Goal: Task Accomplishment & Management: Use online tool/utility

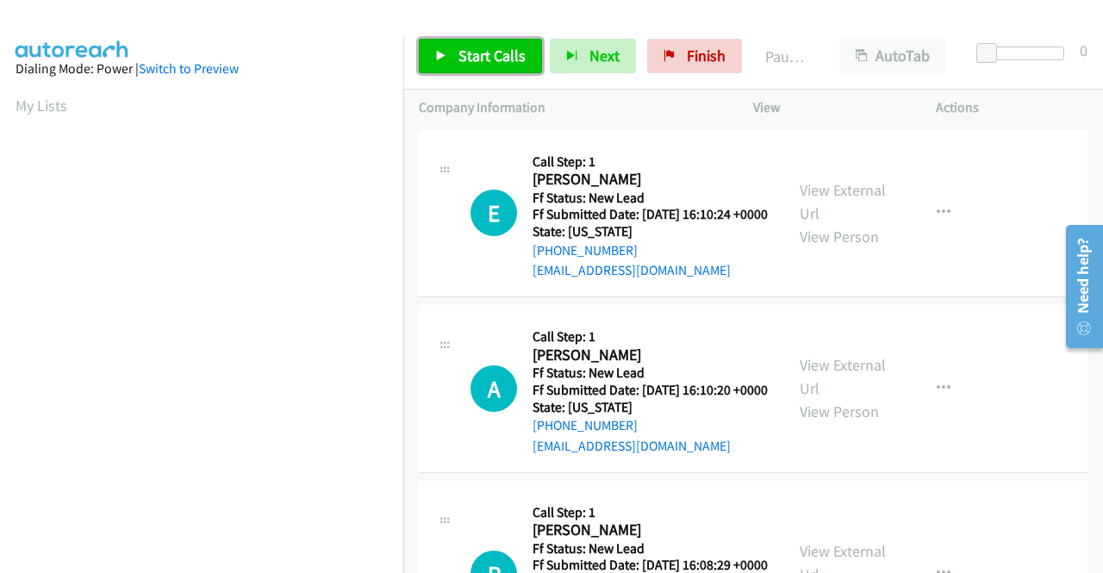
click at [464, 47] on span "Start Calls" at bounding box center [491, 56] width 67 height 20
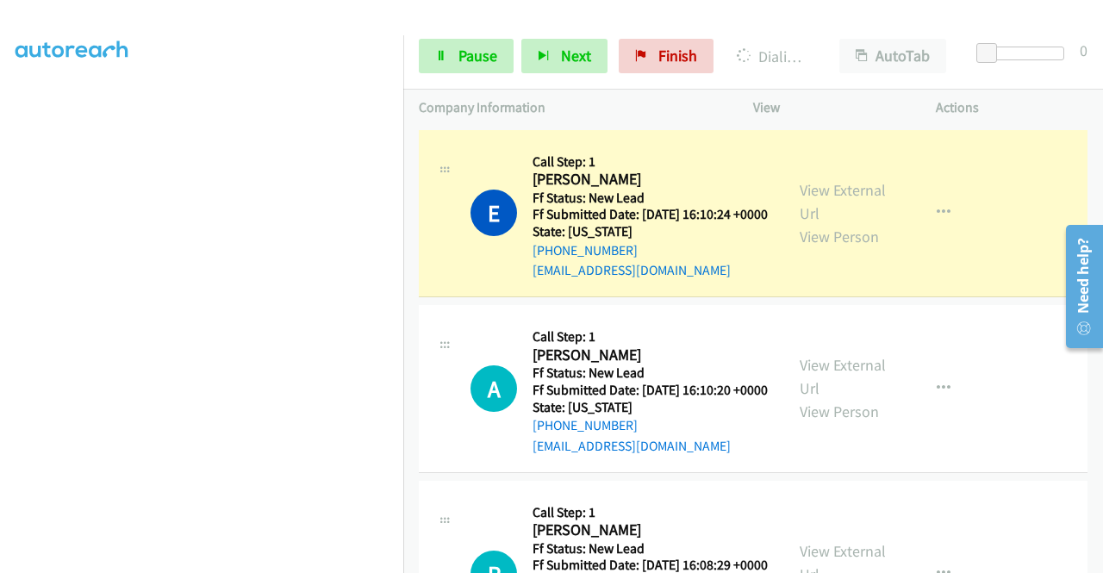
scroll to position [393, 0]
click at [850, 190] on link "View External Url" at bounding box center [843, 201] width 86 height 43
click at [0, 204] on aside "Dialing Mode: Power | Switch to Preview My Lists" at bounding box center [201, 131] width 403 height 954
click at [455, 47] on link "Pause" at bounding box center [466, 56] width 95 height 34
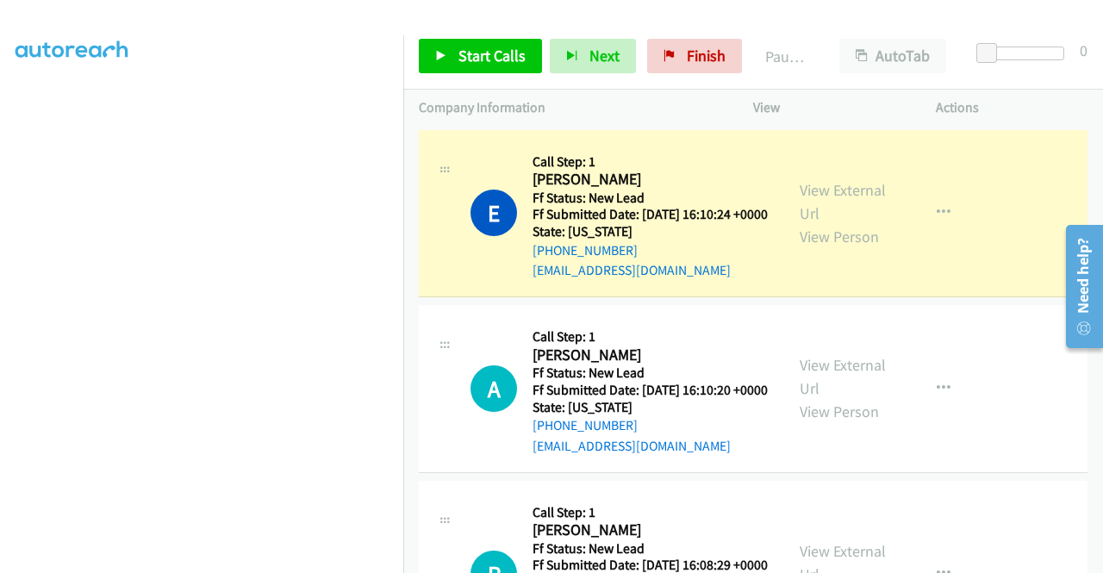
scroll to position [0, 0]
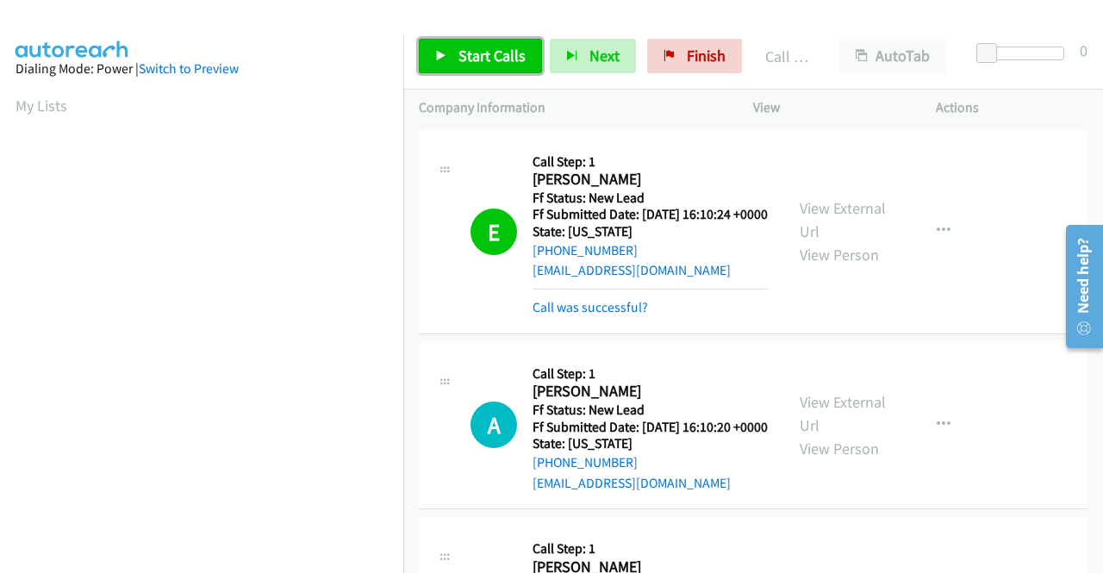
click at [470, 53] on span "Start Calls" at bounding box center [491, 56] width 67 height 20
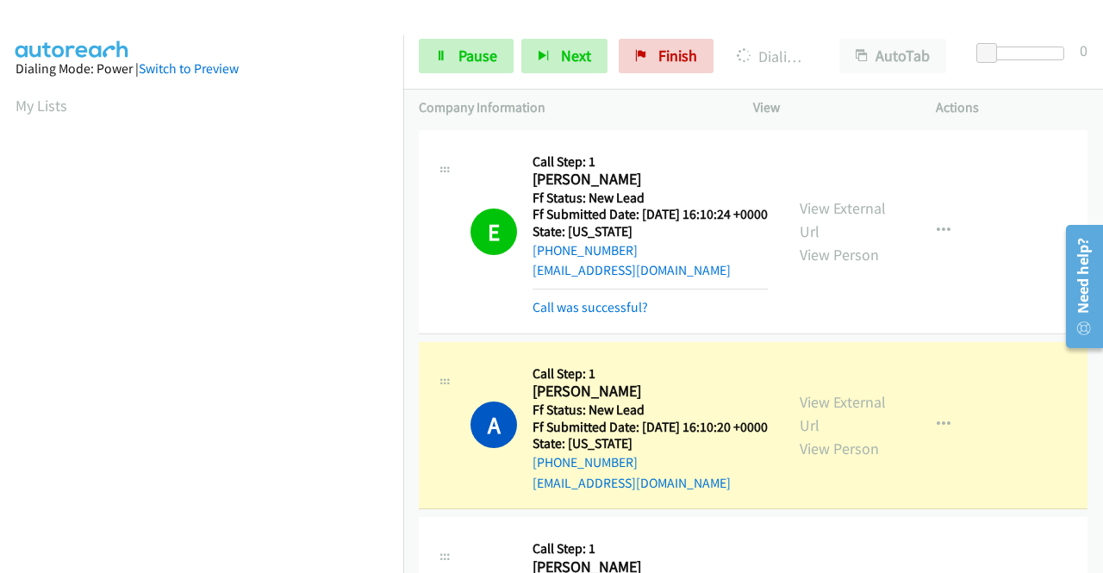
click at [840, 414] on div "View External Url View Person" at bounding box center [845, 425] width 90 height 70
click at [832, 422] on link "View External Url" at bounding box center [843, 413] width 86 height 43
click at [0, 265] on aside "Dialing Mode: Power | Switch to Preview My Lists" at bounding box center [201, 131] width 403 height 954
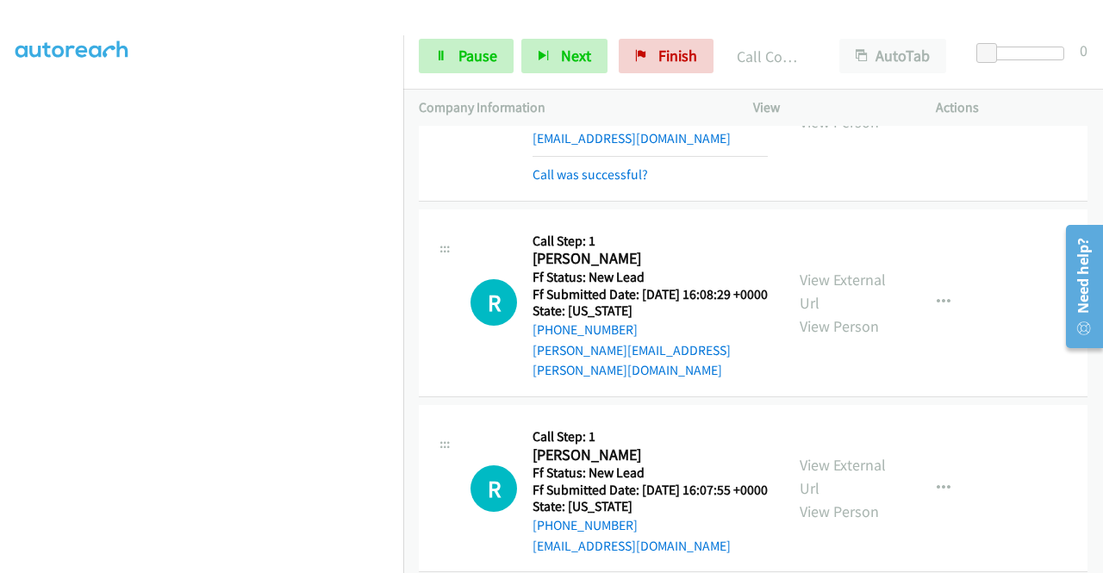
scroll to position [379, 0]
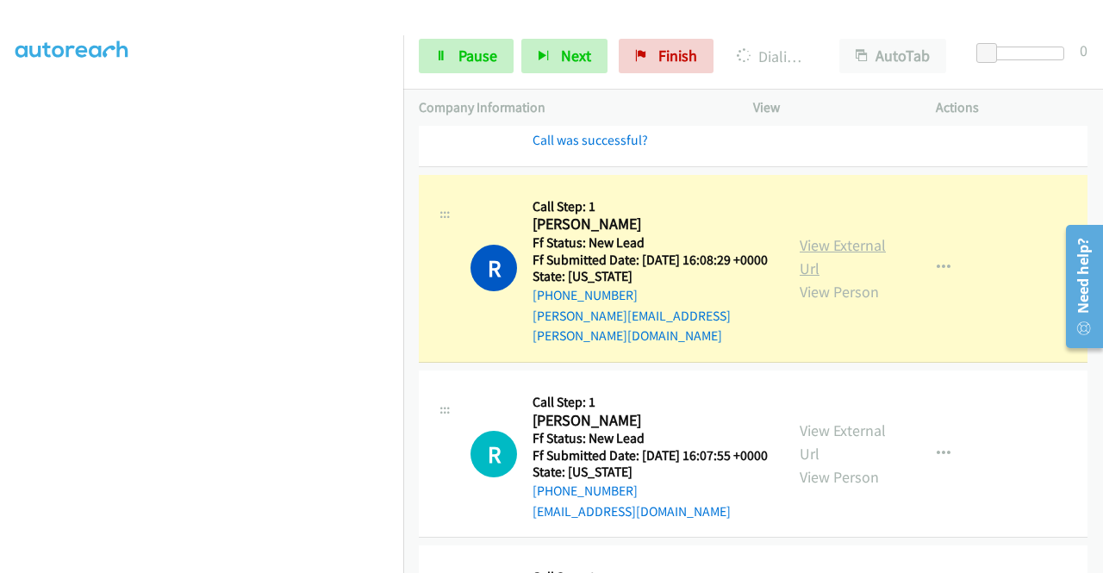
click at [814, 269] on link "View External Url" at bounding box center [843, 256] width 86 height 43
click at [0, 315] on aside "Dialing Mode: Power | Switch to Preview My Lists" at bounding box center [201, 131] width 403 height 954
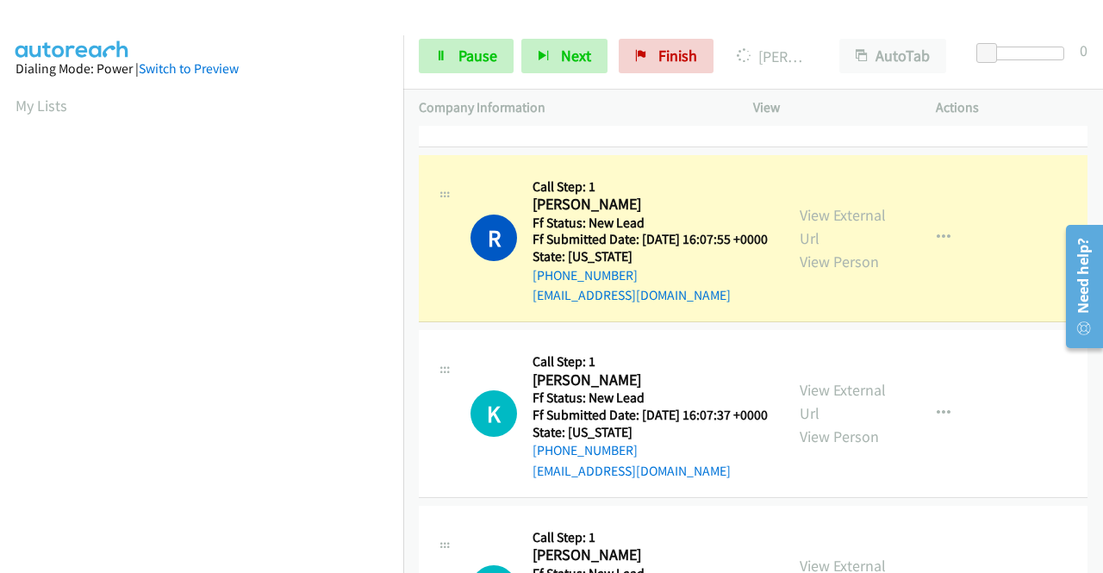
scroll to position [654, 0]
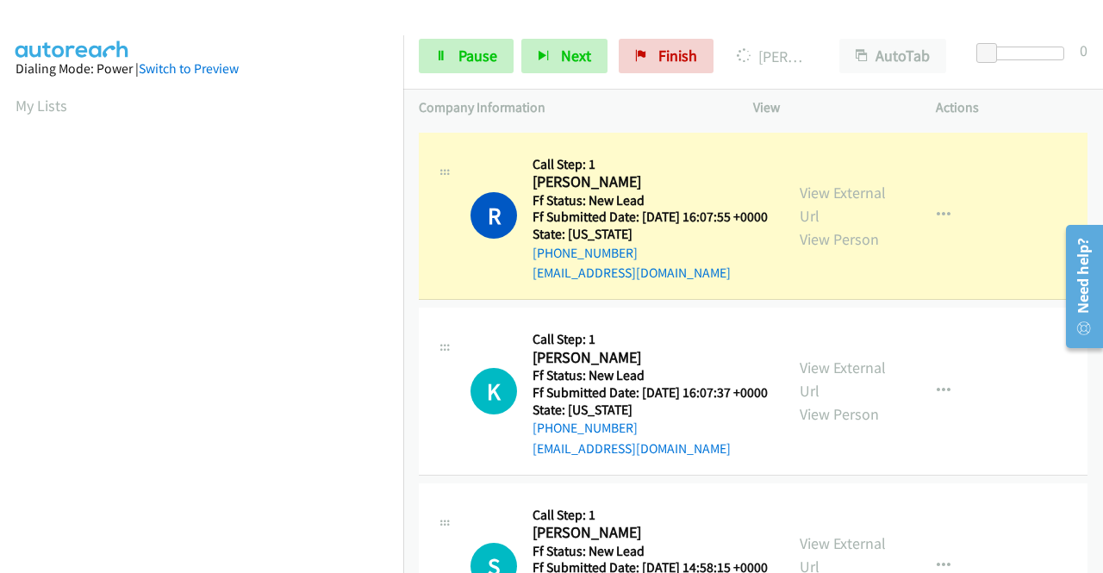
click at [819, 218] on div "View External Url View Person" at bounding box center [845, 216] width 90 height 70
click at [813, 226] on link "View External Url" at bounding box center [843, 204] width 86 height 43
click at [0, 245] on aside "Dialing Mode: Power | Switch to Preview My Lists" at bounding box center [201, 131] width 403 height 954
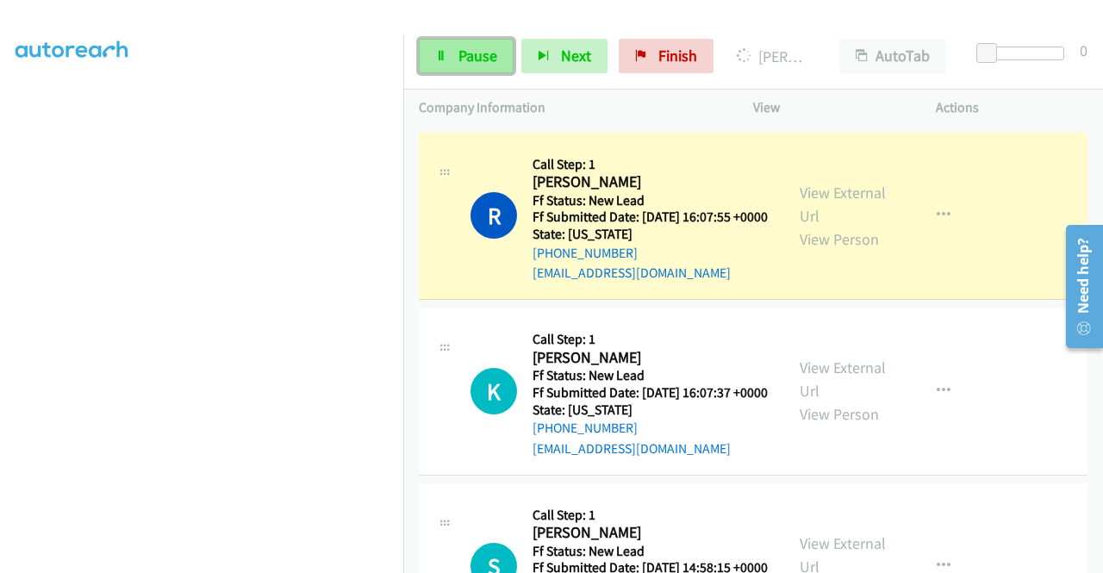
click at [441, 70] on link "Pause" at bounding box center [466, 56] width 95 height 34
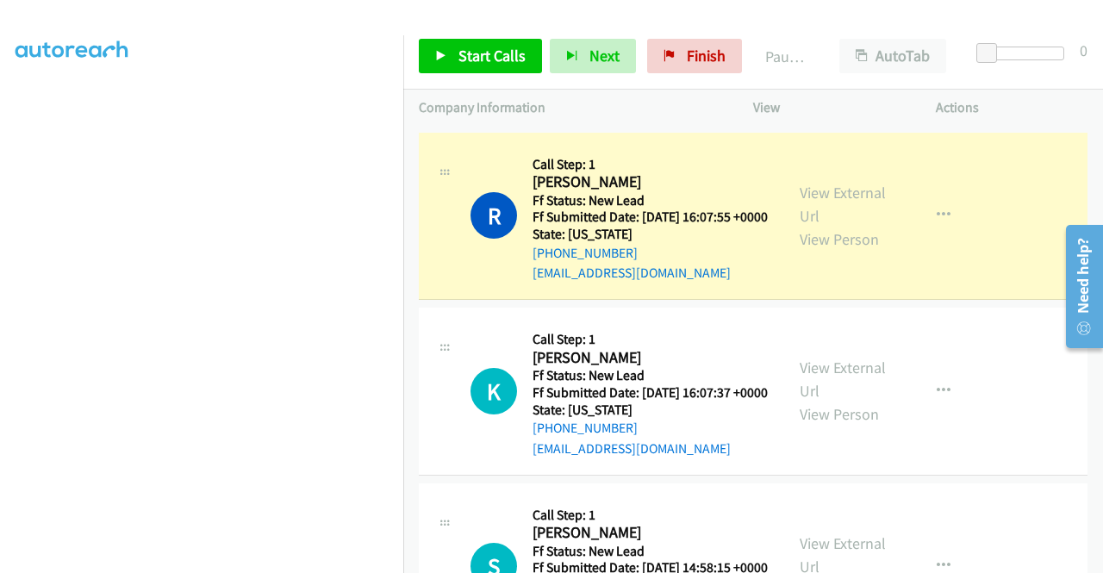
scroll to position [0, 0]
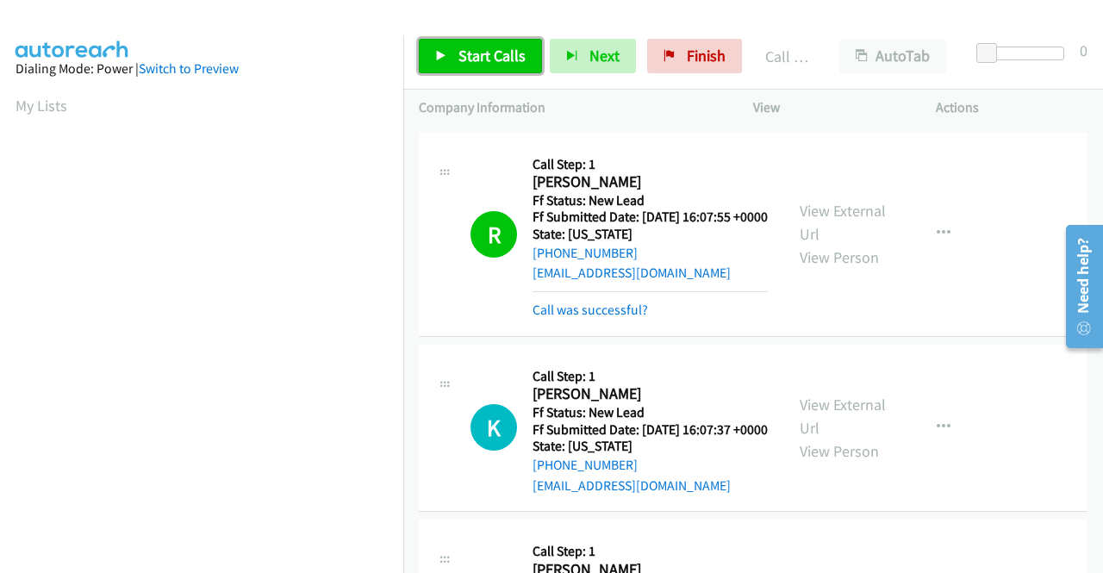
click at [484, 54] on span "Start Calls" at bounding box center [491, 56] width 67 height 20
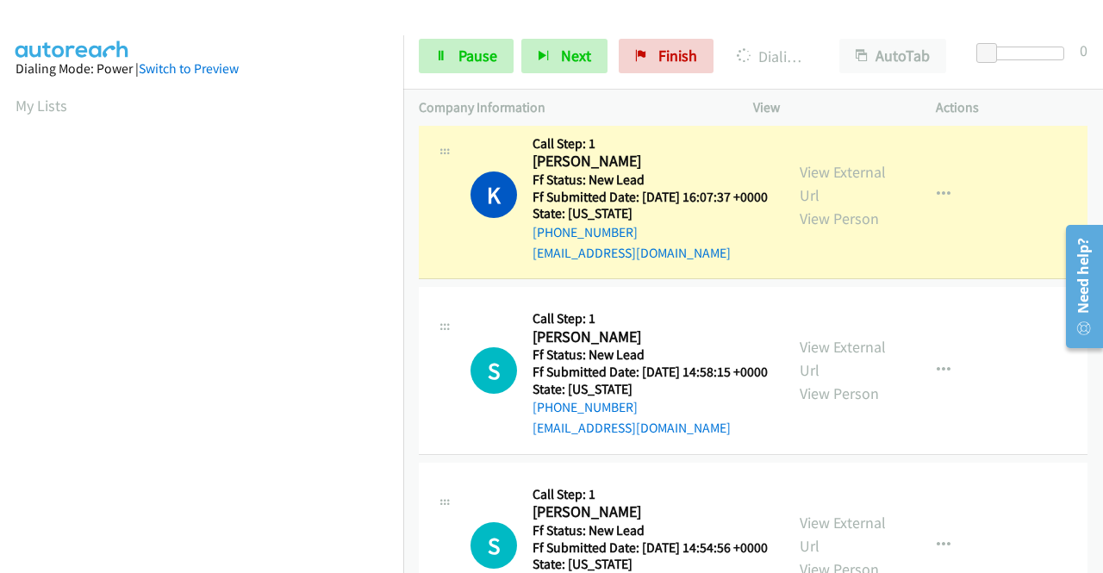
scroll to position [918, 0]
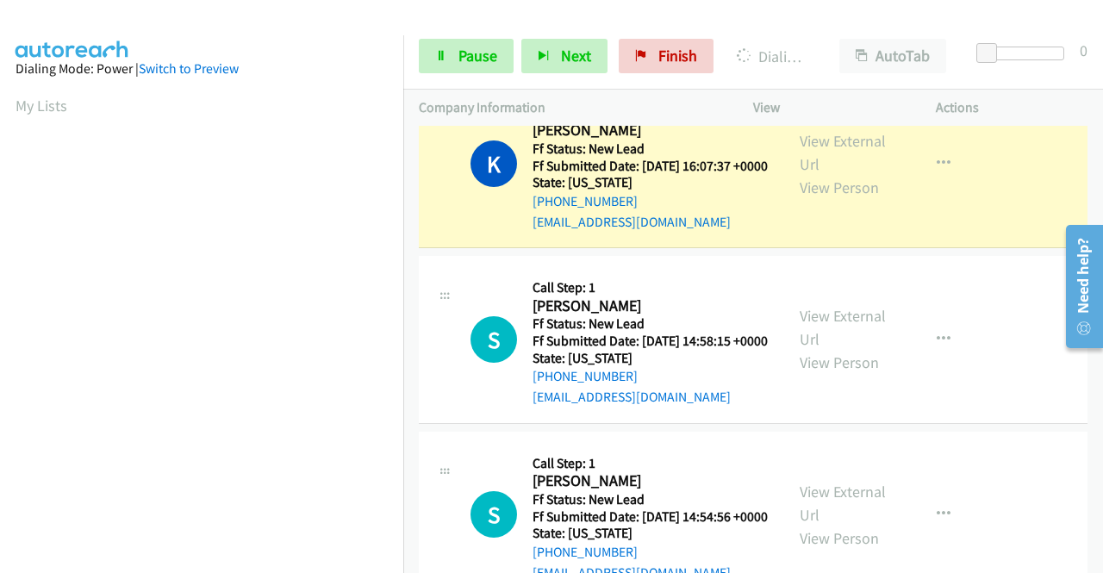
click at [839, 199] on div "View External Url View Person" at bounding box center [845, 164] width 90 height 70
click at [810, 182] on div "View External Url View Person View External Url Email Schedule/Manage Callback …" at bounding box center [883, 165] width 198 height 136
click at [812, 174] on link "View External Url" at bounding box center [843, 152] width 86 height 43
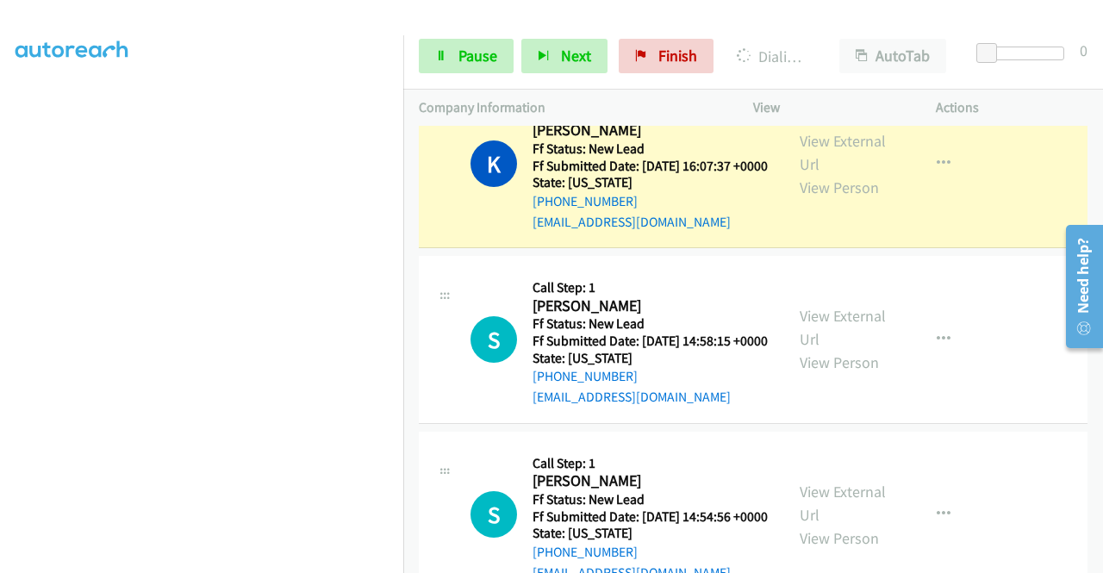
click at [0, 203] on aside "Dialing Mode: Power | Switch to Preview My Lists" at bounding box center [201, 131] width 403 height 954
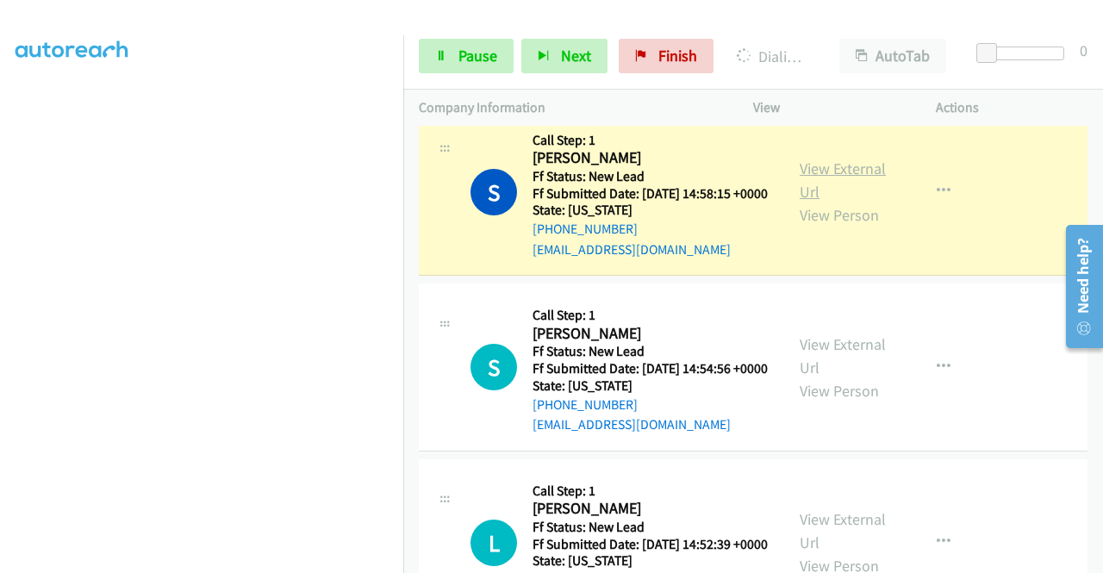
click at [824, 202] on link "View External Url" at bounding box center [843, 180] width 86 height 43
click at [483, 41] on link "Pause" at bounding box center [466, 56] width 95 height 34
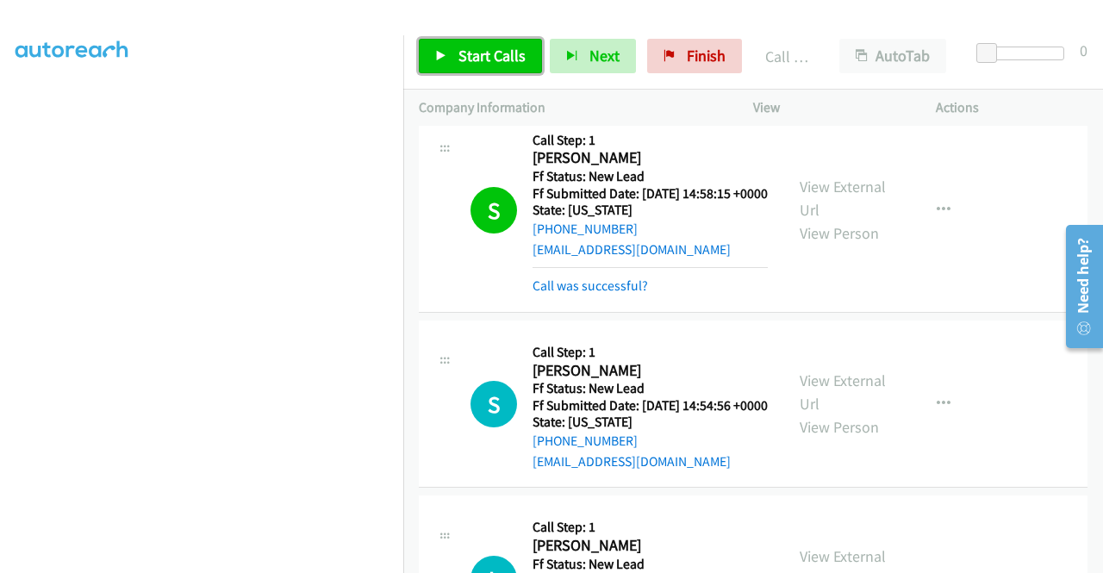
click at [498, 53] on span "Start Calls" at bounding box center [491, 56] width 67 height 20
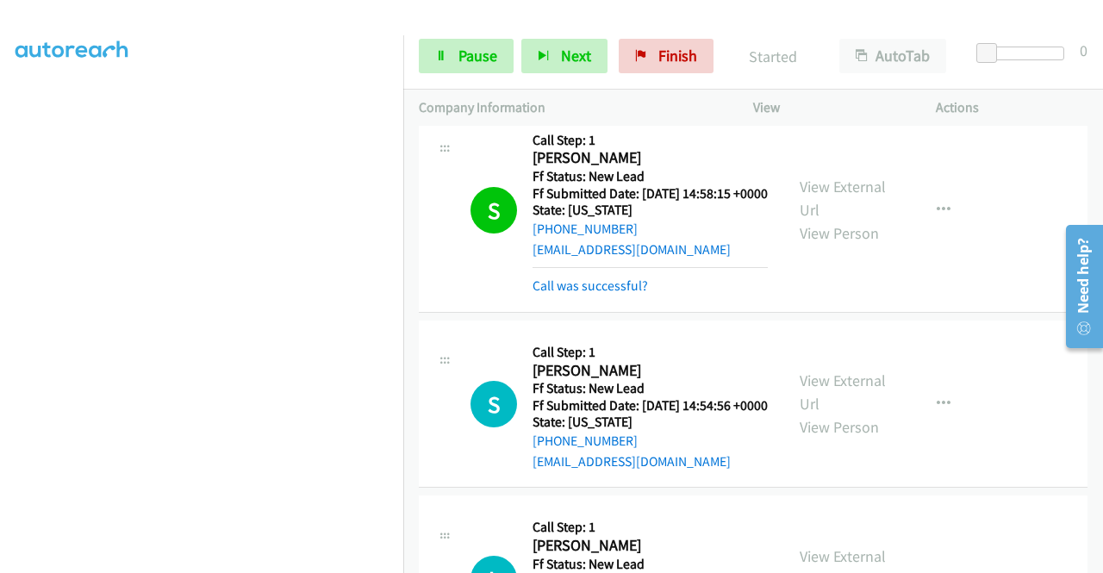
click at [1088, 492] on td "S Callback Scheduled Call Step: 1 Samanthaa Kerkstra America/New_York Ff Status…" at bounding box center [753, 404] width 700 height 176
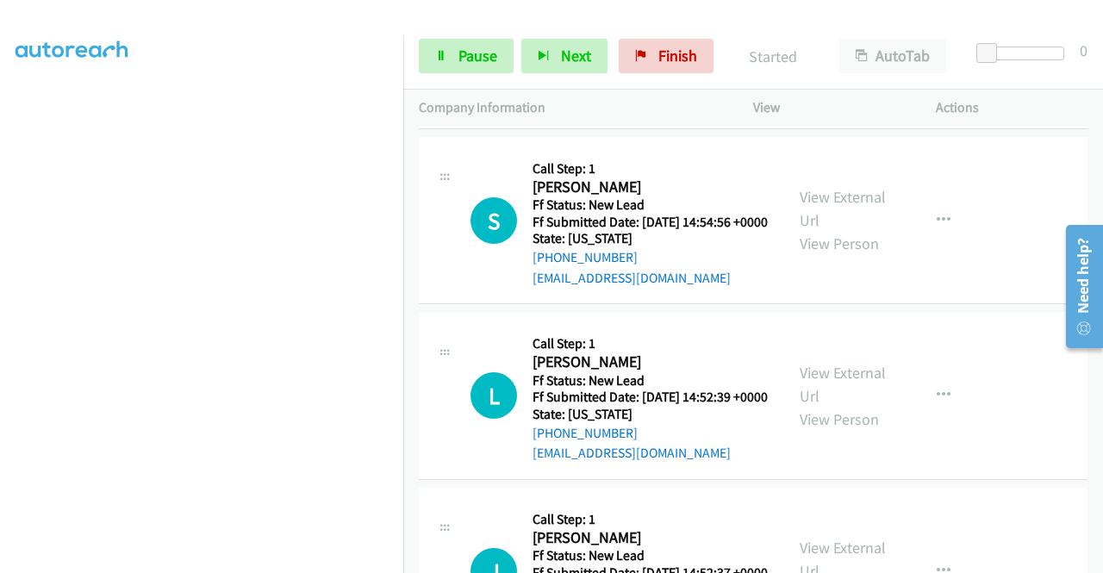
scroll to position [1355, 0]
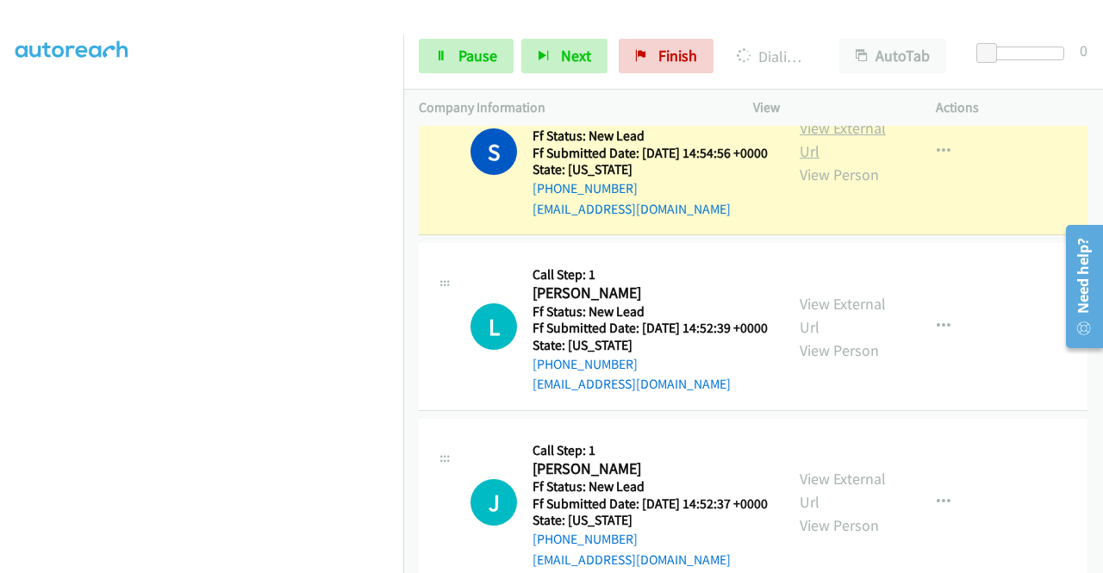
click at [855, 161] on link "View External Url" at bounding box center [843, 139] width 86 height 43
click at [0, 178] on aside "Dialing Mode: Power | Switch to Preview My Lists" at bounding box center [201, 131] width 403 height 954
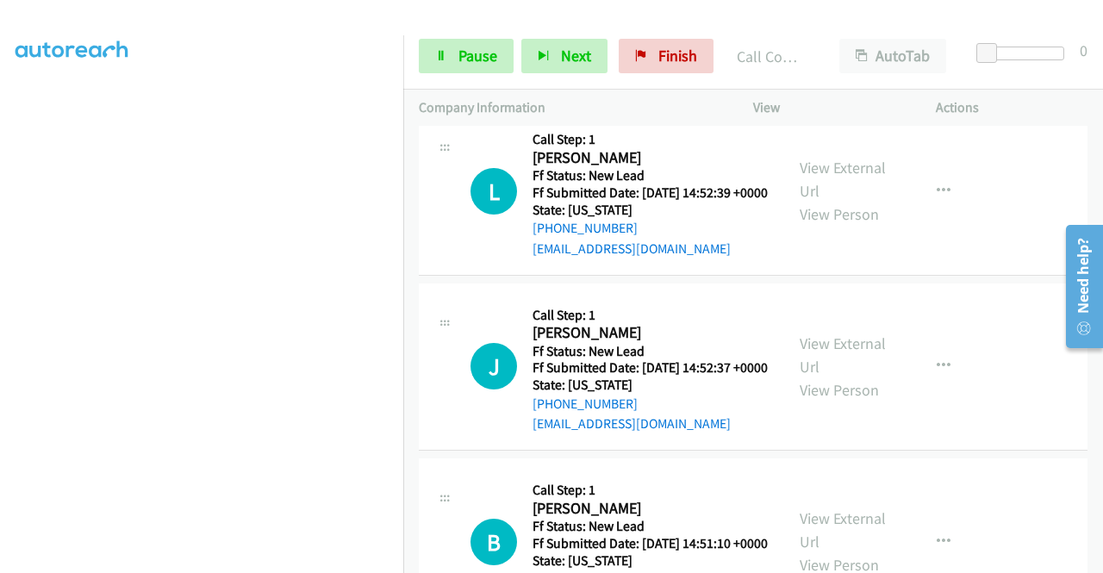
scroll to position [1550, 0]
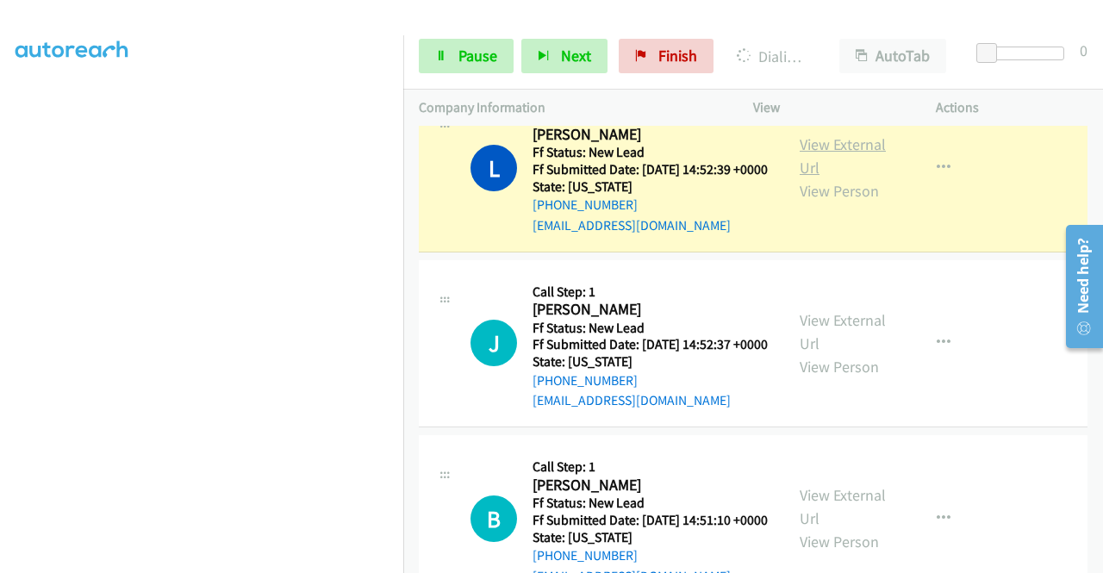
click at [858, 178] on link "View External Url" at bounding box center [843, 155] width 86 height 43
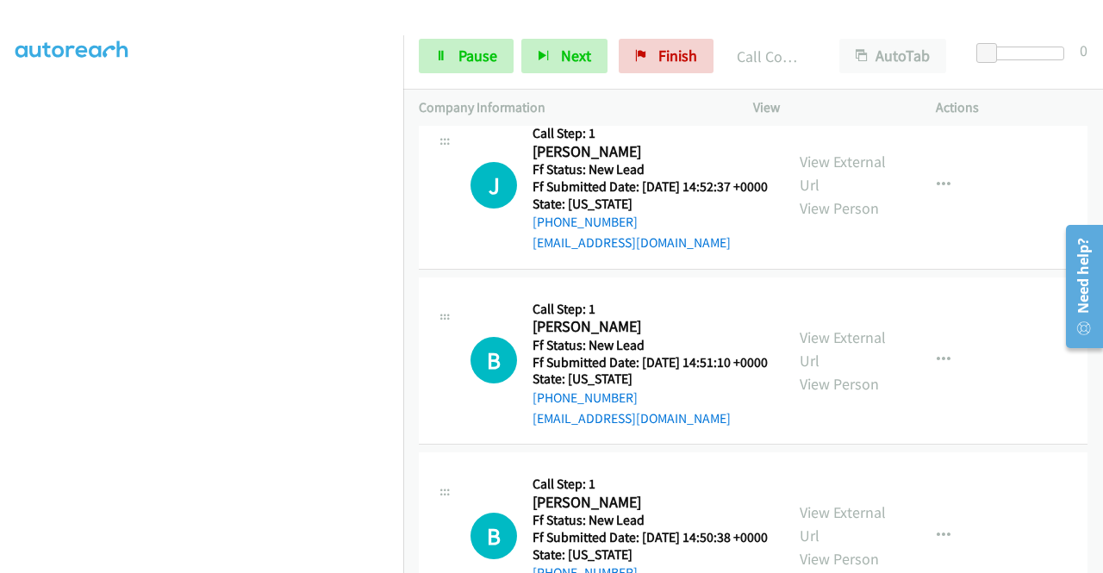
scroll to position [1814, 0]
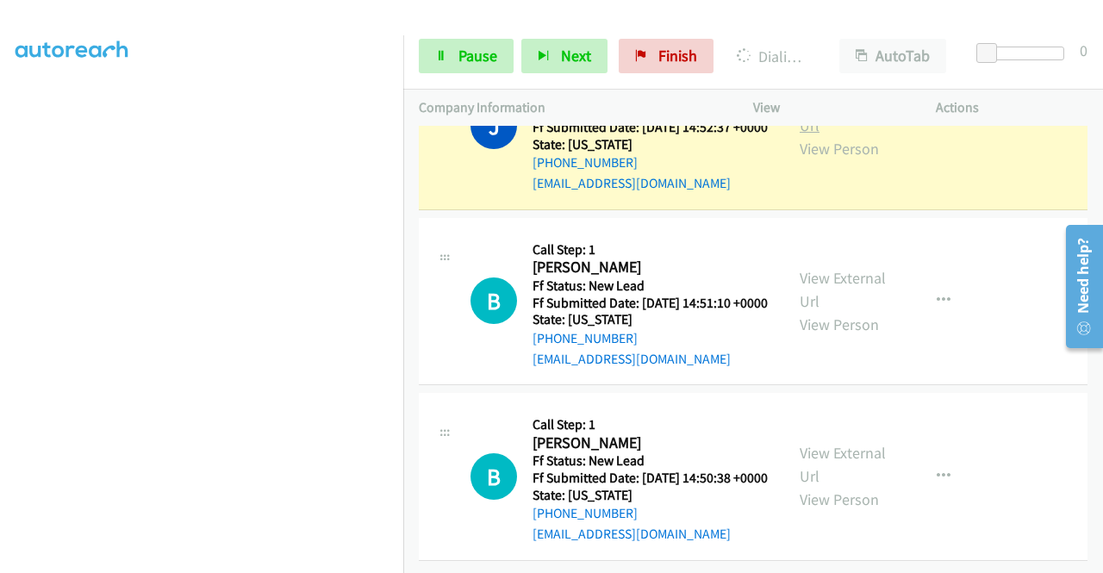
click at [800, 135] on link "View External Url" at bounding box center [843, 113] width 86 height 43
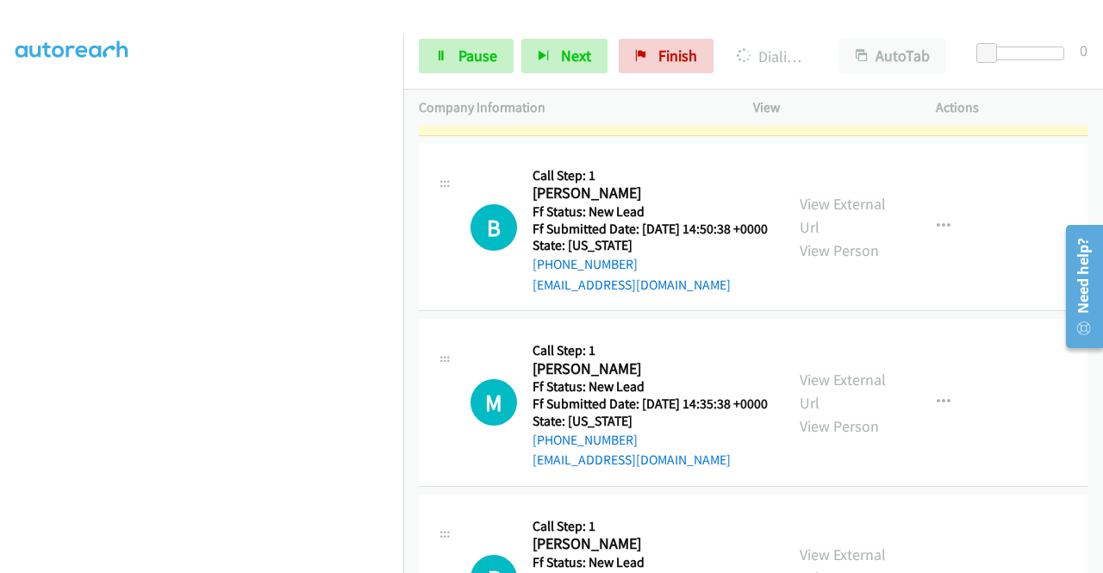
scroll to position [2101, 0]
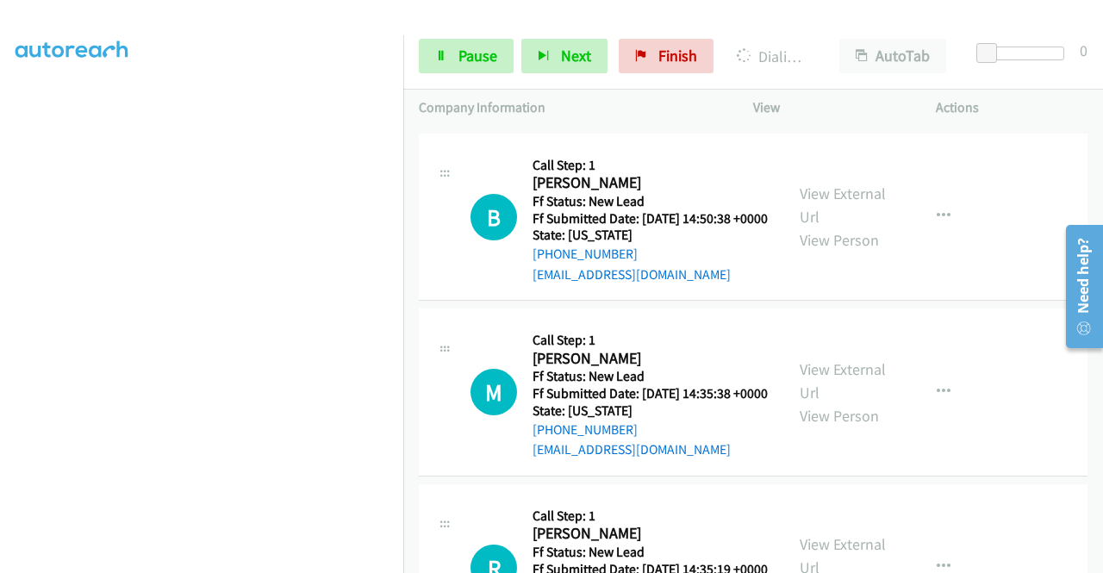
click at [853, 52] on link "View External Url" at bounding box center [843, 30] width 86 height 43
click at [434, 68] on link "Pause" at bounding box center [466, 56] width 95 height 34
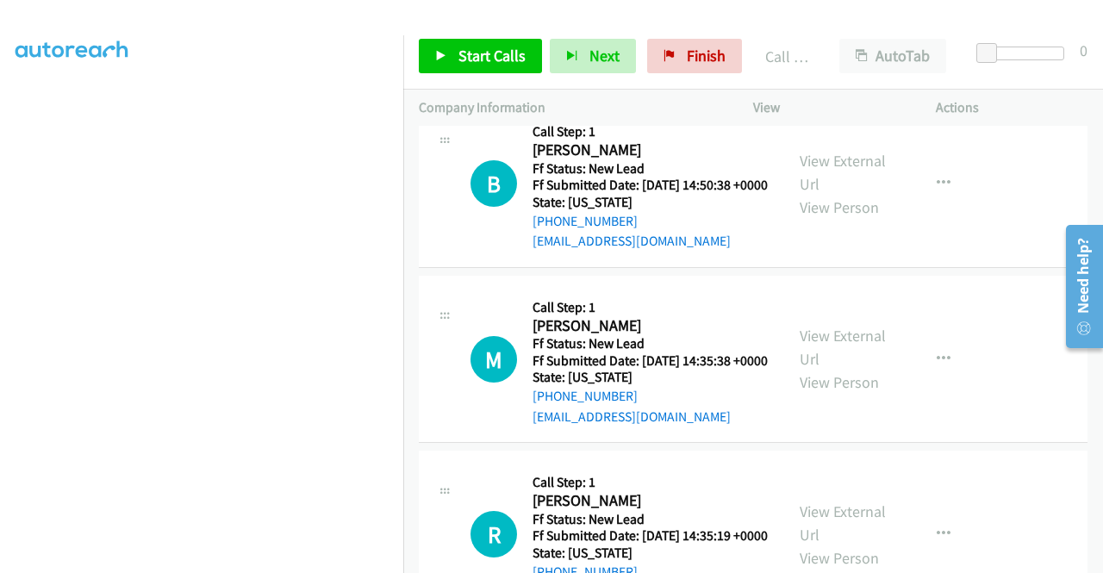
scroll to position [2170, 0]
click at [634, 75] on link "Call was successful?" at bounding box center [590, 67] width 115 height 16
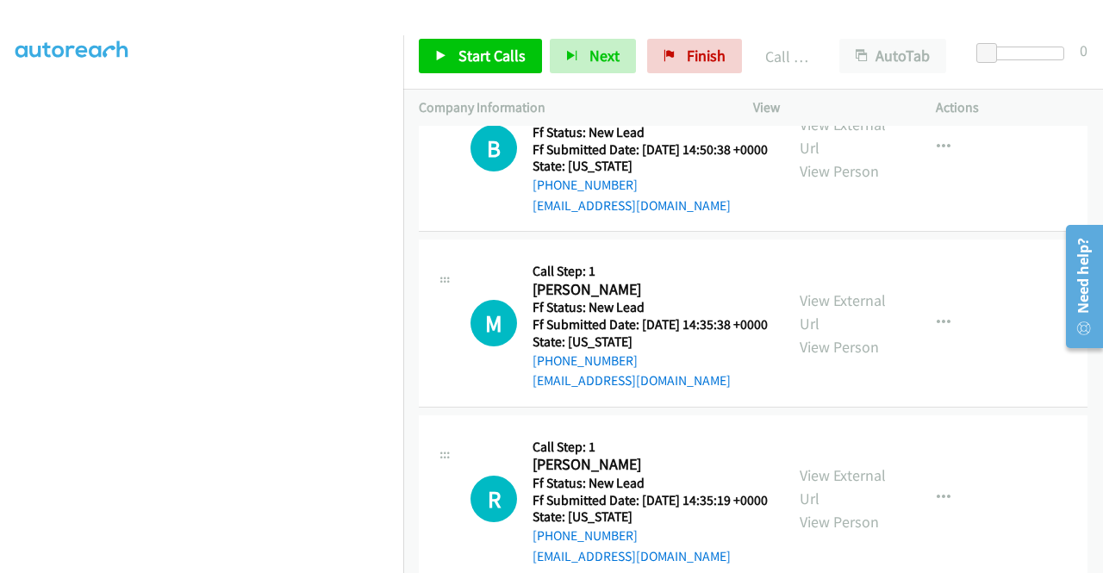
scroll to position [2153, 0]
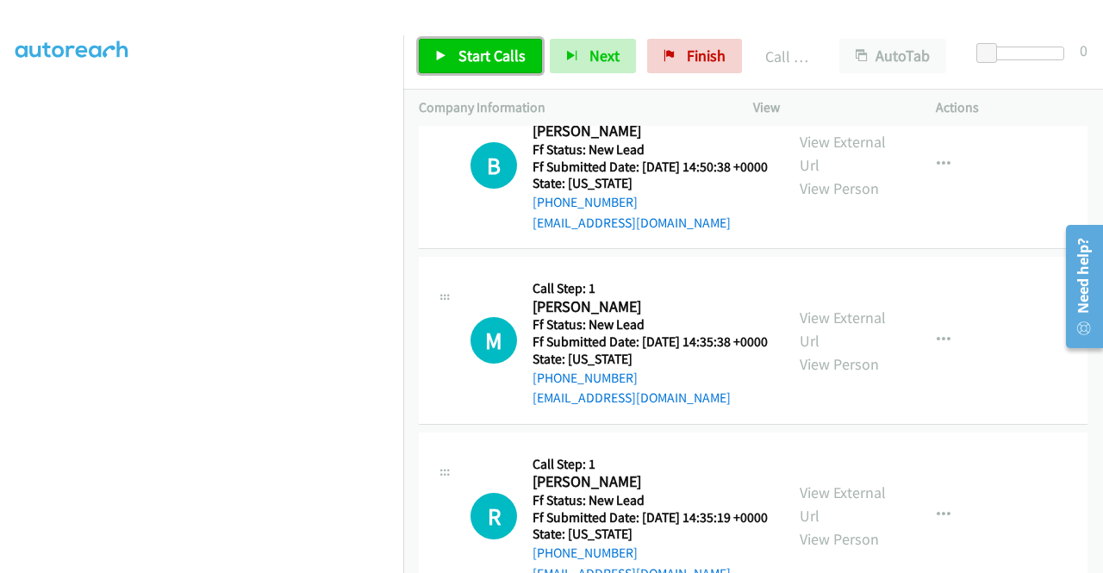
click at [509, 55] on span "Start Calls" at bounding box center [491, 56] width 67 height 20
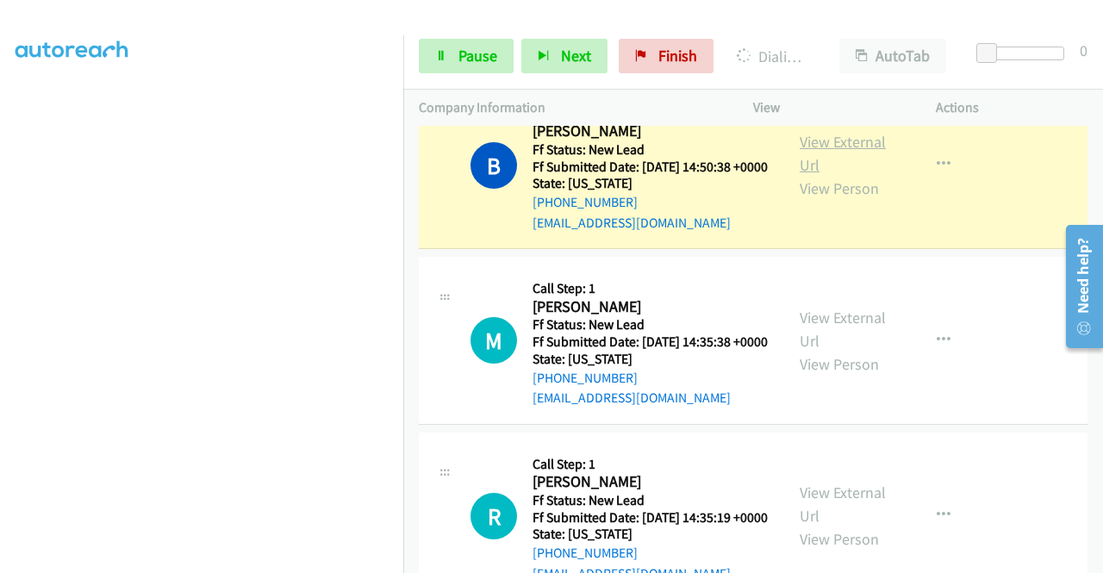
click at [865, 175] on link "View External Url" at bounding box center [843, 153] width 86 height 43
click at [0, 154] on aside "Dialing Mode: Power | Switch to Preview My Lists" at bounding box center [201, 131] width 403 height 954
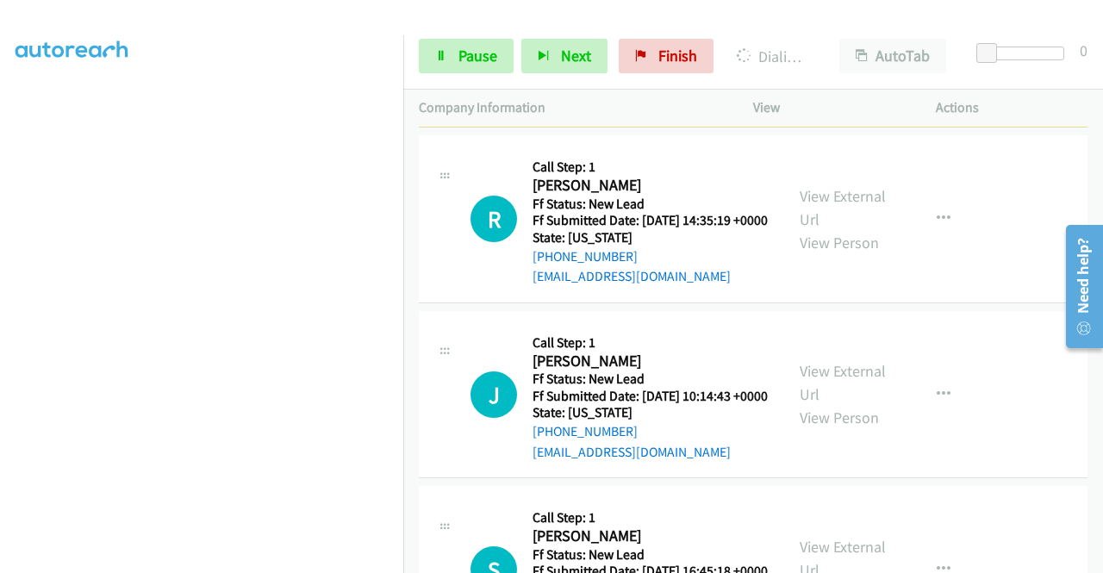
scroll to position [2521, 0]
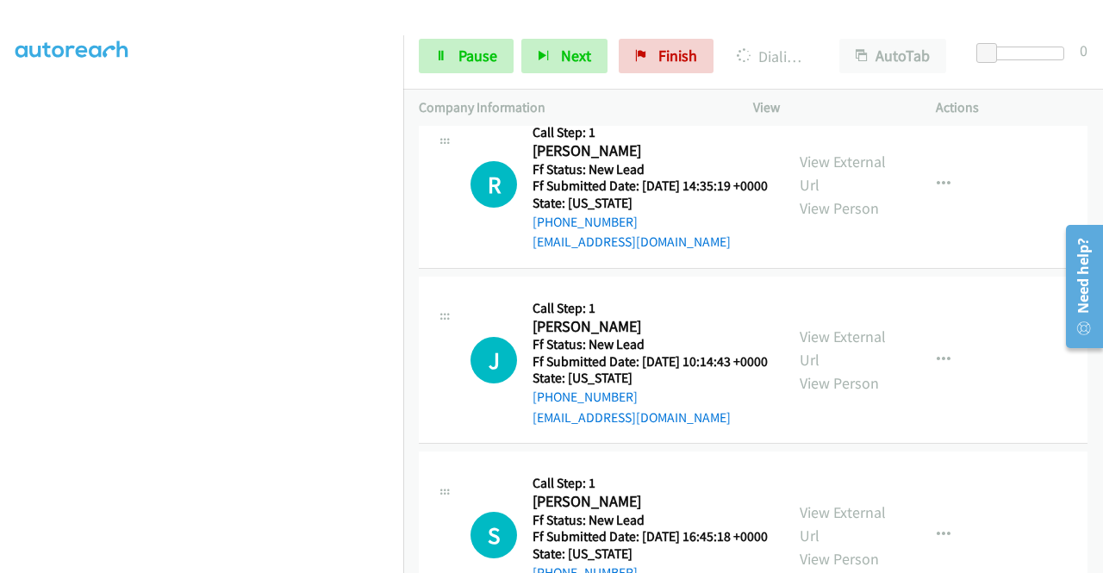
click at [0, 115] on aside "Dialing Mode: Power | Switch to Preview My Lists" at bounding box center [201, 131] width 403 height 954
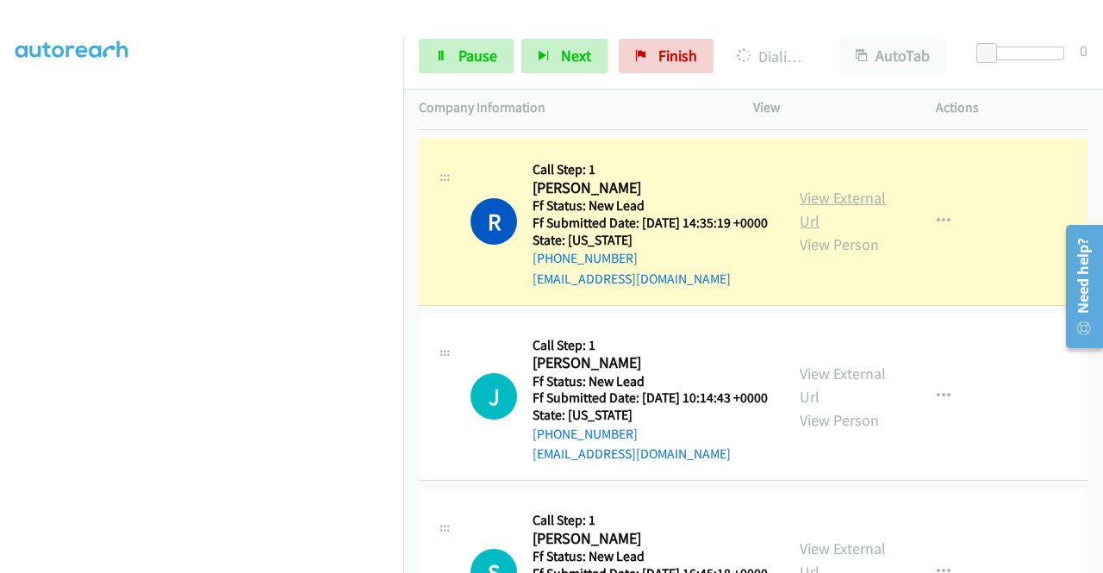
click at [800, 231] on link "View External Url" at bounding box center [843, 209] width 86 height 43
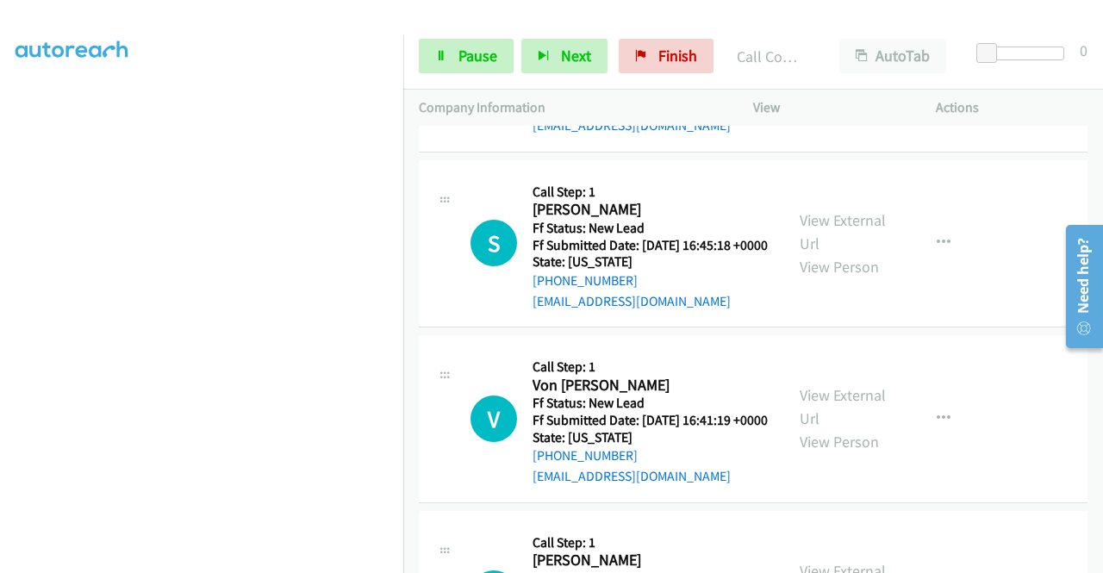
scroll to position [2947, 0]
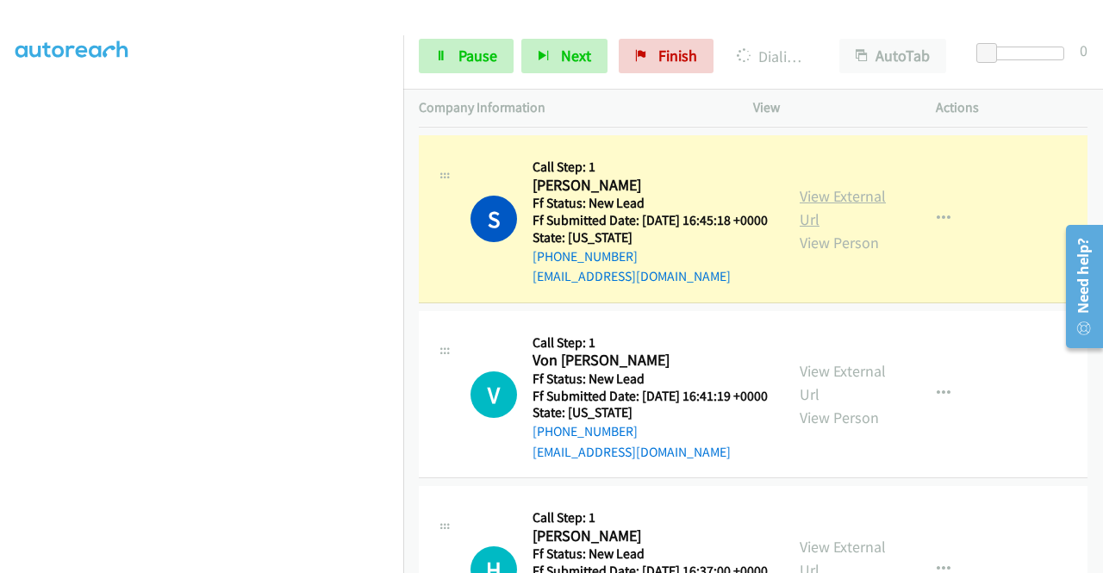
click at [823, 229] on link "View External Url" at bounding box center [843, 207] width 86 height 43
click at [0, 209] on aside "Dialing Mode: Power | Switch to Preview My Lists" at bounding box center [201, 131] width 403 height 954
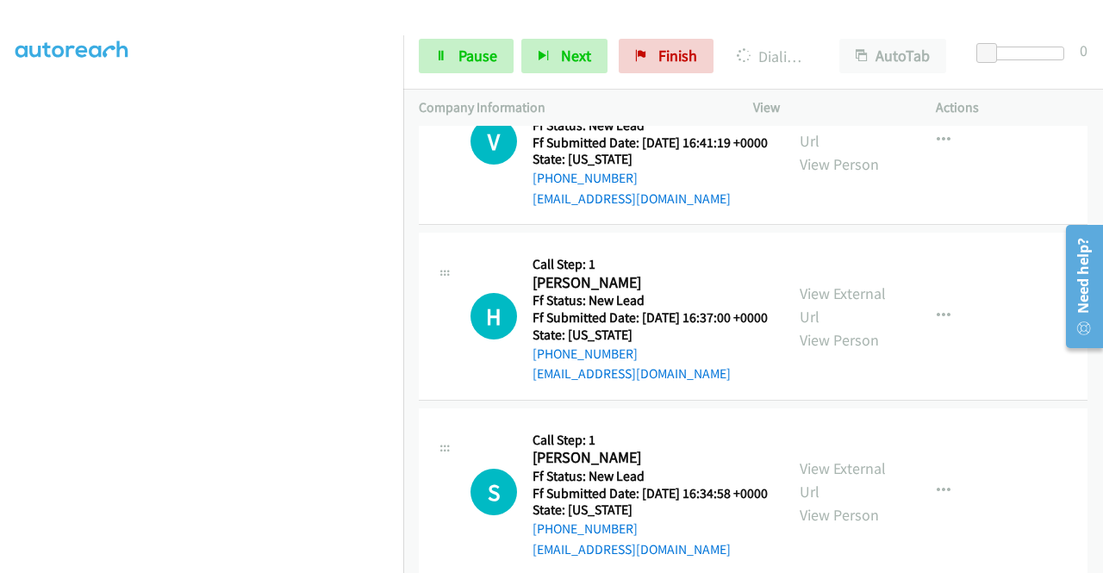
scroll to position [358, 0]
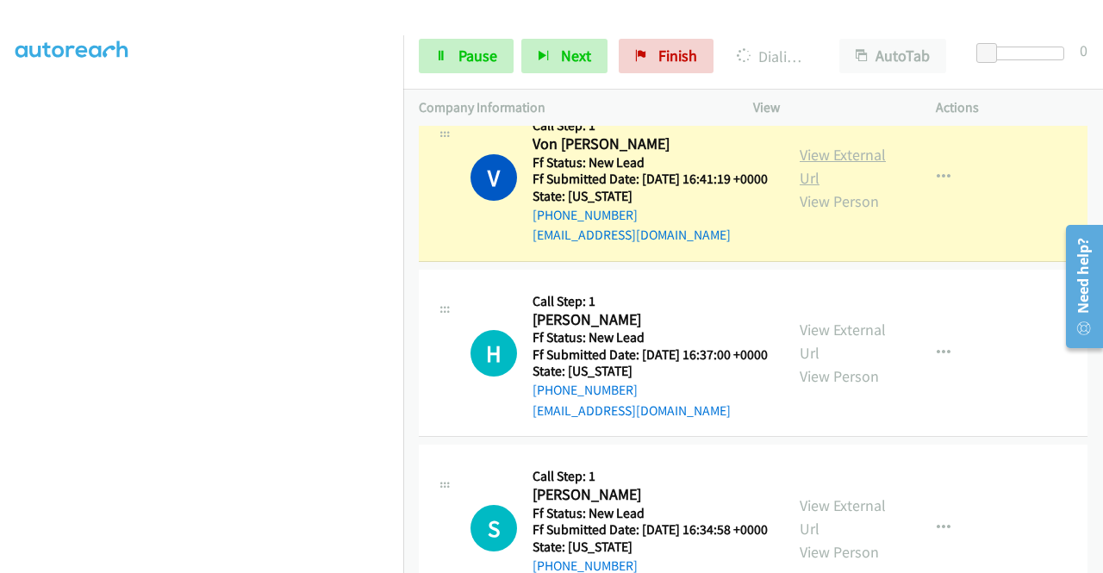
click at [838, 188] on link "View External Url" at bounding box center [843, 166] width 86 height 43
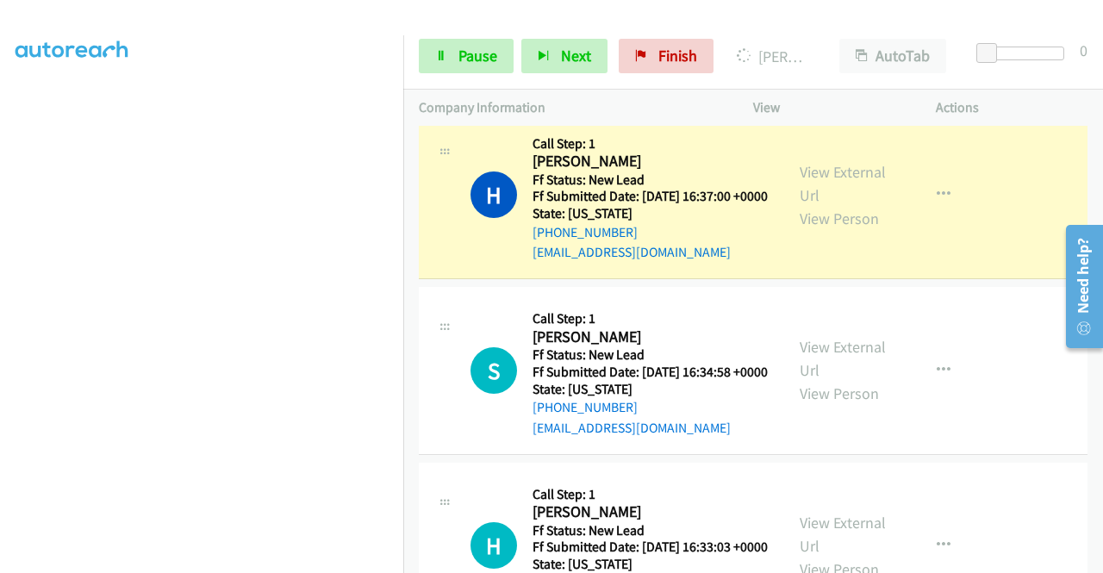
scroll to position [0, 0]
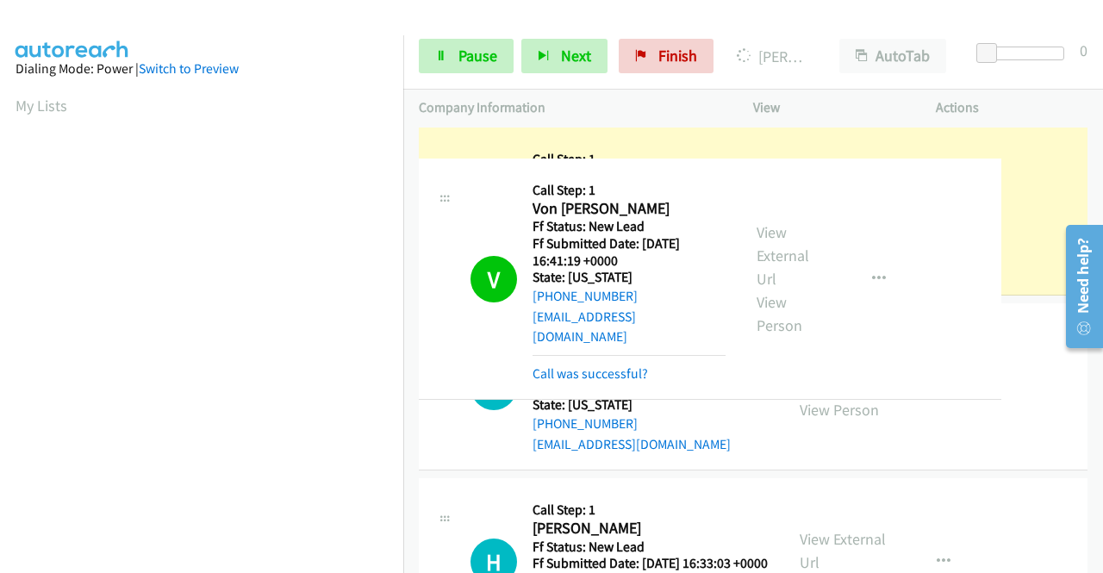
drag, startPoint x: 397, startPoint y: 373, endPoint x: 393, endPoint y: 408, distance: 34.7
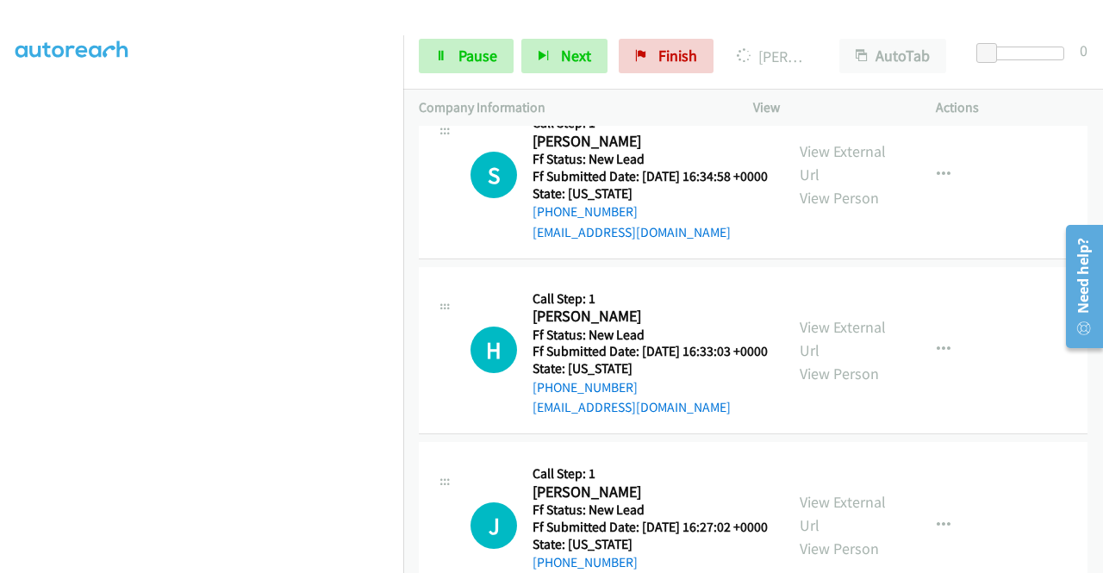
scroll to position [3683, 0]
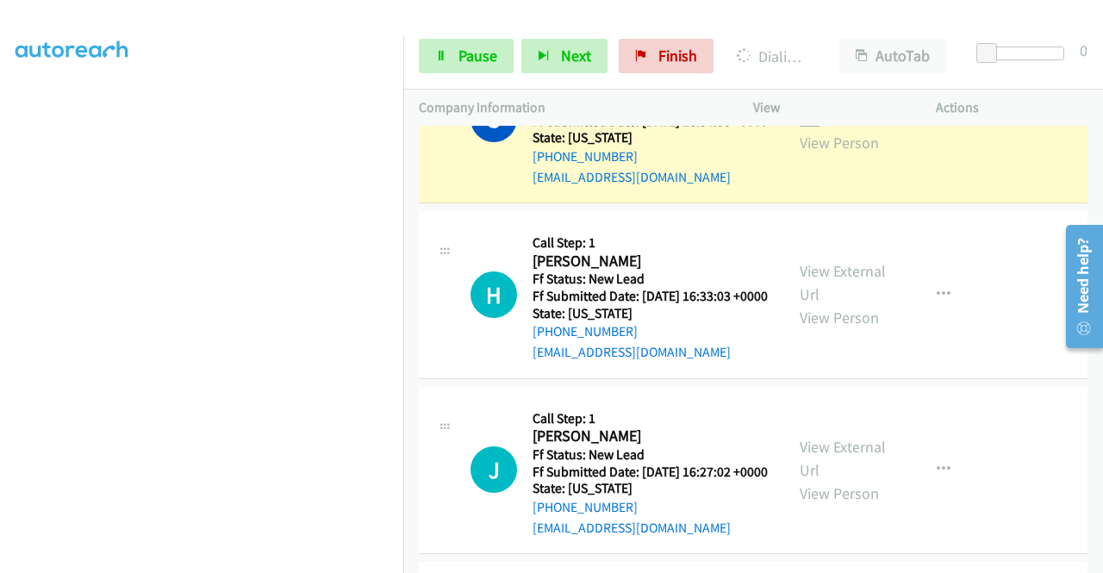
click at [865, 129] on link "View External Url" at bounding box center [843, 107] width 86 height 43
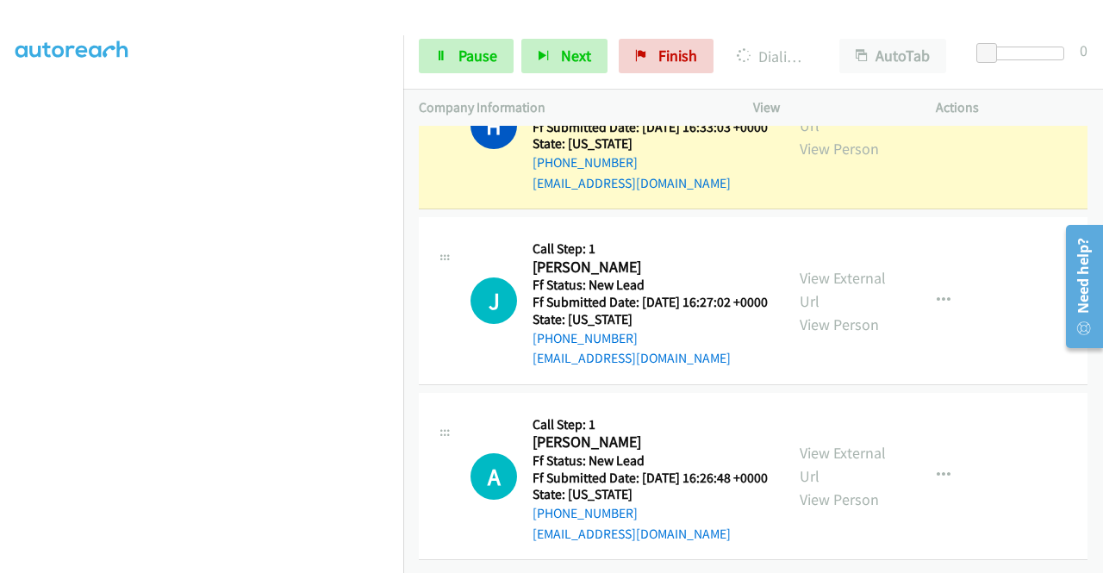
scroll to position [4087, 0]
click at [870, 135] on link "View External Url" at bounding box center [843, 113] width 86 height 43
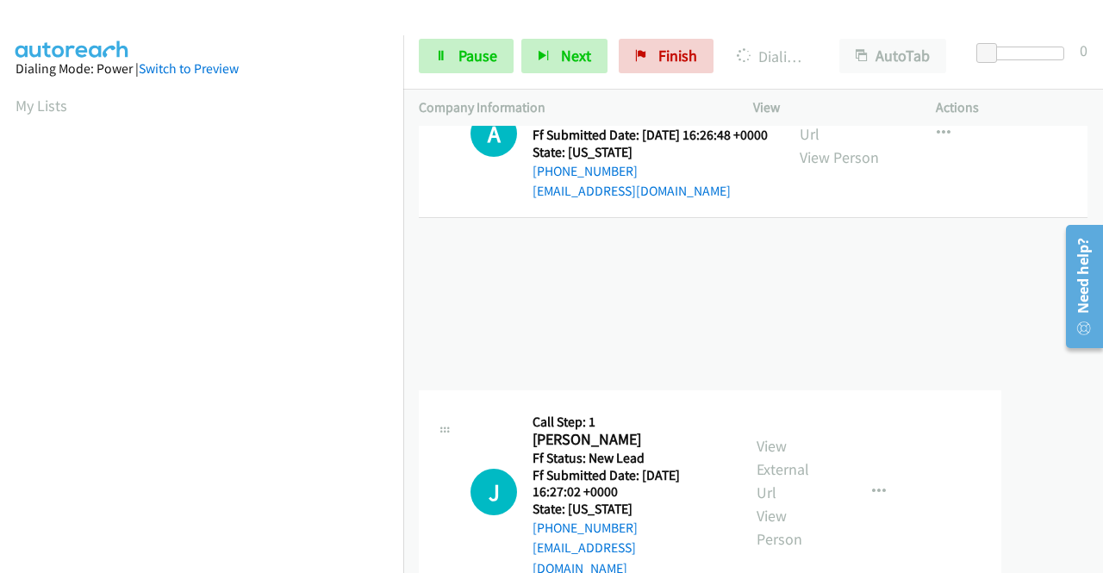
drag, startPoint x: 409, startPoint y: 340, endPoint x: 395, endPoint y: 373, distance: 35.9
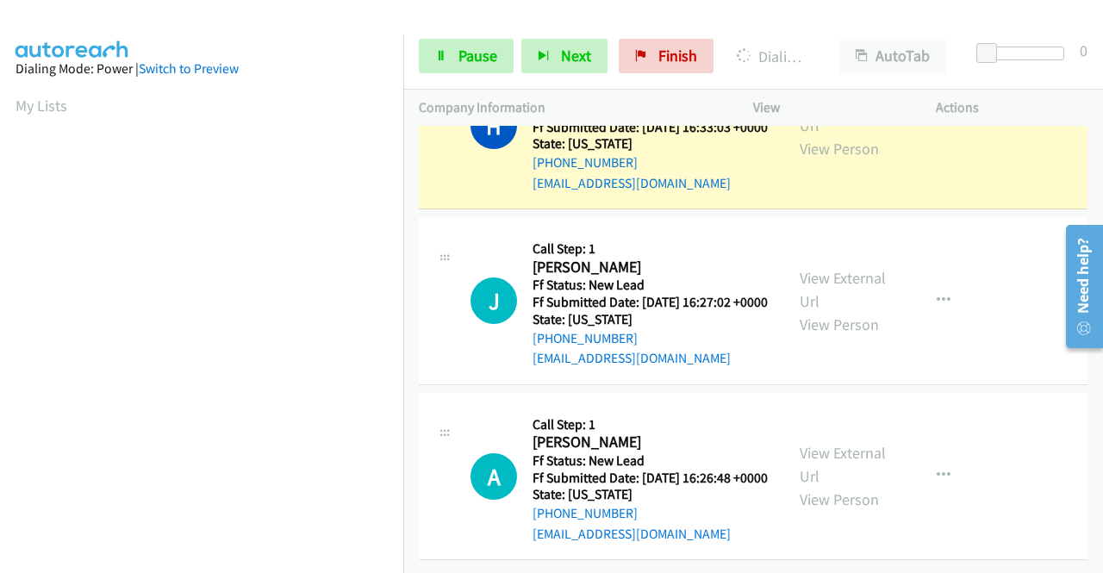
scroll to position [393, 0]
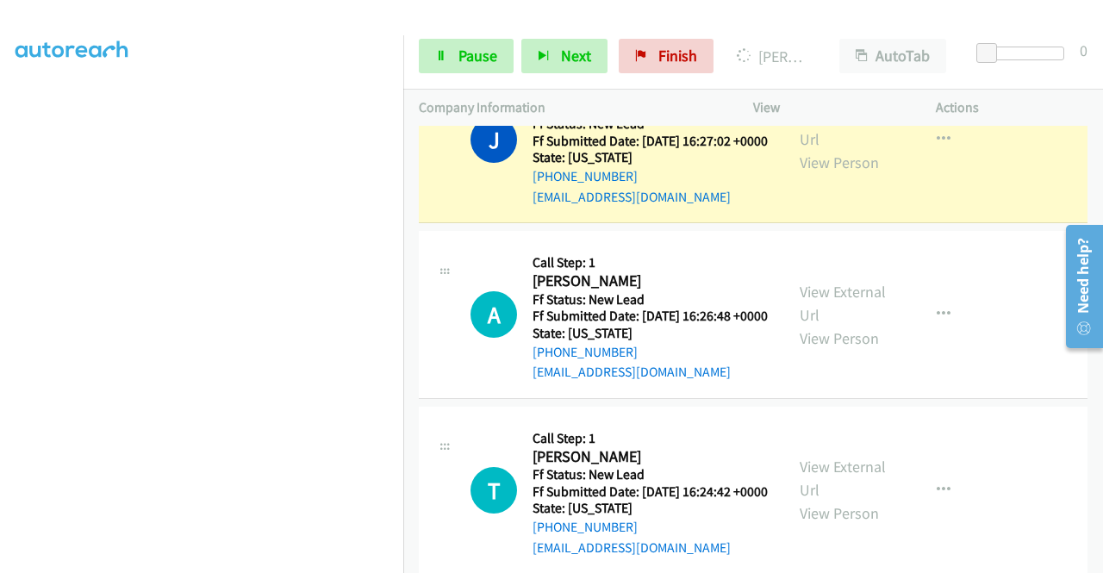
click at [826, 208] on div "View External Url View Person View External Url Email Schedule/Manage Callback …" at bounding box center [883, 140] width 198 height 136
click at [820, 149] on link "View External Url" at bounding box center [843, 127] width 86 height 43
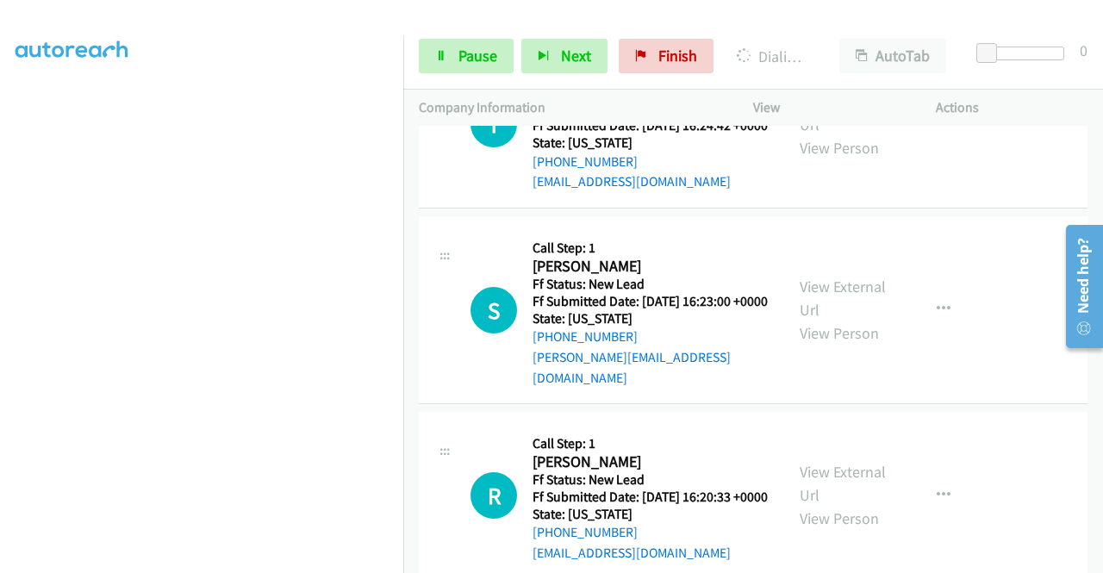
scroll to position [4501, 0]
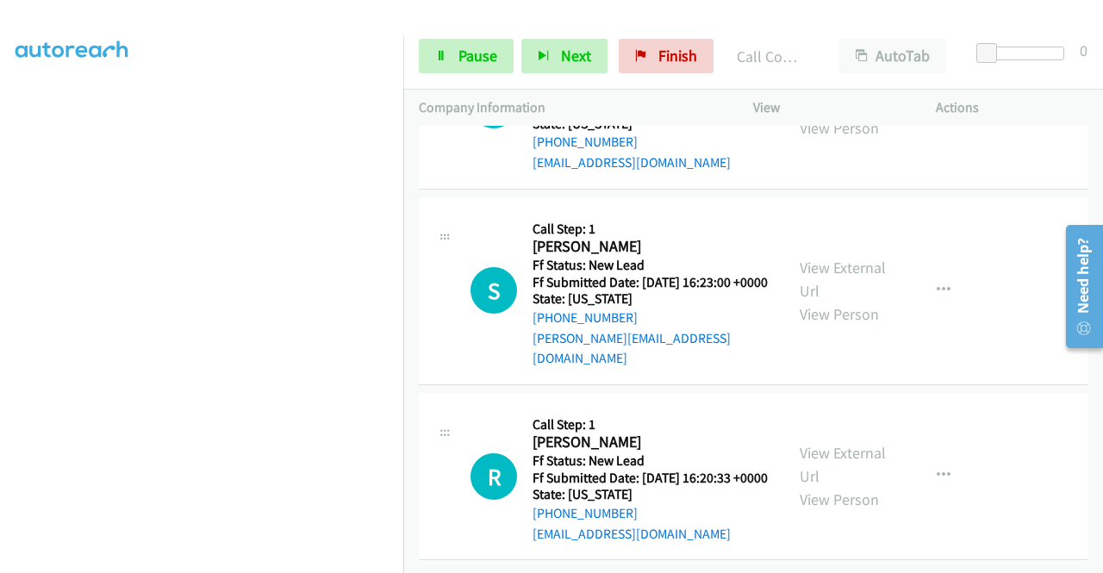
scroll to position [4765, 0]
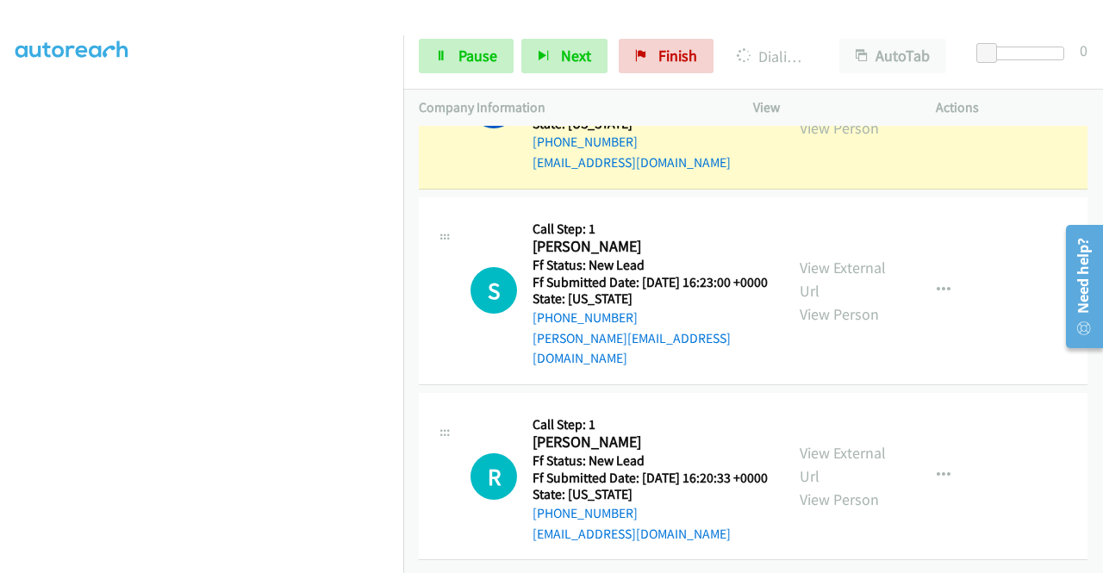
click at [803, 115] on link "View External Url" at bounding box center [843, 93] width 86 height 43
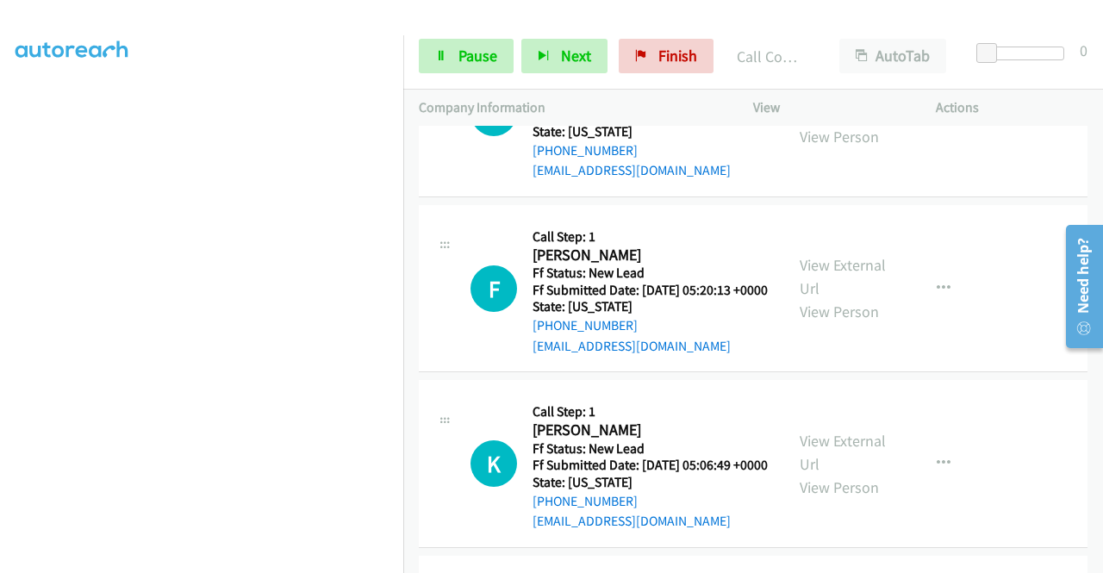
scroll to position [4953, 0]
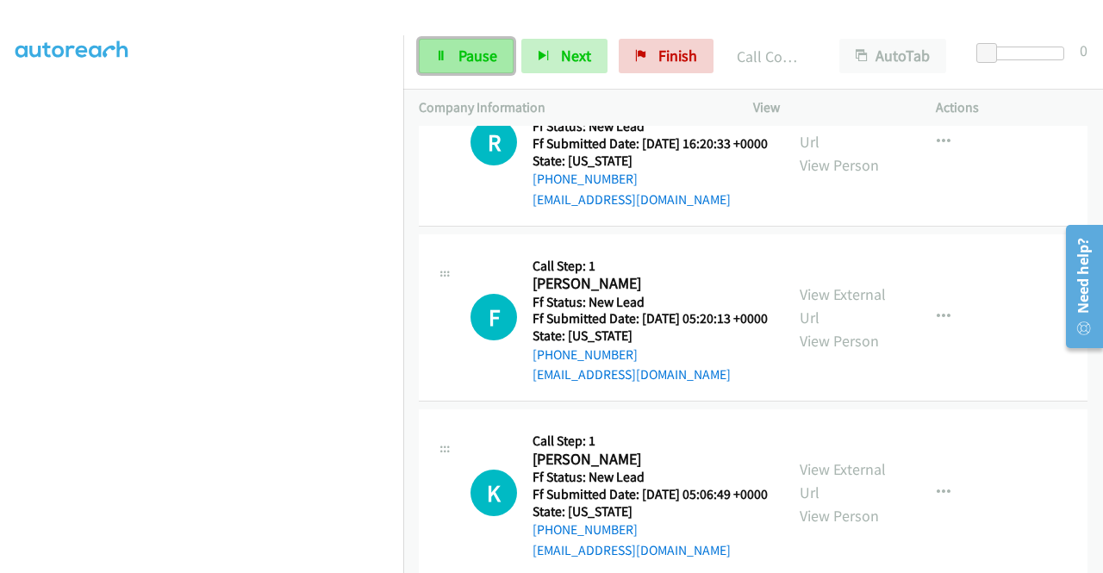
click at [451, 60] on link "Pause" at bounding box center [466, 56] width 95 height 34
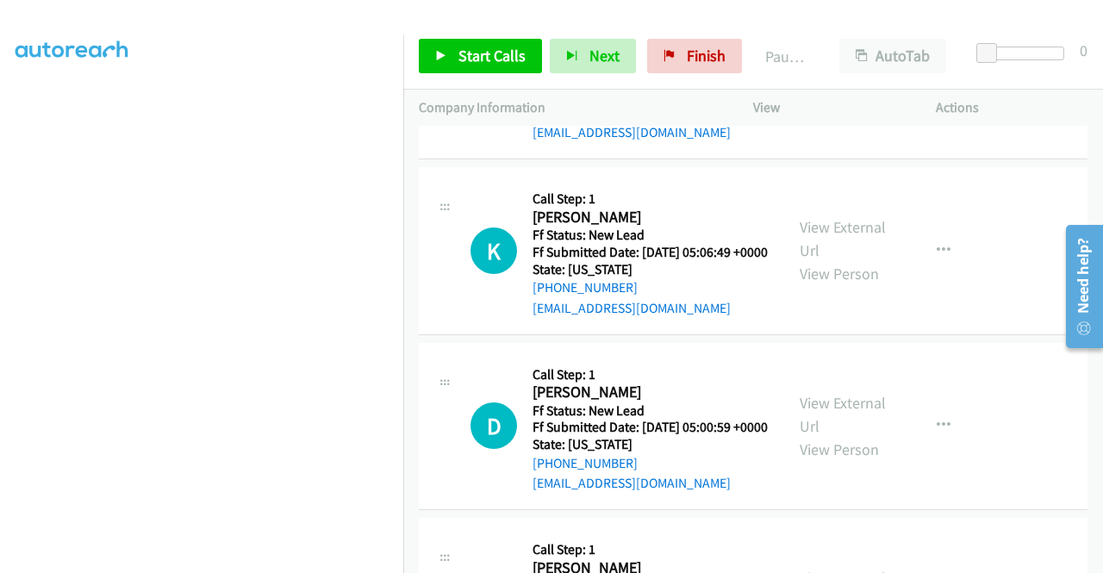
scroll to position [5207, 0]
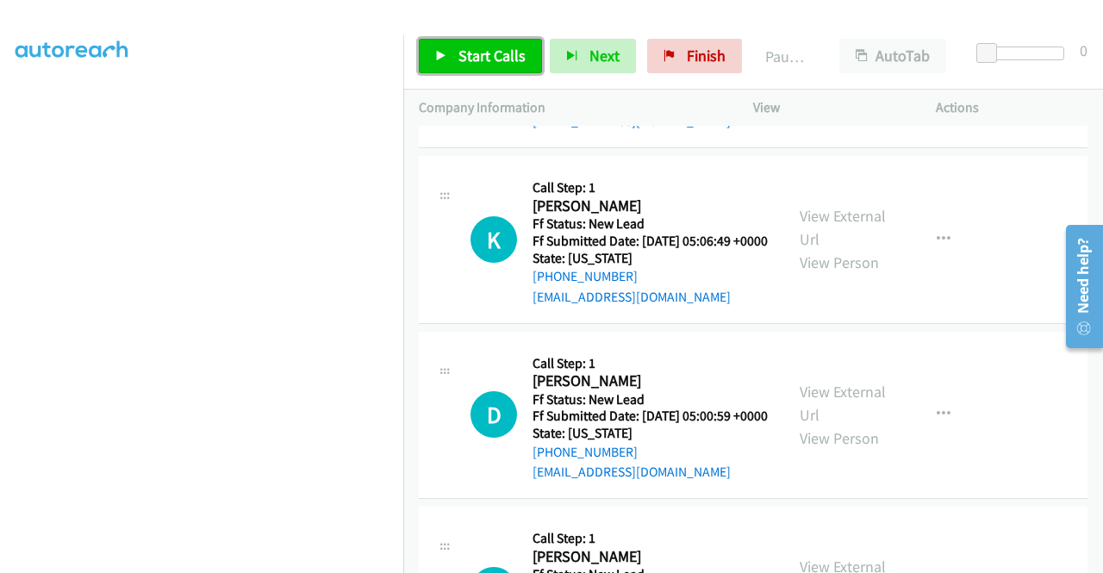
click at [467, 46] on span "Start Calls" at bounding box center [491, 56] width 67 height 20
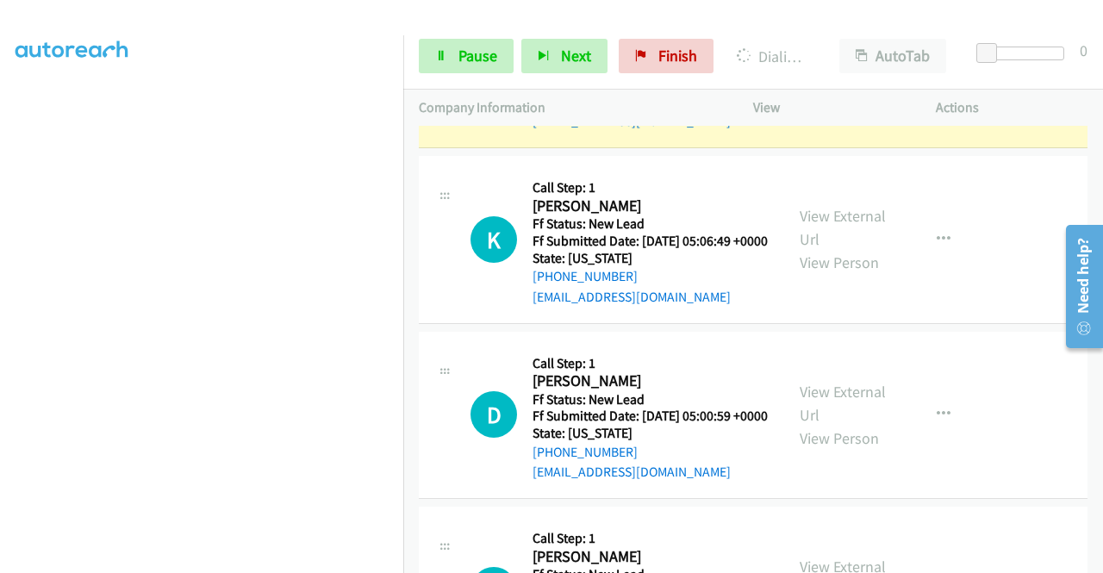
click at [818, 74] on link "View External Url" at bounding box center [843, 52] width 86 height 43
click at [0, 178] on aside "Dialing Mode: Power | Switch to Preview My Lists" at bounding box center [201, 131] width 403 height 954
click at [403, 230] on nav "Dialing Mode: Power | Switch to Preview My Lists" at bounding box center [202, 321] width 404 height 573
drag, startPoint x: 403, startPoint y: 230, endPoint x: 400, endPoint y: 246, distance: 16.7
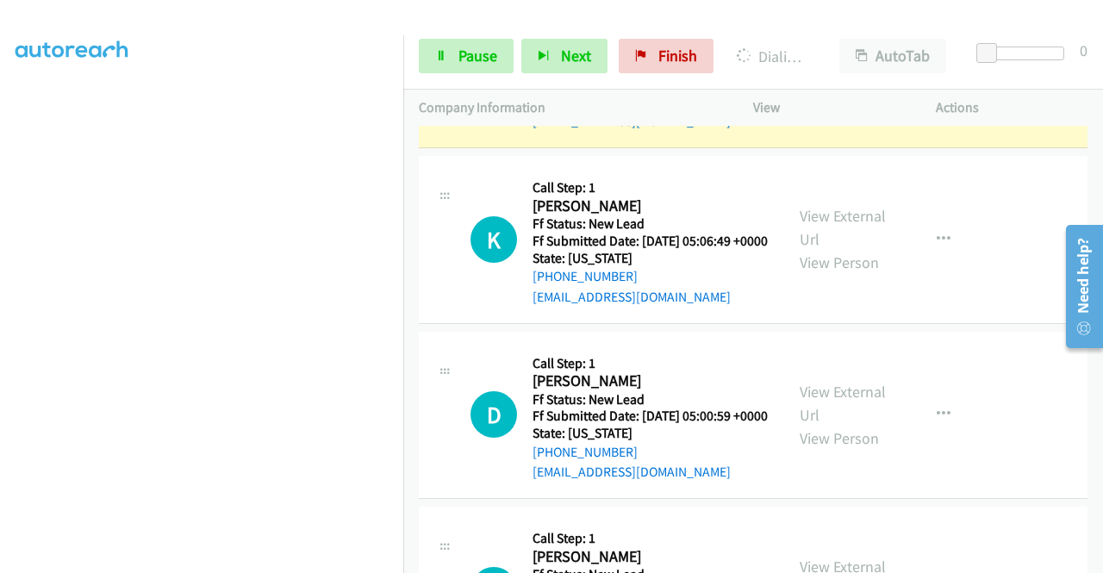
click at [400, 246] on nav "Dialing Mode: Power | Switch to Preview My Lists" at bounding box center [202, 321] width 404 height 573
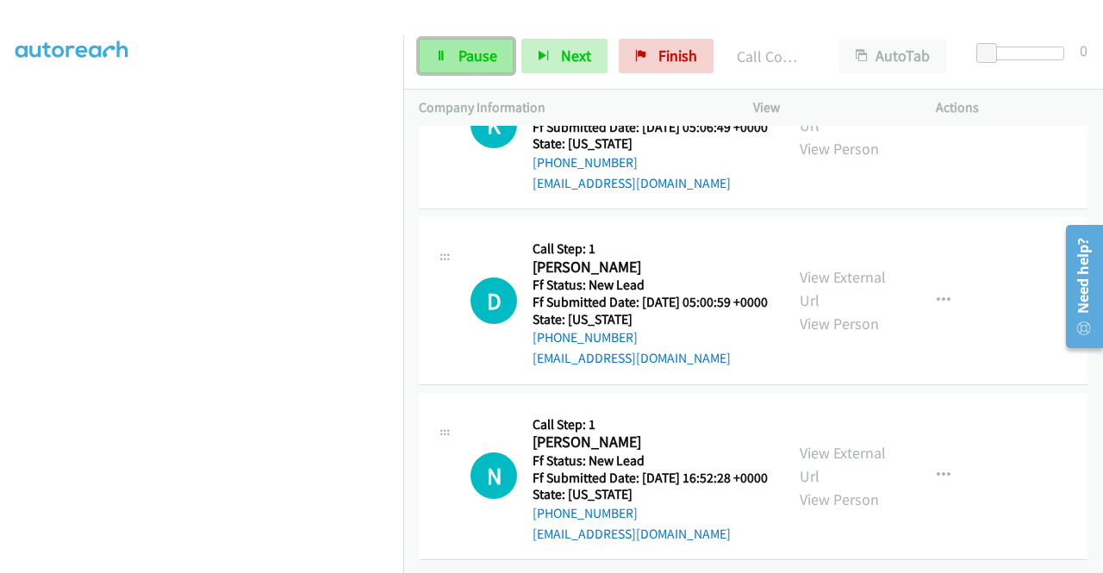
click at [506, 69] on link "Pause" at bounding box center [466, 56] width 95 height 34
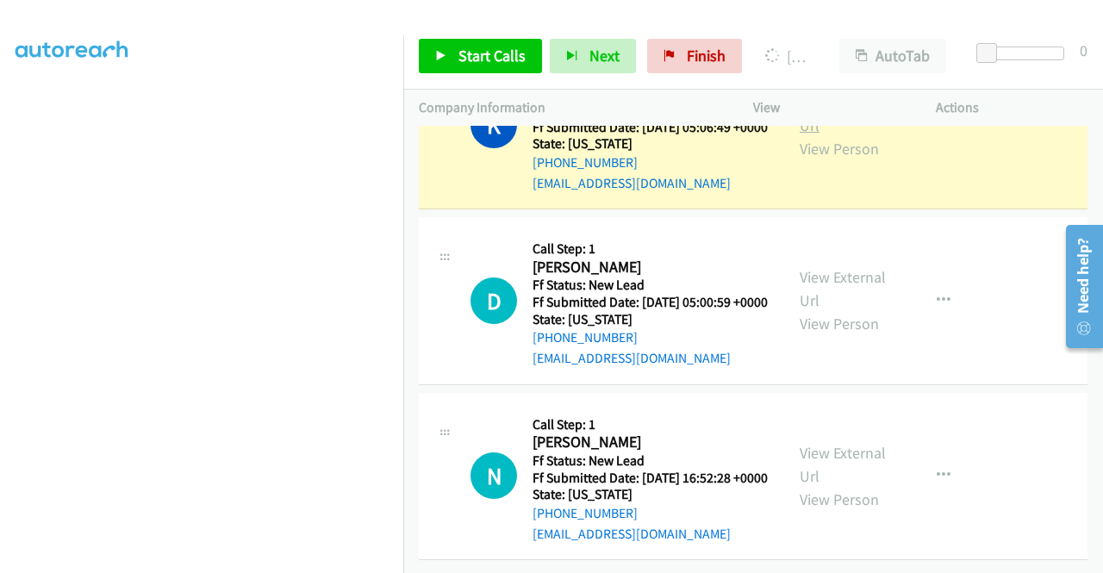
click at [841, 135] on link "View External Url" at bounding box center [843, 113] width 86 height 43
click at [0, 158] on aside "Dialing Mode: Power | Switch to Preview My Lists" at bounding box center [201, 131] width 403 height 954
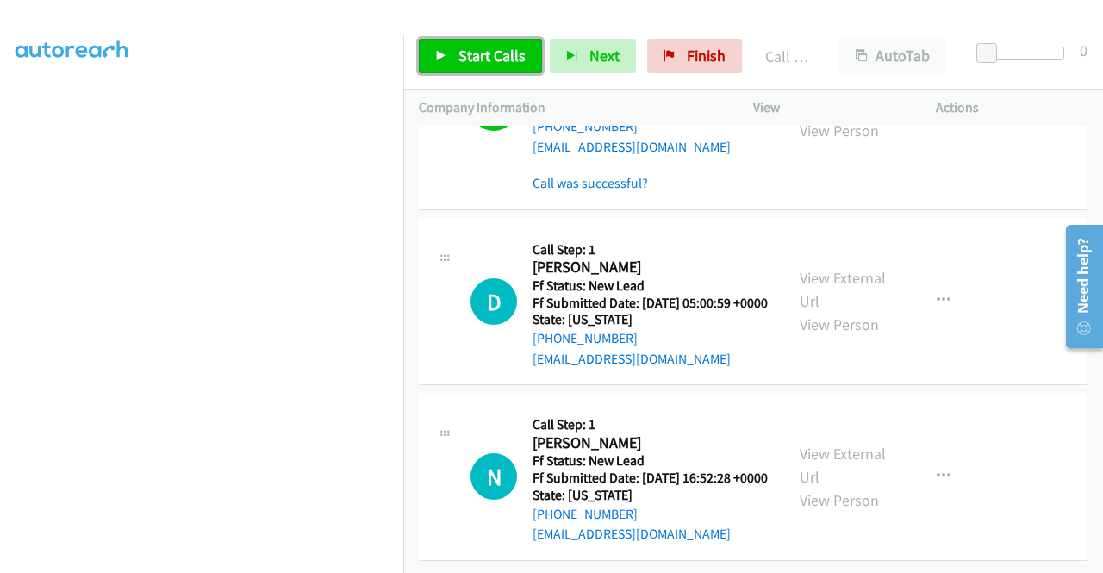
click at [463, 47] on span "Start Calls" at bounding box center [491, 56] width 67 height 20
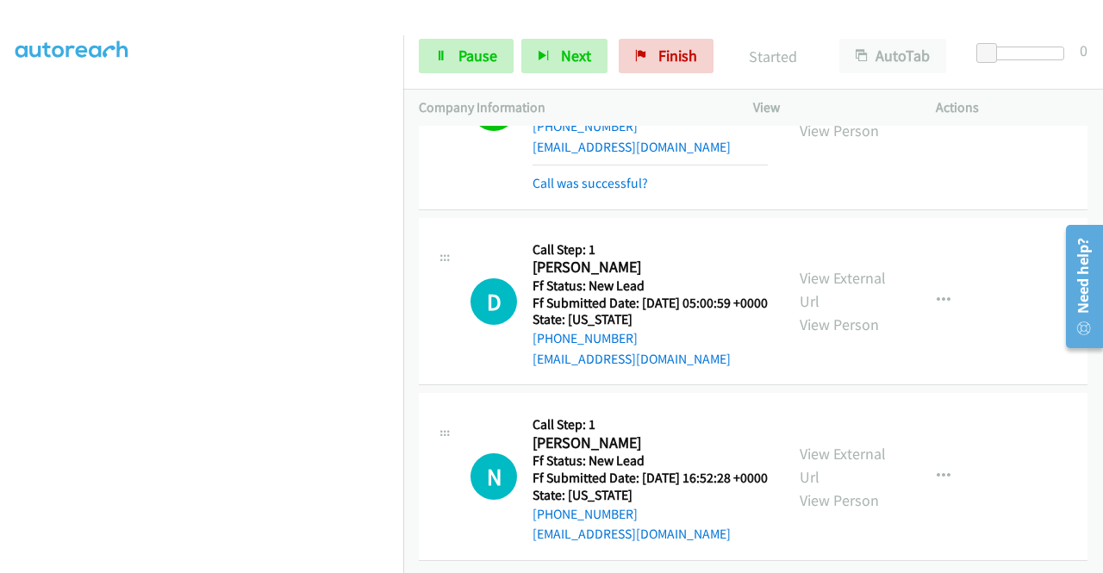
scroll to position [5825, 0]
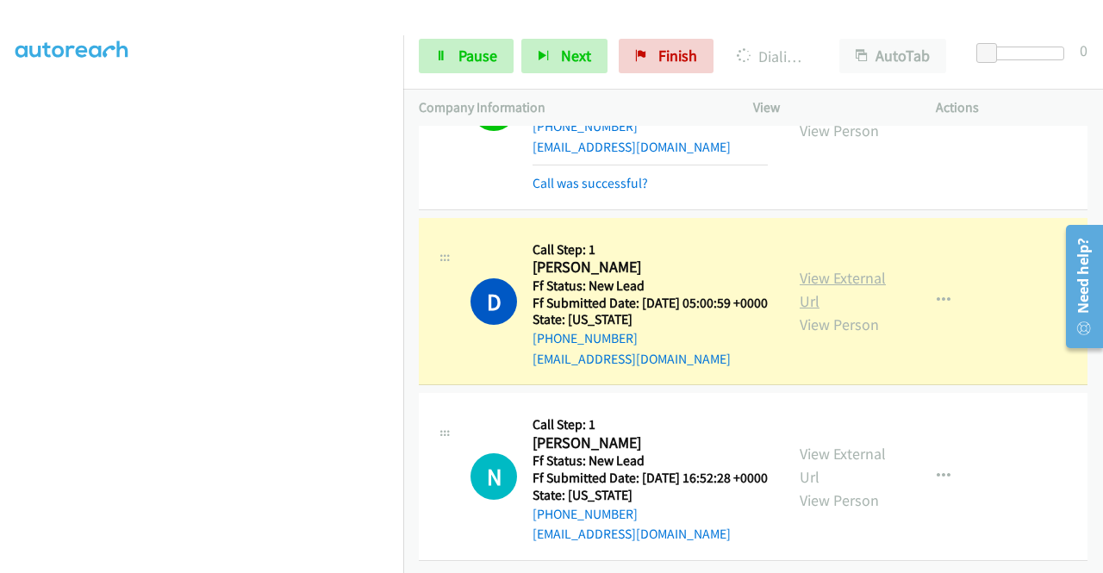
click at [841, 268] on link "View External Url" at bounding box center [843, 289] width 86 height 43
click at [439, 44] on link "Pause" at bounding box center [466, 56] width 95 height 34
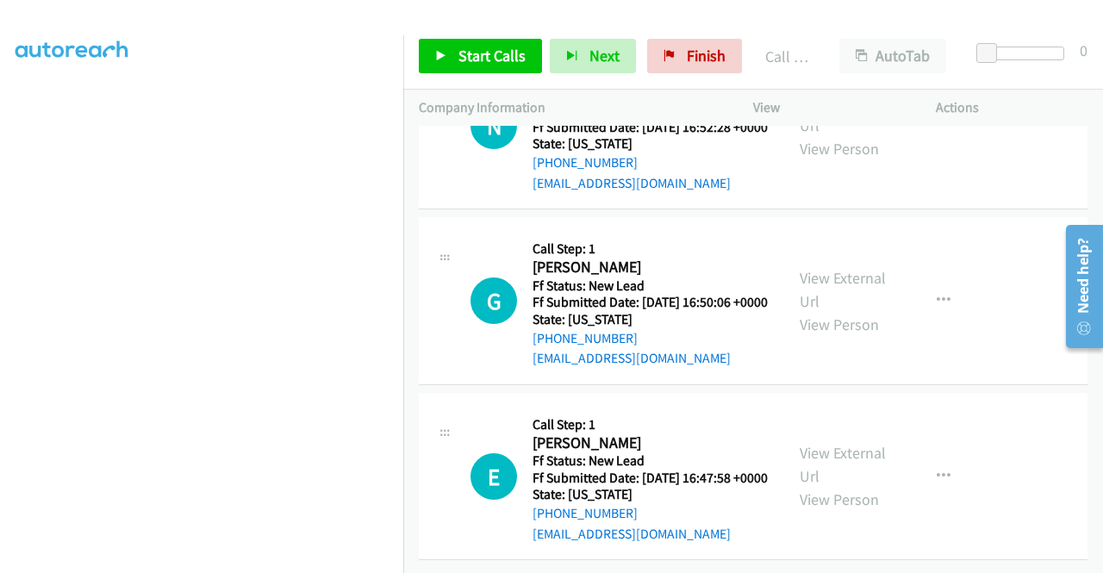
scroll to position [356, 13]
click at [515, 61] on span "Start Calls" at bounding box center [491, 56] width 67 height 20
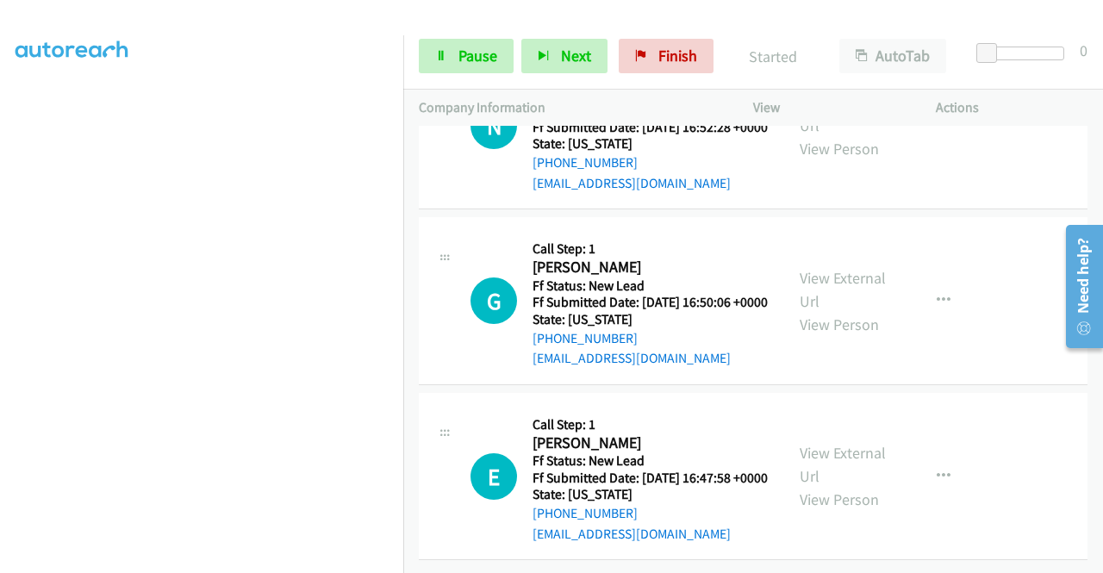
scroll to position [6044, 0]
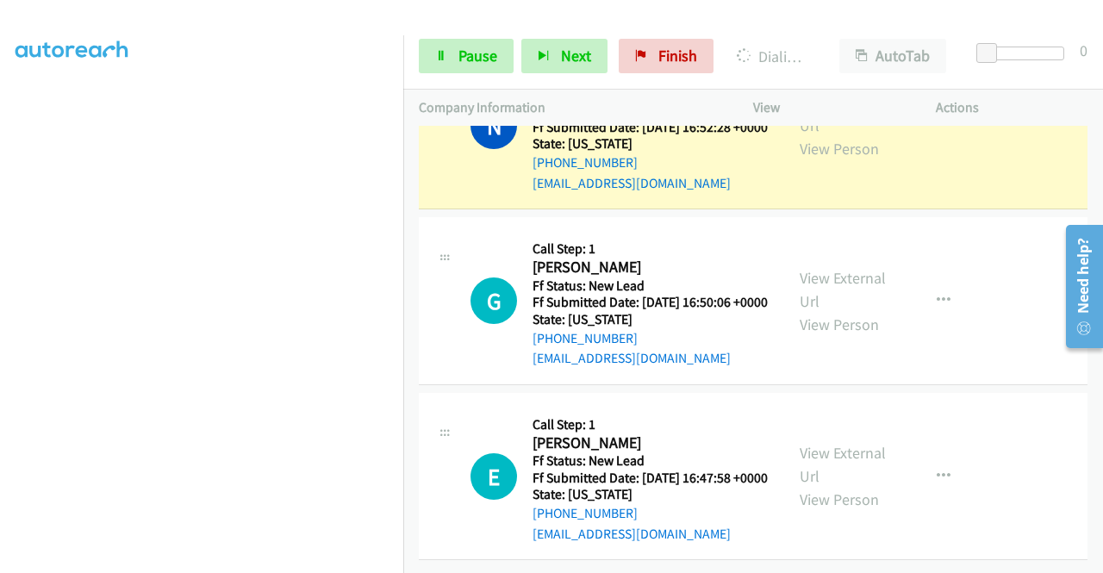
click at [0, 109] on aside "Dialing Mode: Power | Switch to Preview My Lists" at bounding box center [201, 156] width 403 height 954
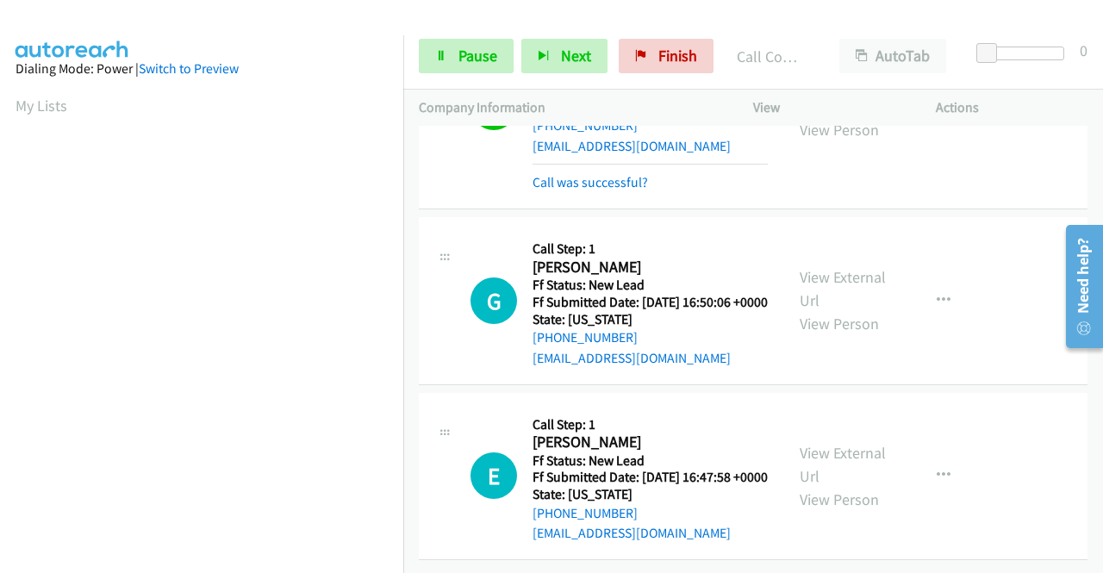
click at [851, 193] on div "View External Url View Person View External Url Email Schedule/Manage Callback …" at bounding box center [883, 107] width 198 height 172
click at [822, 116] on link "View External Url" at bounding box center [843, 94] width 86 height 43
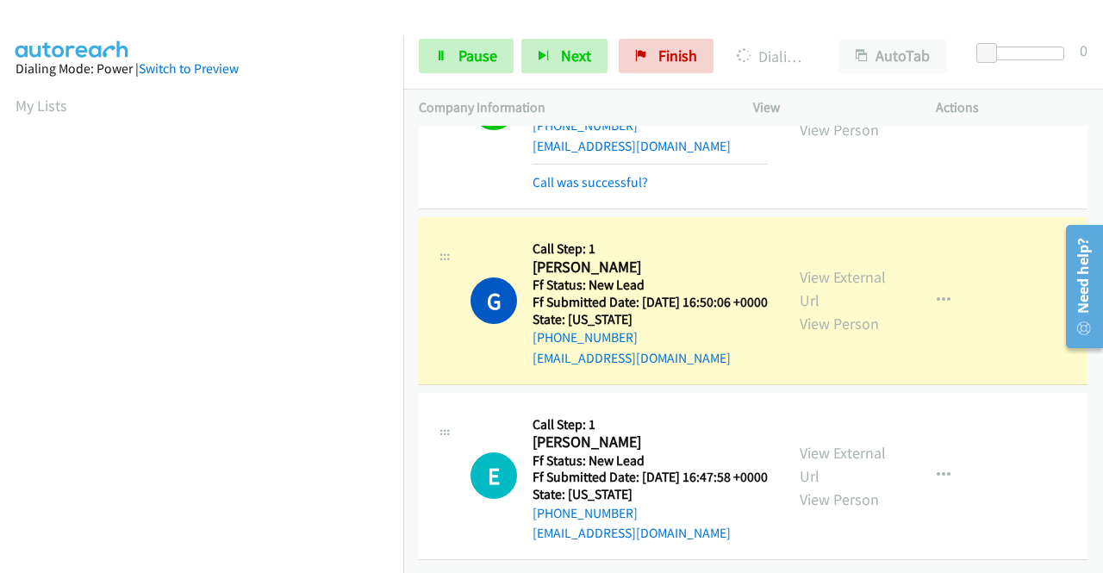
scroll to position [6283, 0]
click at [404, 214] on td "G Callback Scheduled Call Step: 1 Grant Laine America/Los_Angeles Ff Status: Ne…" at bounding box center [753, 302] width 700 height 176
click at [832, 267] on link "View External Url" at bounding box center [843, 288] width 86 height 43
click at [0, 153] on aside "Dialing Mode: Power | Switch to Preview My Lists" at bounding box center [201, 144] width 403 height 954
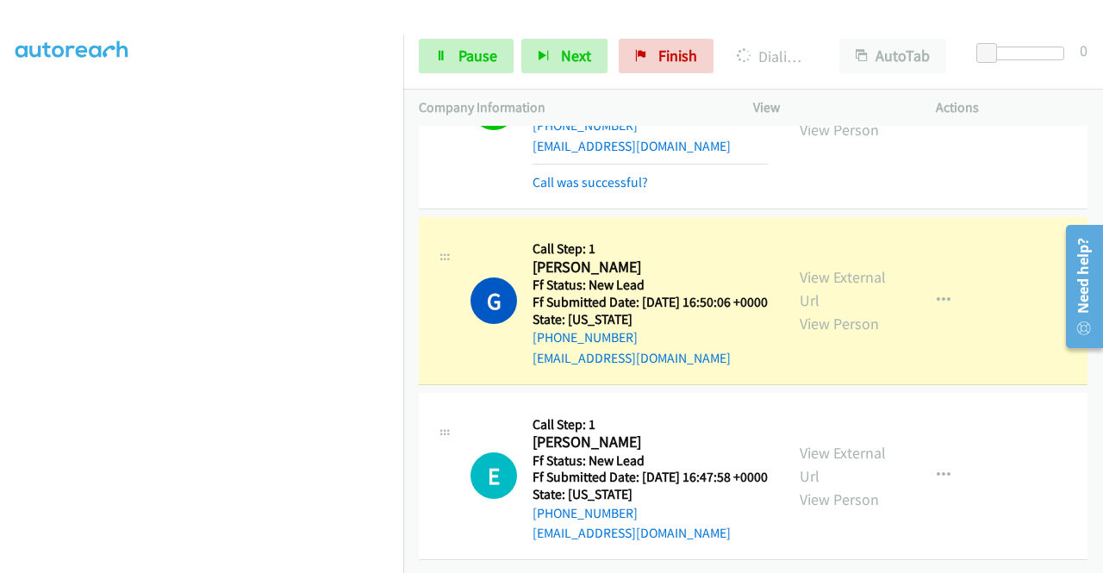
scroll to position [393, 13]
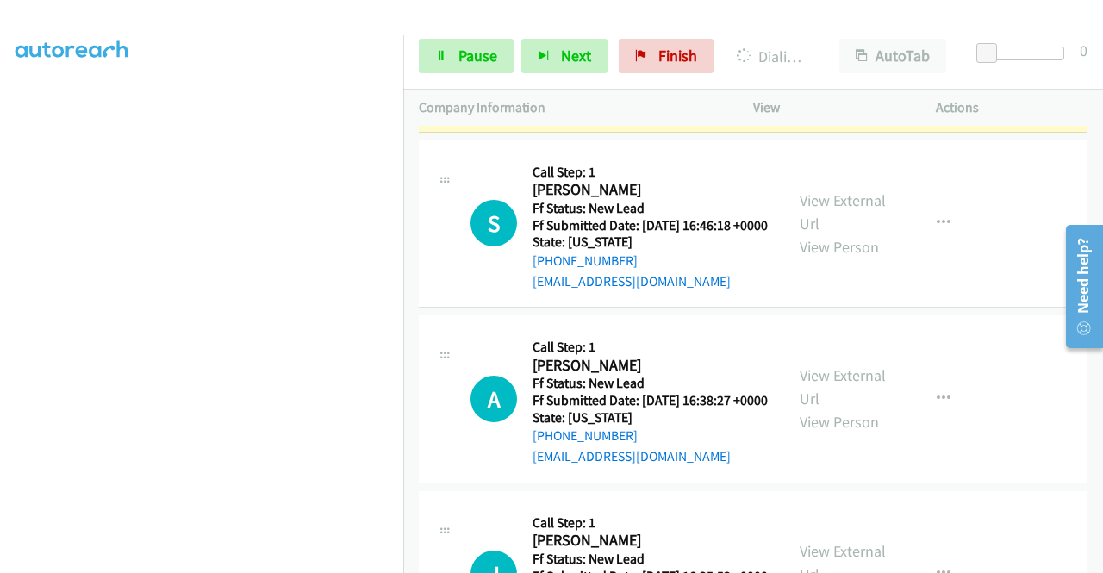
click at [839, 58] on link "View External Url" at bounding box center [843, 36] width 86 height 43
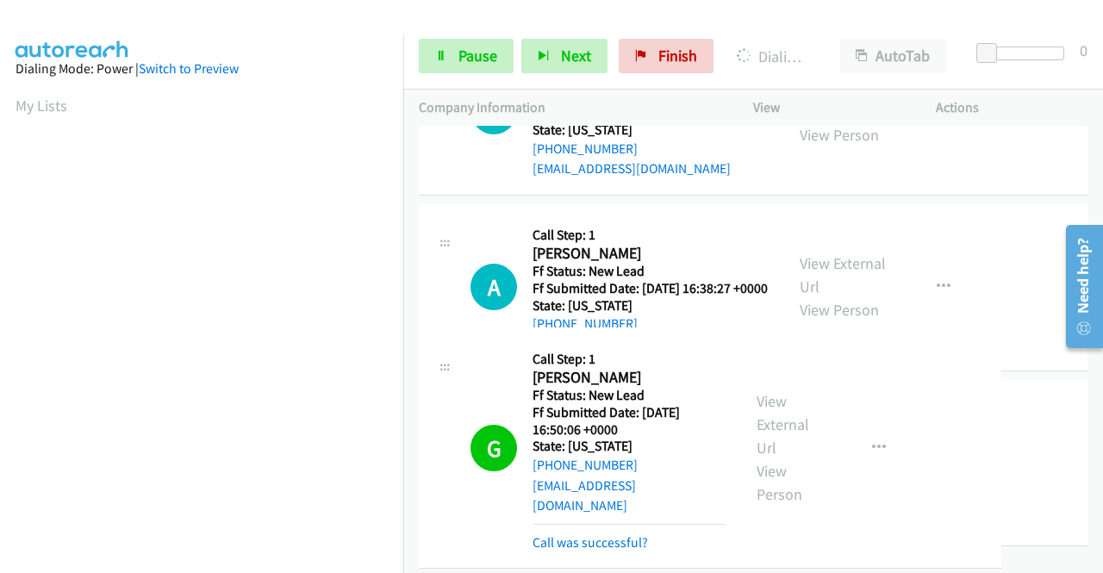
drag, startPoint x: 403, startPoint y: 345, endPoint x: 417, endPoint y: 486, distance: 142.0
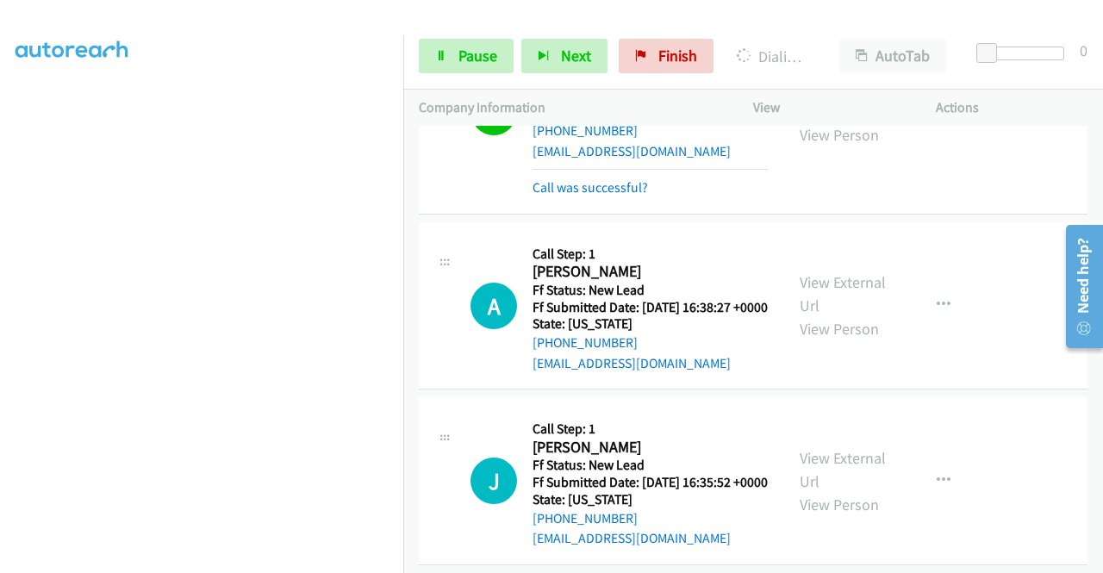
scroll to position [6539, 0]
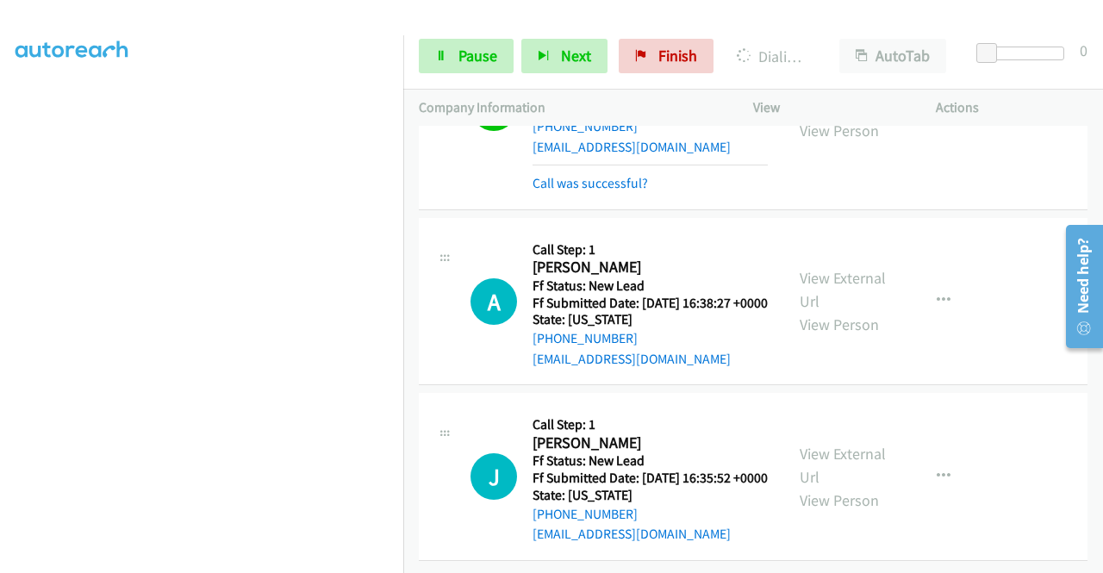
click at [450, 70] on link "Pause" at bounding box center [466, 56] width 95 height 34
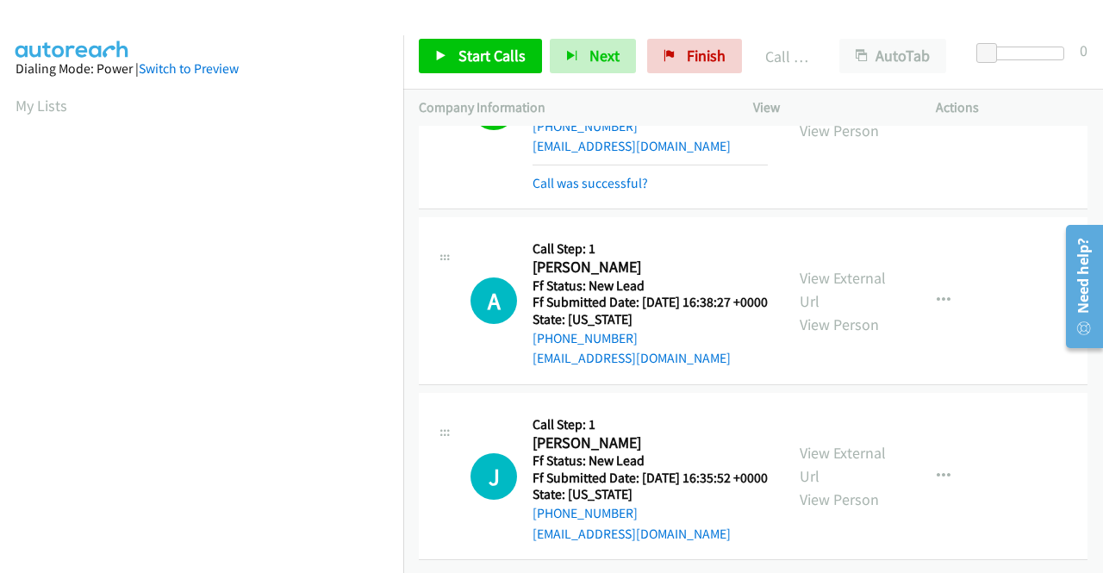
scroll to position [6968, 0]
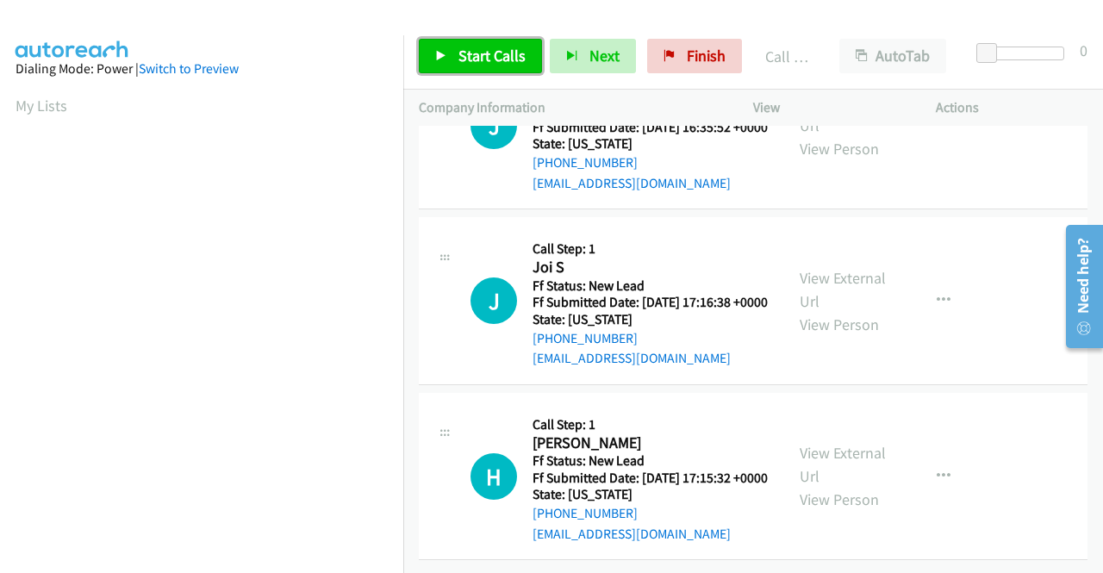
click at [529, 46] on link "Start Calls" at bounding box center [480, 56] width 123 height 34
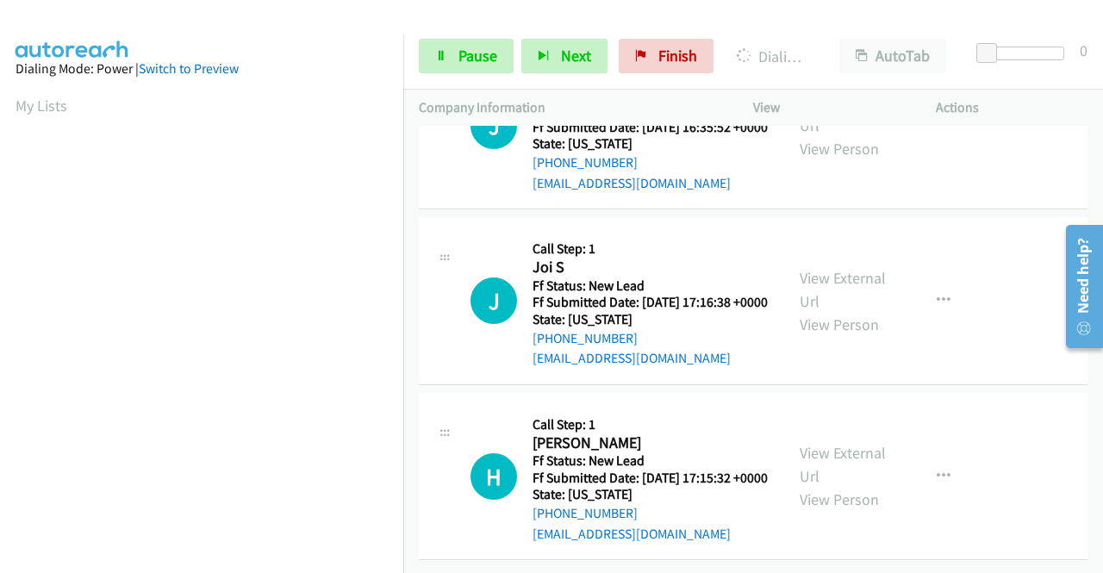
click at [0, 187] on aside "Dialing Mode: Power | Switch to Preview My Lists" at bounding box center [201, 131] width 403 height 954
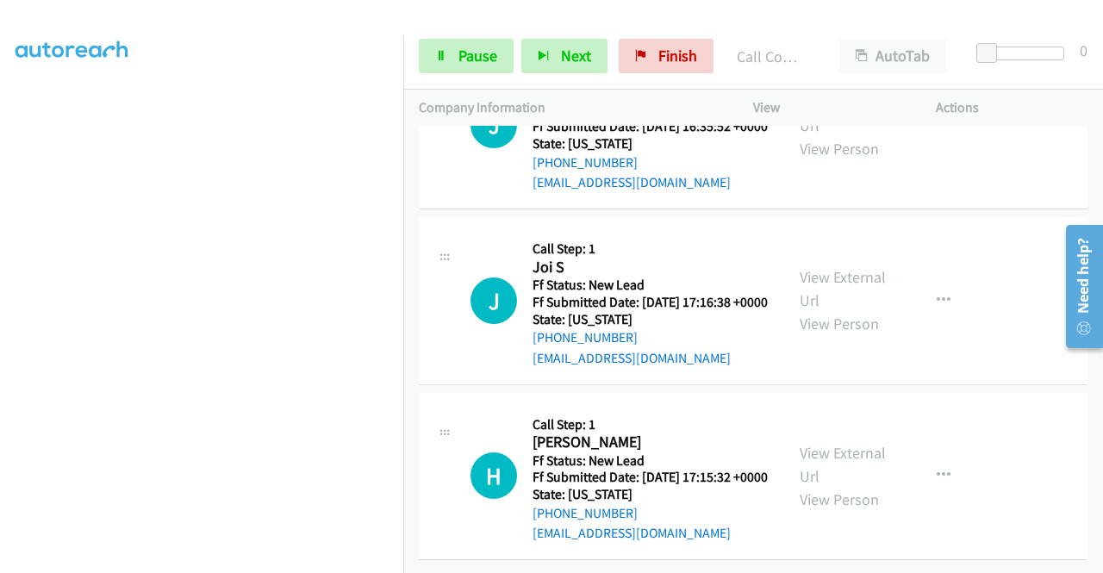
scroll to position [7256, 0]
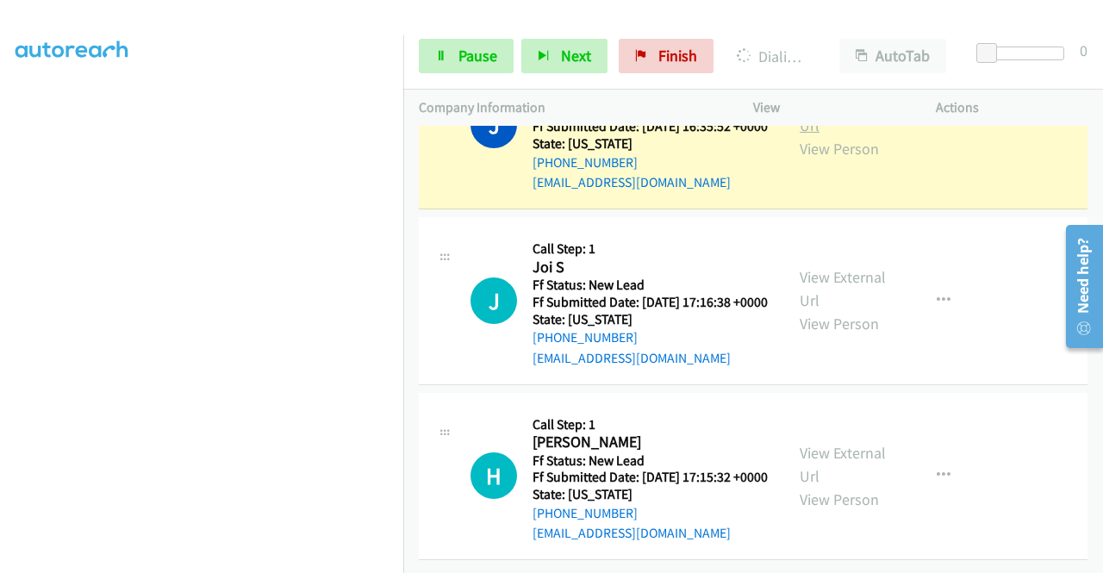
click at [839, 135] on link "View External Url" at bounding box center [843, 113] width 86 height 43
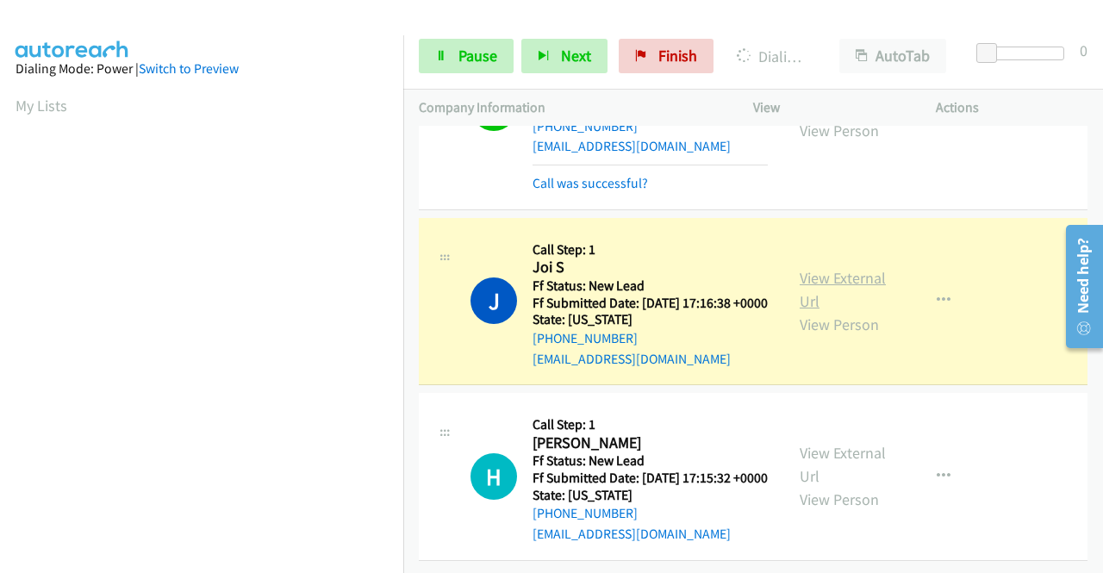
click at [848, 311] on link "View External Url" at bounding box center [843, 289] width 86 height 43
click at [0, 245] on aside "Dialing Mode: Power | Switch to Preview My Lists" at bounding box center [201, 131] width 403 height 954
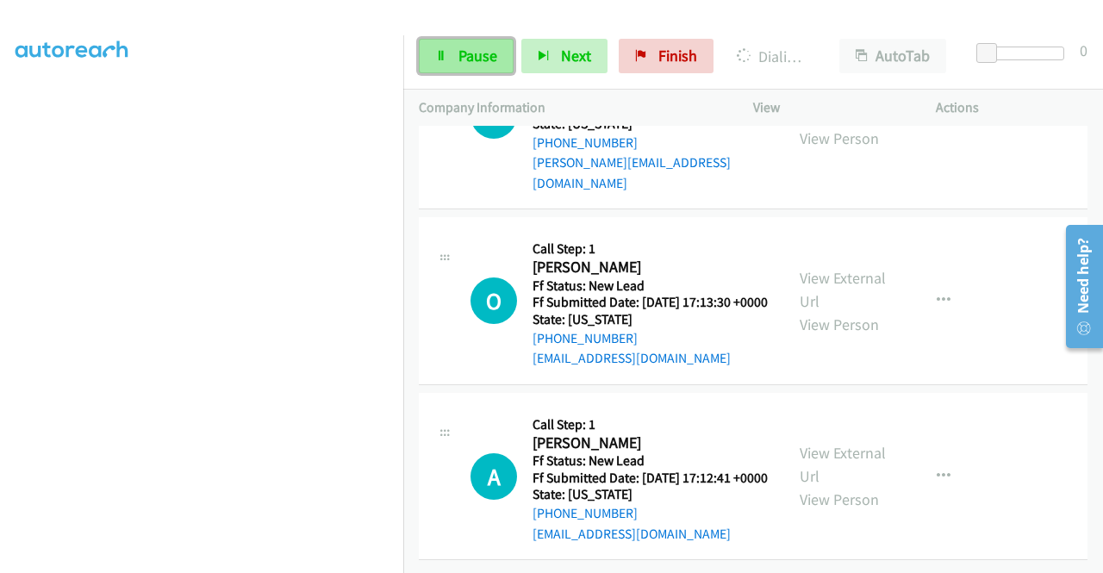
click at [452, 67] on link "Pause" at bounding box center [466, 56] width 95 height 34
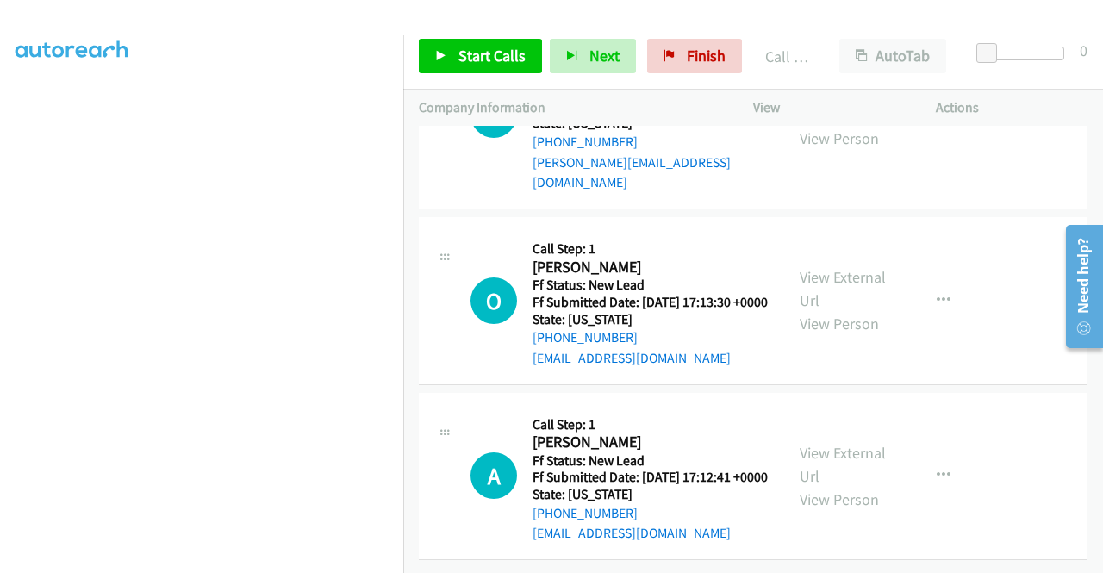
scroll to position [7678, 0]
click at [467, 58] on span "Start Calls" at bounding box center [491, 56] width 67 height 20
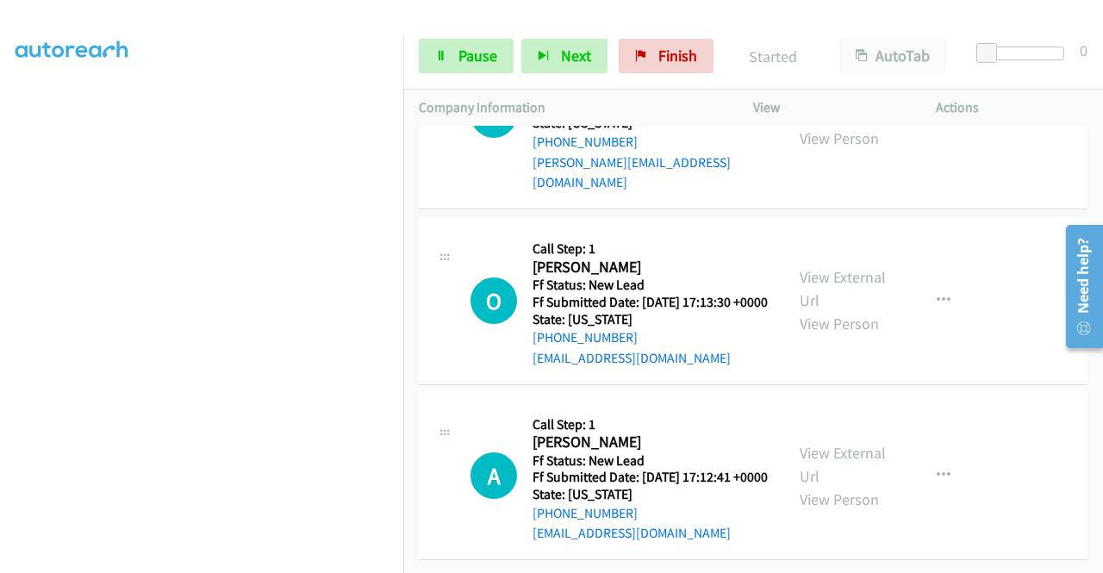
scroll to position [7966, 0]
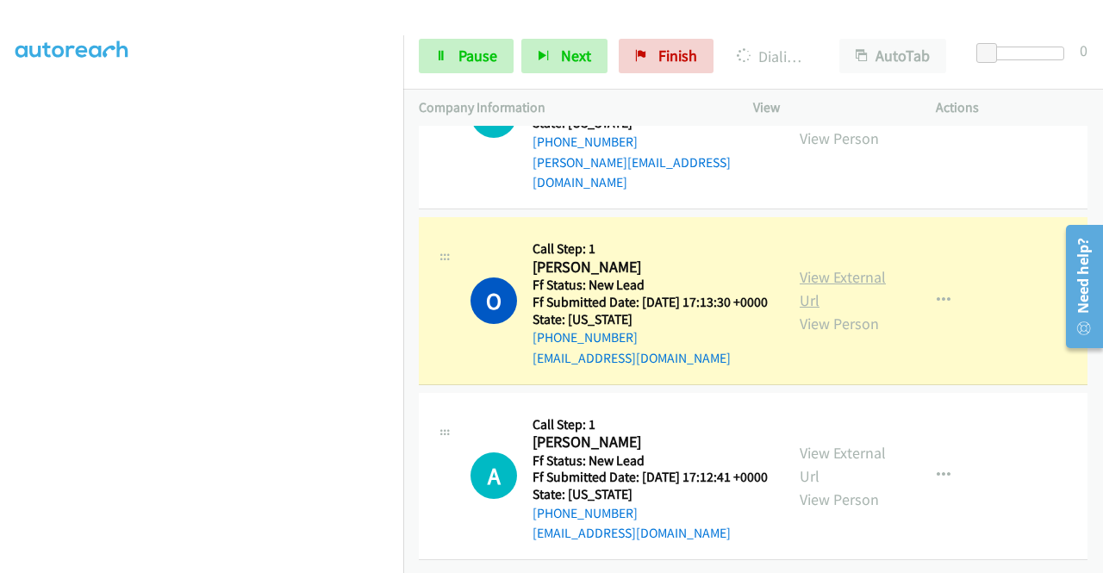
click at [831, 310] on link "View External Url" at bounding box center [843, 288] width 86 height 43
click at [0, 185] on aside "Dialing Mode: Power | Switch to Preview My Lists" at bounding box center [201, 131] width 403 height 954
click at [465, 28] on div "Start Calls Pause Next Finish Dialing Ornella Andrews AutoTab AutoTab 0" at bounding box center [753, 56] width 700 height 66
click at [441, 52] on icon at bounding box center [441, 57] width 12 height 12
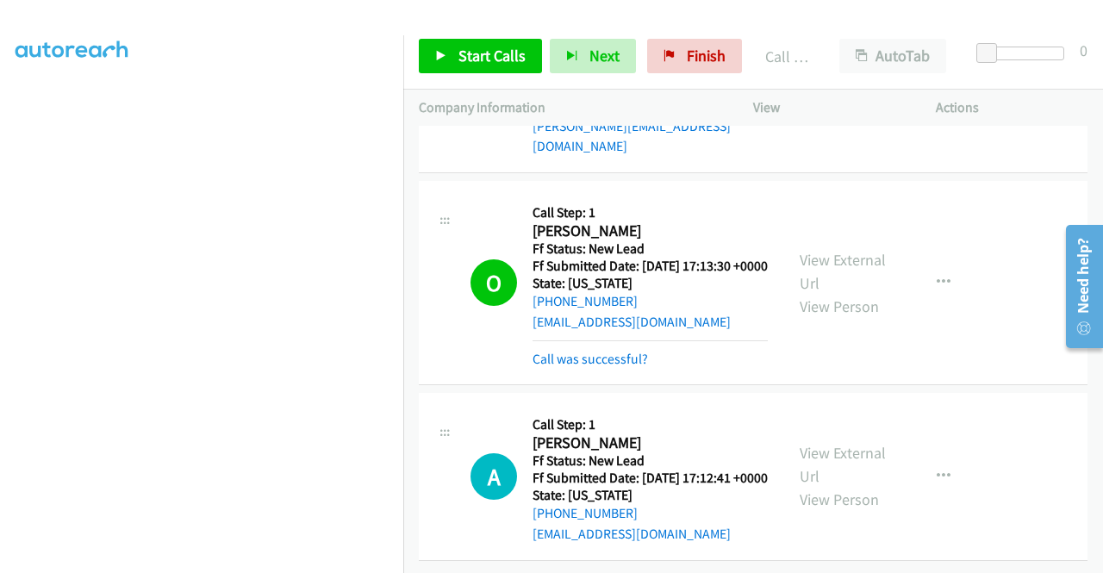
click at [452, 32] on div "Start Calls Pause Next Finish Call Completed AutoTab AutoTab 0" at bounding box center [753, 56] width 700 height 66
click at [446, 39] on link "Start Calls" at bounding box center [480, 56] width 123 height 34
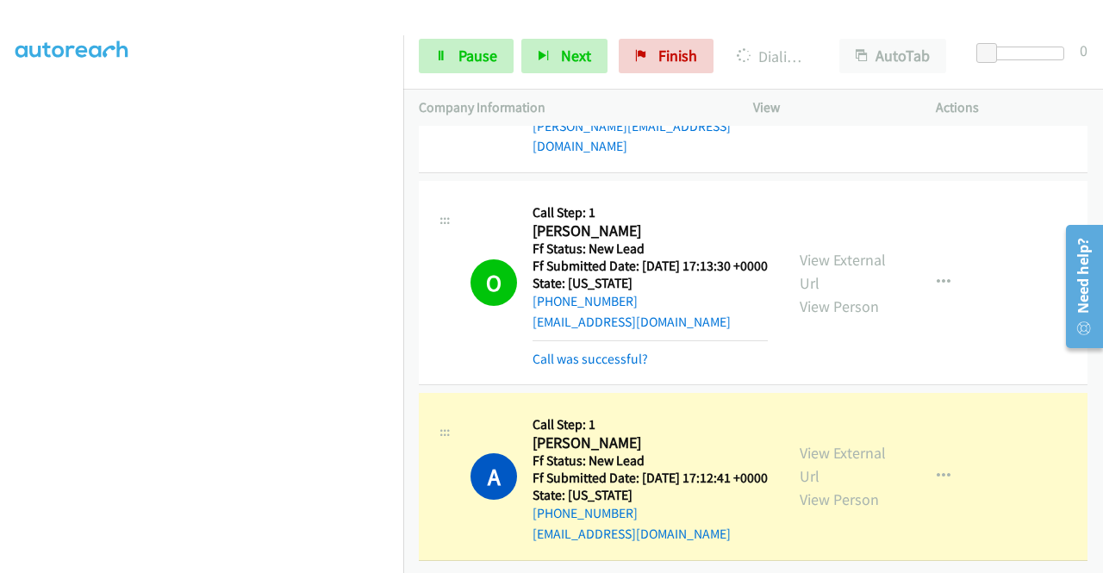
scroll to position [8111, 0]
click at [863, 418] on div "View External Url View Person View External Url Email Schedule/Manage Callback …" at bounding box center [883, 476] width 198 height 136
click at [855, 443] on link "View External Url" at bounding box center [843, 464] width 86 height 43
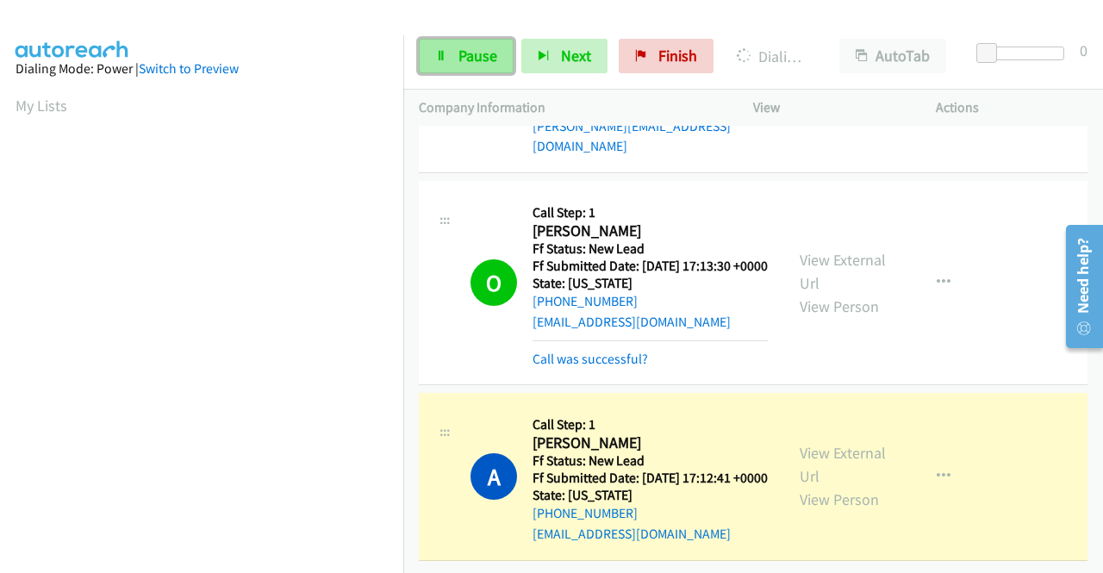
click at [475, 46] on span "Pause" at bounding box center [477, 56] width 39 height 20
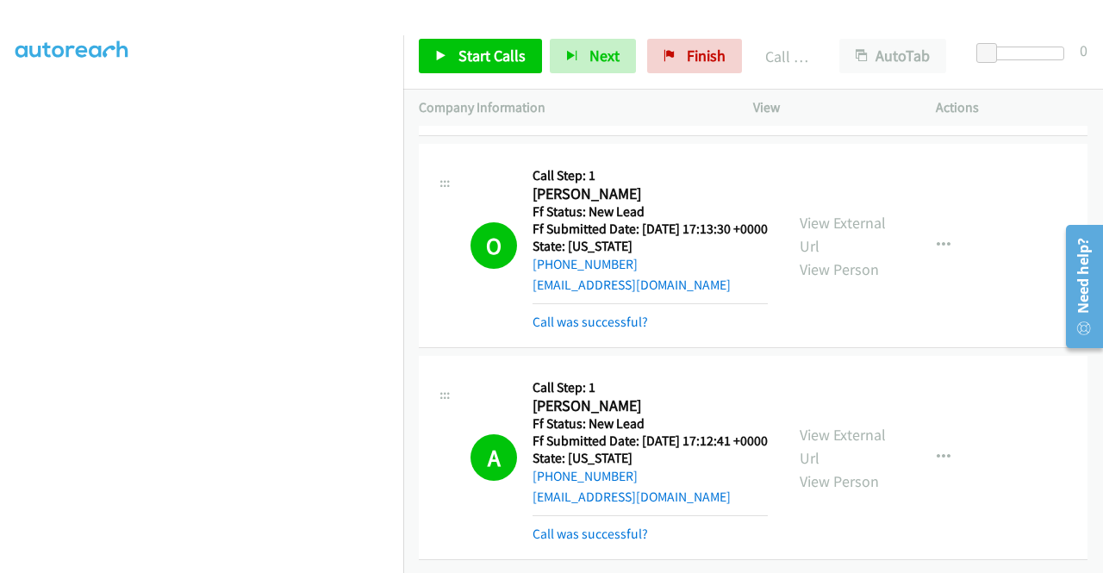
scroll to position [8147, 0]
click at [607, 526] on link "Call was successful?" at bounding box center [590, 534] width 115 height 16
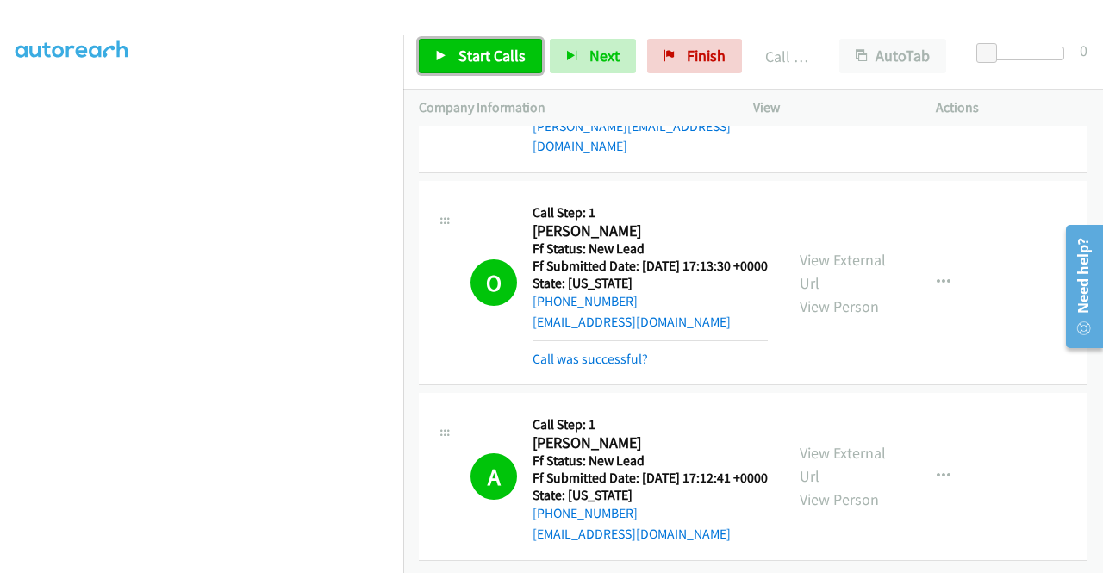
click at [466, 72] on link "Start Calls" at bounding box center [480, 56] width 123 height 34
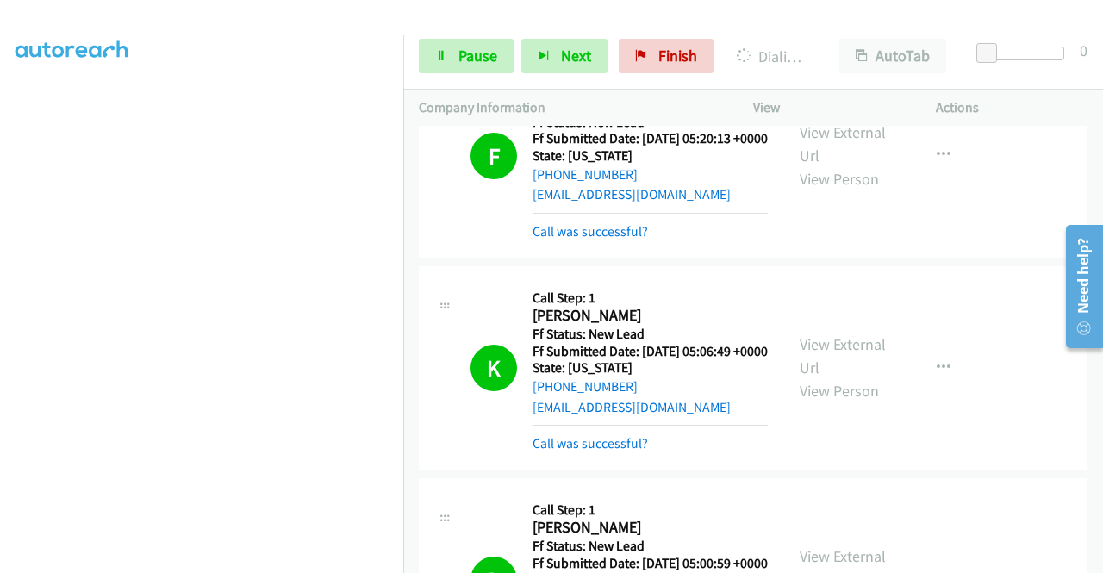
scroll to position [5255, 0]
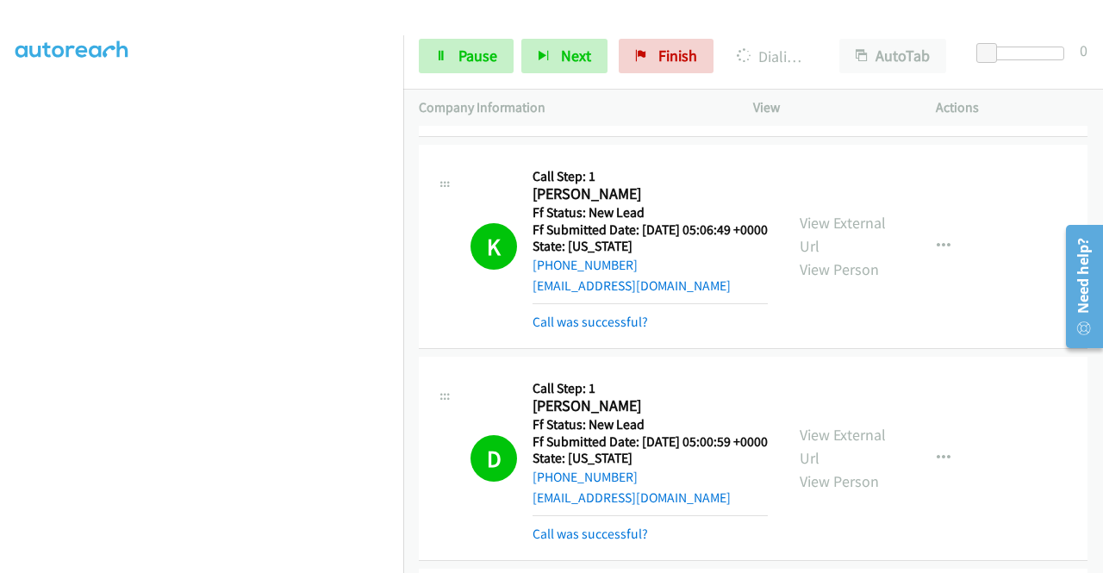
click at [0, 177] on aside "Dialing Mode: Power | Switch to Preview My Lists" at bounding box center [201, 131] width 403 height 954
click at [472, 42] on link "Pause" at bounding box center [466, 56] width 95 height 34
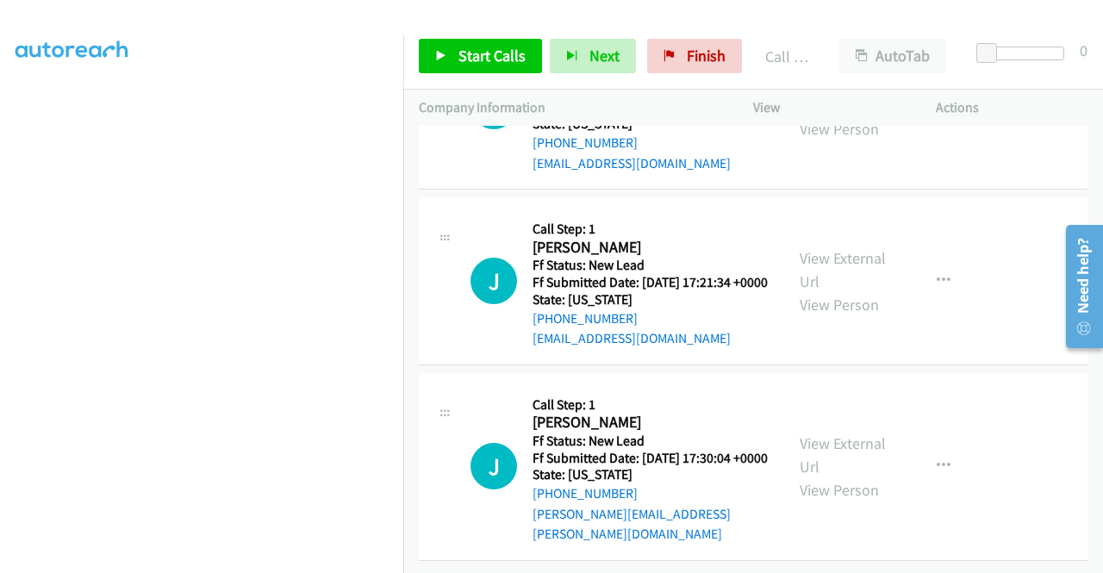
scroll to position [8424, 0]
click at [502, 44] on link "Start Calls" at bounding box center [480, 56] width 123 height 34
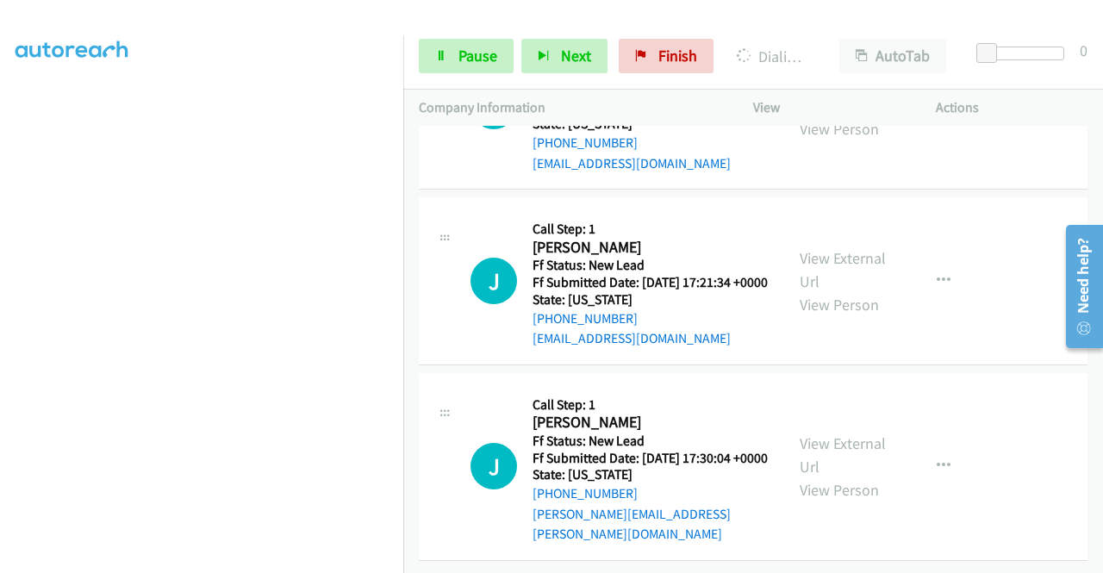
click at [0, 273] on aside "Dialing Mode: Power | Switch to Preview My Lists" at bounding box center [201, 131] width 403 height 954
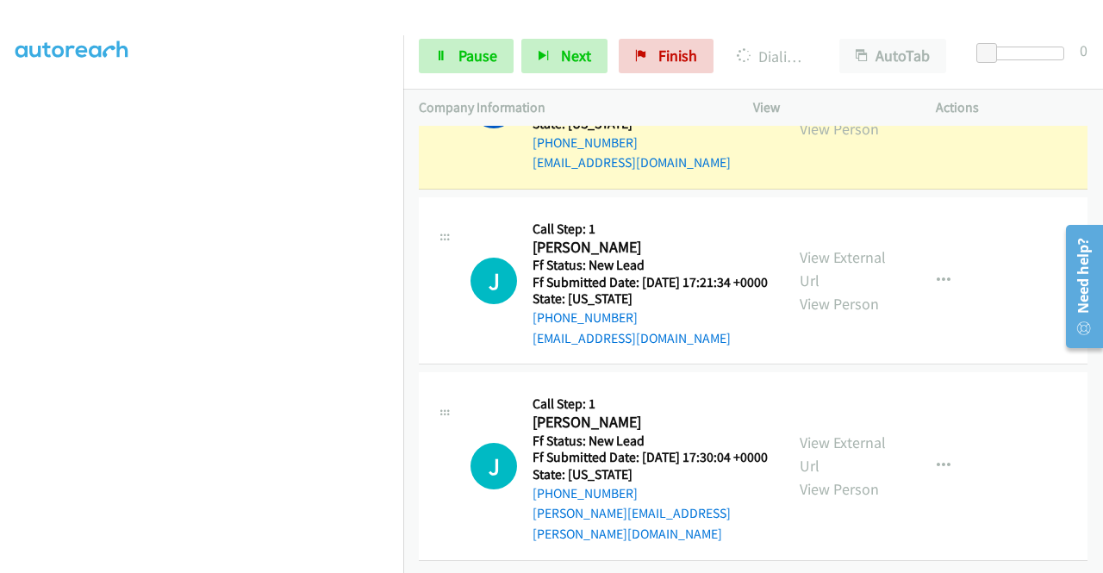
scroll to position [8815, 0]
click at [822, 115] on link "View External Url" at bounding box center [843, 93] width 86 height 43
click at [458, 66] on link "Pause" at bounding box center [466, 56] width 95 height 34
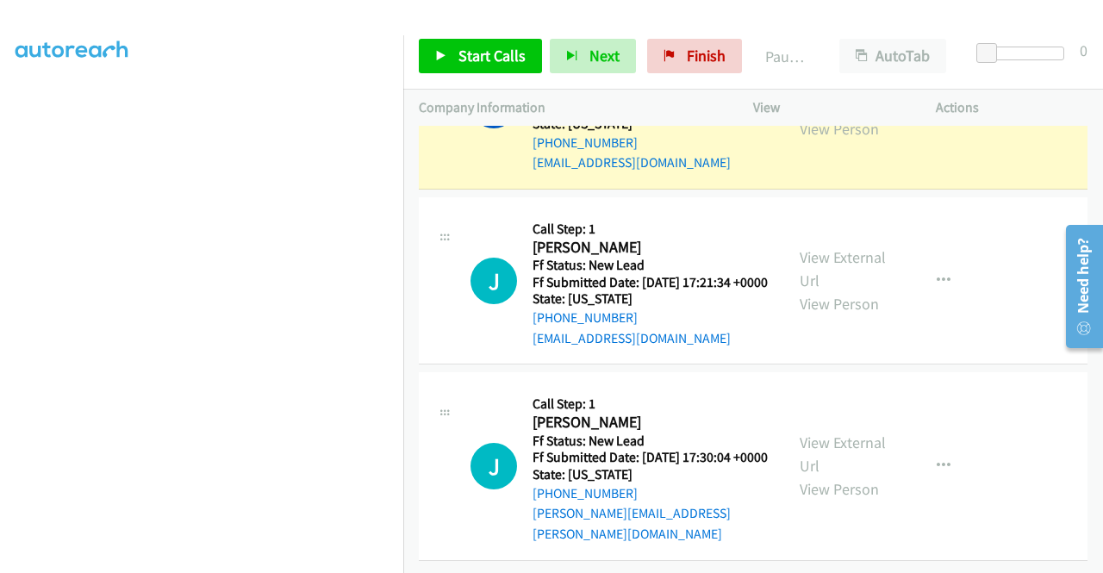
scroll to position [393, 13]
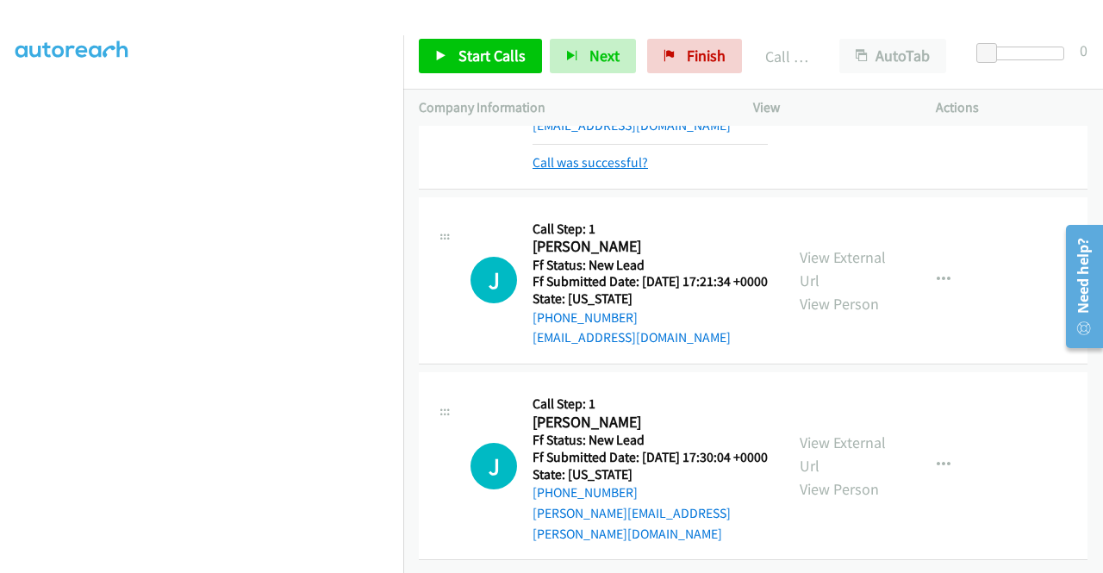
click at [589, 171] on link "Call was successful?" at bounding box center [590, 162] width 115 height 16
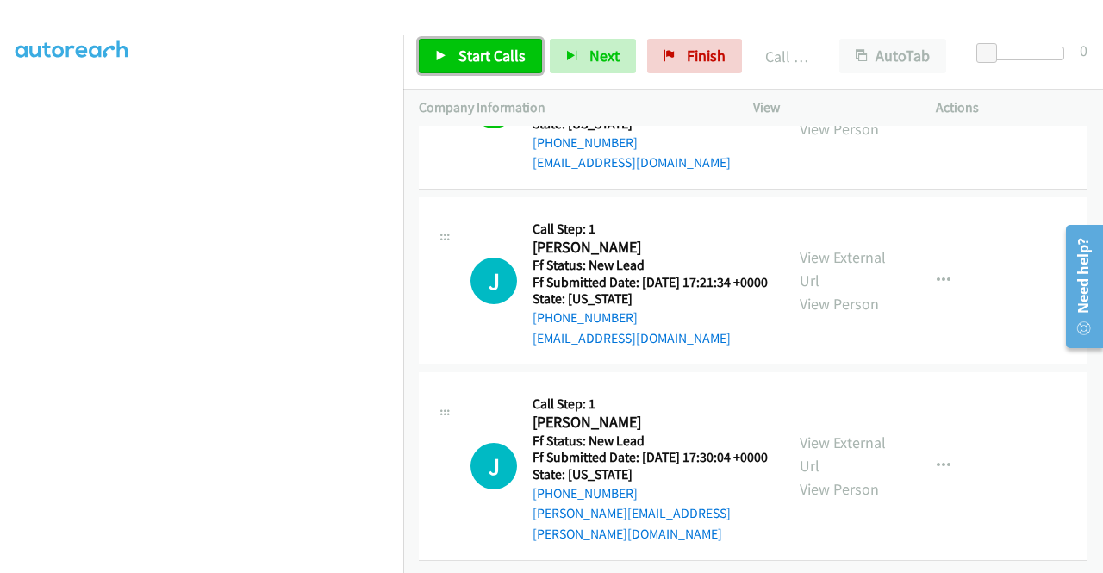
click at [458, 62] on span "Start Calls" at bounding box center [491, 56] width 67 height 20
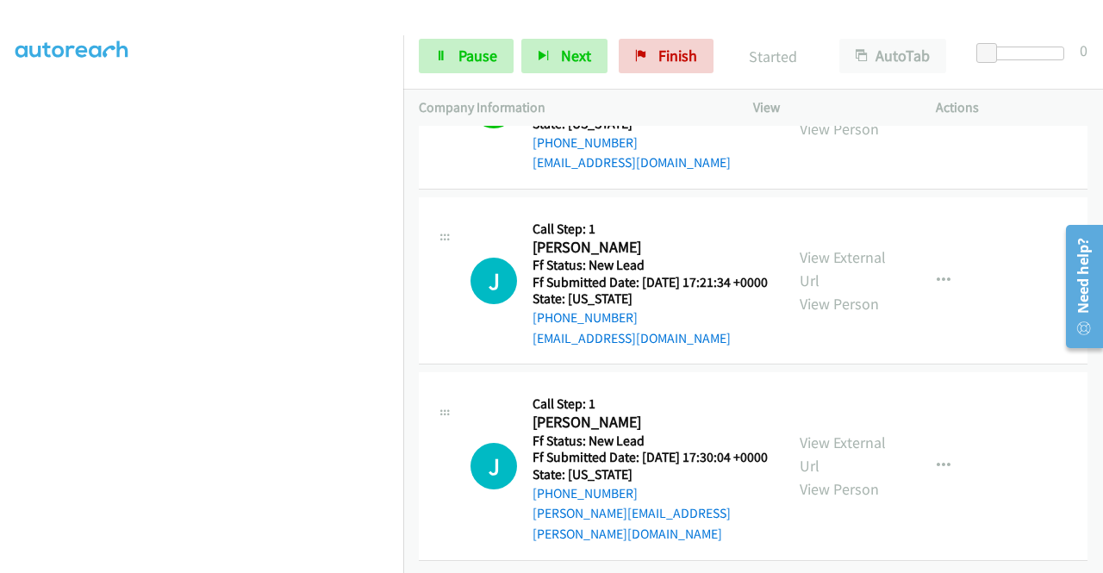
scroll to position [8952, 0]
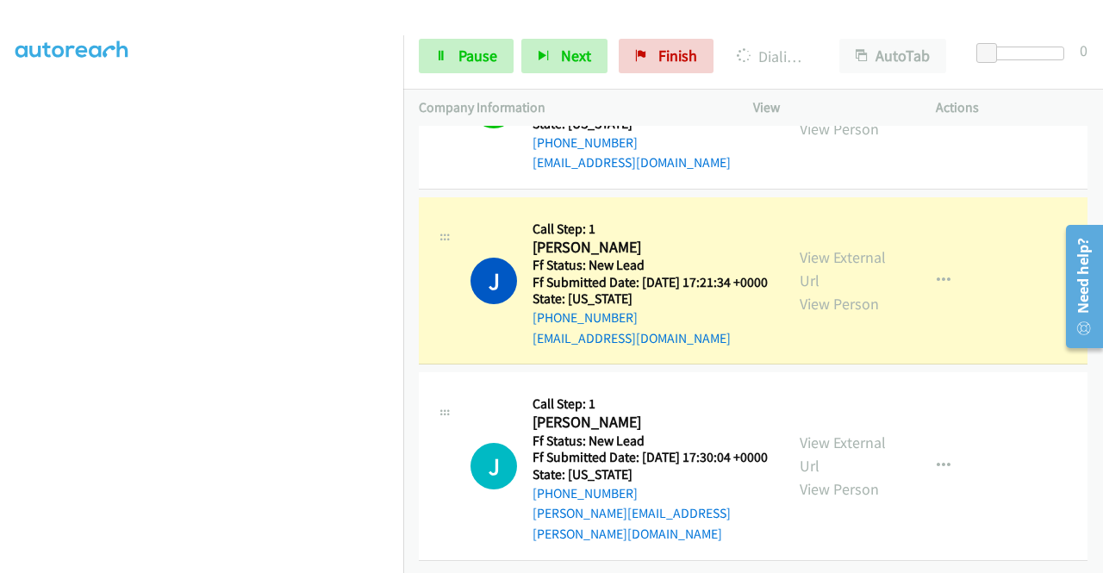
click at [0, 221] on aside "Dialing Mode: Power | Switch to Preview My Lists" at bounding box center [201, 131] width 403 height 954
click at [856, 247] on link "View External Url" at bounding box center [843, 268] width 86 height 43
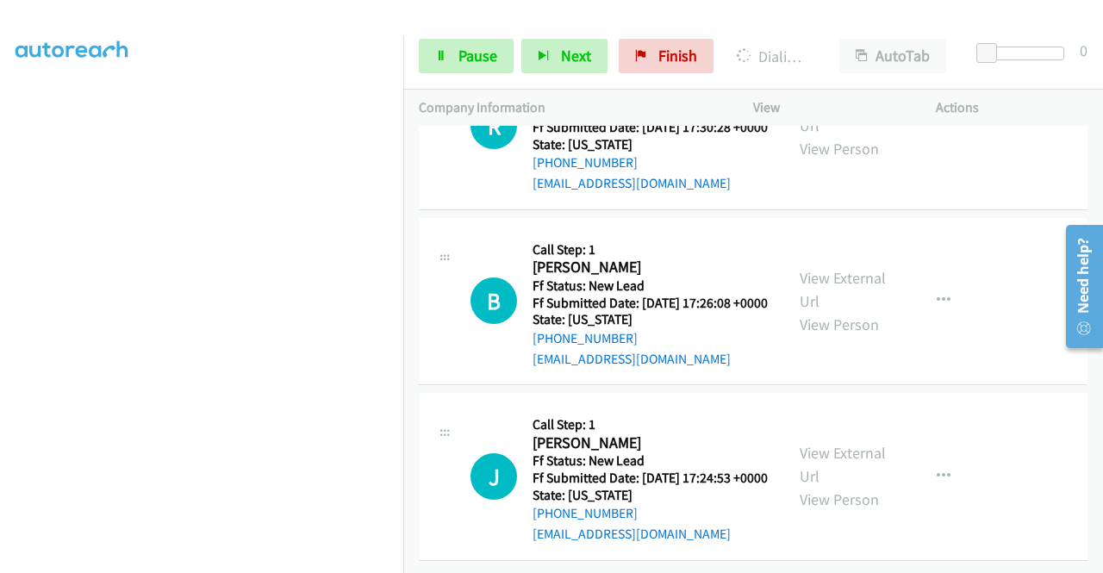
click at [458, 56] on span "Pause" at bounding box center [477, 56] width 39 height 20
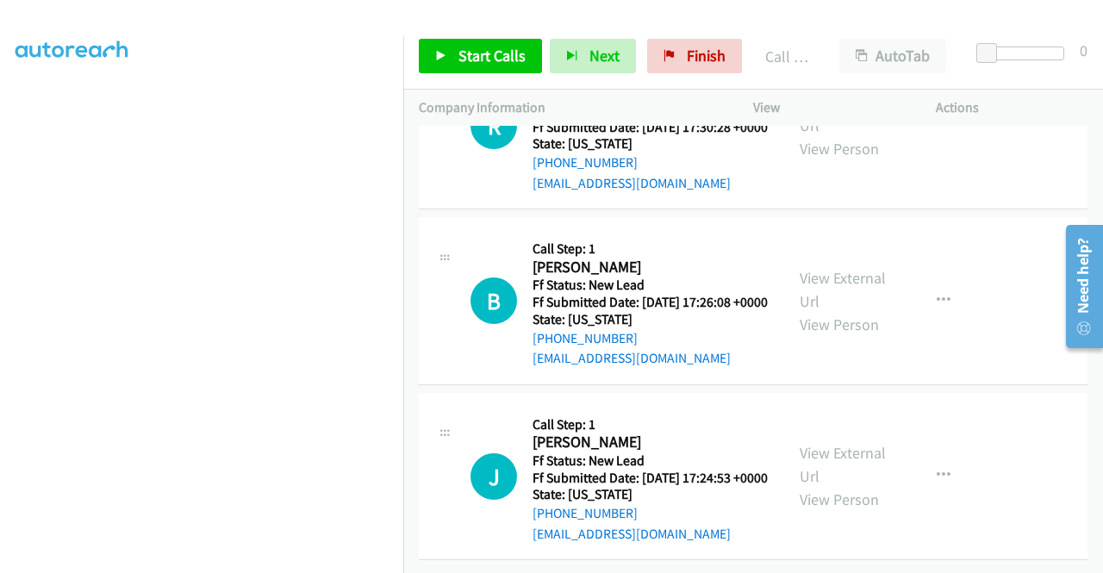
click at [621, 16] on link "Call was successful?" at bounding box center [590, 7] width 115 height 16
click at [497, 69] on link "Start Calls" at bounding box center [480, 56] width 123 height 34
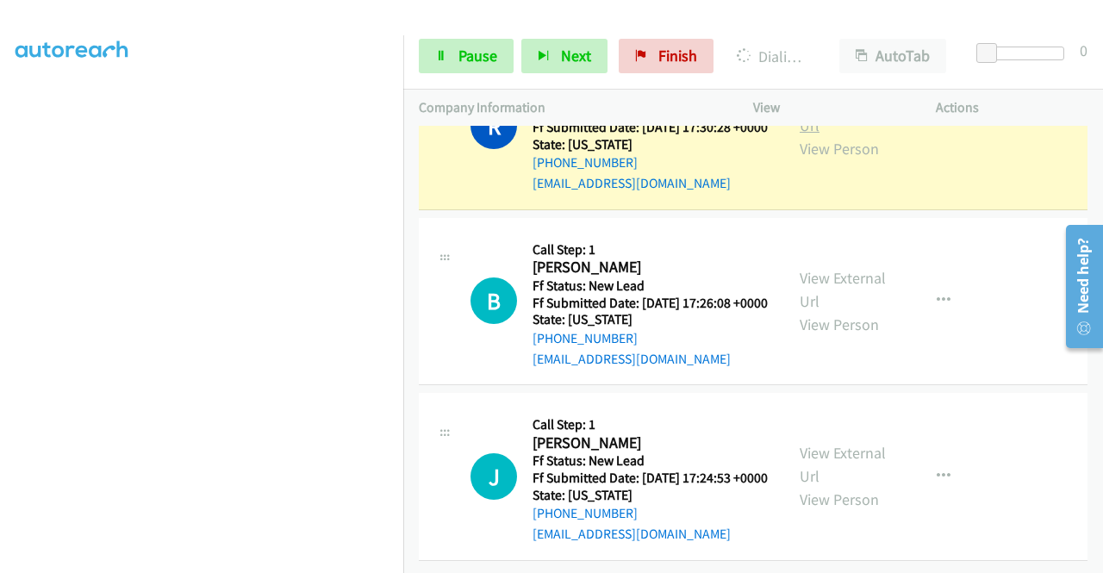
click at [801, 135] on link "View External Url" at bounding box center [843, 113] width 86 height 43
click at [0, 291] on aside "Dialing Mode: Power | Switch to Preview My Lists" at bounding box center [201, 131] width 403 height 954
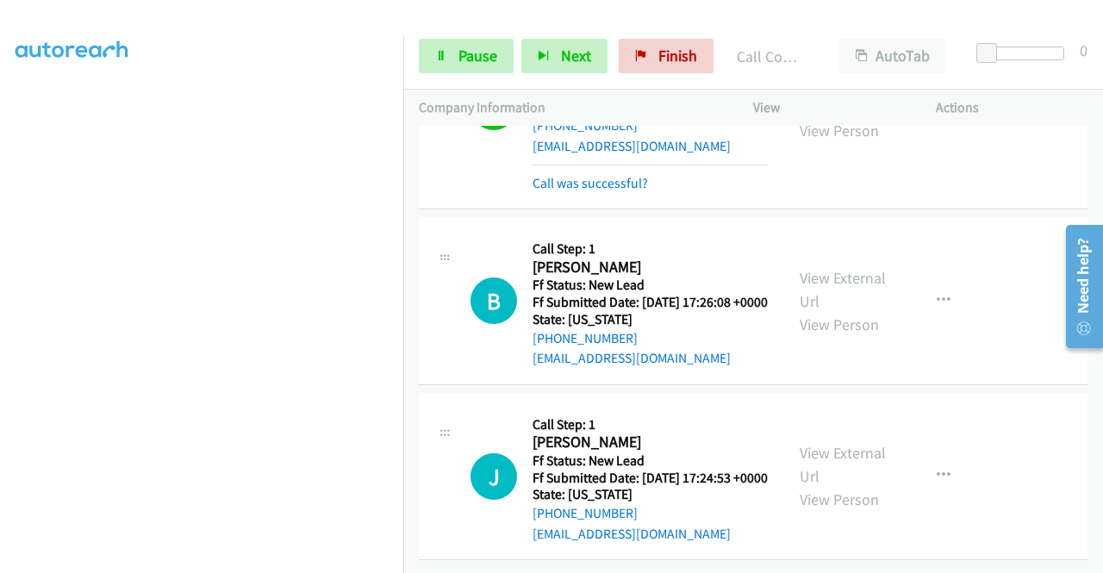
scroll to position [9600, 0]
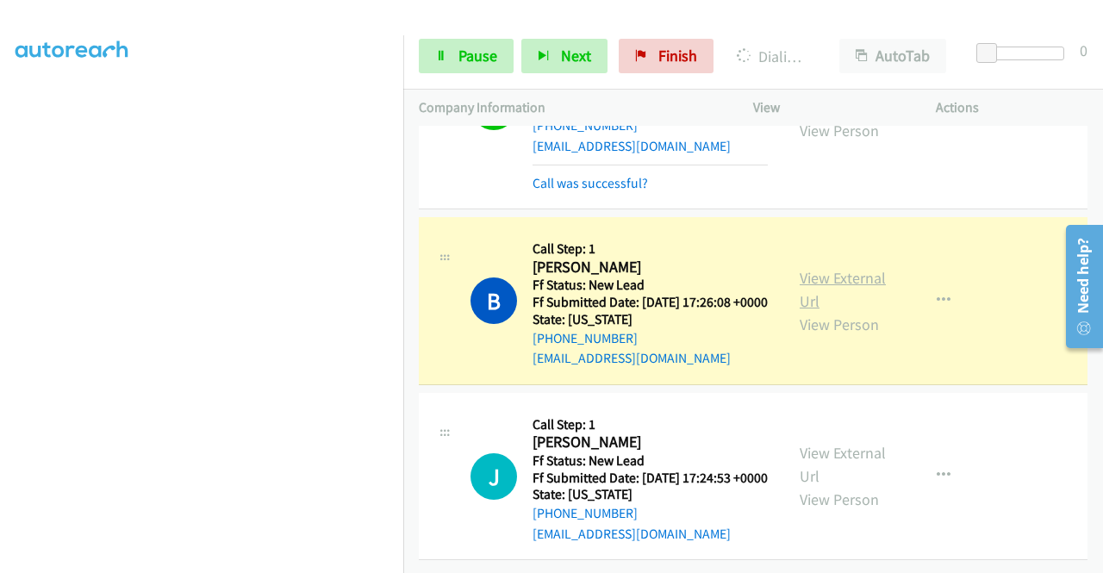
click at [818, 268] on link "View External Url" at bounding box center [843, 289] width 86 height 43
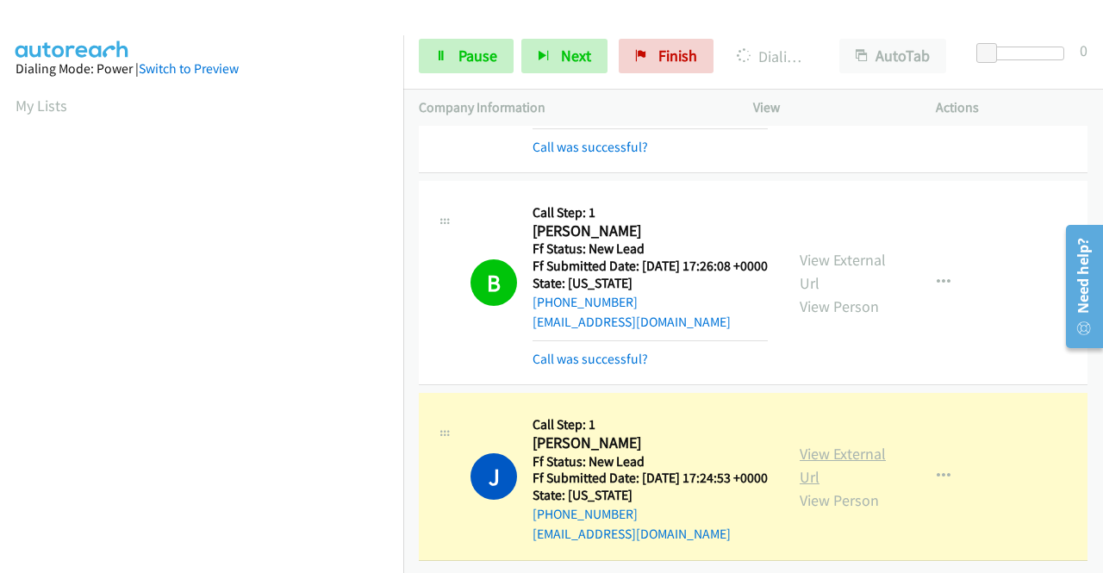
click at [848, 466] on link "View External Url" at bounding box center [843, 465] width 86 height 43
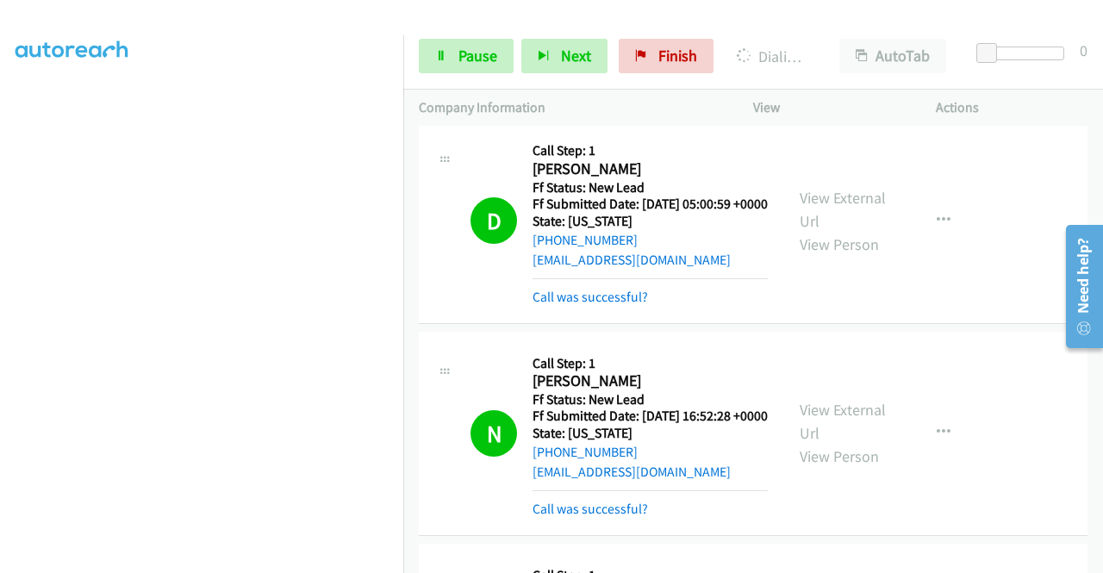
scroll to position [9637, 0]
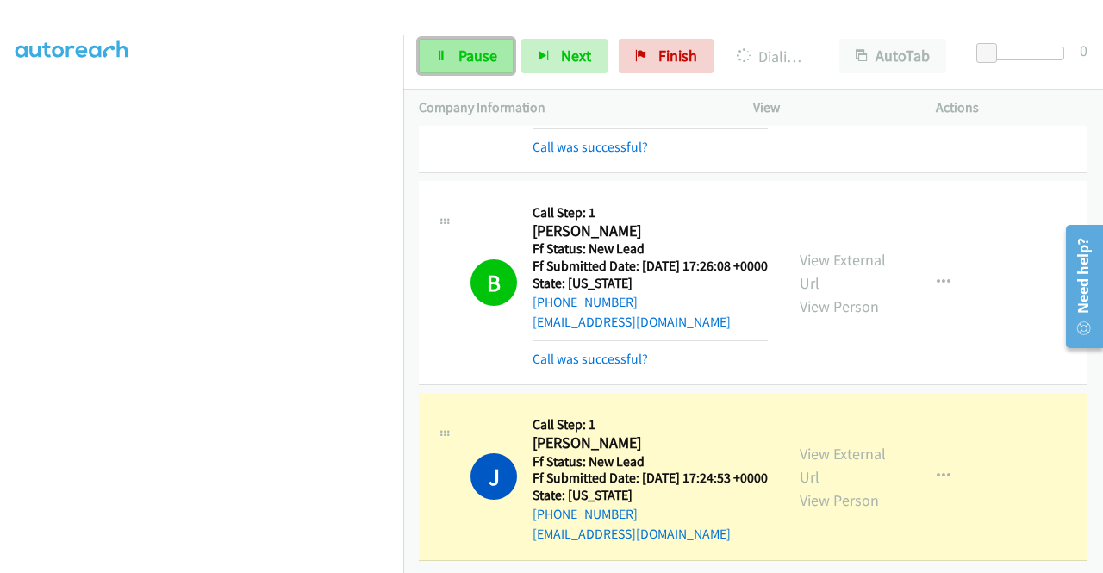
click at [465, 70] on link "Pause" at bounding box center [466, 56] width 95 height 34
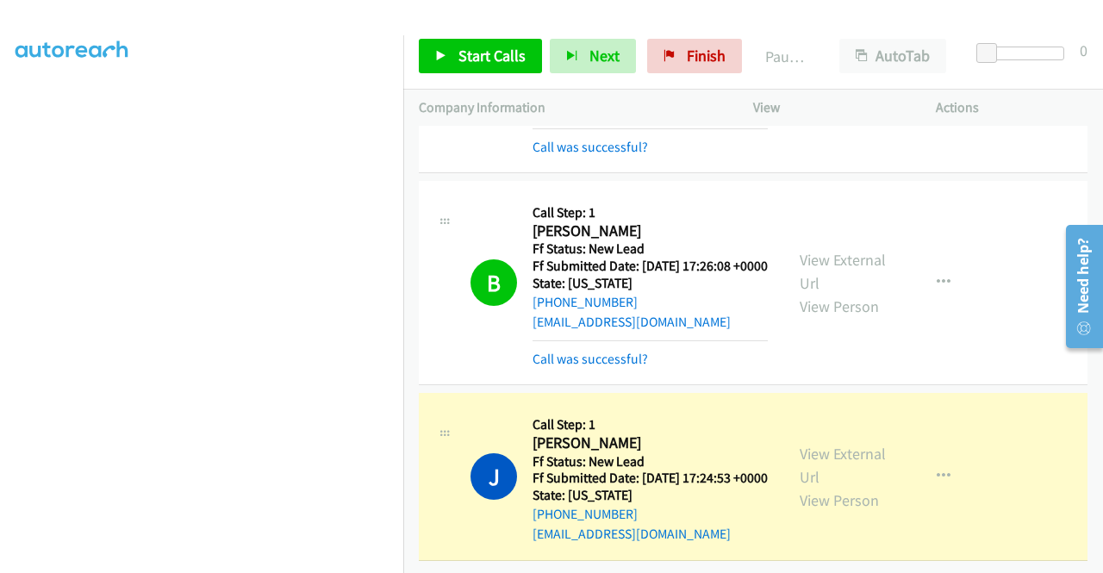
click at [403, 181] on nav "Dialing Mode: Power | Switch to Preview My Lists" at bounding box center [202, 321] width 404 height 573
click at [460, 39] on link "Start Calls" at bounding box center [480, 56] width 123 height 34
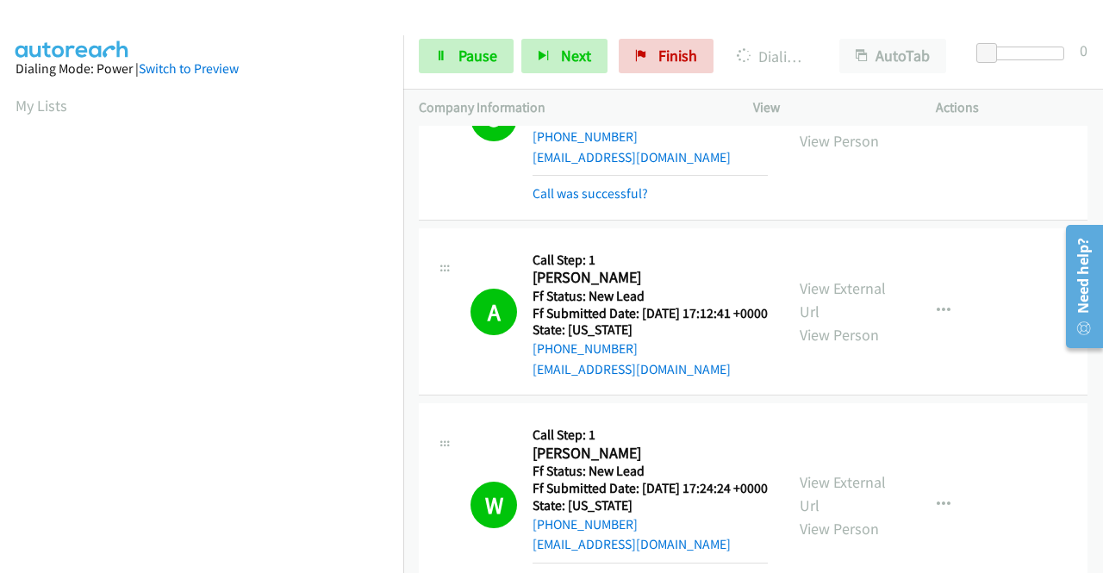
scroll to position [7766, 0]
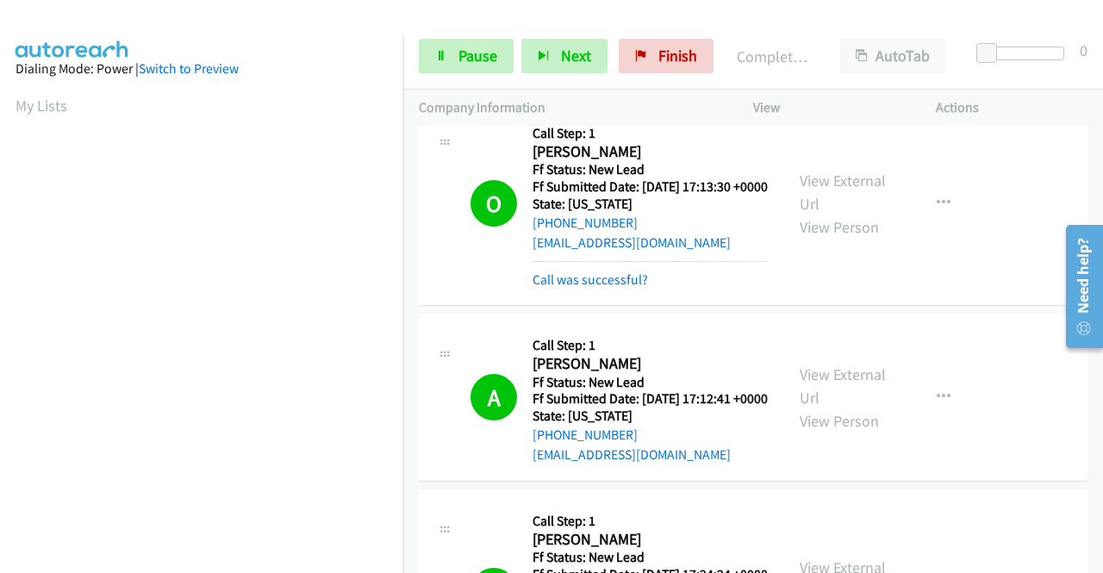
scroll to position [393, 13]
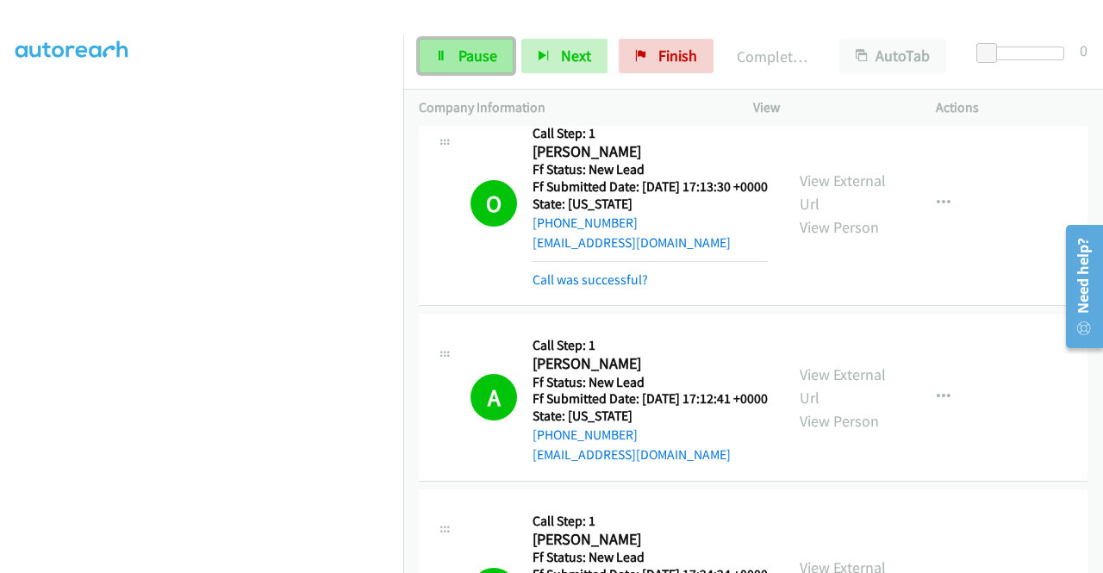
click at [450, 65] on link "Pause" at bounding box center [466, 56] width 95 height 34
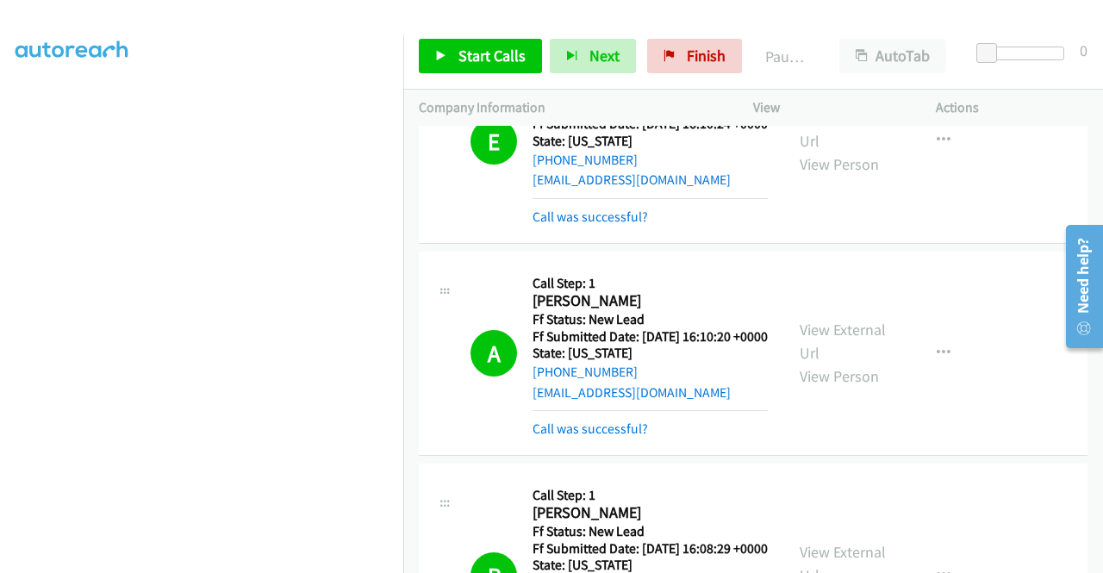
scroll to position [0, 0]
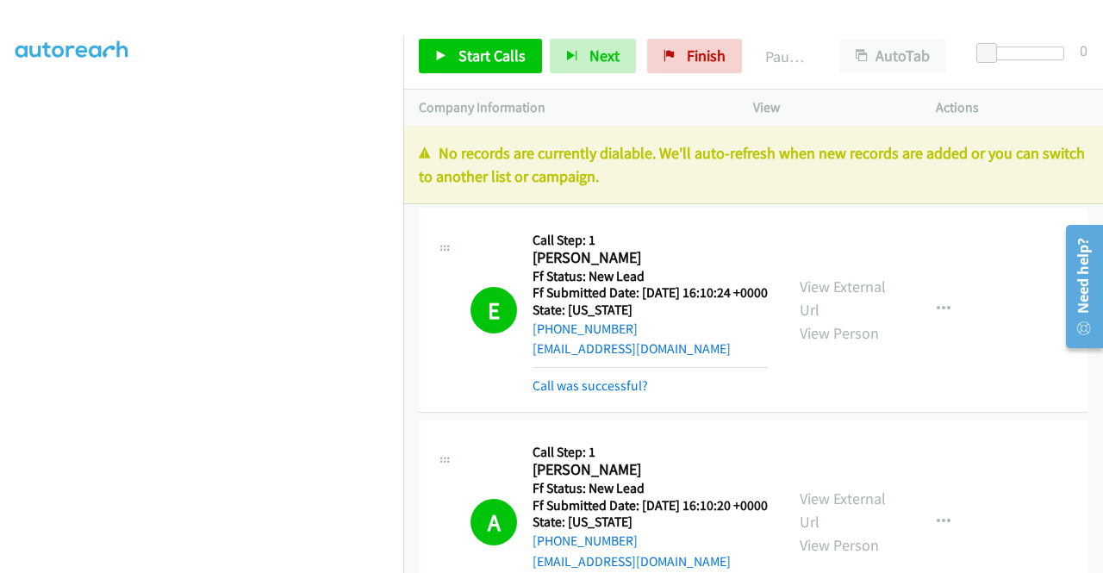
click at [938, 185] on p "No records are currently dialable. We'll auto-refresh when new records are adde…" at bounding box center [753, 164] width 669 height 47
drag, startPoint x: 713, startPoint y: 59, endPoint x: 635, endPoint y: 93, distance: 84.9
click at [713, 59] on span "Finish" at bounding box center [706, 56] width 39 height 20
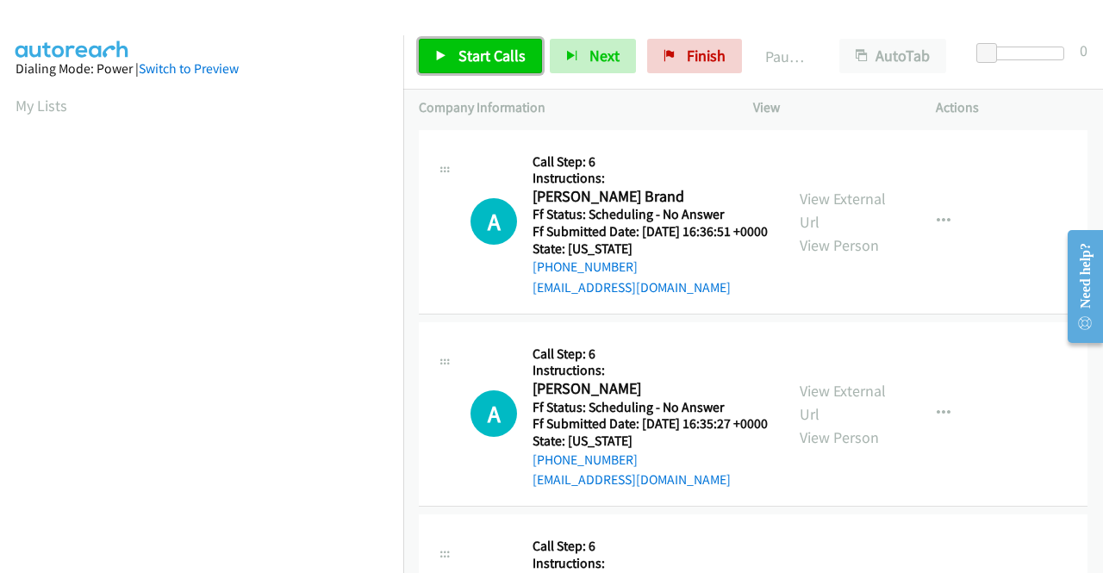
click at [472, 52] on span "Start Calls" at bounding box center [491, 56] width 67 height 20
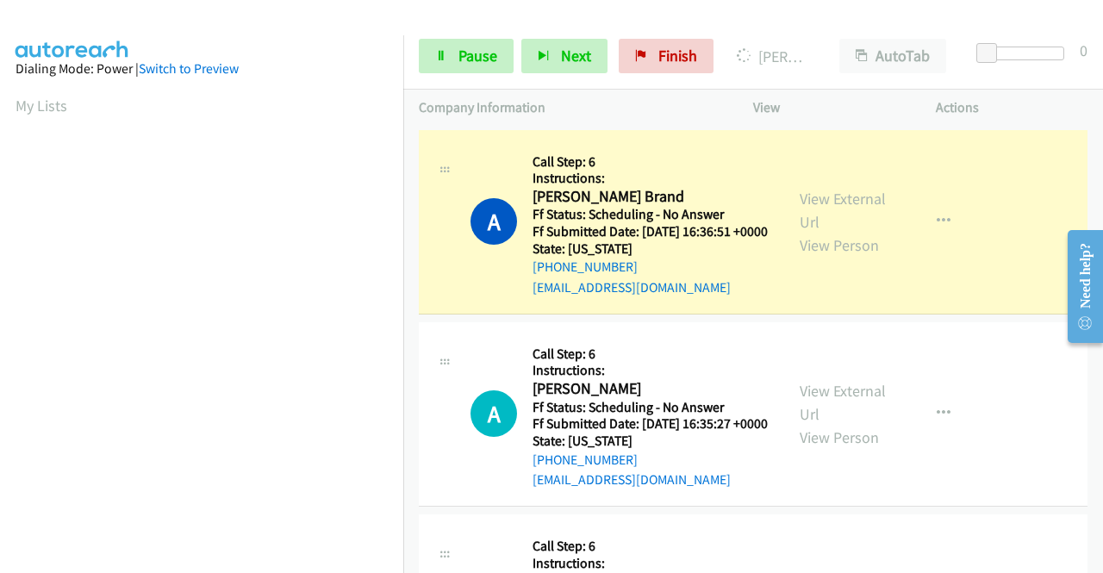
click at [457, 148] on div "A Callback Scheduled Call Step: 6 Instructions: Alia Bringas Brand America/New_…" at bounding box center [601, 222] width 334 height 153
click at [851, 205] on link "View External Url" at bounding box center [843, 210] width 86 height 43
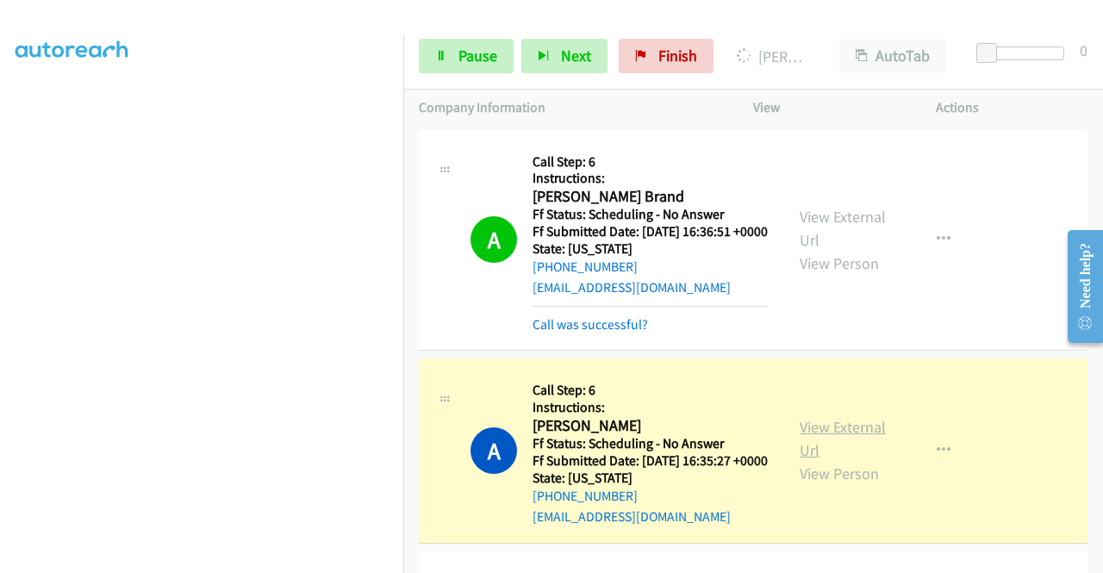
click at [827, 448] on link "View External Url" at bounding box center [843, 438] width 86 height 43
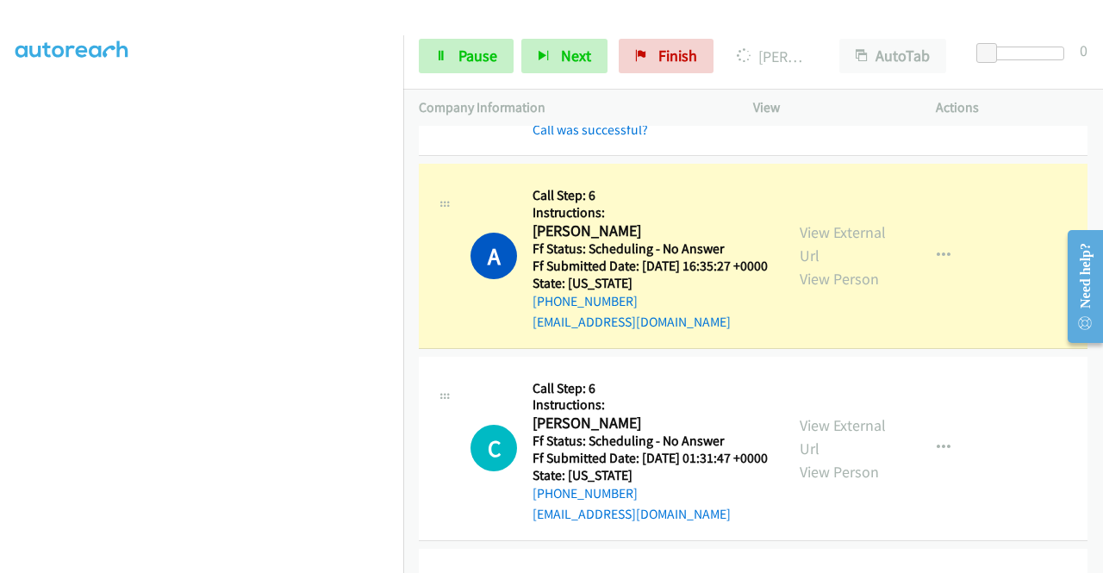
scroll to position [264, 0]
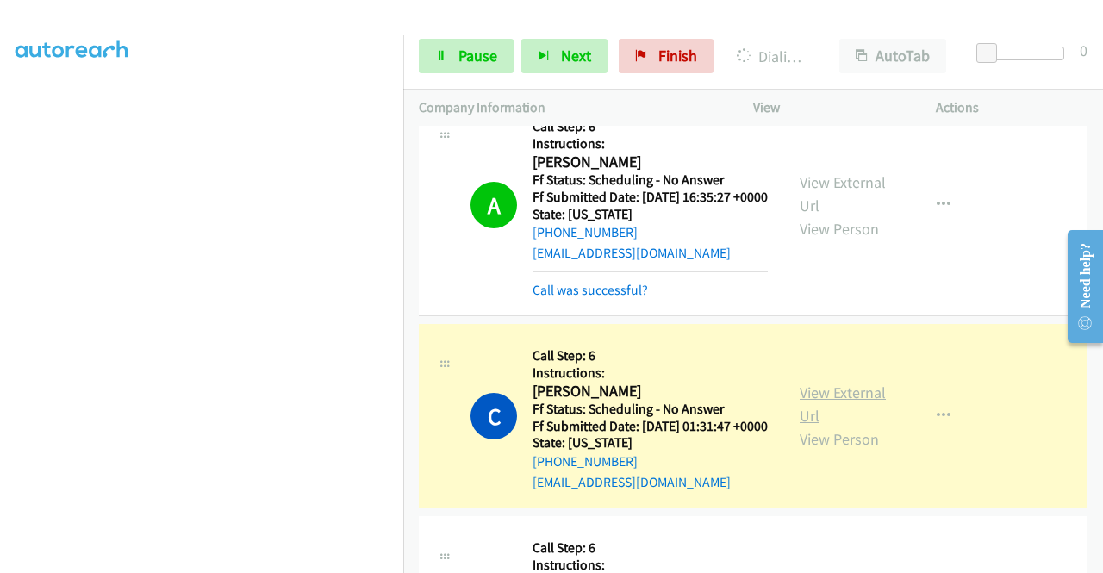
click at [810, 426] on link "View External Url" at bounding box center [843, 404] width 86 height 43
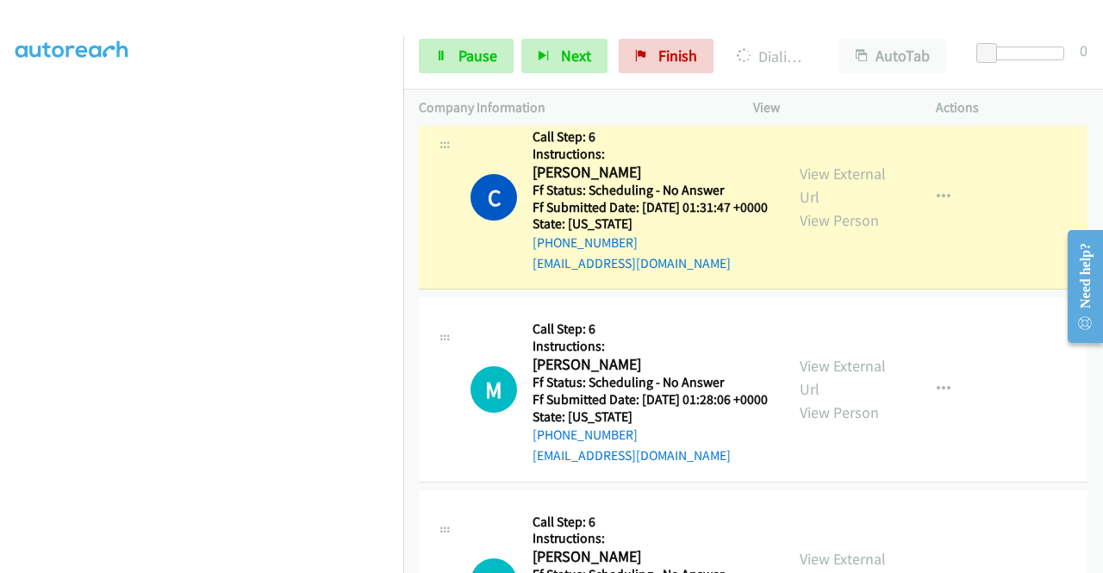
scroll to position [528, 0]
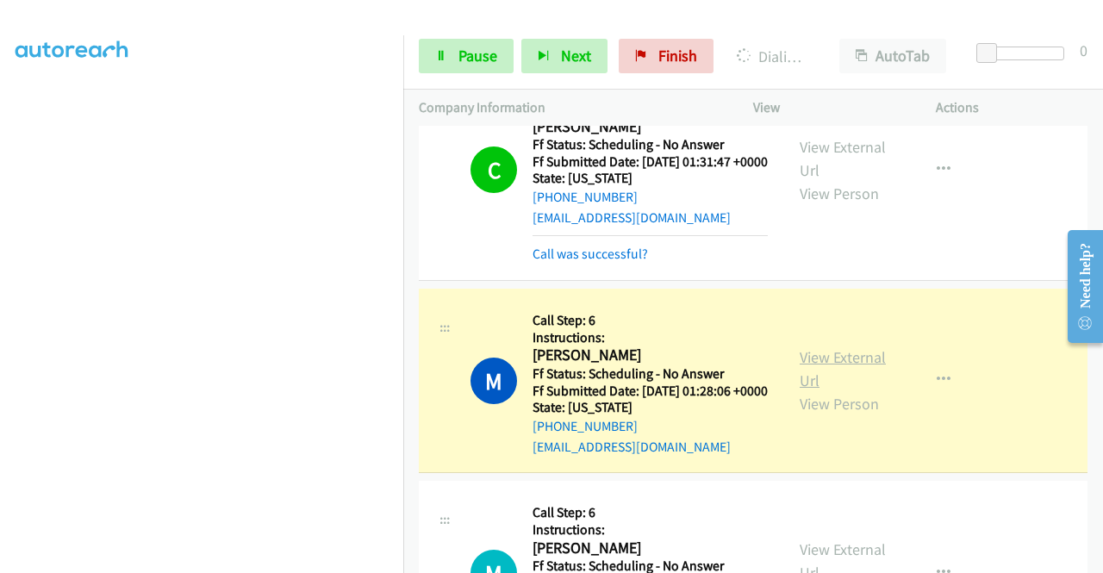
click at [875, 390] on link "View External Url" at bounding box center [843, 368] width 86 height 43
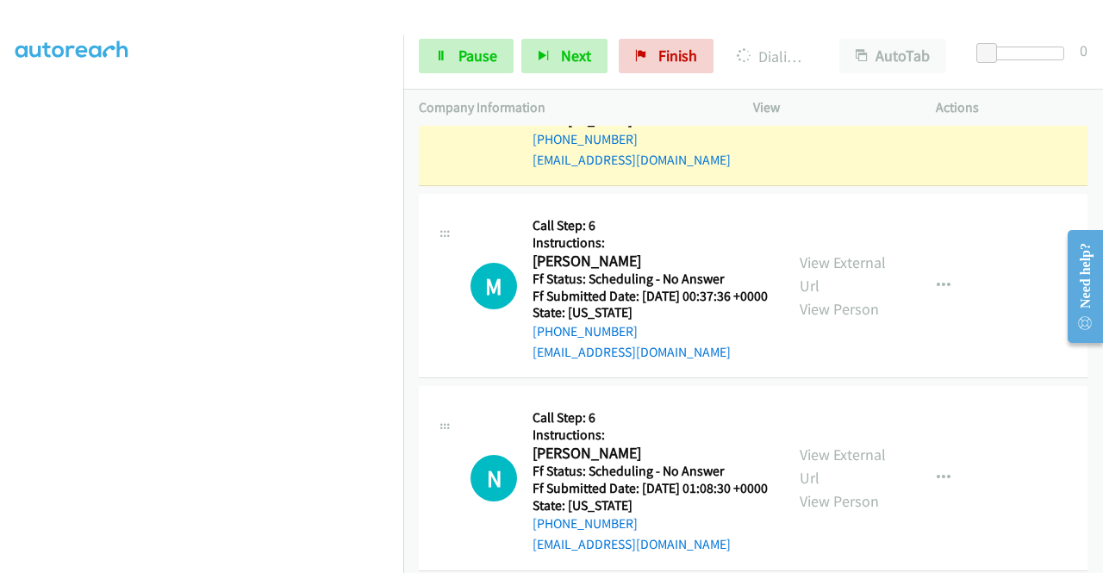
scroll to position [815, 0]
click at [486, 34] on div "Start Calls Pause Next Finish Dialing Margie Jordan AutoTab AutoTab 0" at bounding box center [753, 56] width 700 height 66
click at [476, 59] on span "Pause" at bounding box center [477, 56] width 39 height 20
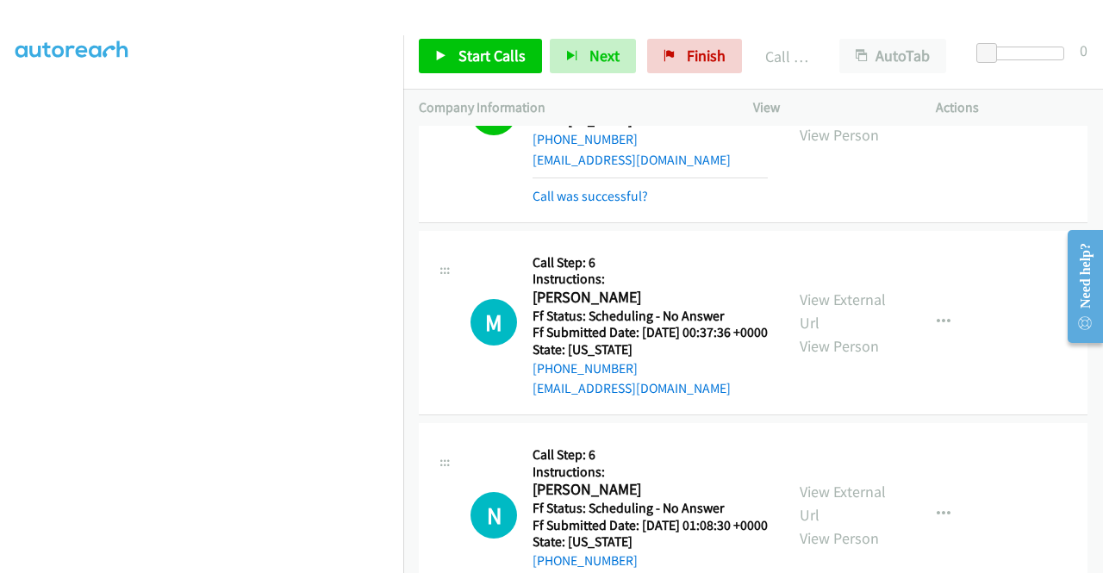
scroll to position [833, 0]
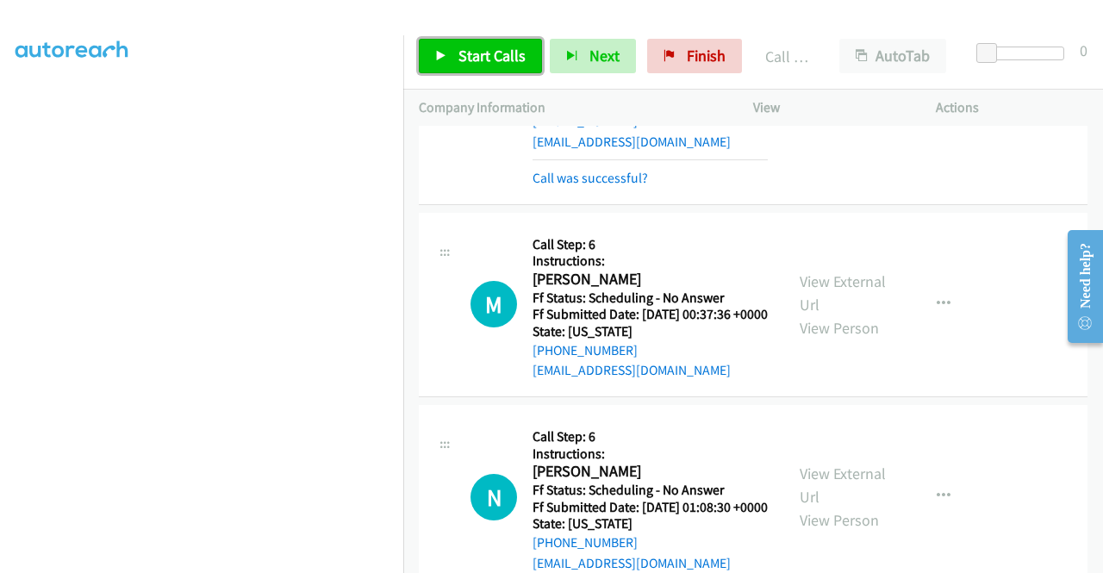
click at [493, 48] on span "Start Calls" at bounding box center [491, 56] width 67 height 20
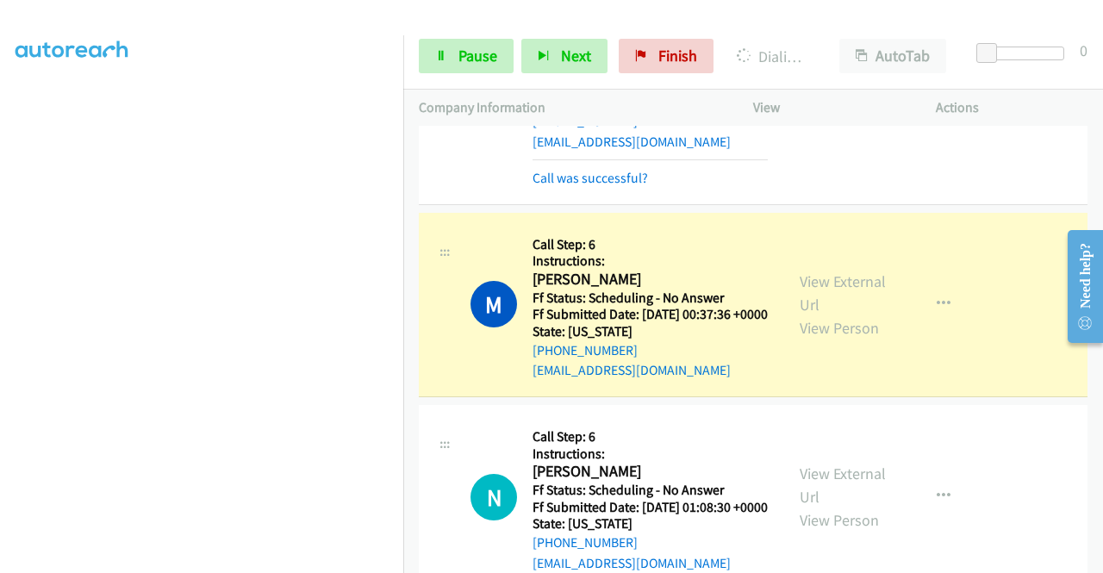
click at [861, 337] on div "View External Url View Person View External Url Email Schedule/Manage Callback …" at bounding box center [883, 304] width 198 height 153
click at [826, 315] on link "View External Url" at bounding box center [843, 292] width 86 height 43
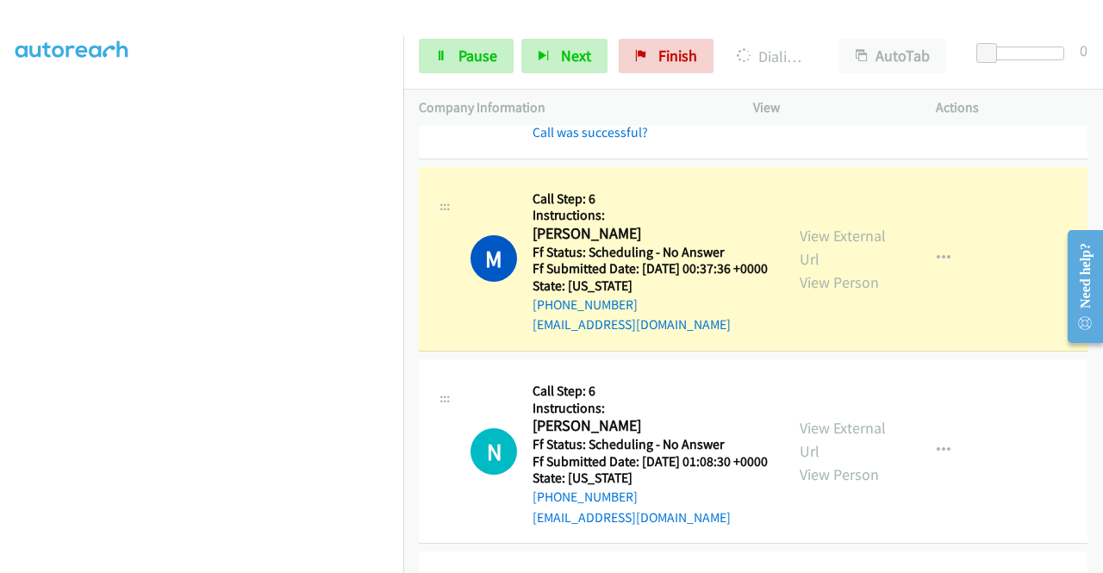
scroll to position [1029, 0]
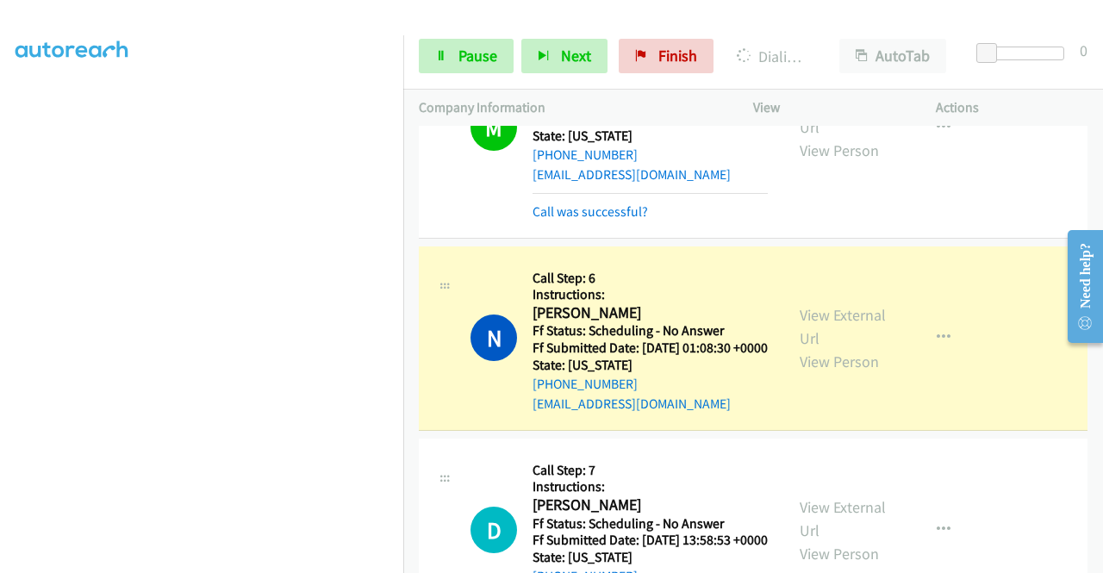
click at [827, 373] on div "View External Url View Person" at bounding box center [845, 338] width 90 height 70
click at [815, 348] on link "View External Url" at bounding box center [843, 326] width 86 height 43
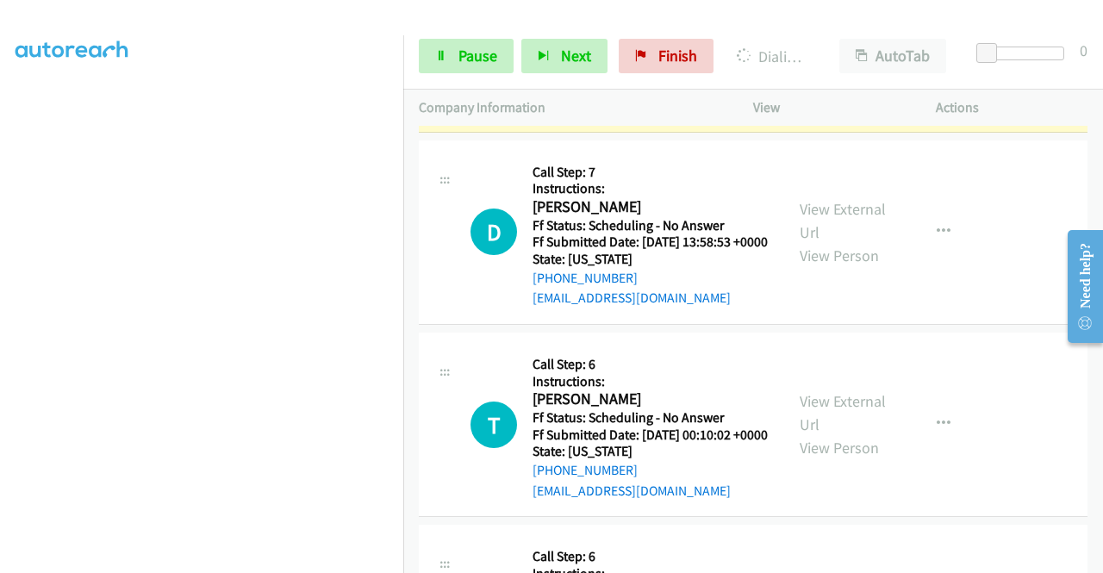
scroll to position [1346, 0]
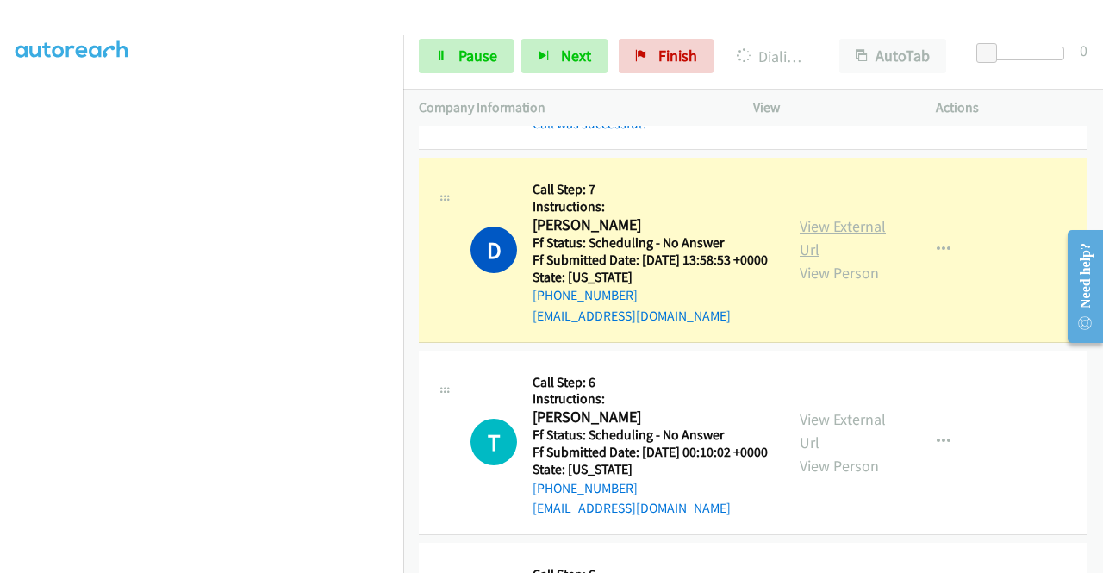
click at [813, 259] on link "View External Url" at bounding box center [843, 237] width 86 height 43
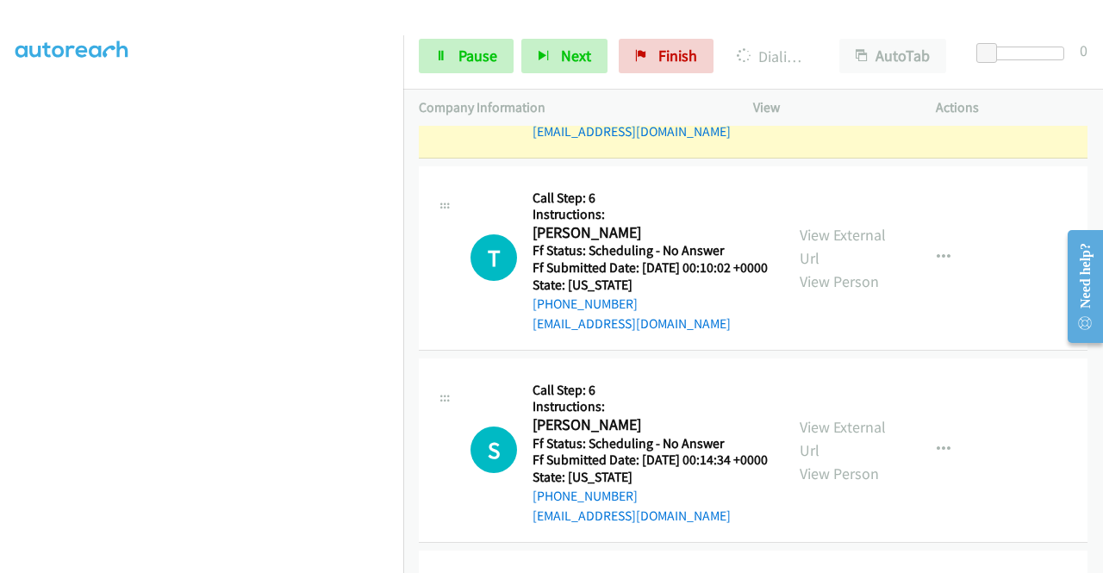
scroll to position [1565, 0]
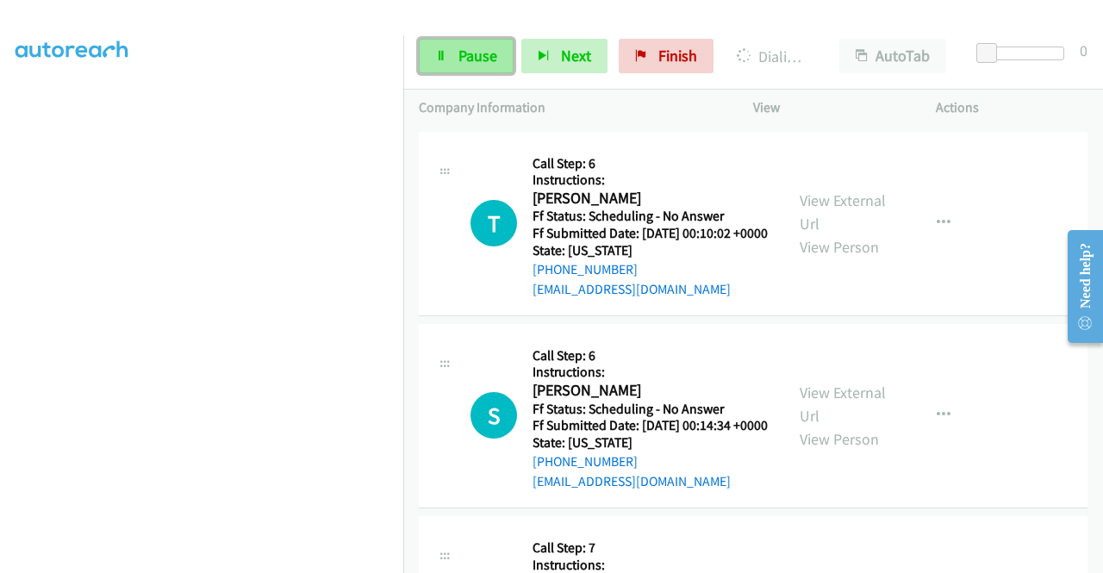
click at [437, 44] on link "Pause" at bounding box center [466, 56] width 95 height 34
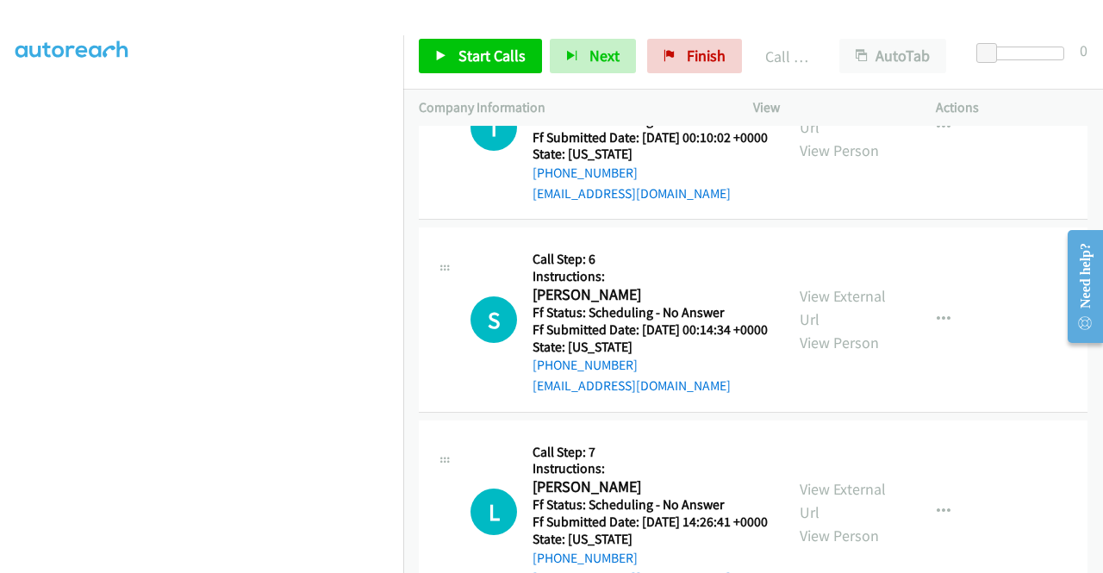
scroll to position [1744, 0]
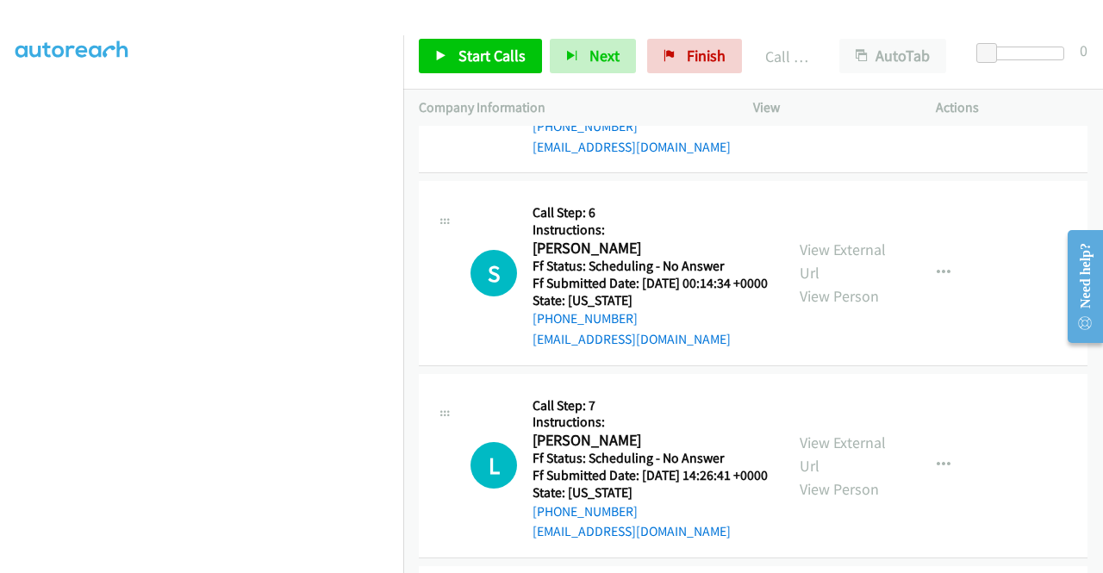
click at [477, 30] on div "Start Calls Pause Next Finish Call Completed AutoTab AutoTab 0" at bounding box center [753, 56] width 700 height 66
click at [472, 42] on link "Start Calls" at bounding box center [480, 56] width 123 height 34
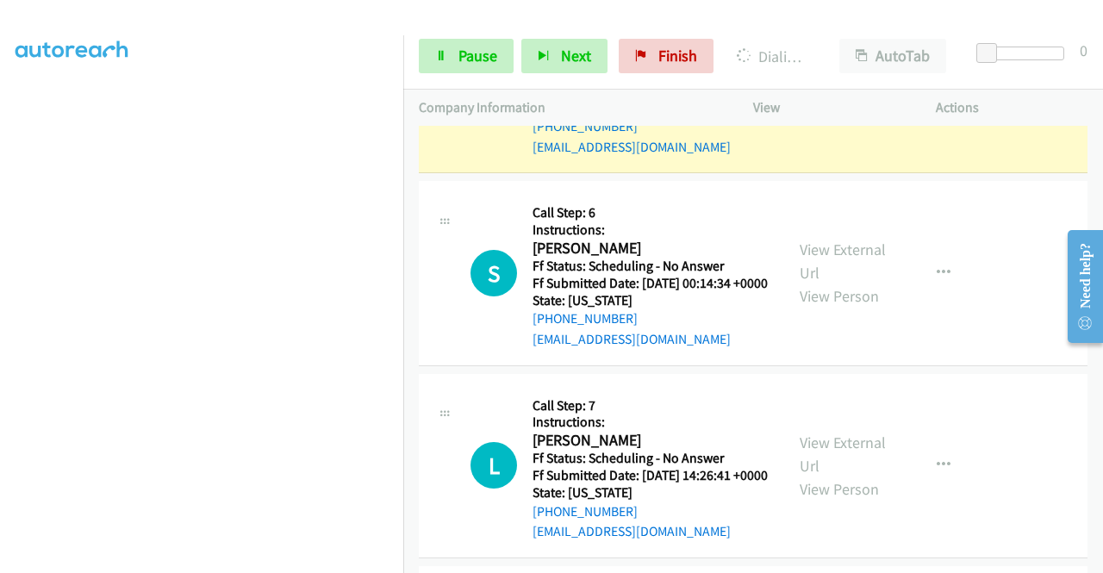
click at [838, 115] on div "View External Url View Person" at bounding box center [845, 81] width 90 height 70
click at [826, 90] on link "View External Url" at bounding box center [843, 68] width 86 height 43
click at [489, 66] on link "Pause" at bounding box center [466, 56] width 95 height 34
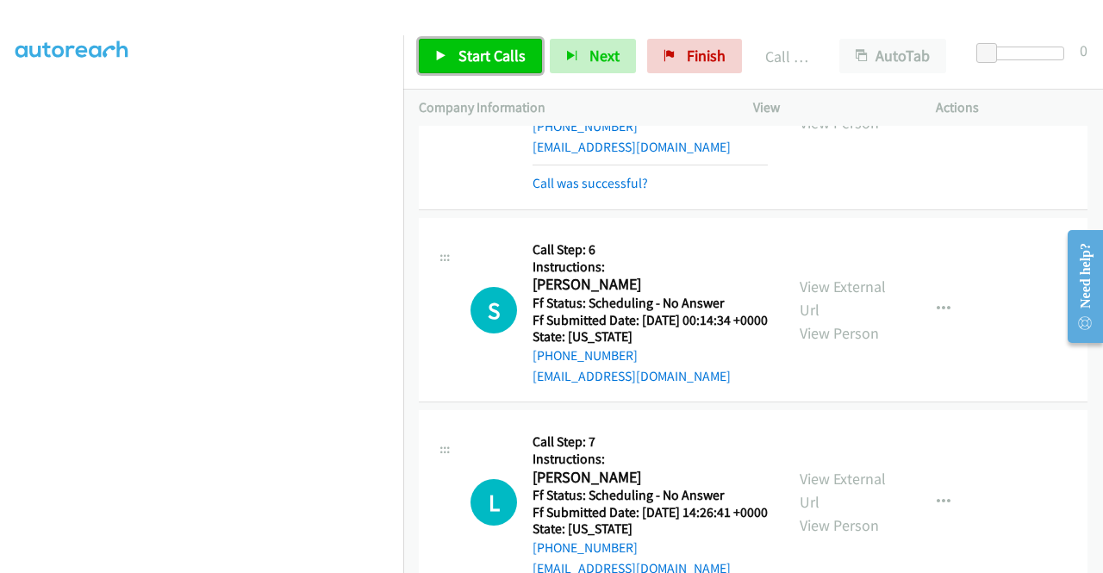
click at [510, 49] on span "Start Calls" at bounding box center [491, 56] width 67 height 20
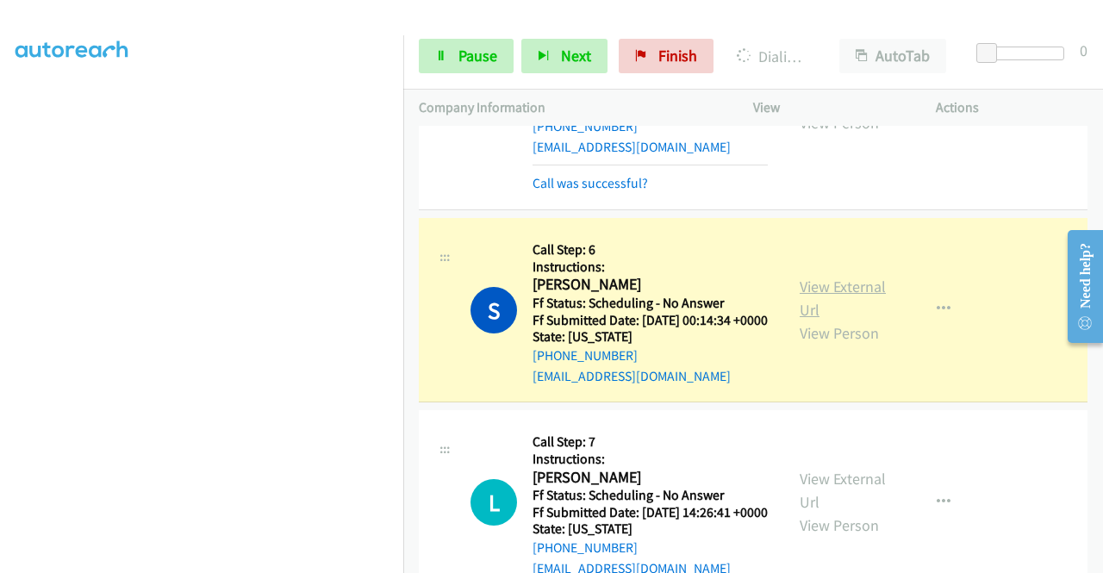
click at [847, 320] on link "View External Url" at bounding box center [843, 298] width 86 height 43
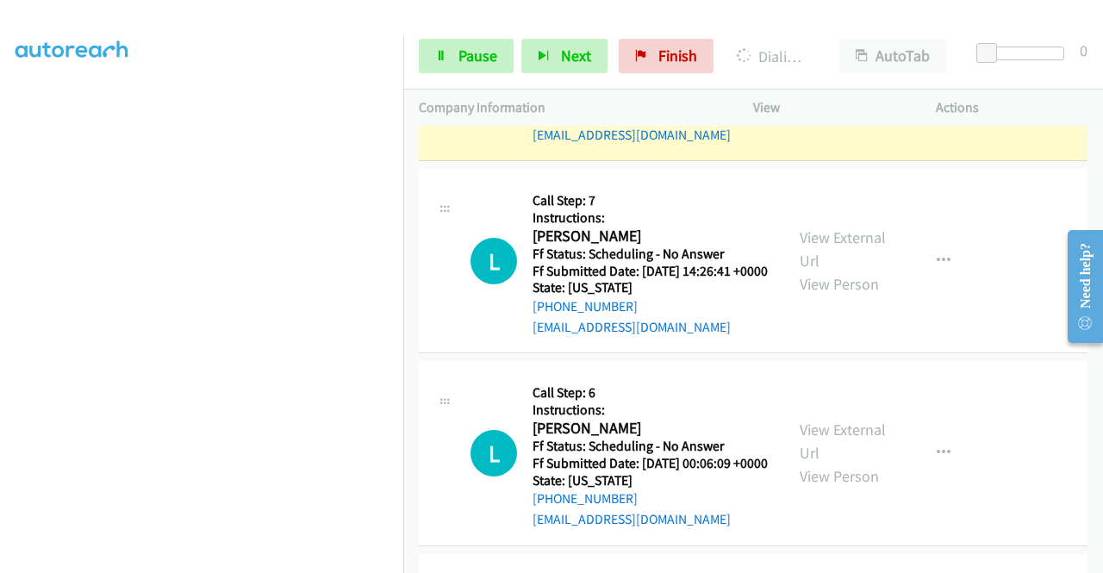
scroll to position [1997, 0]
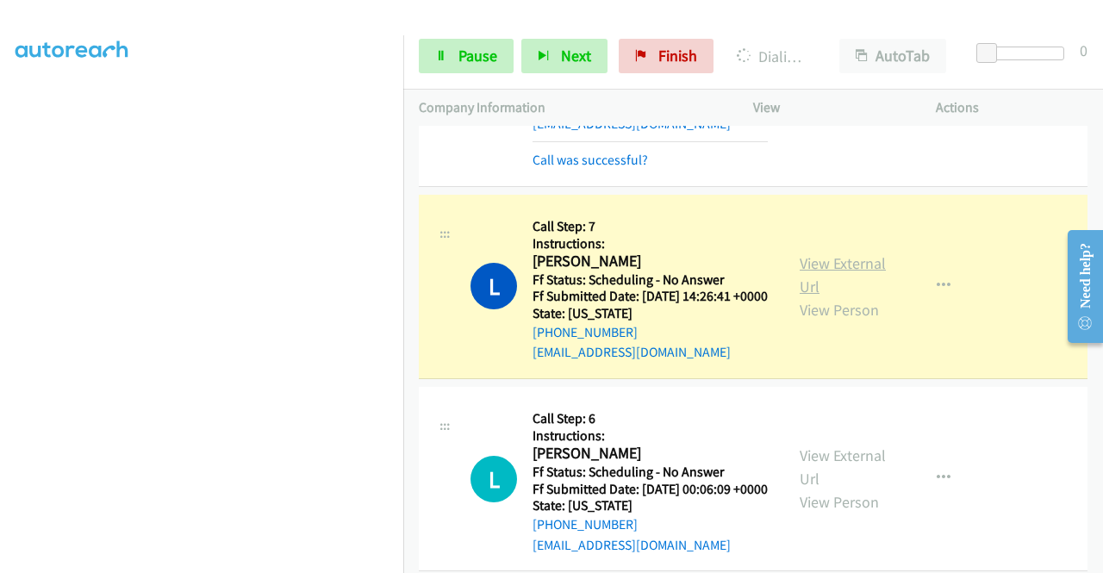
click at [828, 296] on link "View External Url" at bounding box center [843, 274] width 86 height 43
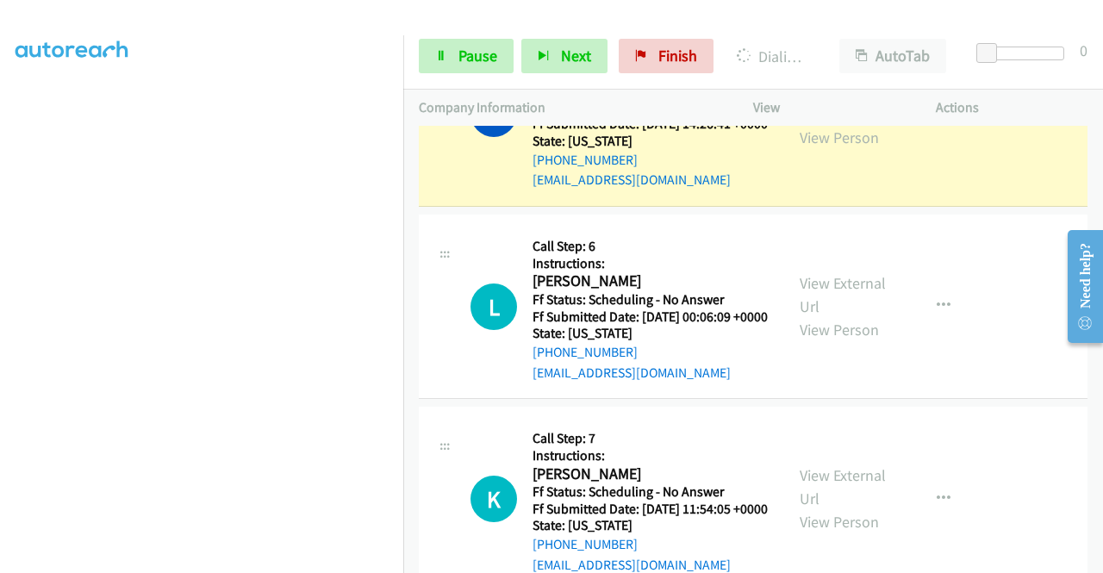
scroll to position [2238, 0]
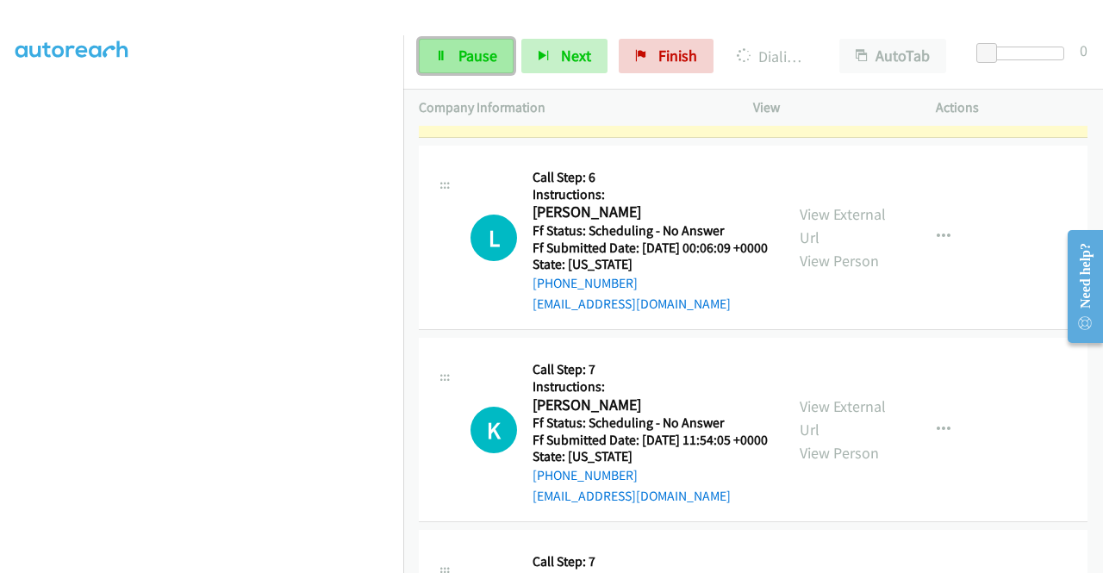
click at [469, 48] on span "Pause" at bounding box center [477, 56] width 39 height 20
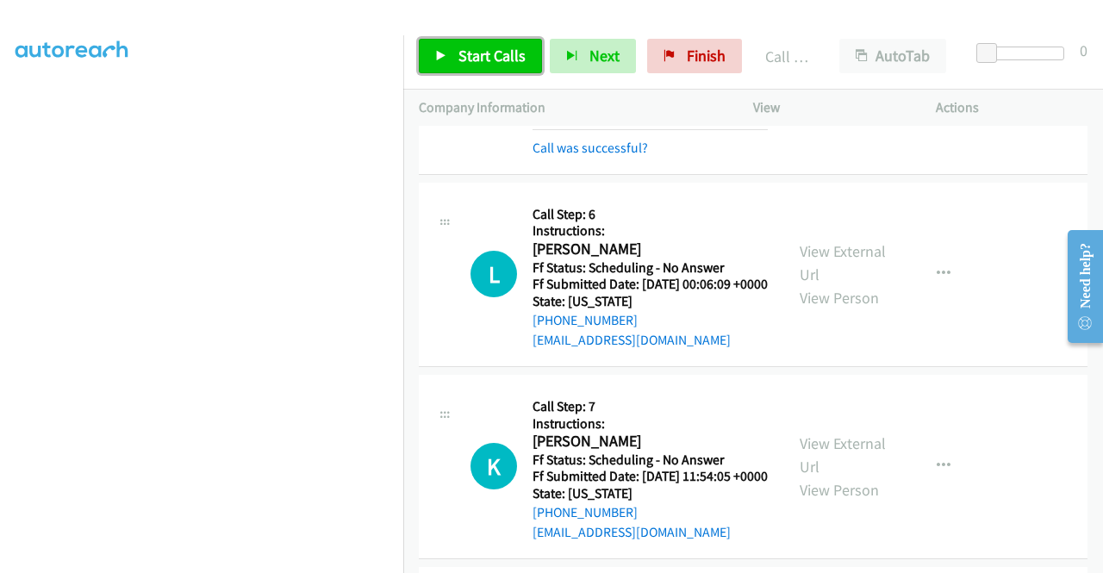
click at [469, 54] on span "Start Calls" at bounding box center [491, 56] width 67 height 20
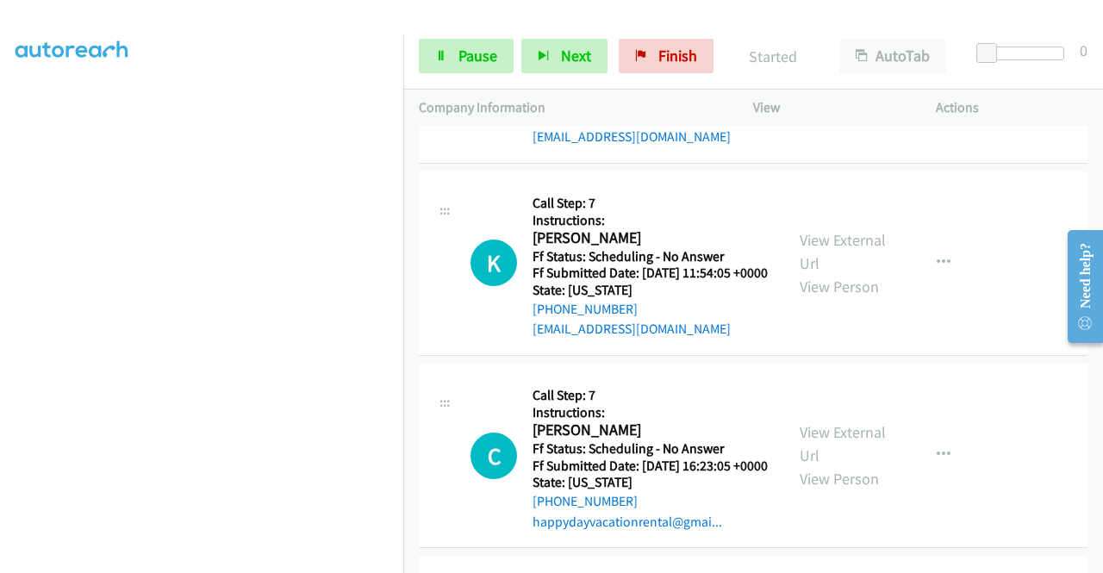
scroll to position [2456, 0]
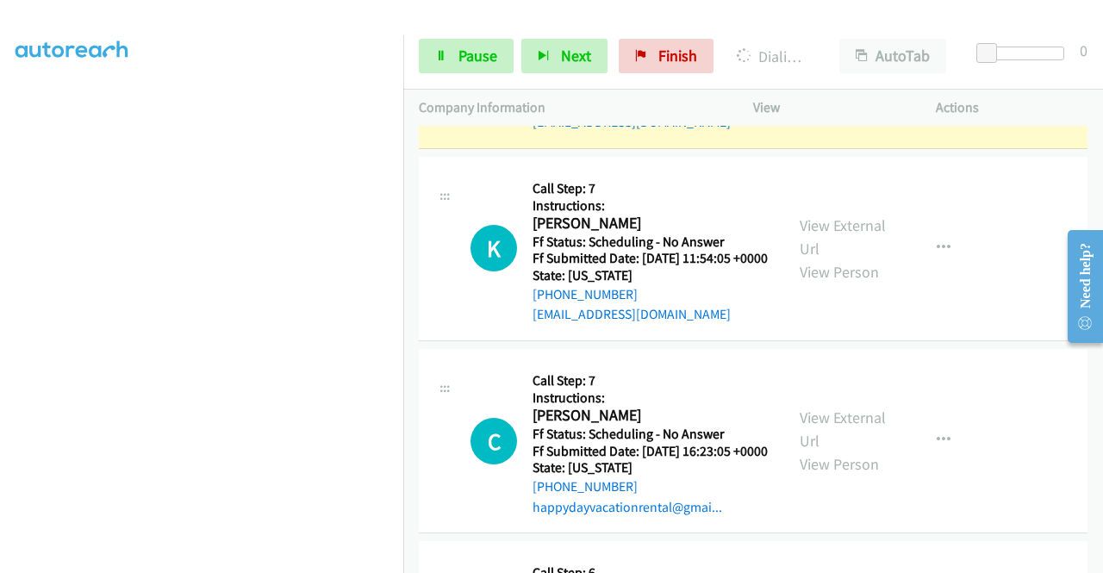
click at [829, 66] on link "View External Url" at bounding box center [843, 44] width 86 height 43
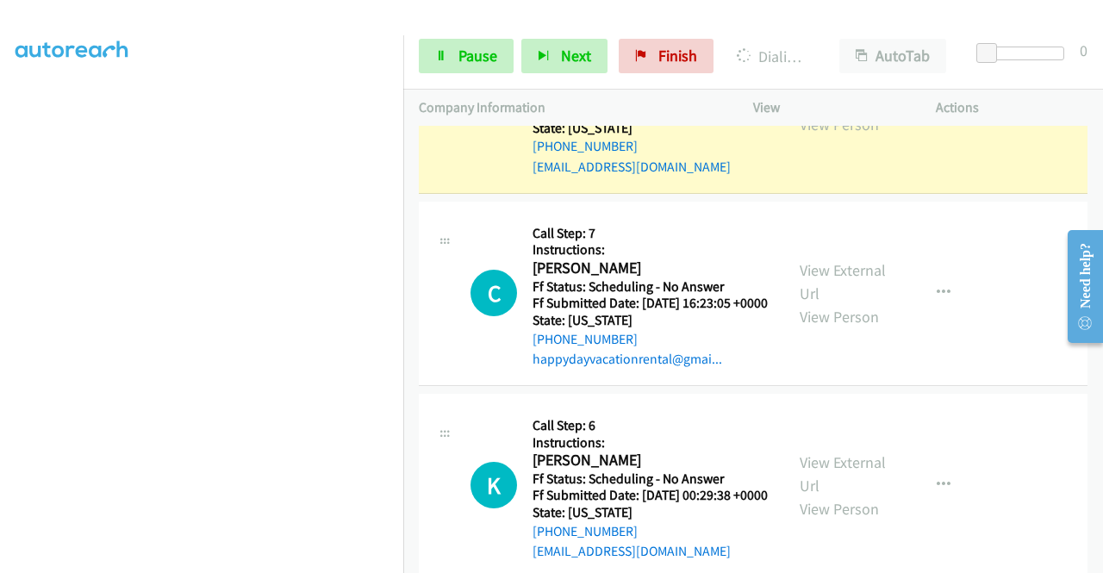
scroll to position [2720, 0]
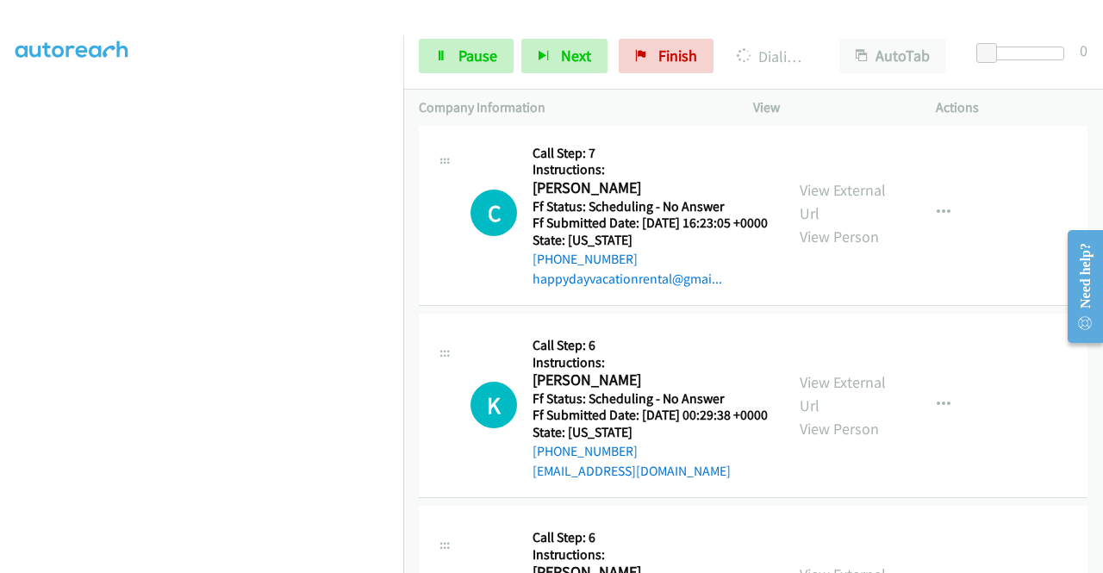
click at [865, 31] on link "View External Url" at bounding box center [843, 9] width 86 height 43
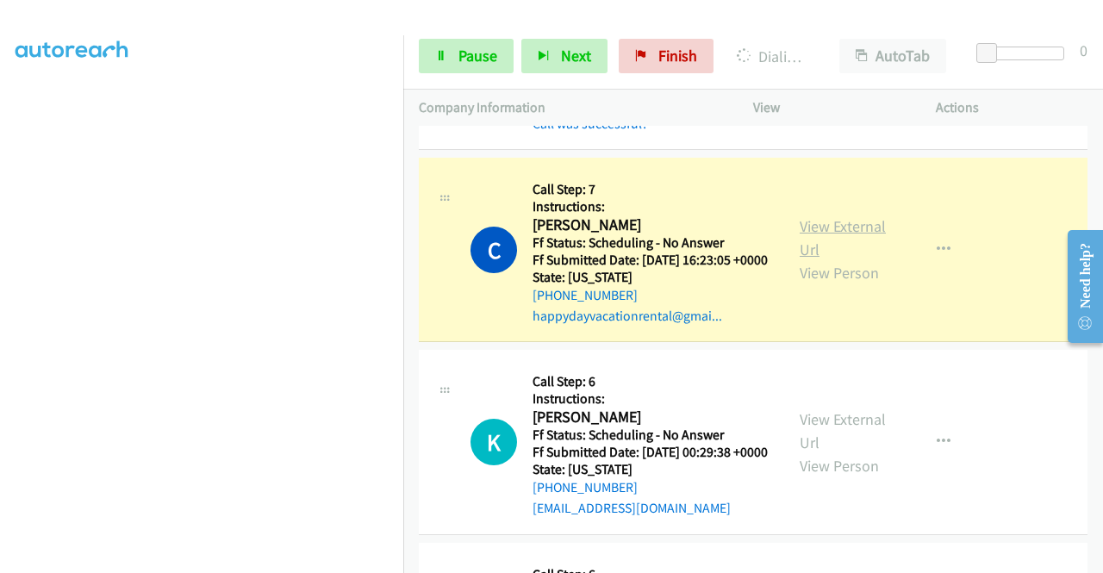
click at [833, 259] on link "View External Url" at bounding box center [843, 237] width 86 height 43
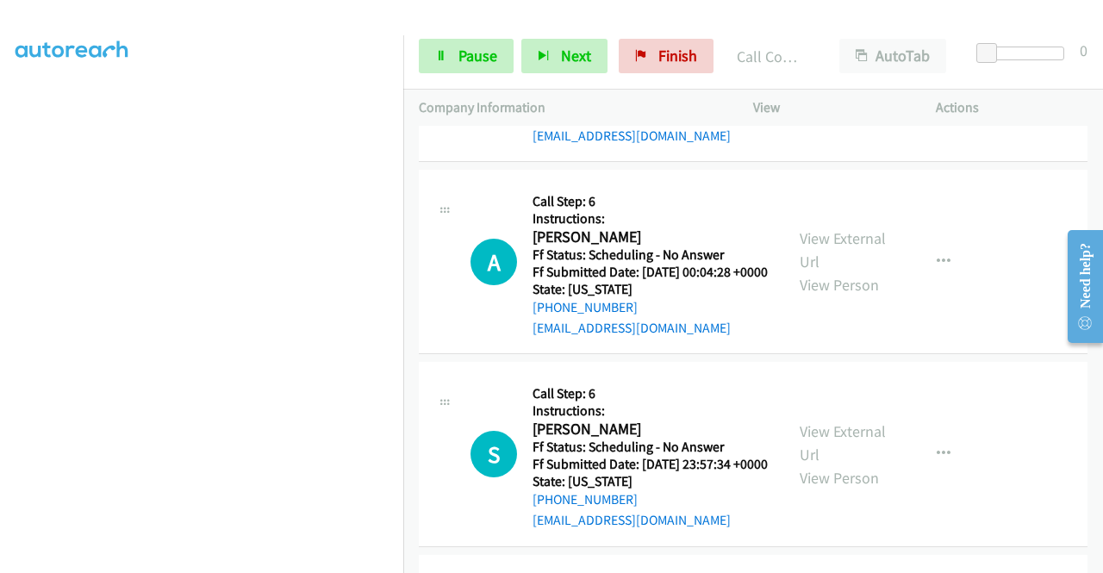
scroll to position [3145, 0]
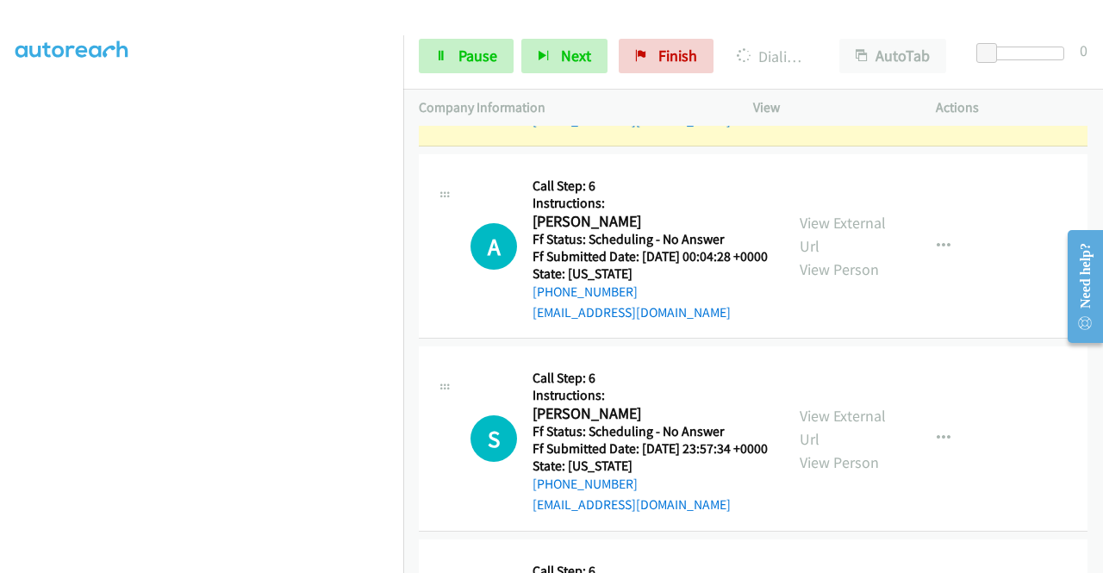
click at [820, 64] on link "View External Url" at bounding box center [843, 42] width 86 height 43
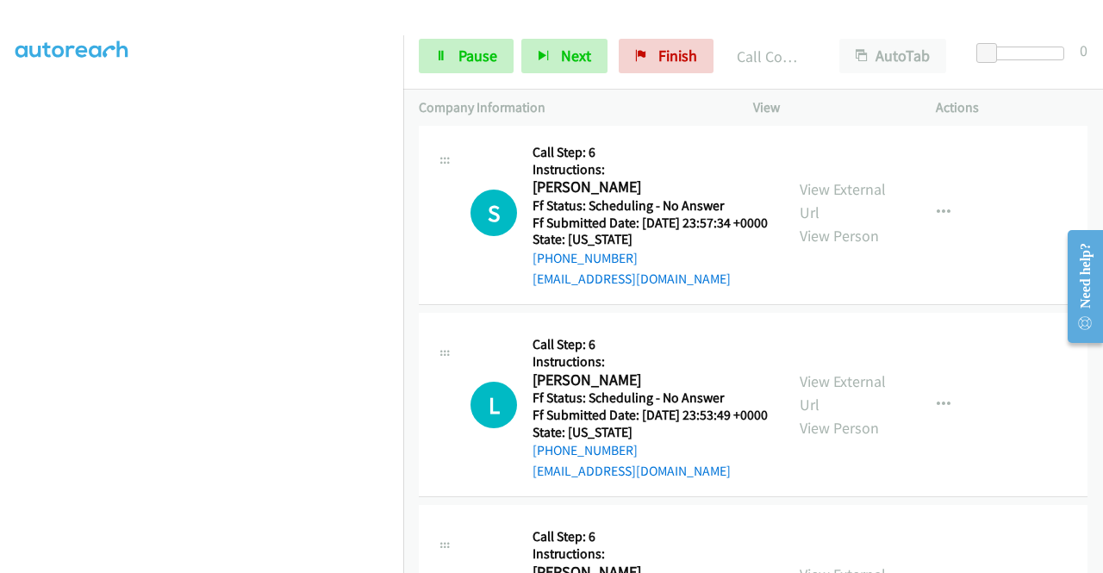
scroll to position [3421, 0]
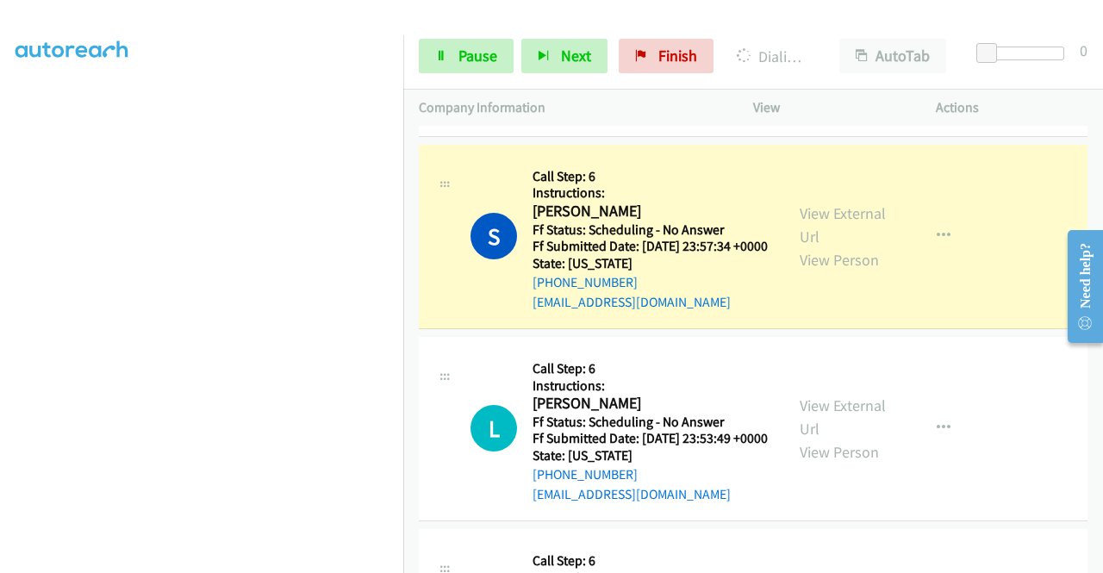
click at [851, 271] on div "View External Url View Person" at bounding box center [845, 237] width 90 height 70
click at [840, 246] on link "View External Url" at bounding box center [843, 224] width 86 height 43
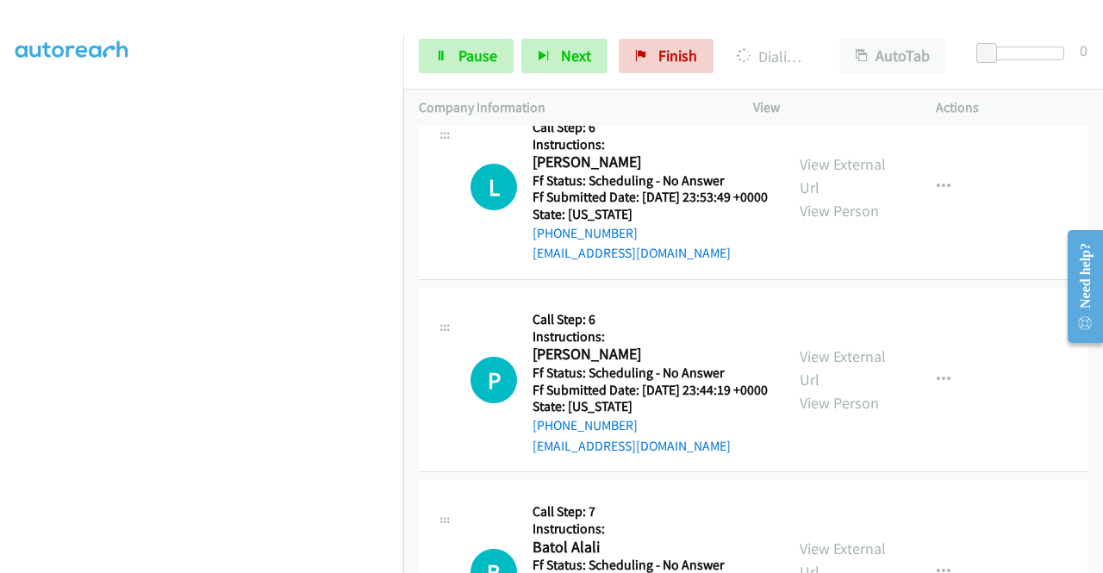
scroll to position [3709, 0]
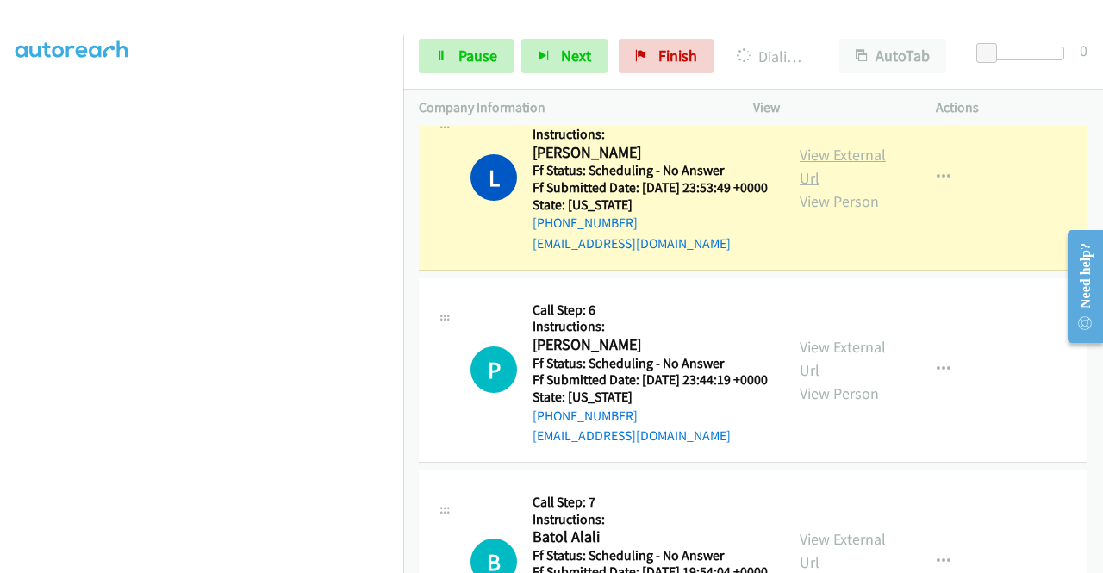
click at [841, 188] on link "View External Url" at bounding box center [843, 166] width 86 height 43
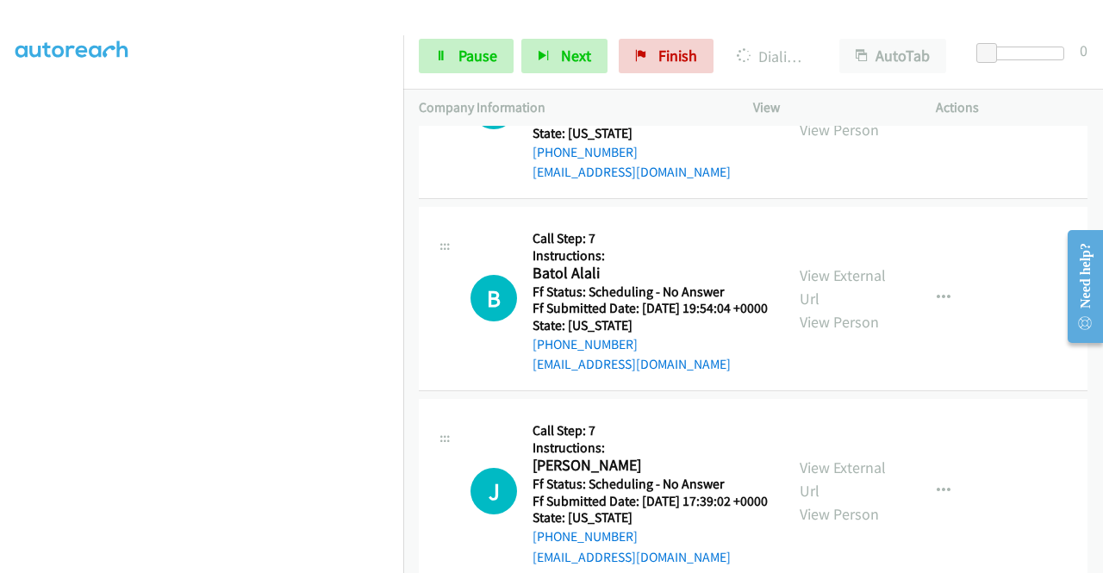
scroll to position [3996, 0]
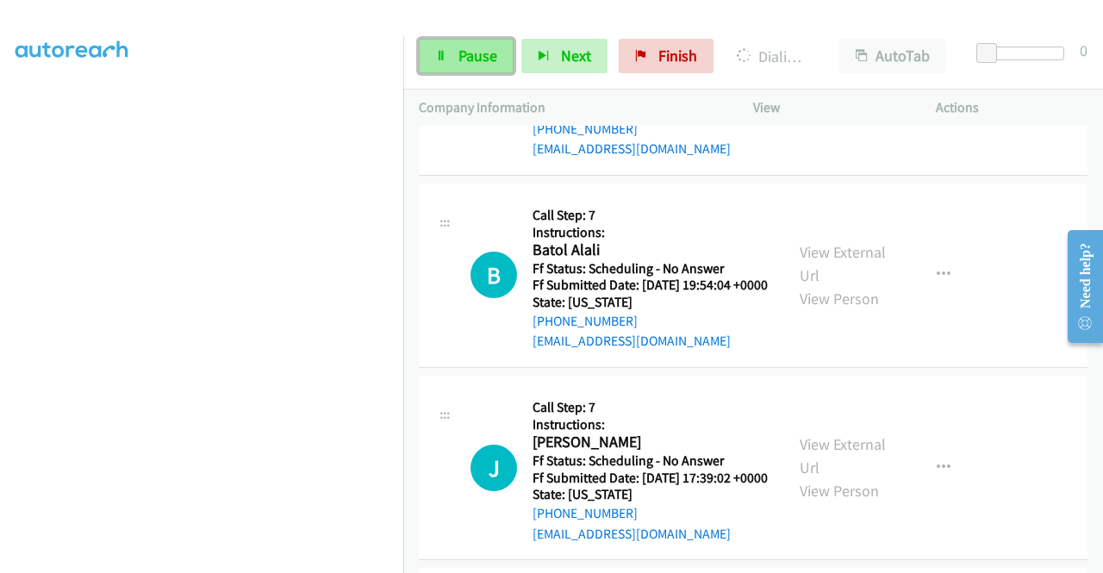
click at [434, 59] on link "Pause" at bounding box center [466, 56] width 95 height 34
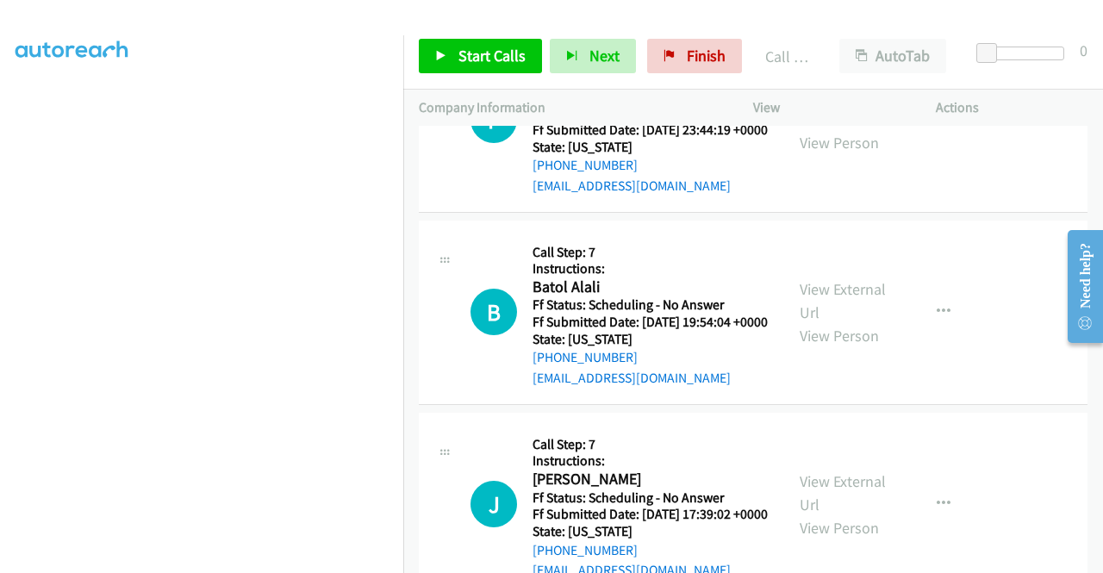
scroll to position [4014, 0]
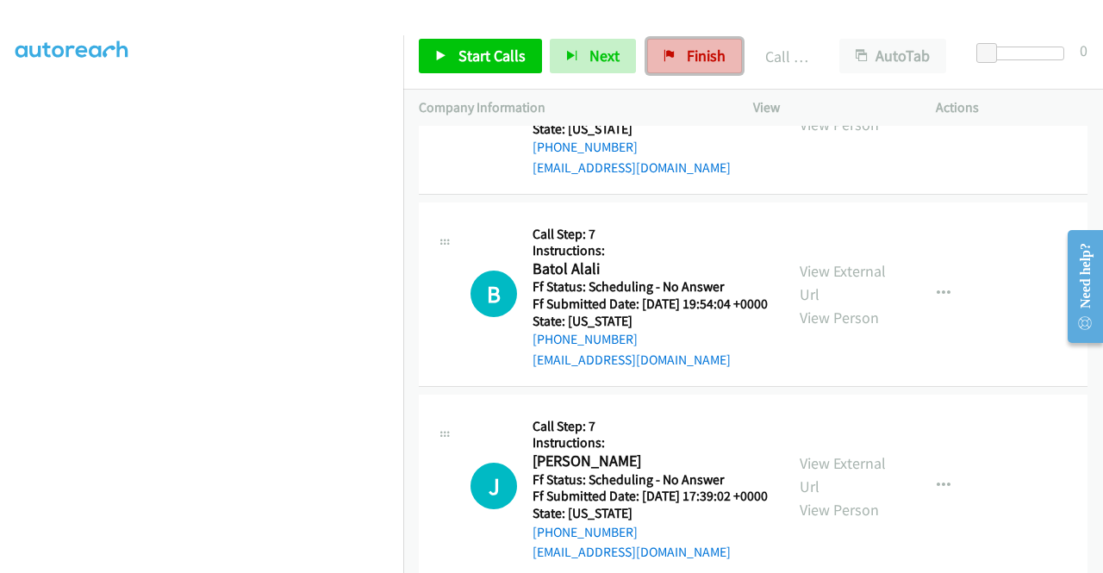
click at [689, 66] on link "Finish" at bounding box center [694, 56] width 95 height 34
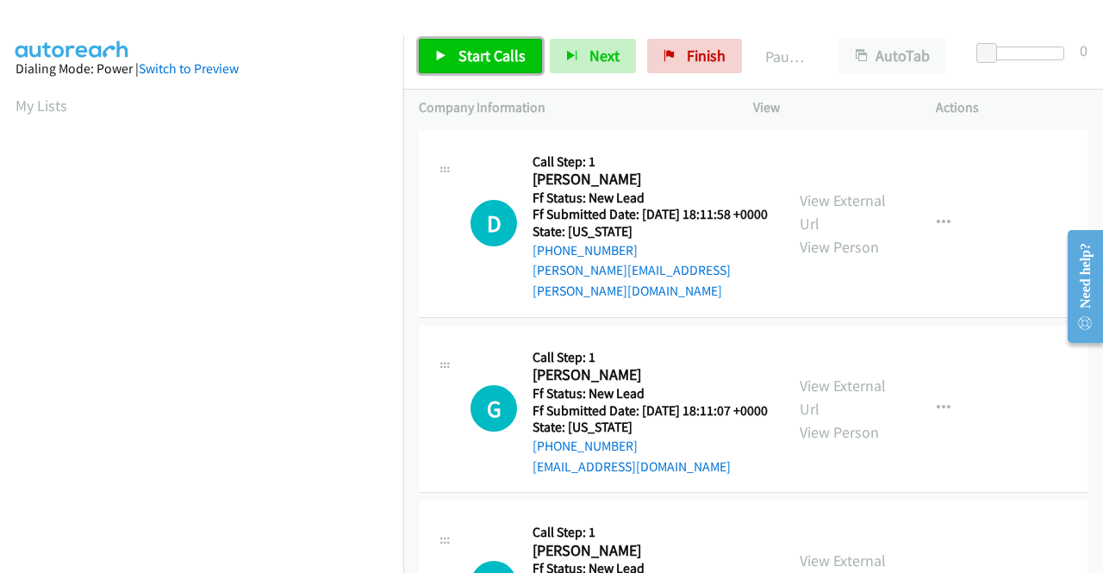
click at [484, 41] on link "Start Calls" at bounding box center [480, 56] width 123 height 34
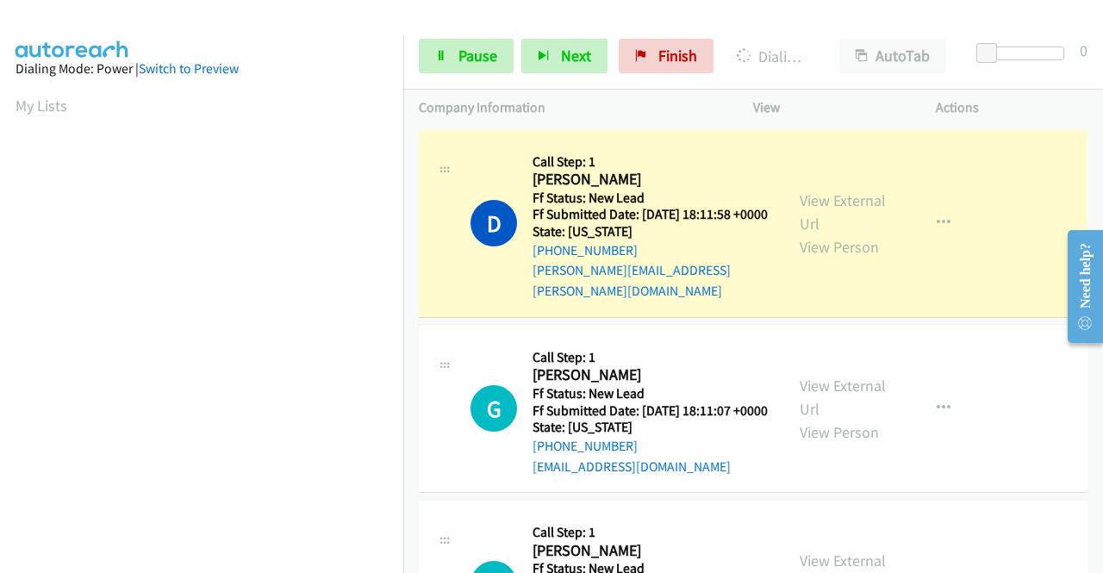
click at [825, 185] on div "View External Url View Person View External Url Email Schedule/Manage Callback …" at bounding box center [883, 224] width 198 height 156
click at [824, 196] on link "View External Url" at bounding box center [843, 211] width 86 height 43
click at [0, 154] on aside "Dialing Mode: Power | Switch to Preview My Lists" at bounding box center [201, 131] width 403 height 954
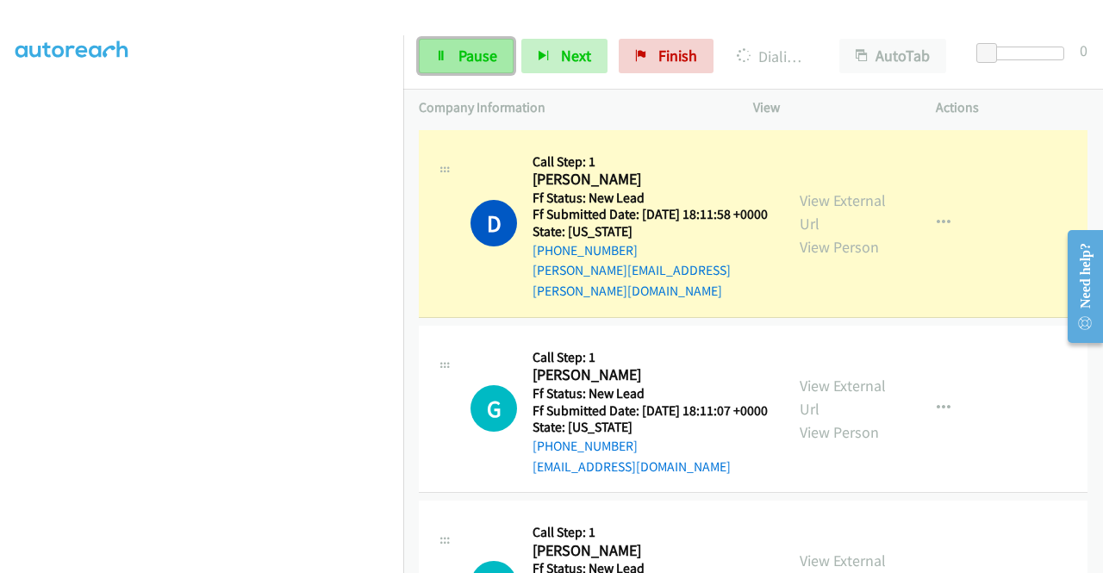
click at [483, 59] on span "Pause" at bounding box center [477, 56] width 39 height 20
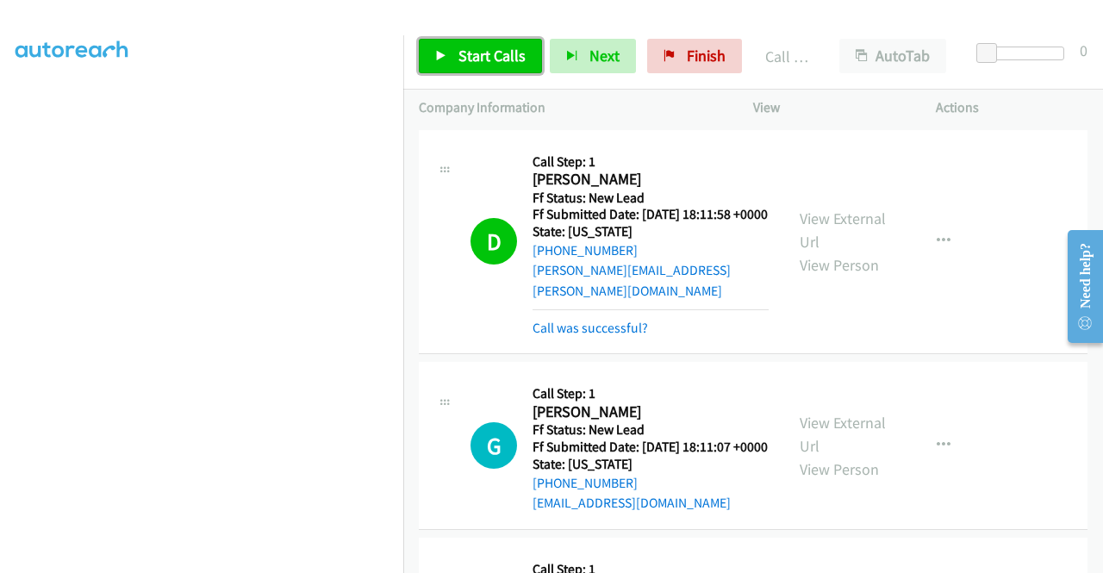
click at [458, 60] on span "Start Calls" at bounding box center [491, 56] width 67 height 20
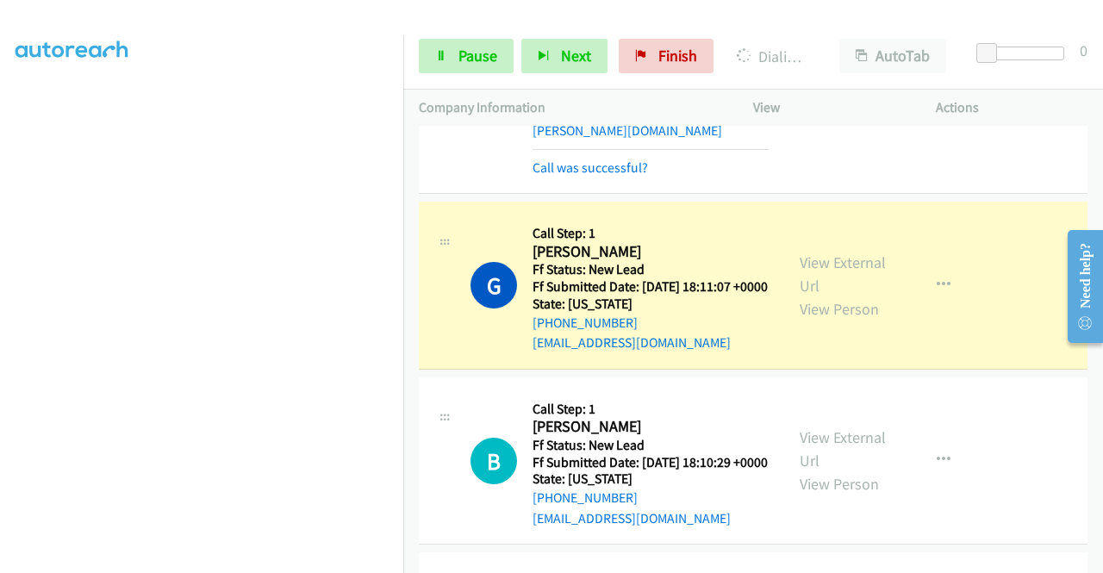
scroll to position [241, 0]
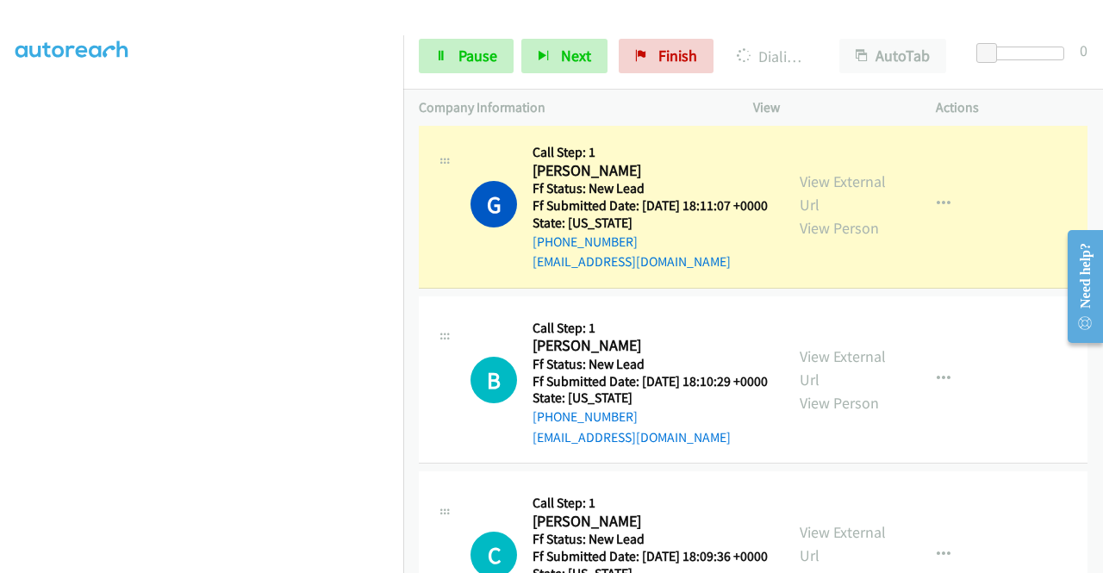
click at [836, 200] on div "View External Url View Person" at bounding box center [845, 205] width 90 height 70
click at [826, 190] on link "View External Url" at bounding box center [843, 192] width 86 height 43
click at [0, 203] on aside "Dialing Mode: Power | Switch to Preview My Lists" at bounding box center [201, 131] width 403 height 954
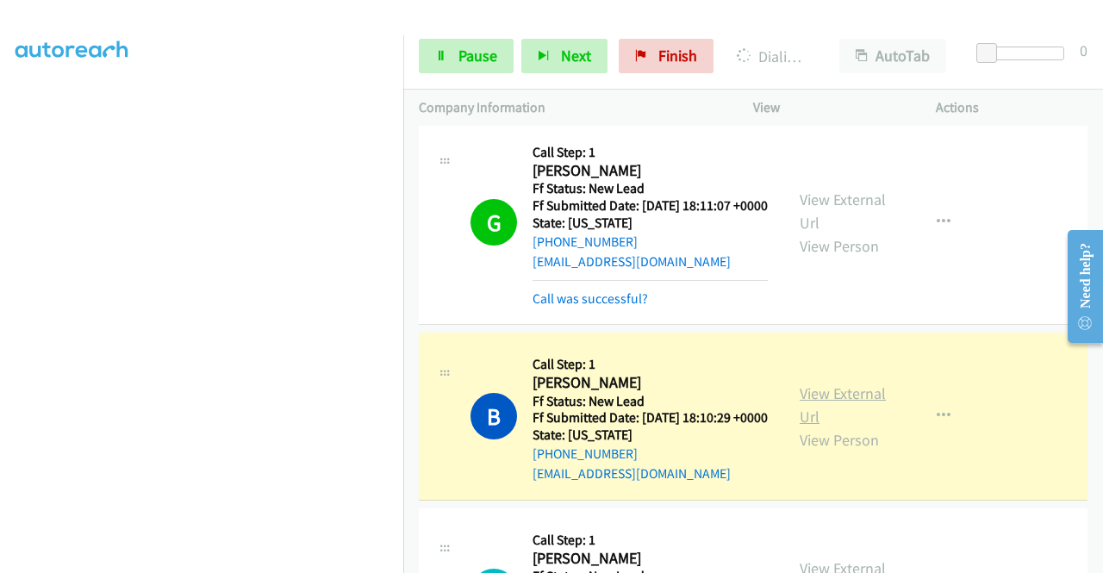
click at [839, 408] on link "View External Url" at bounding box center [843, 404] width 86 height 43
click at [452, 70] on link "Pause" at bounding box center [466, 56] width 95 height 34
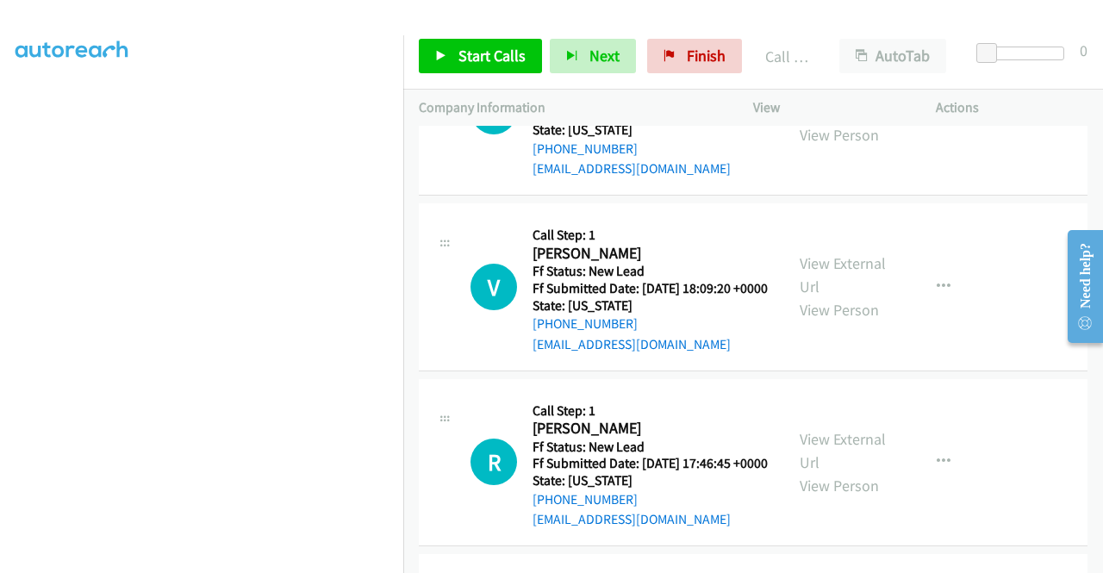
scroll to position [827, 0]
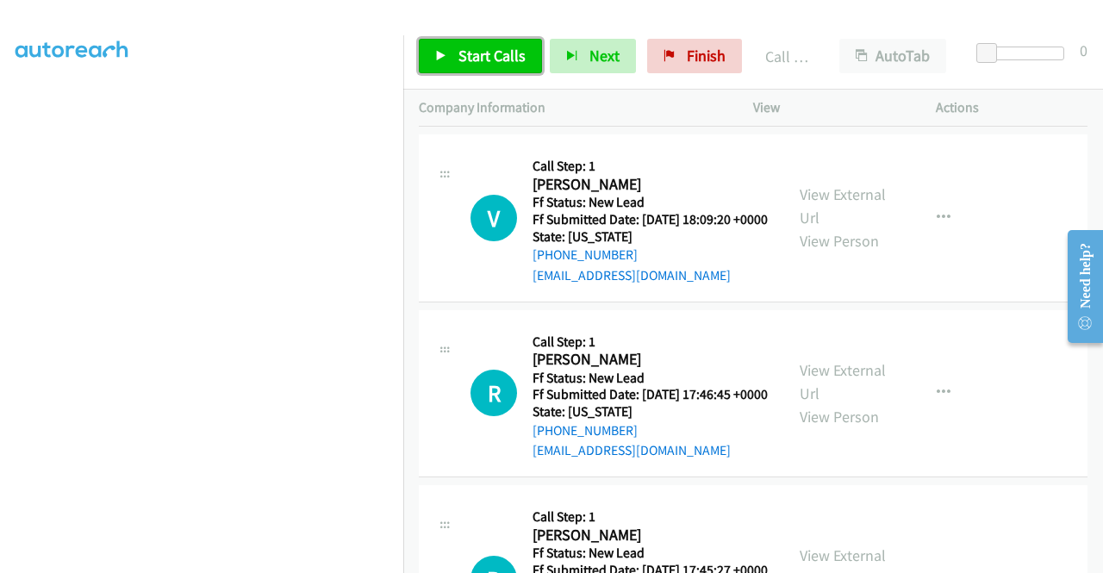
click at [432, 49] on link "Start Calls" at bounding box center [480, 56] width 123 height 34
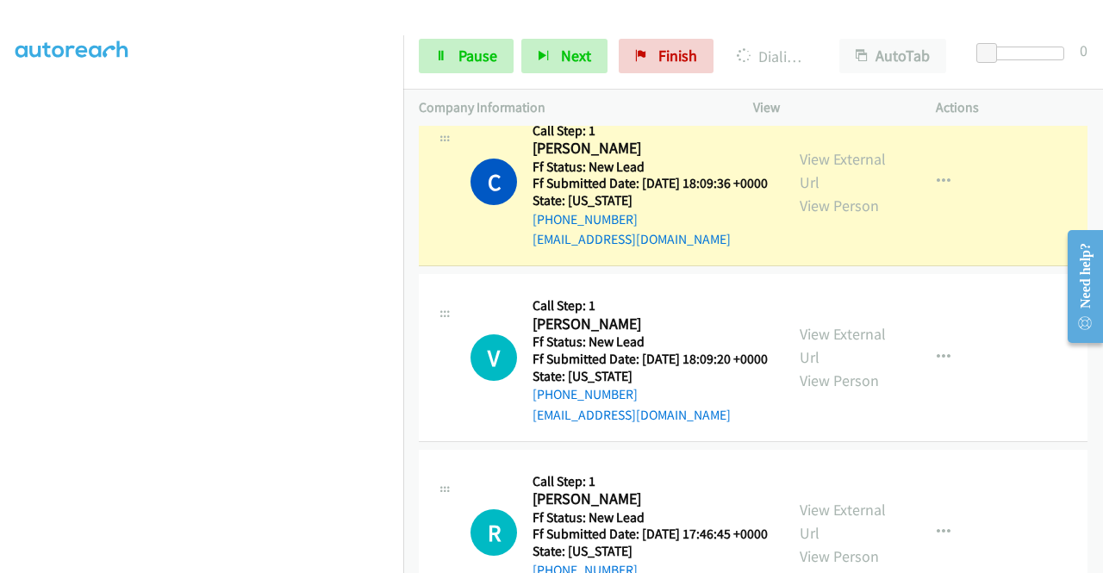
scroll to position [681, 0]
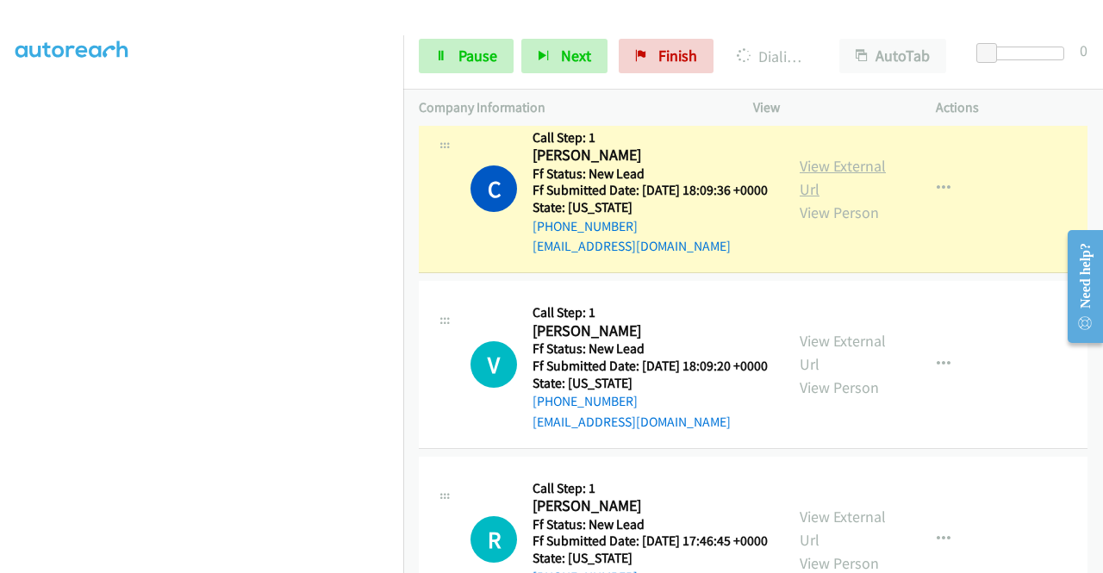
click at [842, 199] on link "View External Url" at bounding box center [843, 177] width 86 height 43
click at [0, 275] on aside "Dialing Mode: Power | Switch to Preview My Lists" at bounding box center [201, 131] width 403 height 954
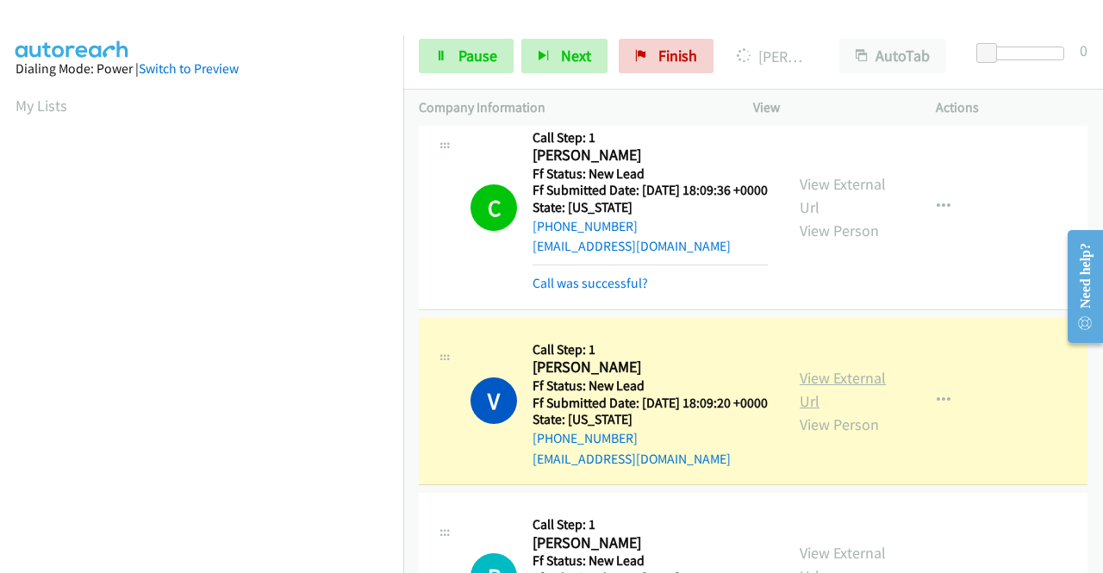
click at [807, 411] on link "View External Url" at bounding box center [843, 389] width 86 height 43
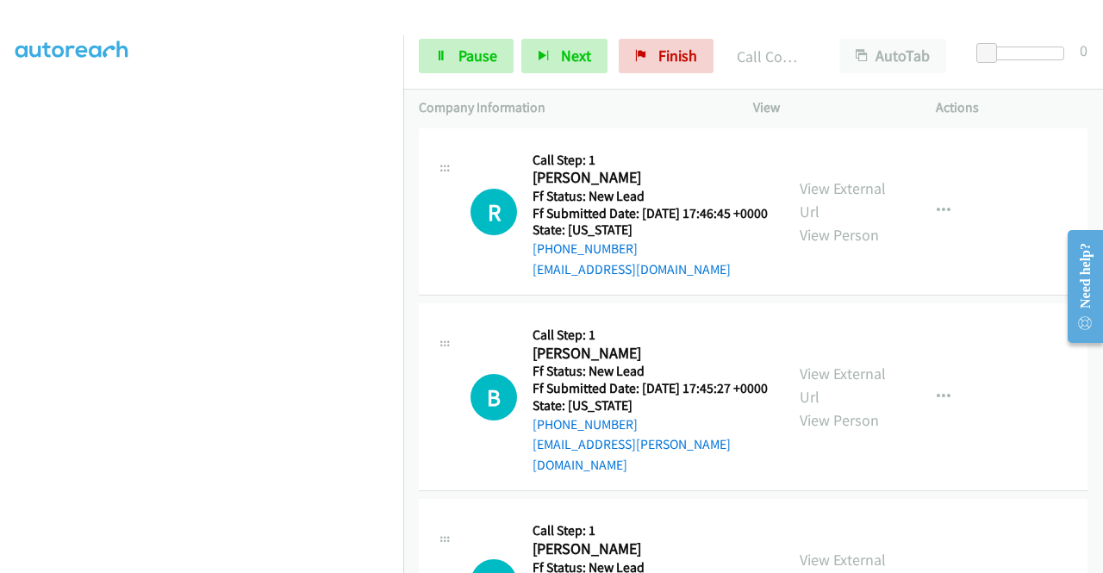
scroll to position [1129, 0]
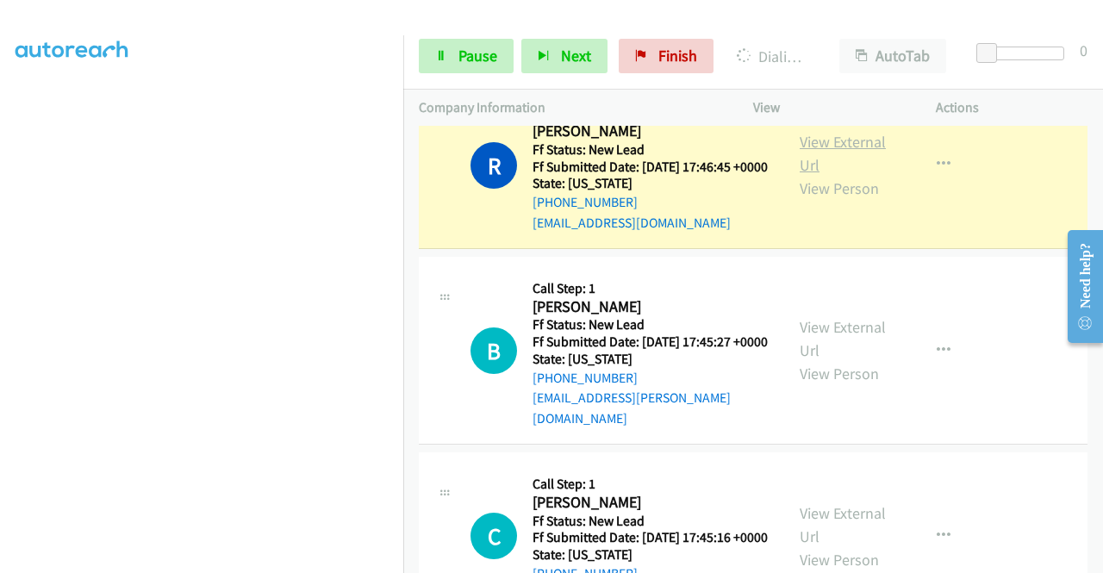
click at [849, 175] on link "View External Url" at bounding box center [843, 153] width 86 height 43
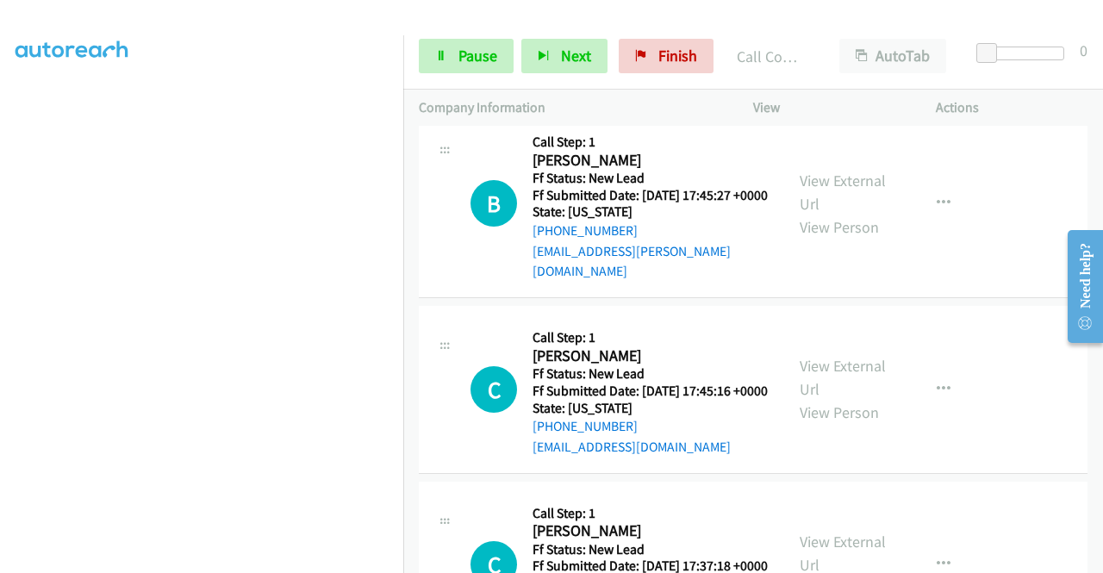
scroll to position [1347, 0]
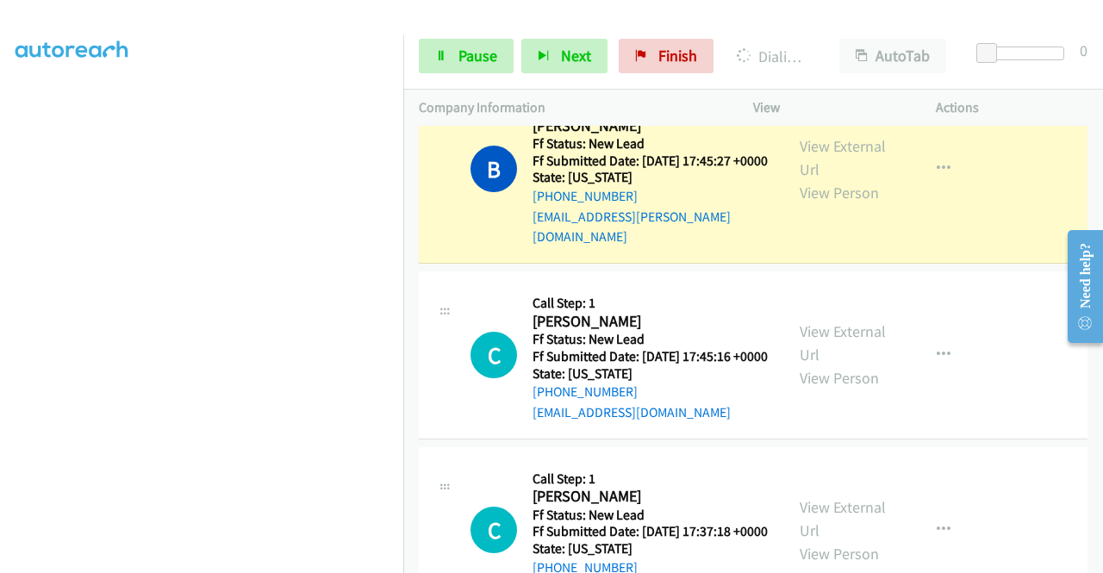
click at [881, 227] on div "View External Url View Person View External Url Email Schedule/Manage Callback …" at bounding box center [883, 169] width 198 height 156
click at [873, 179] on link "View External Url" at bounding box center [843, 157] width 86 height 43
click at [406, 246] on td "B Callback Scheduled Call Step: 1 Bukola Owens America/New_York Ff Status: New …" at bounding box center [753, 170] width 700 height 196
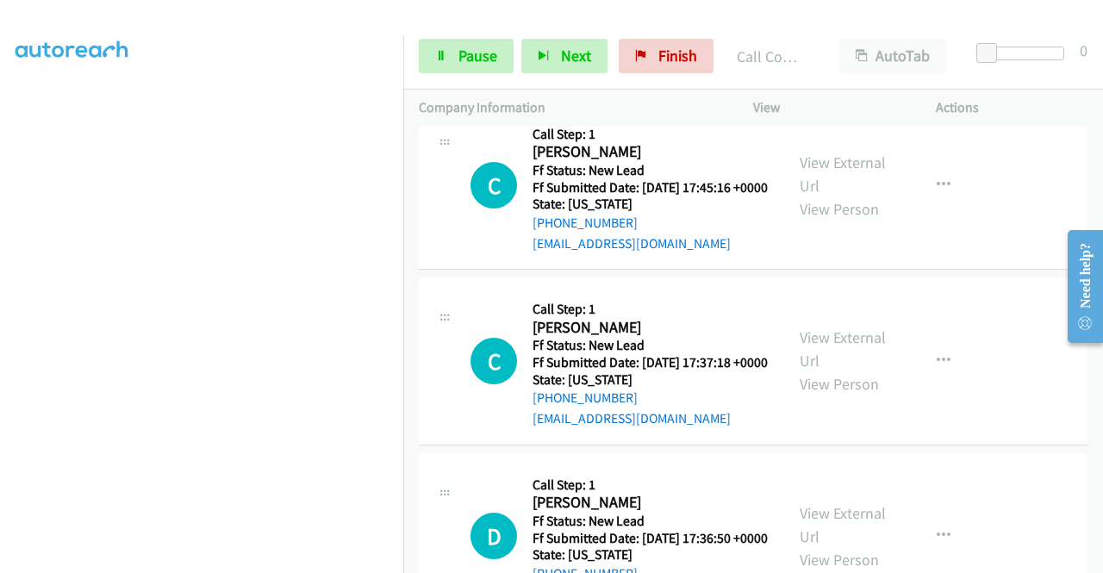
scroll to position [1554, 0]
click at [469, 47] on span "Pause" at bounding box center [477, 56] width 39 height 20
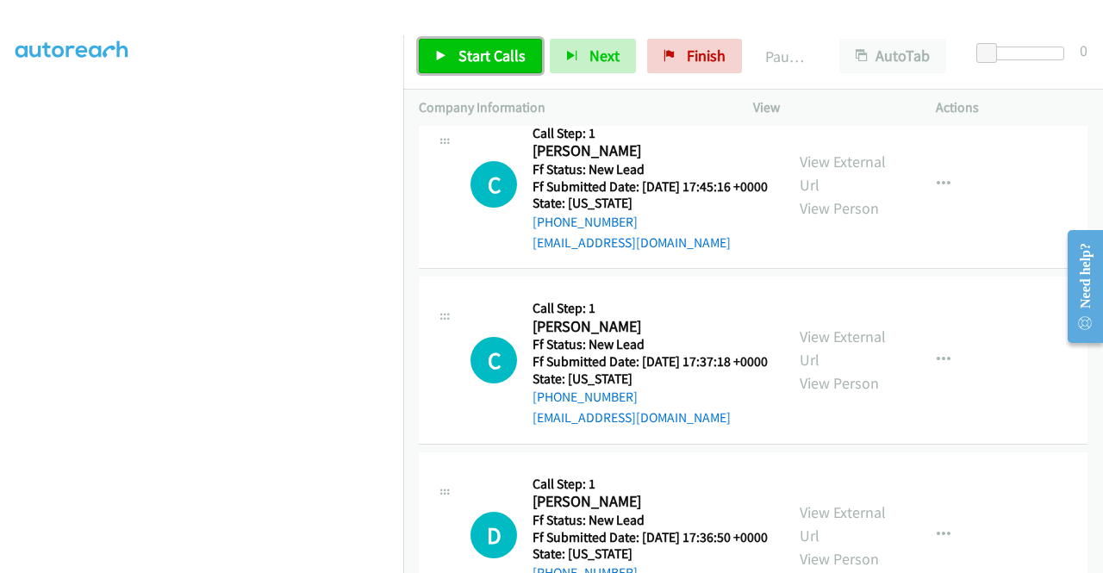
click at [469, 47] on span "Start Calls" at bounding box center [491, 56] width 67 height 20
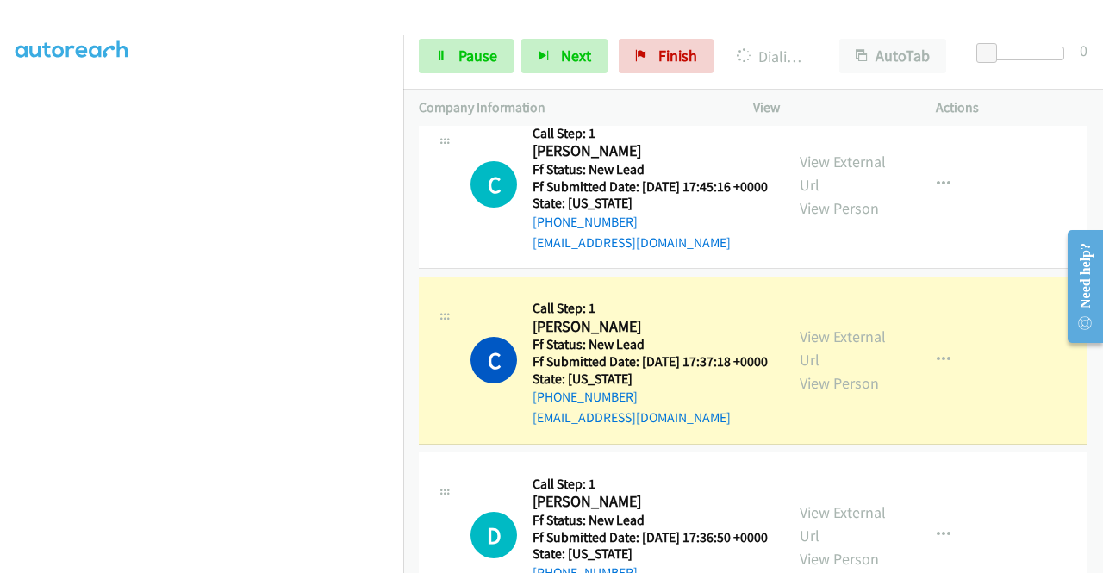
click at [850, 395] on div "View External Url View Person" at bounding box center [845, 360] width 90 height 70
click at [844, 370] on link "View External Url" at bounding box center [843, 348] width 86 height 43
click at [277, 564] on aside "Dialing Mode: Power | Switch to Preview My Lists" at bounding box center [201, 131] width 403 height 954
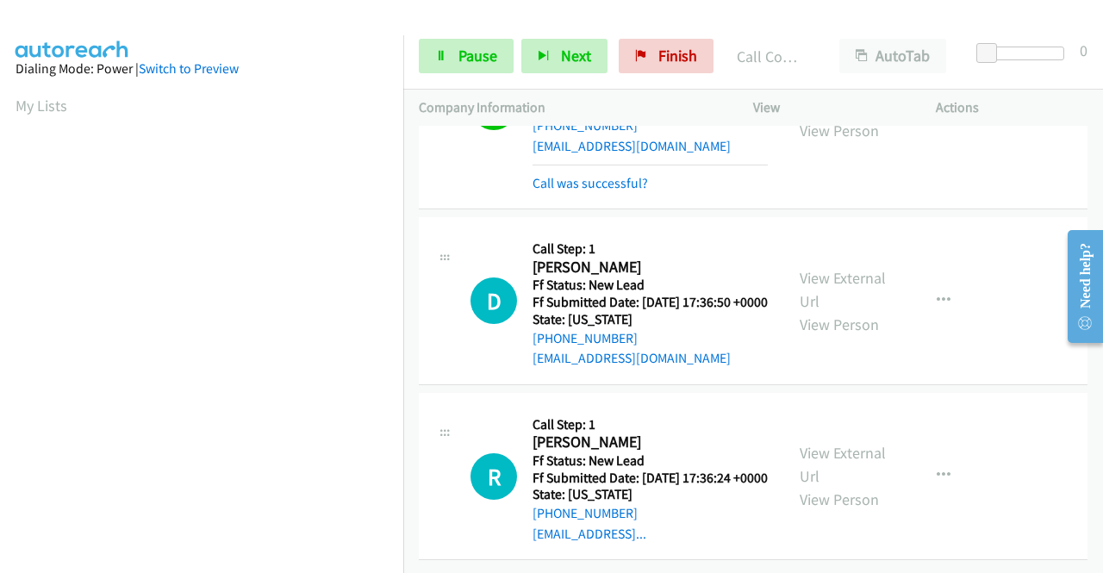
scroll to position [1976, 0]
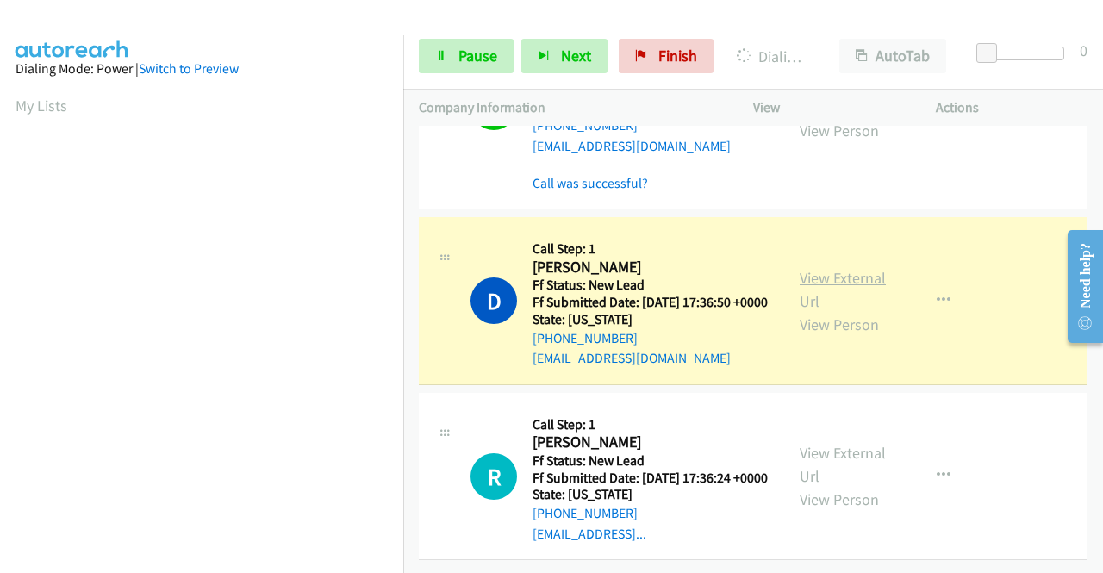
click at [822, 268] on link "View External Url" at bounding box center [843, 289] width 86 height 43
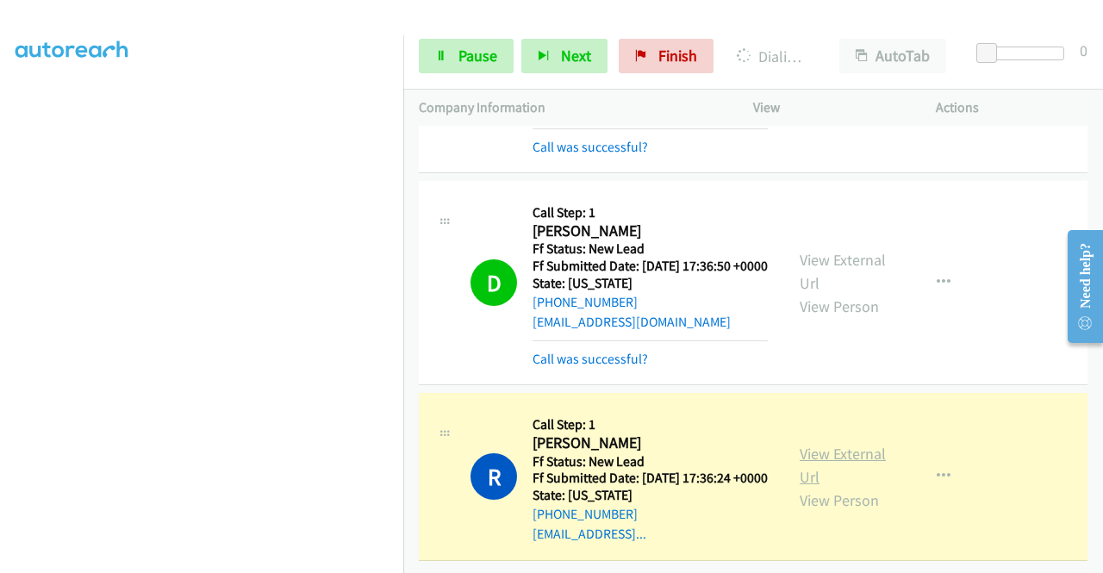
click at [819, 479] on link "View External Url" at bounding box center [843, 465] width 86 height 43
click at [494, 82] on div "Start Calls Pause Next Finish Dialing Ramon Pena AutoTab AutoTab 0" at bounding box center [753, 56] width 700 height 66
click at [500, 68] on link "Pause" at bounding box center [466, 56] width 95 height 34
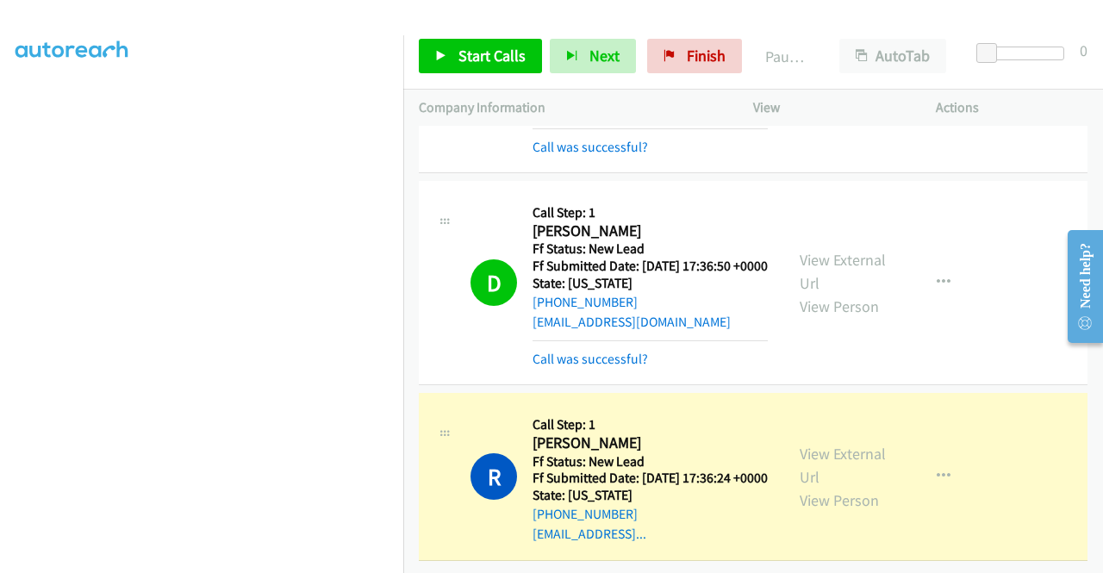
click at [440, 81] on div "Start Calls Pause Next Finish Paused AutoTab AutoTab 0" at bounding box center [753, 56] width 700 height 66
click at [459, 73] on div "Start Calls Pause Next Finish Paused AutoTab AutoTab 0" at bounding box center [753, 56] width 700 height 66
click at [457, 59] on link "Start Calls" at bounding box center [480, 56] width 123 height 34
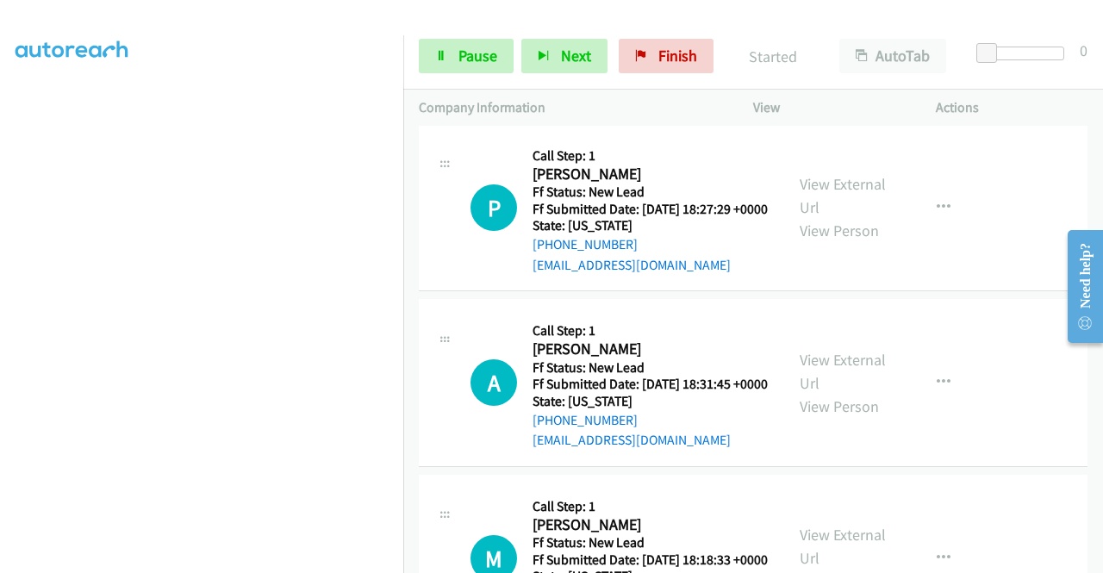
scroll to position [2269, 0]
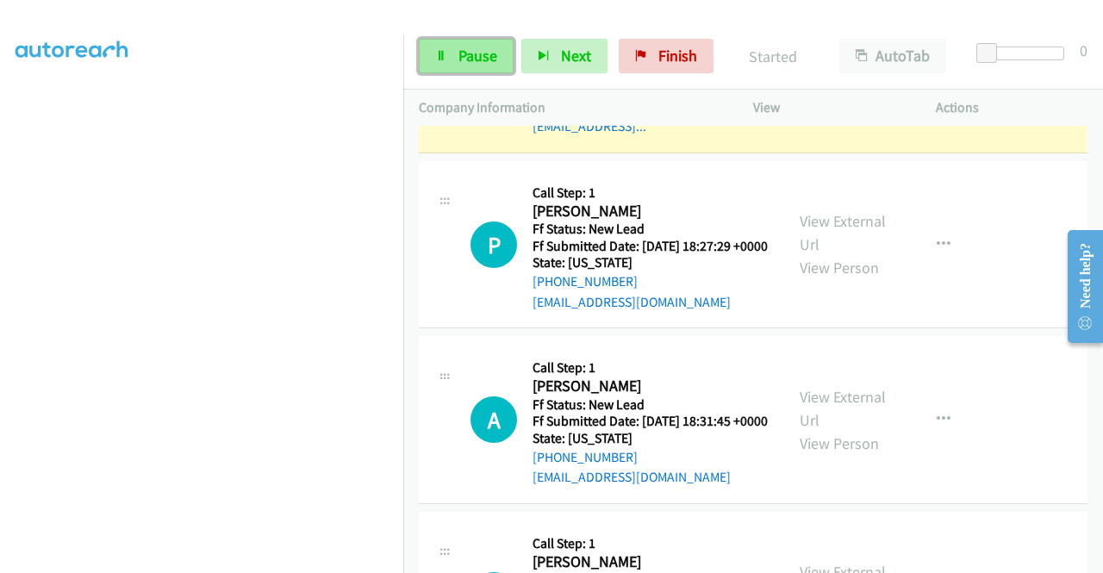
click at [475, 55] on span "Pause" at bounding box center [477, 56] width 39 height 20
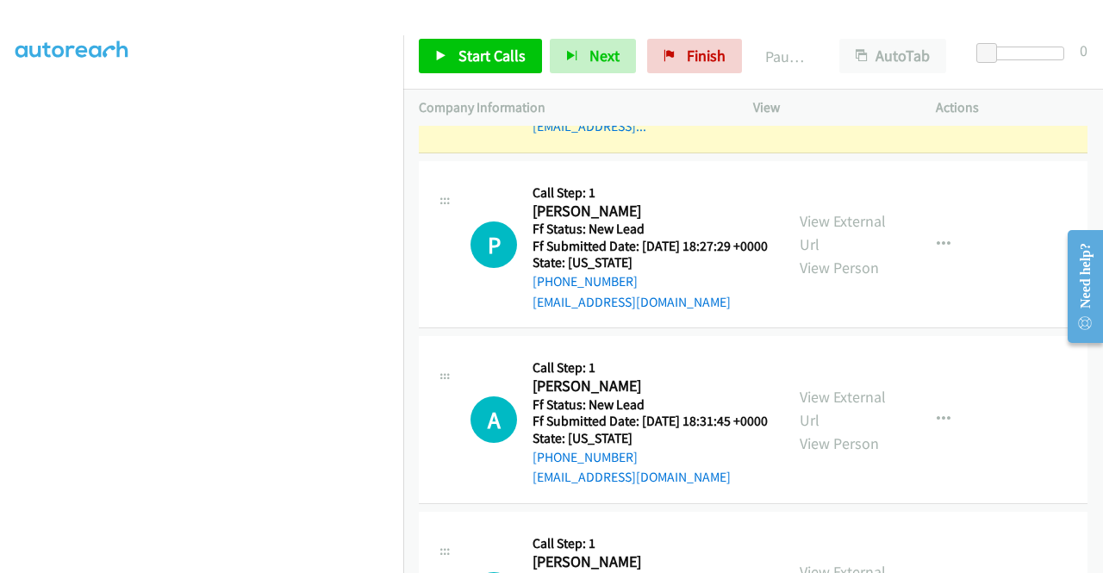
scroll to position [393, 0]
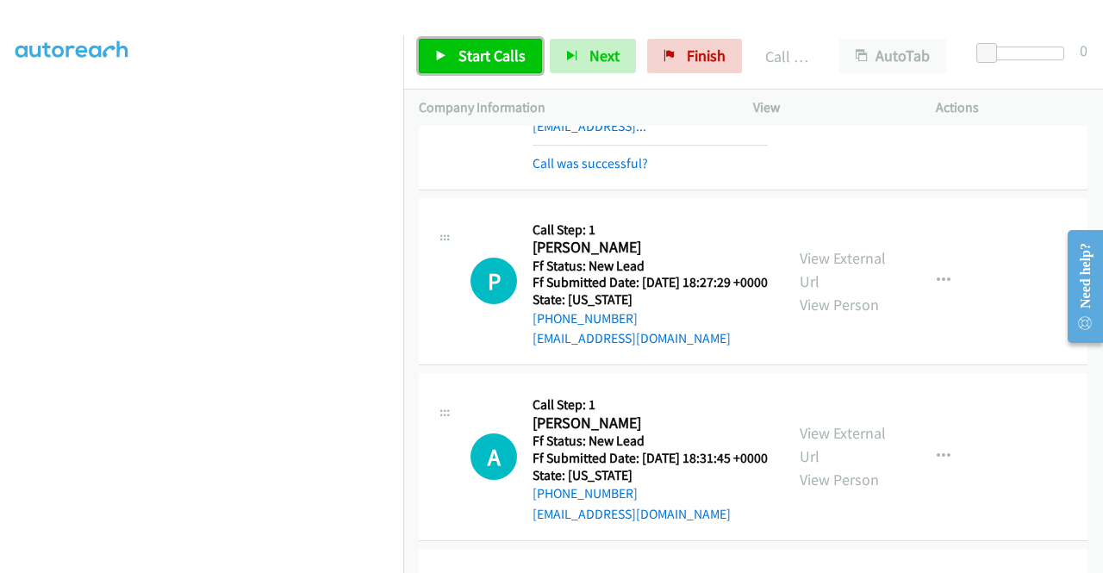
click at [460, 39] on link "Start Calls" at bounding box center [480, 56] width 123 height 34
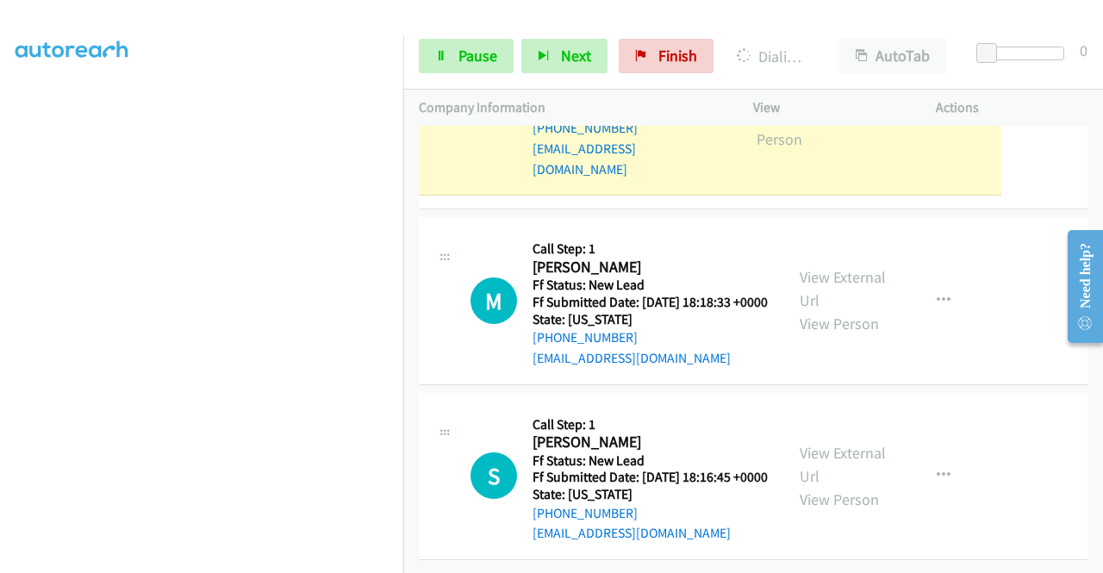
scroll to position [2337, 0]
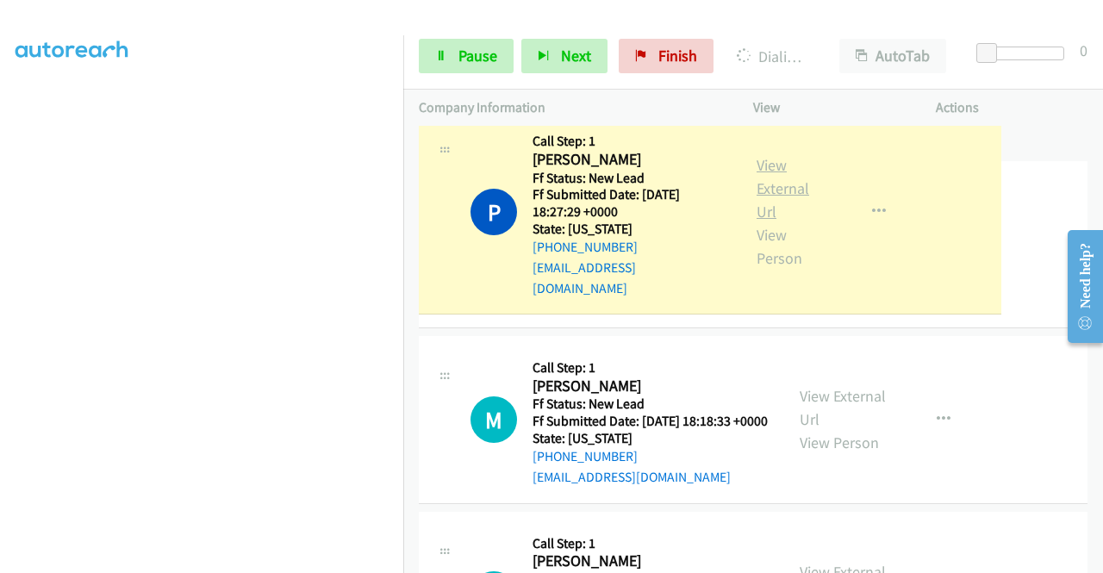
drag, startPoint x: 822, startPoint y: 166, endPoint x: 796, endPoint y: 184, distance: 31.1
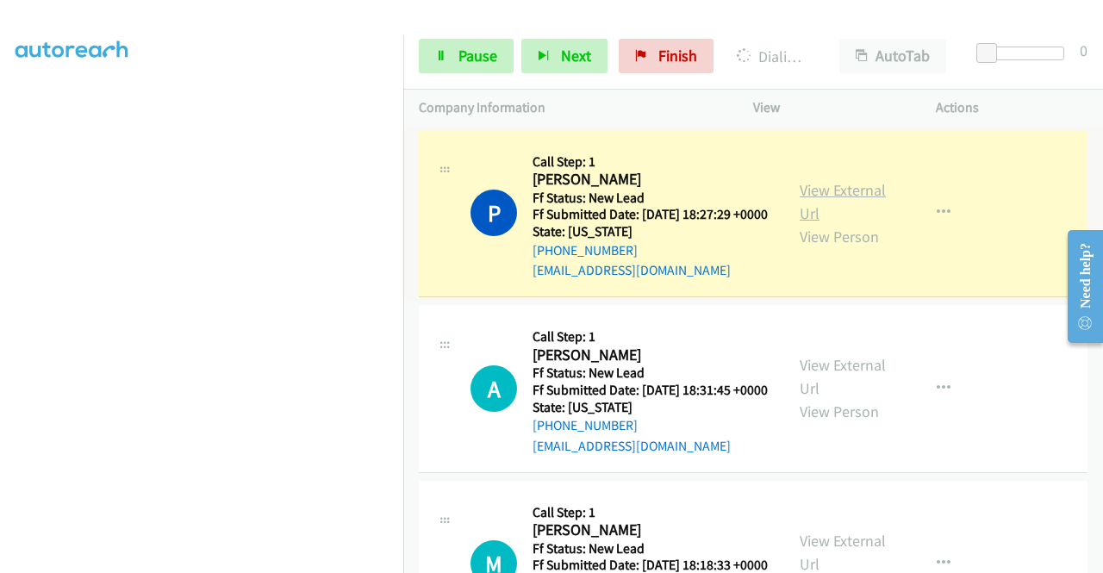
click at [848, 223] on link "View External Url" at bounding box center [843, 201] width 86 height 43
click at [0, 158] on aside "Dialing Mode: Power | Switch to Preview My Lists" at bounding box center [201, 131] width 403 height 954
click at [466, 36] on div "Start Calls Pause Next Finish Dialing Patrick O Roak AutoTab AutoTab 0" at bounding box center [753, 56] width 700 height 66
click at [460, 54] on span "Pause" at bounding box center [477, 56] width 39 height 20
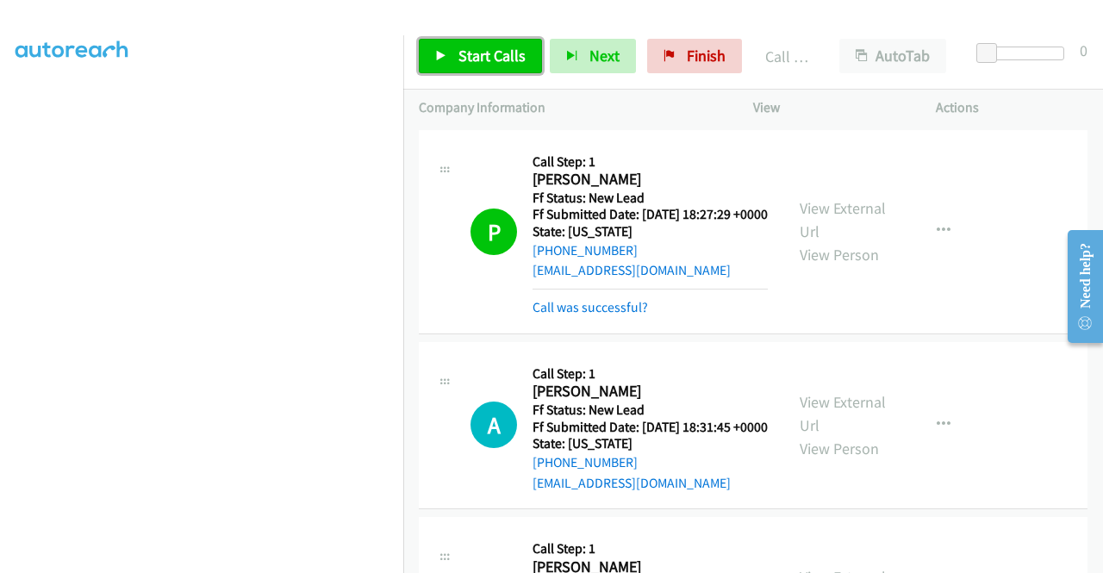
click at [460, 55] on span "Start Calls" at bounding box center [491, 56] width 67 height 20
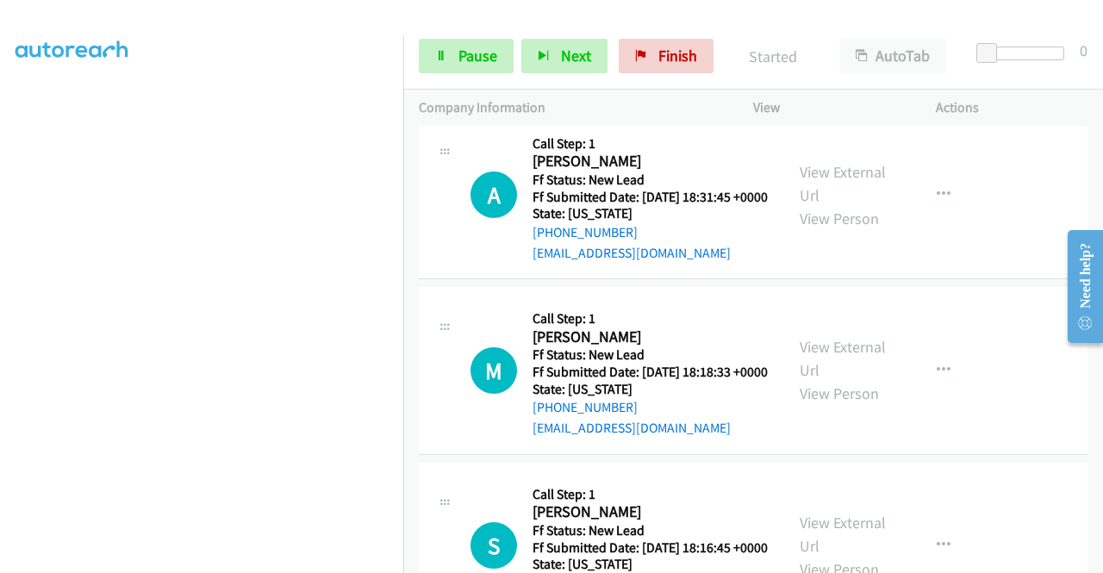
scroll to position [2602, 0]
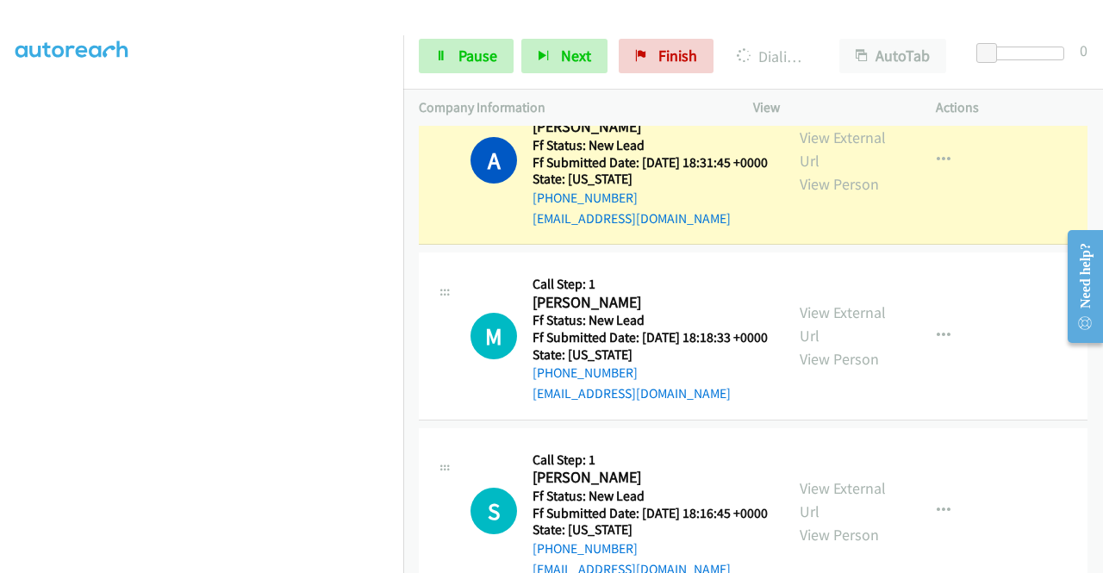
click at [844, 196] on div "View External Url View Person" at bounding box center [845, 161] width 90 height 70
click at [829, 171] on link "View External Url" at bounding box center [843, 149] width 86 height 43
click at [0, 199] on aside "Dialing Mode: Power | Switch to Preview My Lists" at bounding box center [201, 131] width 403 height 954
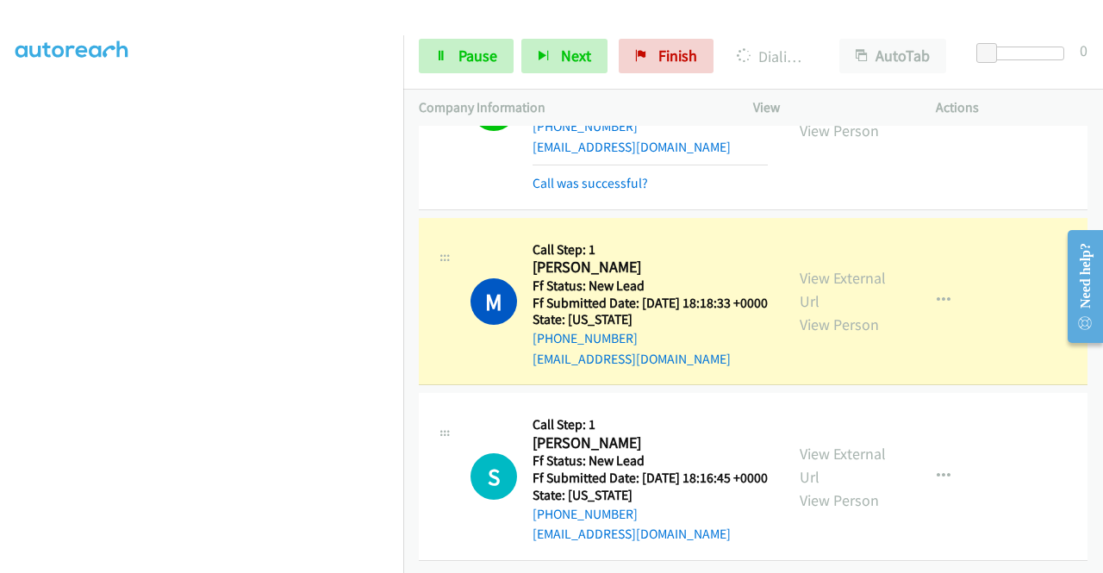
scroll to position [2877, 0]
click at [806, 268] on link "View External Url" at bounding box center [843, 289] width 86 height 43
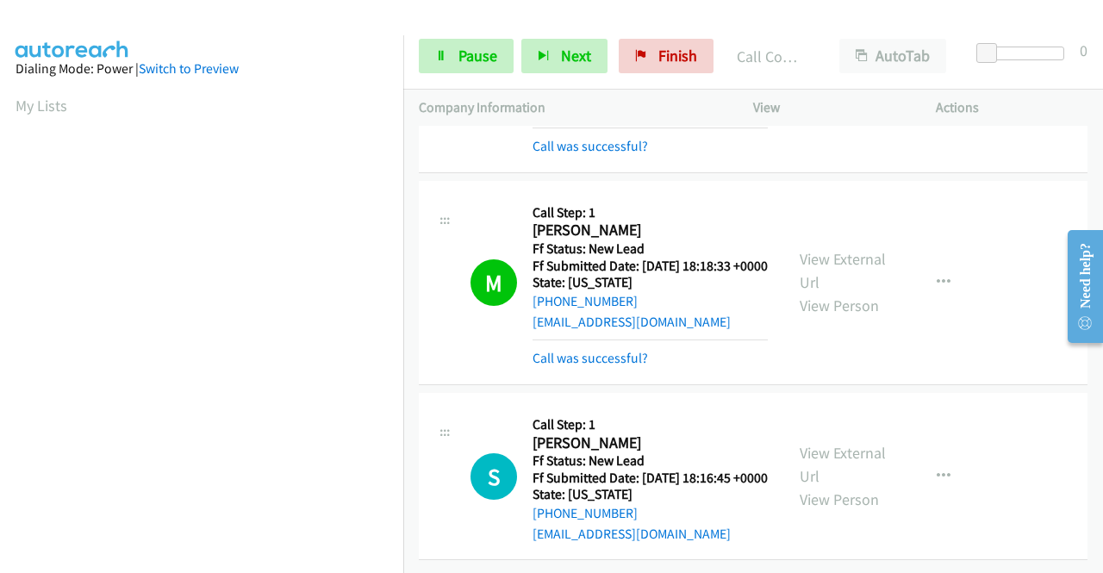
scroll to position [2928, 0]
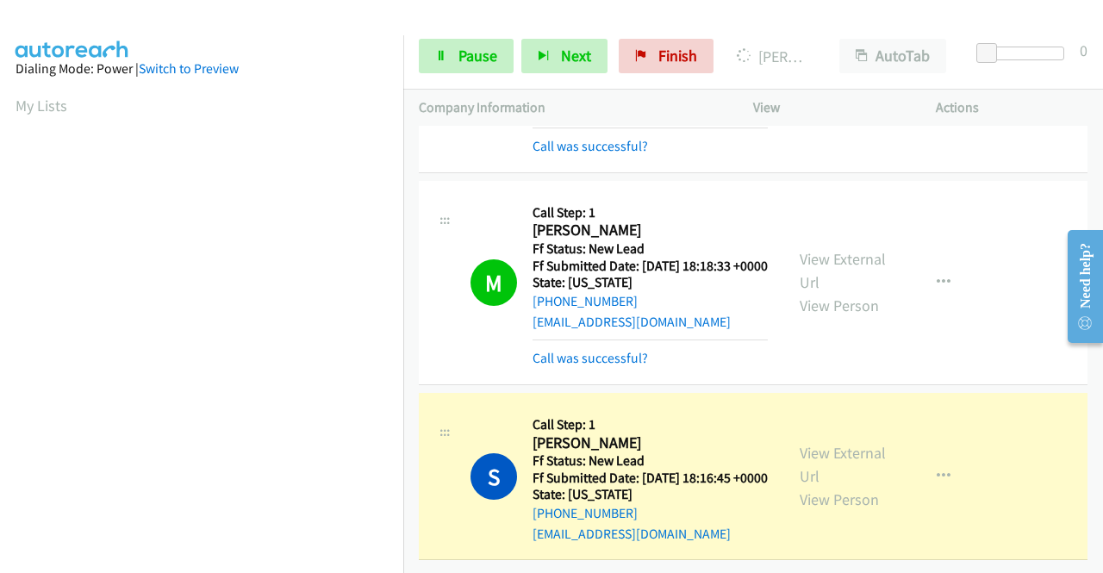
click at [830, 415] on div "View External Url View Person View External Url Email Schedule/Manage Callback …" at bounding box center [883, 476] width 198 height 136
click at [823, 443] on link "View External Url" at bounding box center [843, 464] width 86 height 43
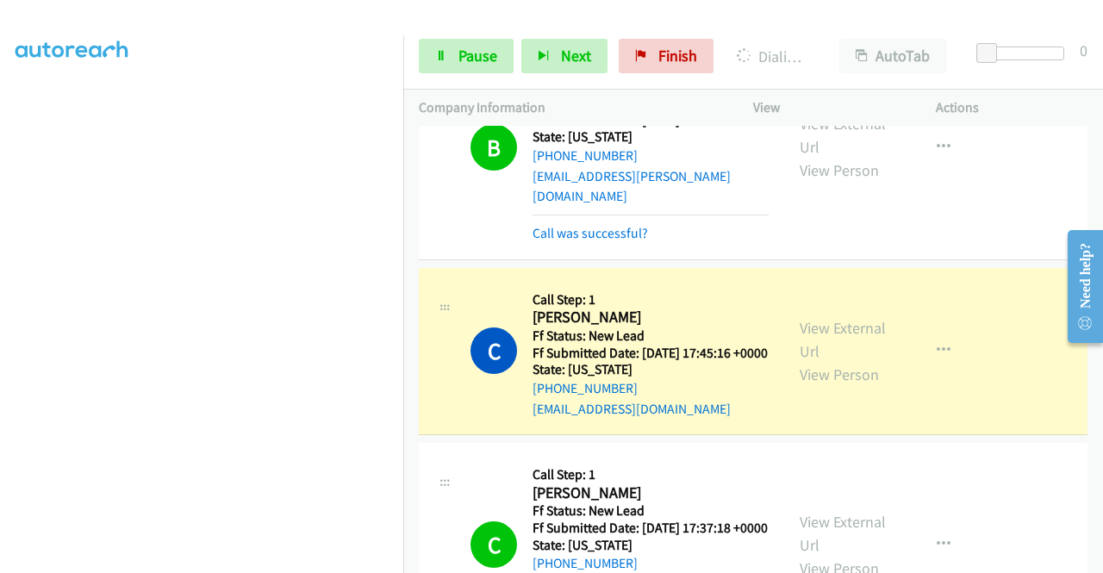
scroll to position [1470, 0]
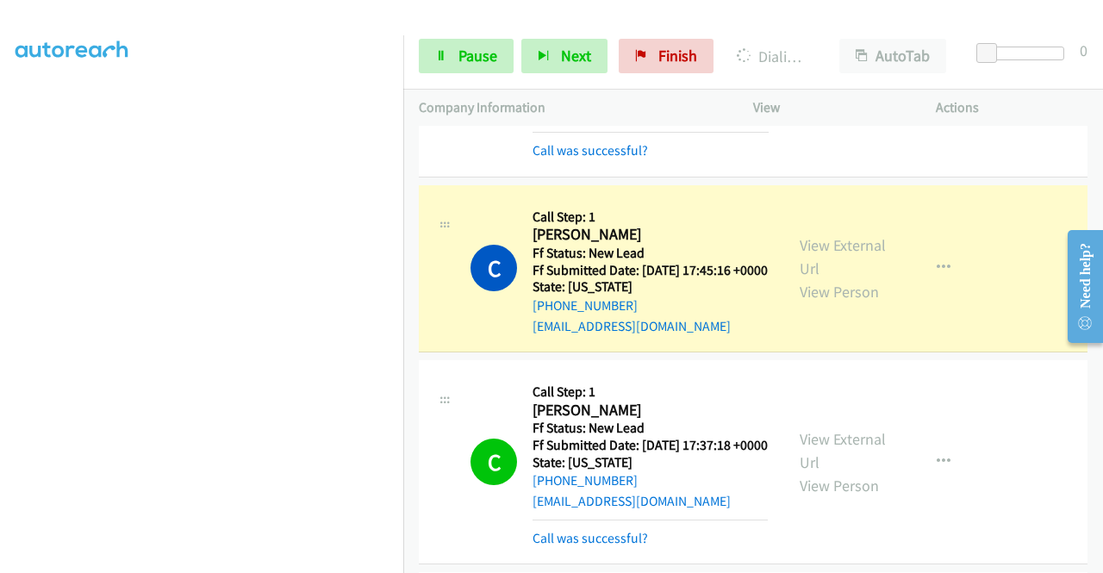
click at [857, 303] on div "View External Url View Person" at bounding box center [845, 269] width 90 height 70
click at [840, 278] on link "View External Url" at bounding box center [843, 256] width 86 height 43
click at [454, 56] on link "Pause" at bounding box center [466, 56] width 95 height 34
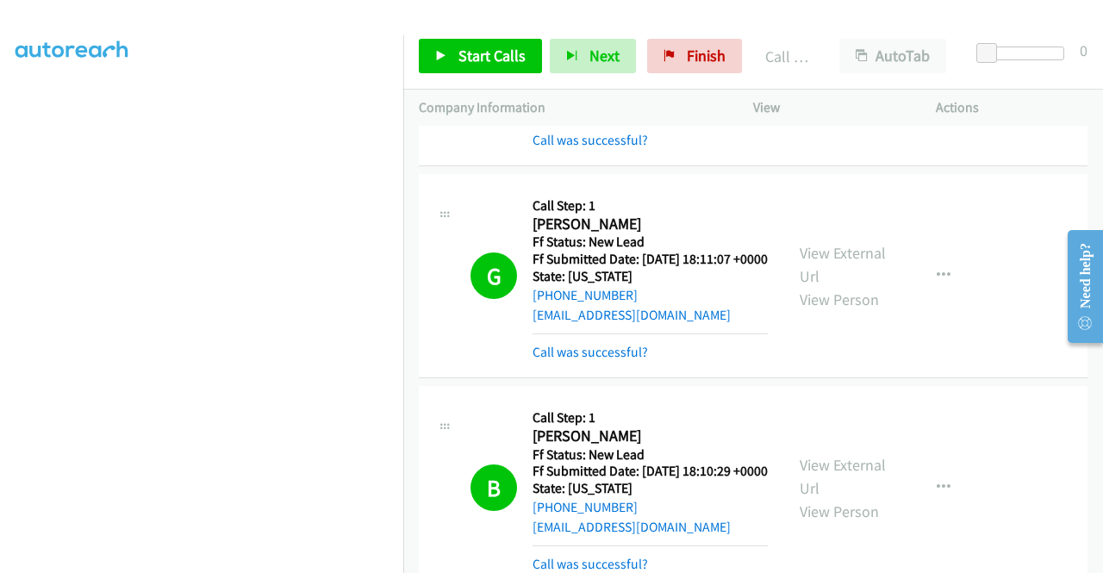
scroll to position [0, 0]
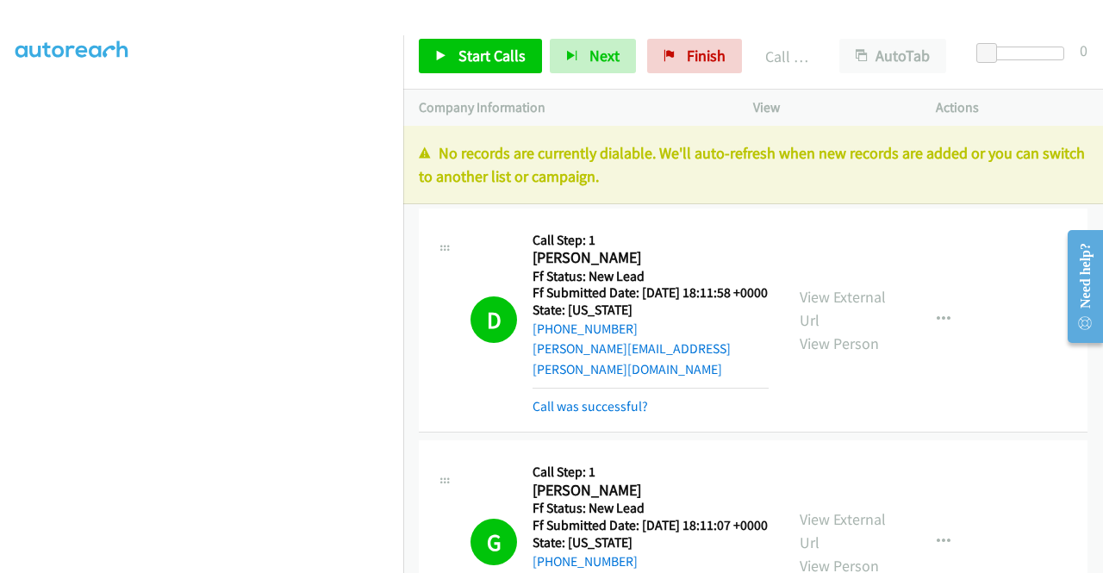
click at [898, 176] on p "No records are currently dialable. We'll auto-refresh when new records are adde…" at bounding box center [753, 164] width 669 height 47
click at [682, 40] on link "Finish" at bounding box center [694, 56] width 95 height 34
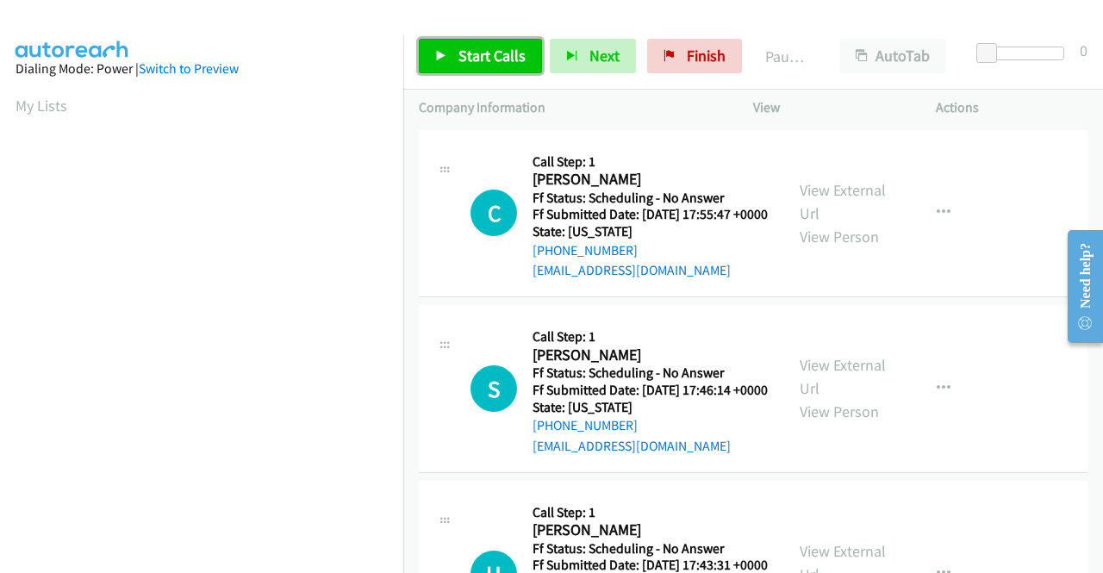
click at [464, 64] on span "Start Calls" at bounding box center [491, 56] width 67 height 20
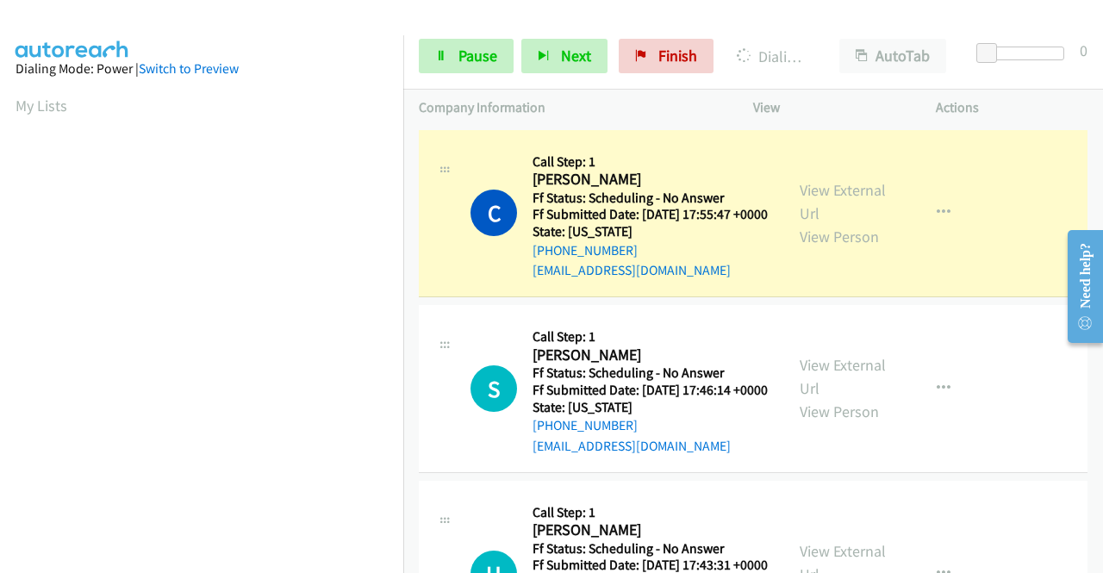
click at [831, 173] on div "View External Url View Person View External Url Email Schedule/Manage Callback …" at bounding box center [883, 214] width 198 height 136
click at [813, 190] on link "View External Url" at bounding box center [843, 201] width 86 height 43
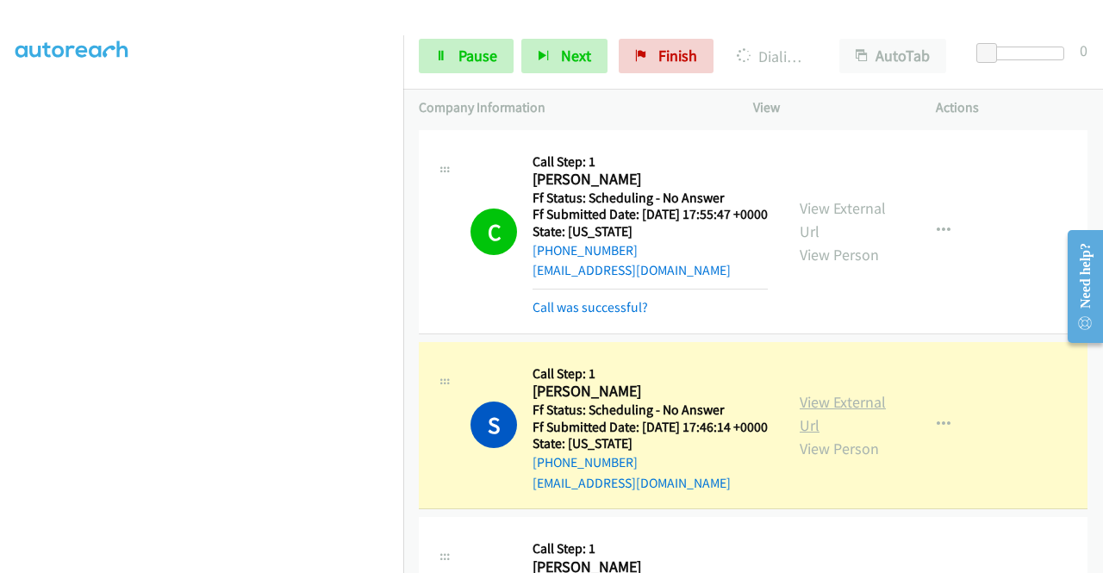
click at [819, 428] on link "View External Url" at bounding box center [843, 413] width 86 height 43
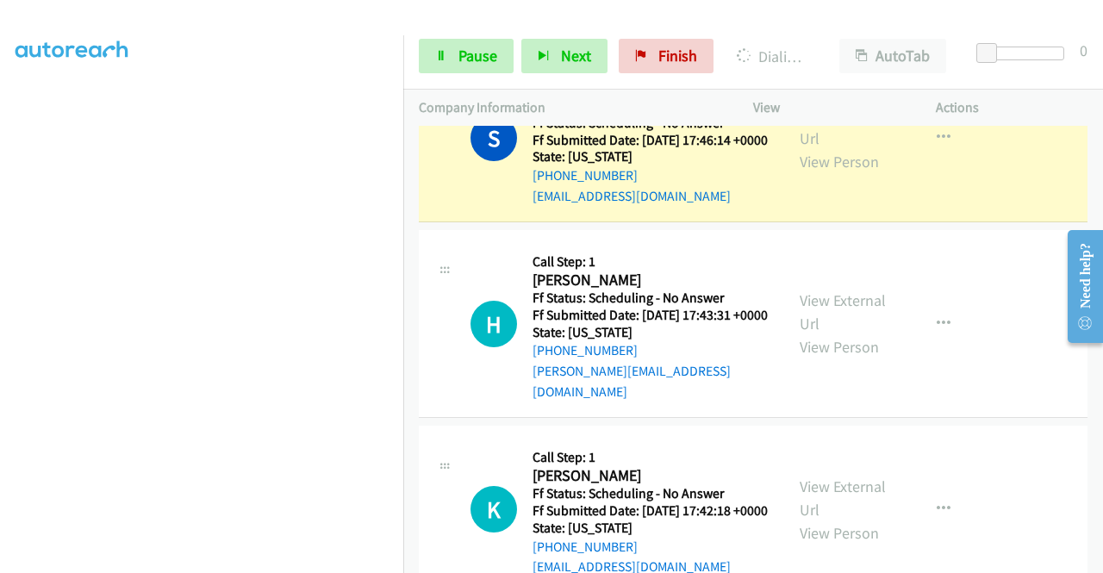
scroll to position [393, 0]
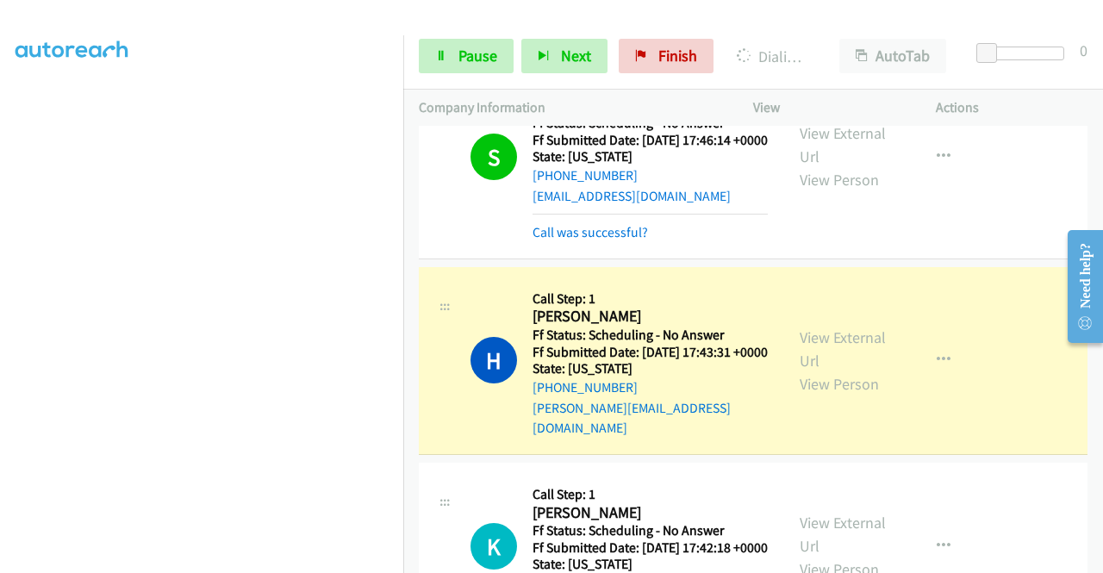
click at [883, 358] on div "View External Url View Person View External Url Email Schedule/Manage Callback …" at bounding box center [883, 361] width 198 height 156
click at [870, 362] on link "View External Url" at bounding box center [843, 348] width 86 height 43
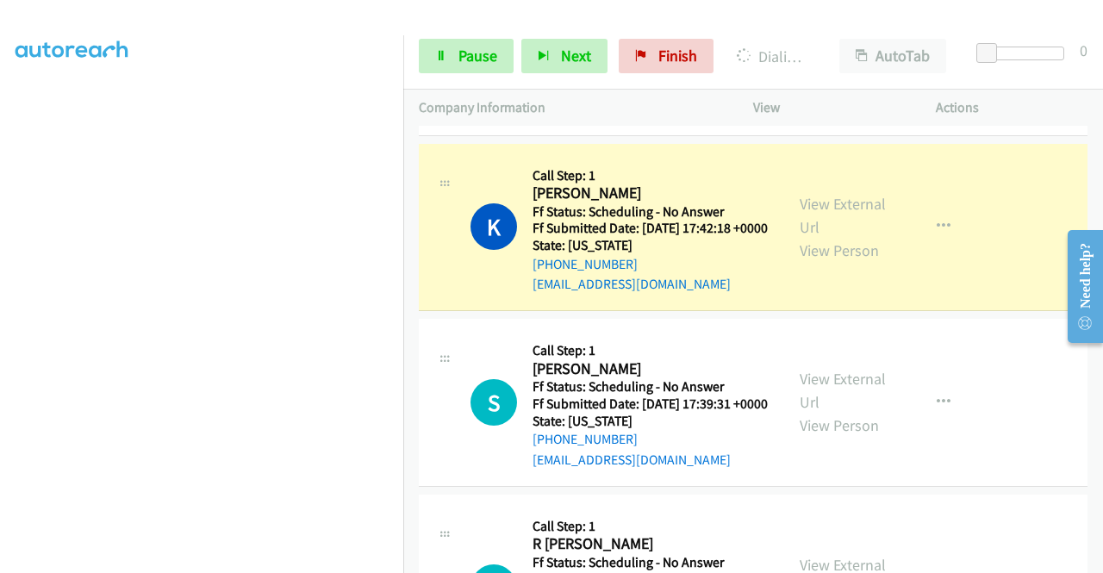
scroll to position [700, 0]
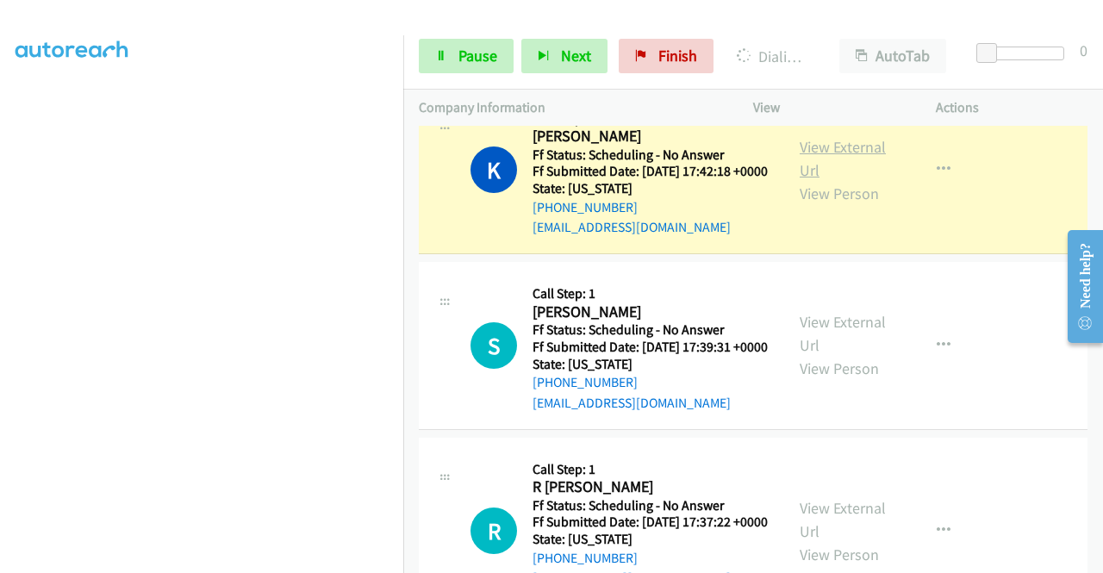
click at [831, 177] on link "View External Url" at bounding box center [843, 158] width 86 height 43
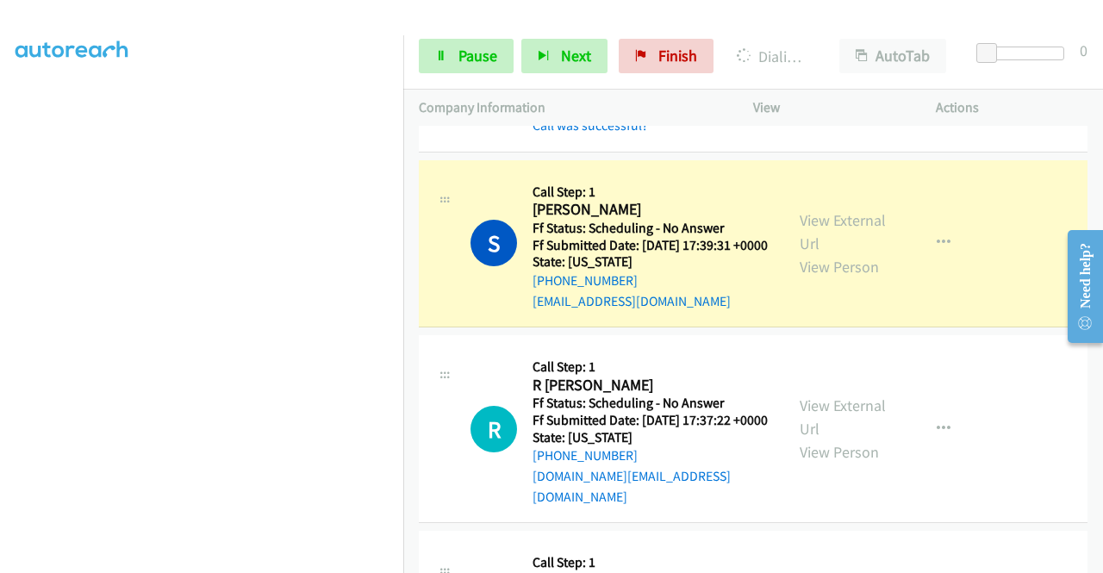
scroll to position [907, 0]
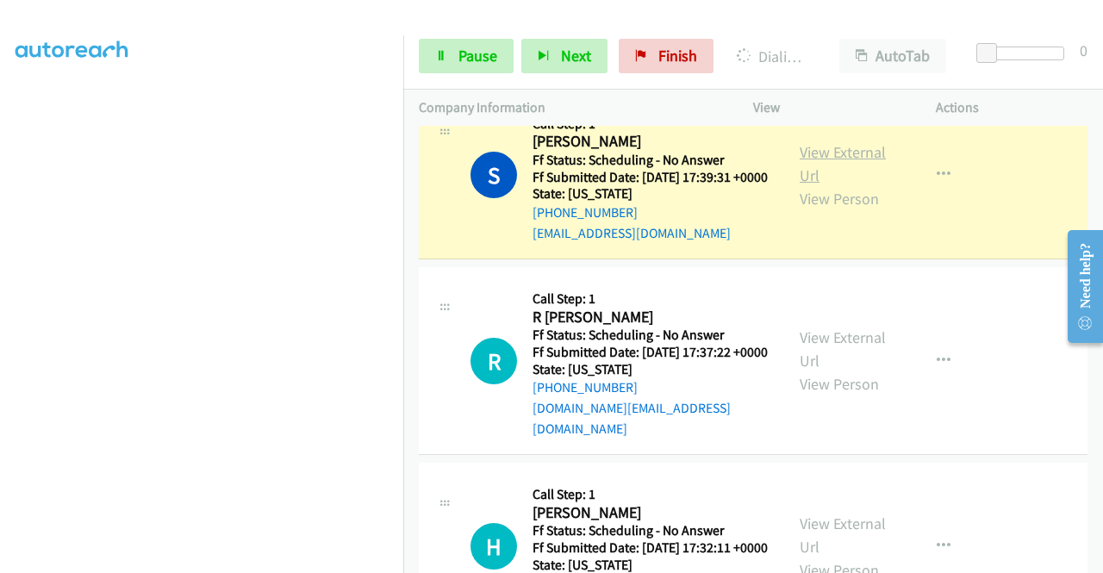
click at [876, 185] on link "View External Url" at bounding box center [843, 163] width 86 height 43
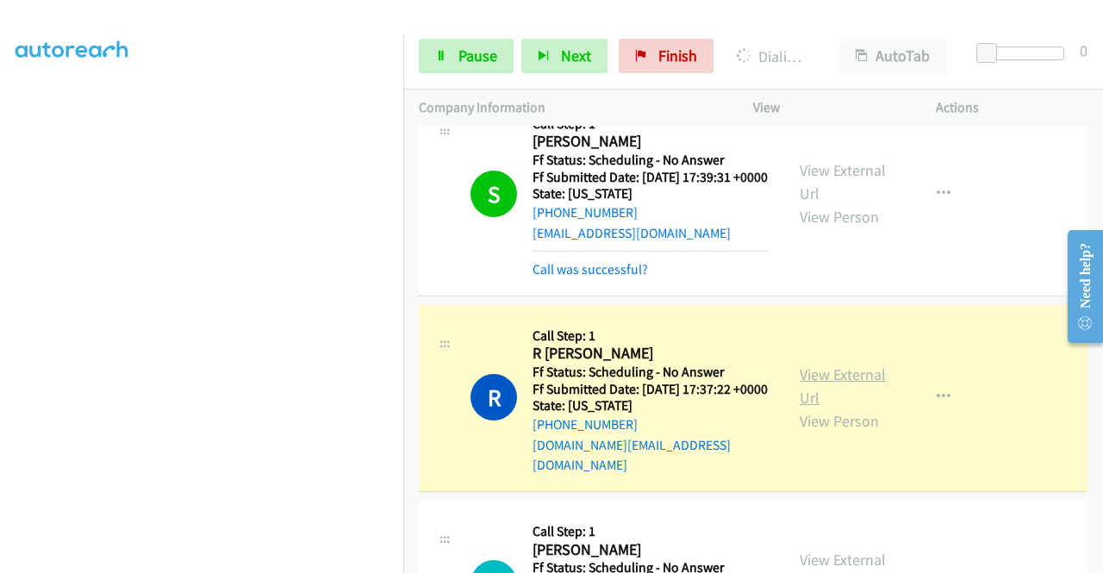
click at [850, 408] on link "View External Url" at bounding box center [843, 386] width 86 height 43
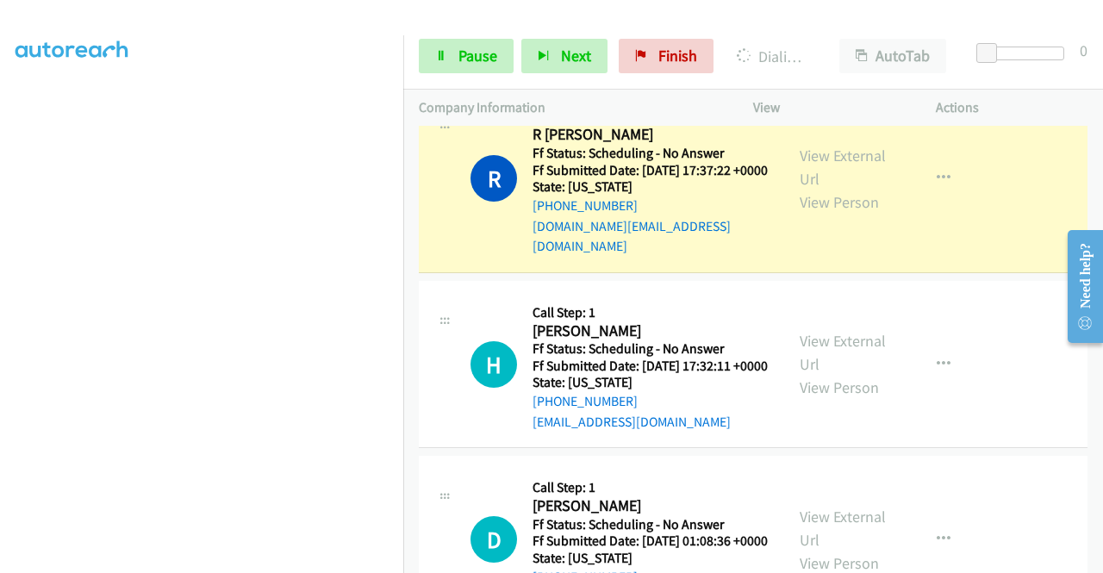
scroll to position [1206, 0]
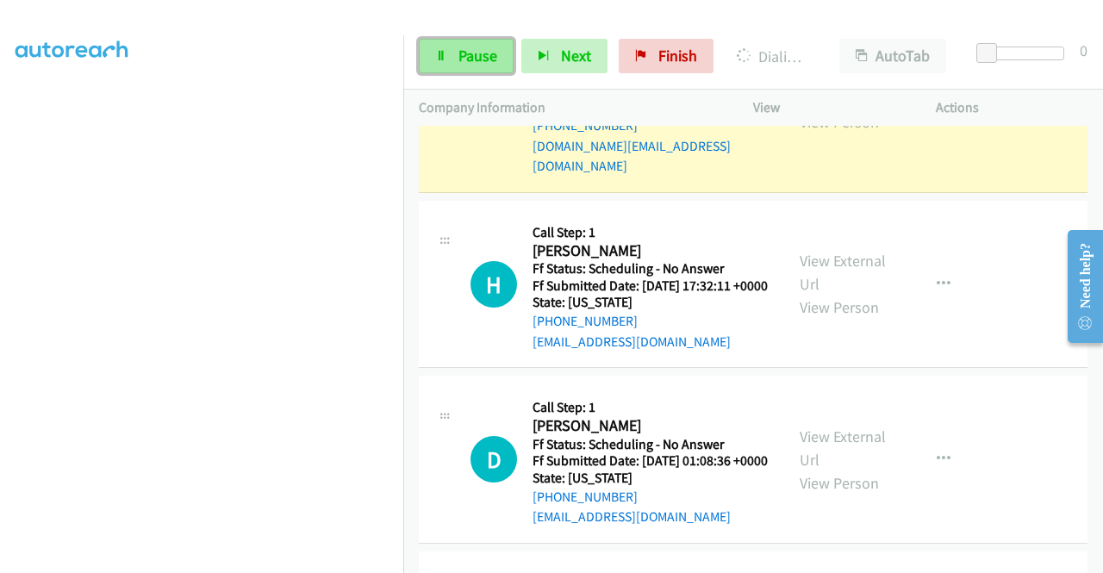
click at [472, 64] on span "Pause" at bounding box center [477, 56] width 39 height 20
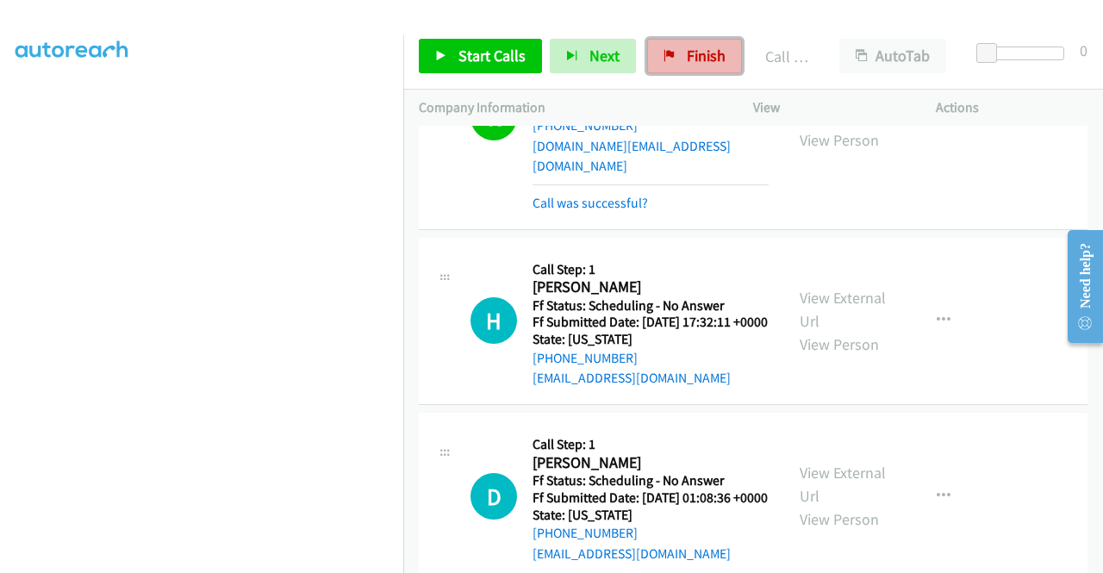
click at [670, 58] on link "Finish" at bounding box center [694, 56] width 95 height 34
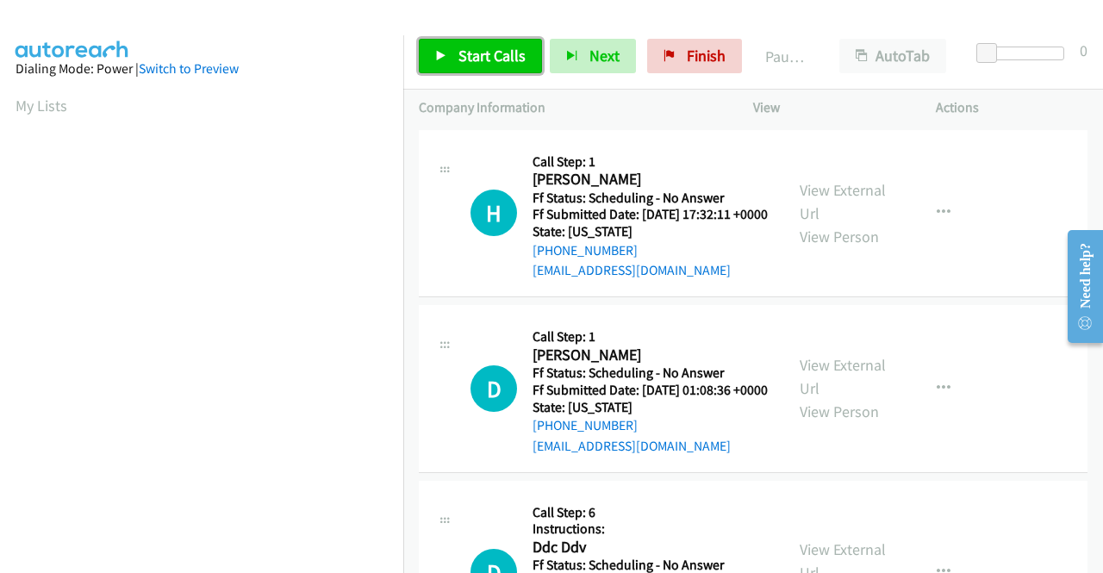
click at [434, 39] on link "Start Calls" at bounding box center [480, 56] width 123 height 34
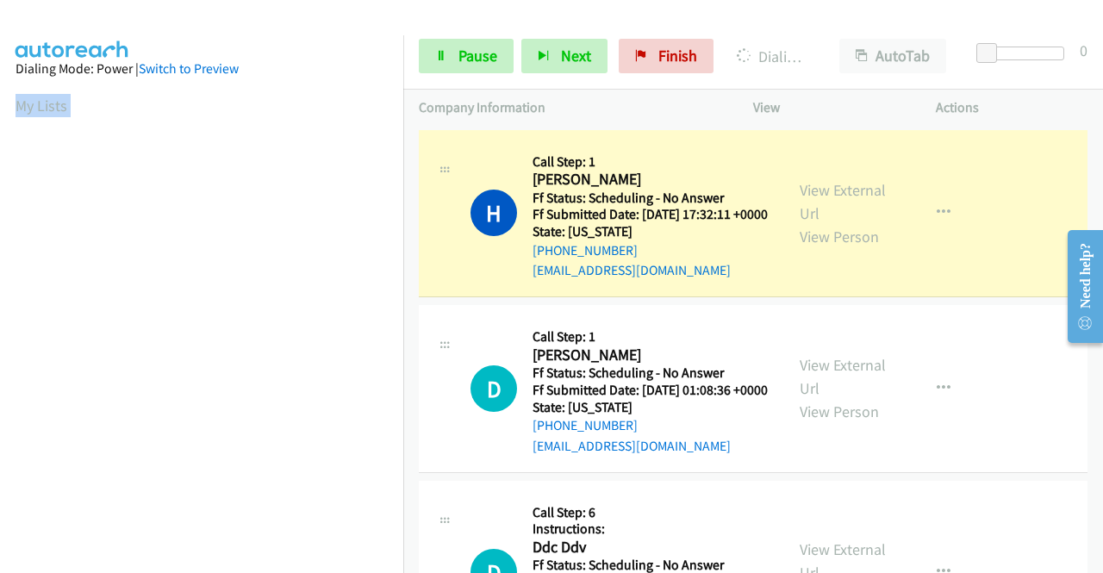
scroll to position [0, 13]
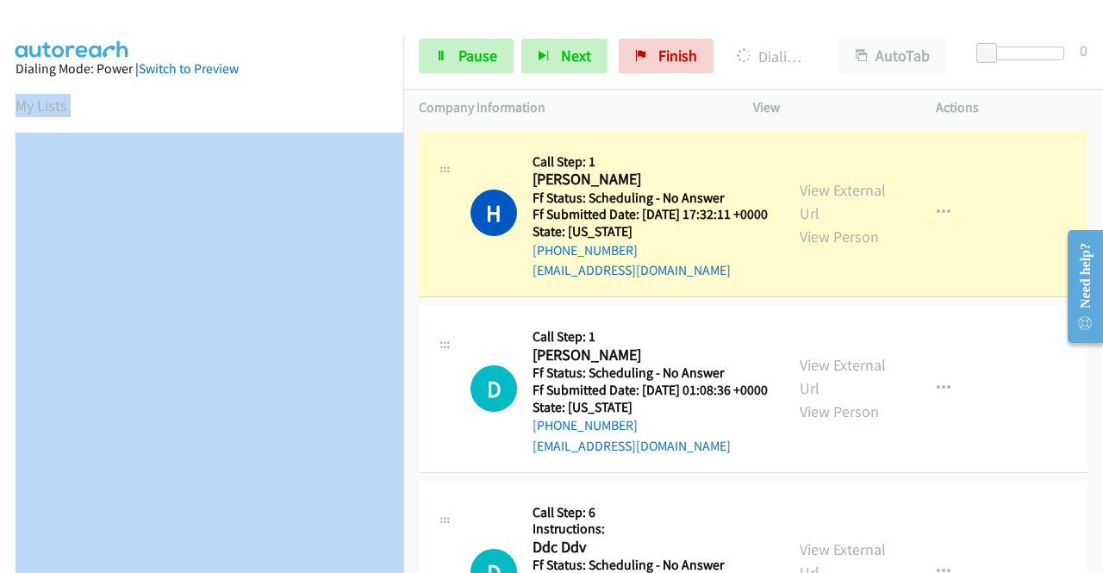
drag, startPoint x: 389, startPoint y: 75, endPoint x: 396, endPoint y: 162, distance: 87.2
click at [396, 162] on nav "Dialing Mode: Power | Switch to Preview My Lists" at bounding box center [202, 321] width 404 height 573
click at [339, 96] on section "My Lists" at bounding box center [202, 105] width 372 height 23
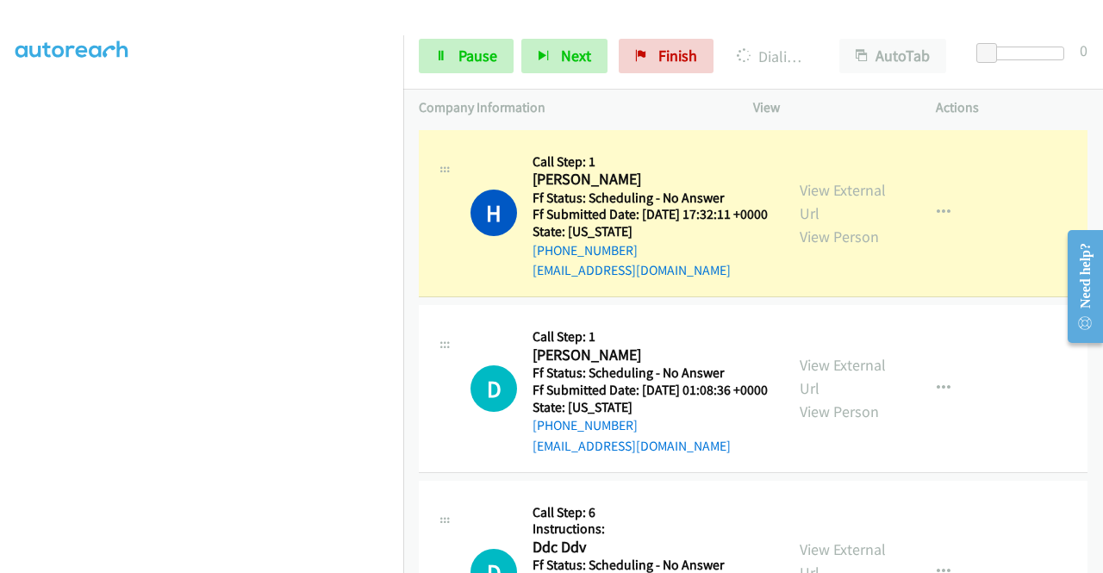
scroll to position [393, 13]
click at [852, 203] on link "View External Url" at bounding box center [843, 201] width 86 height 43
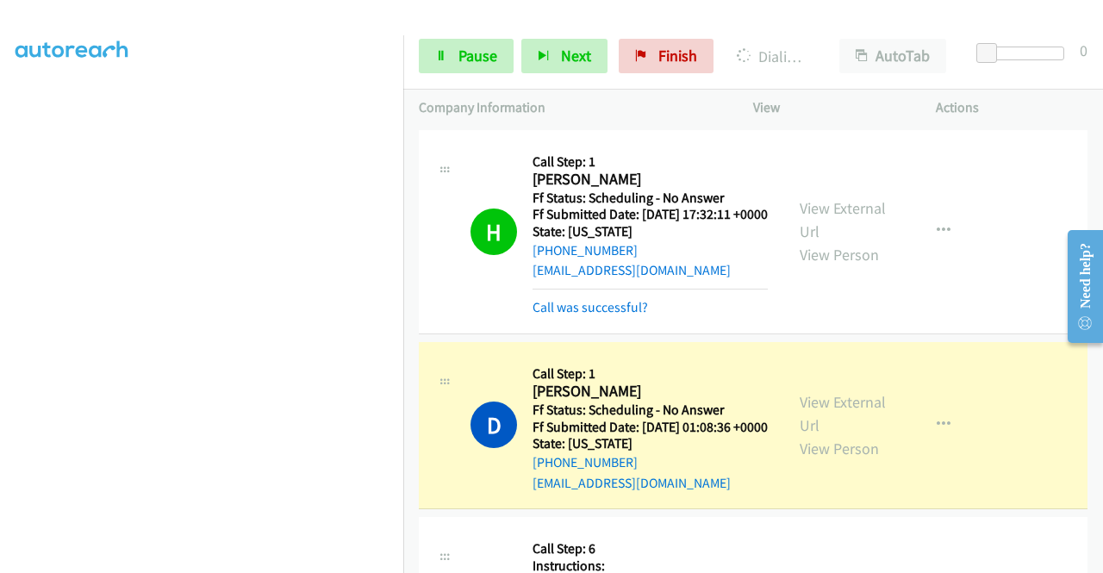
click at [813, 438] on div "View External Url View Person" at bounding box center [845, 425] width 90 height 70
click at [812, 430] on link "View External Url" at bounding box center [843, 413] width 86 height 43
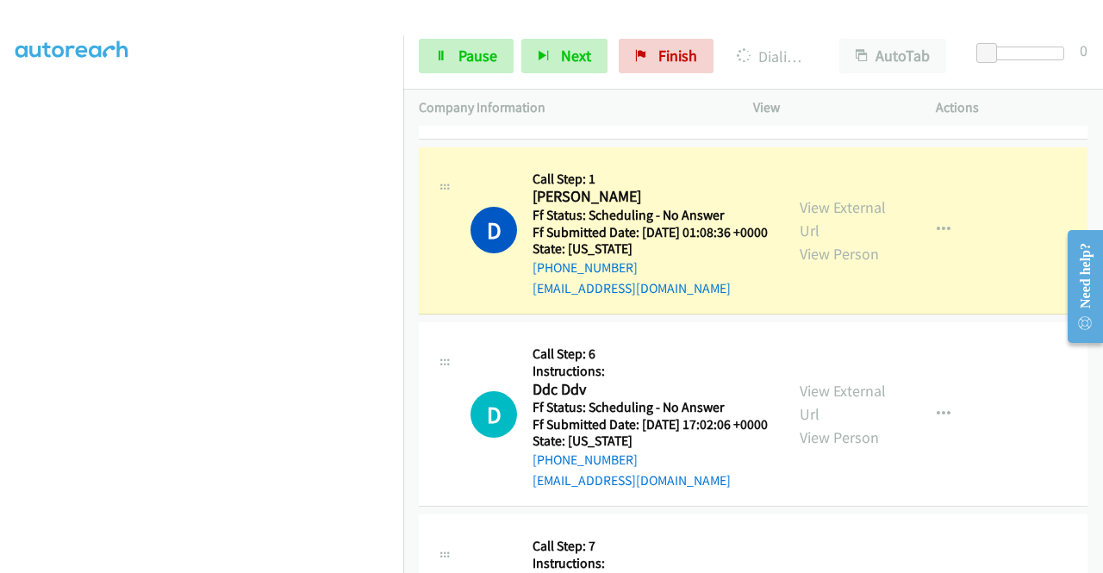
scroll to position [287, 0]
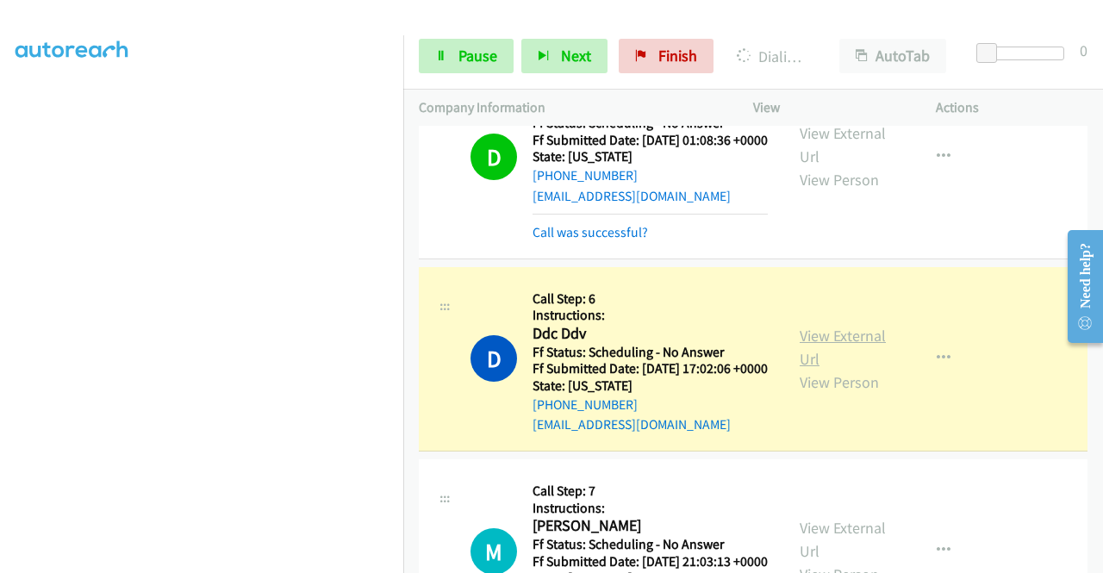
click at [815, 369] on link "View External Url" at bounding box center [843, 347] width 86 height 43
click at [1097, 564] on div "+1 415-964-1034 Call failed - Please reload the list and try again The Callbar …" at bounding box center [753, 349] width 700 height 447
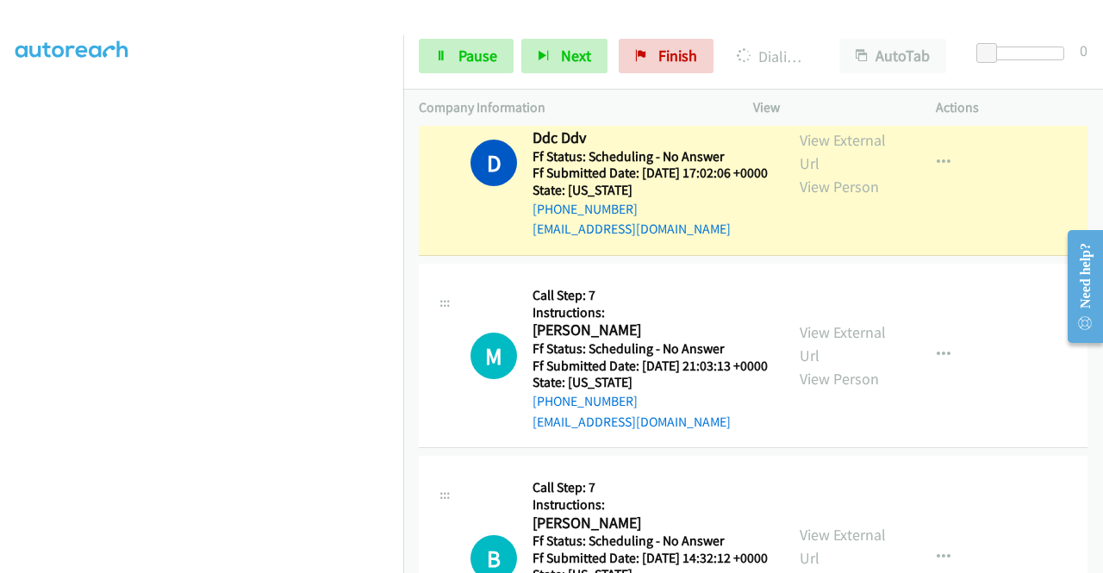
scroll to position [505, 0]
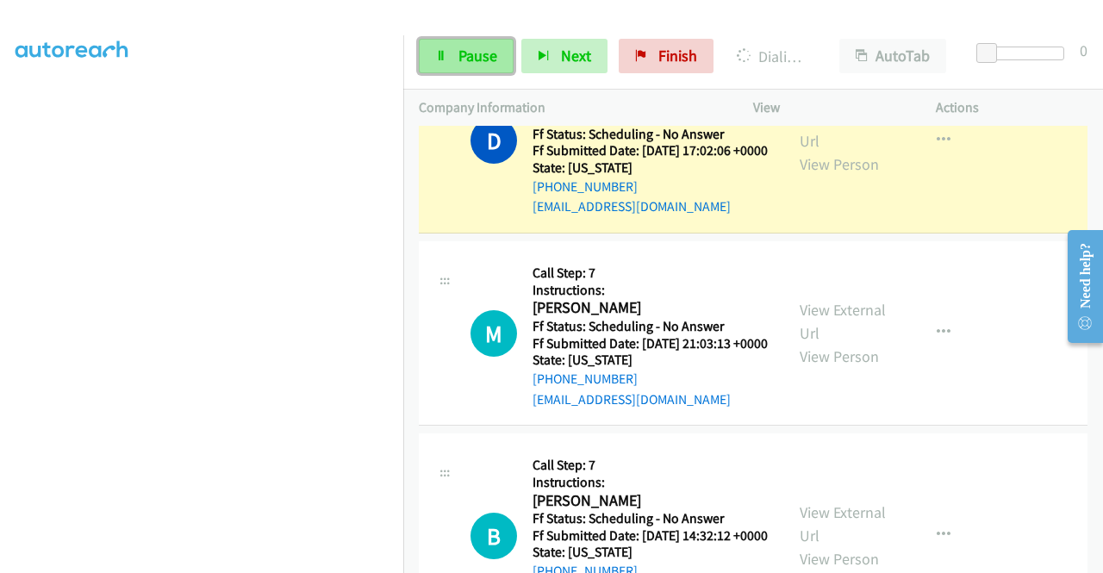
click at [491, 61] on span "Pause" at bounding box center [477, 56] width 39 height 20
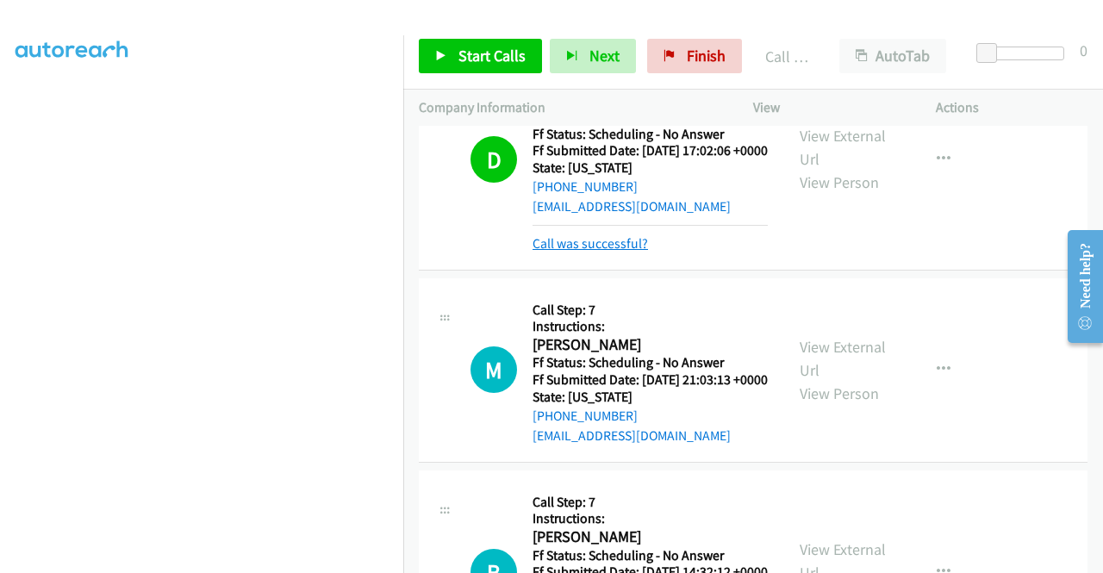
click at [620, 252] on link "Call was successful?" at bounding box center [590, 243] width 115 height 16
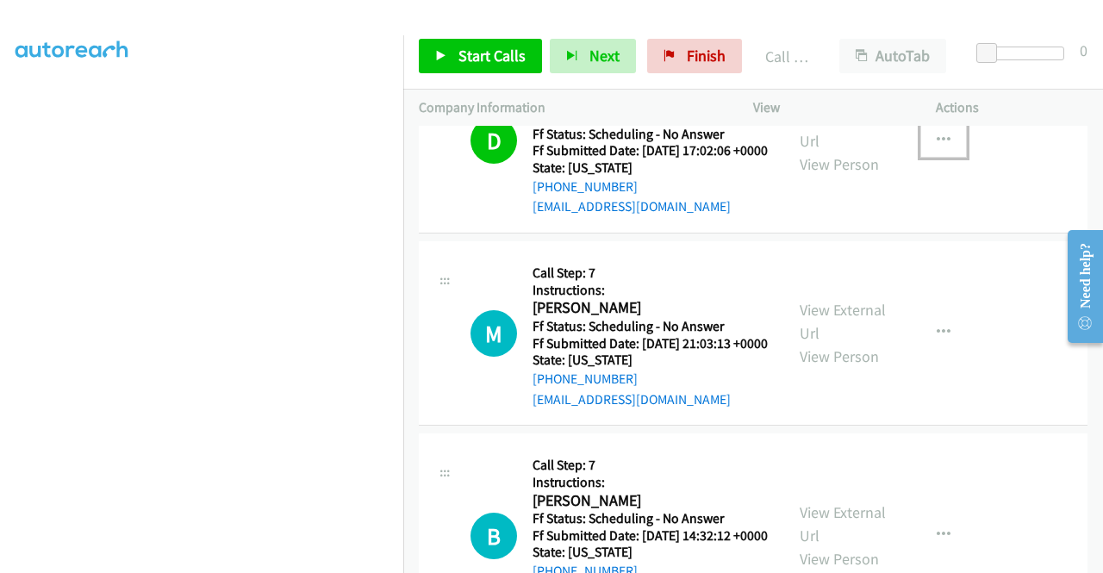
click at [930, 158] on button "button" at bounding box center [943, 140] width 47 height 34
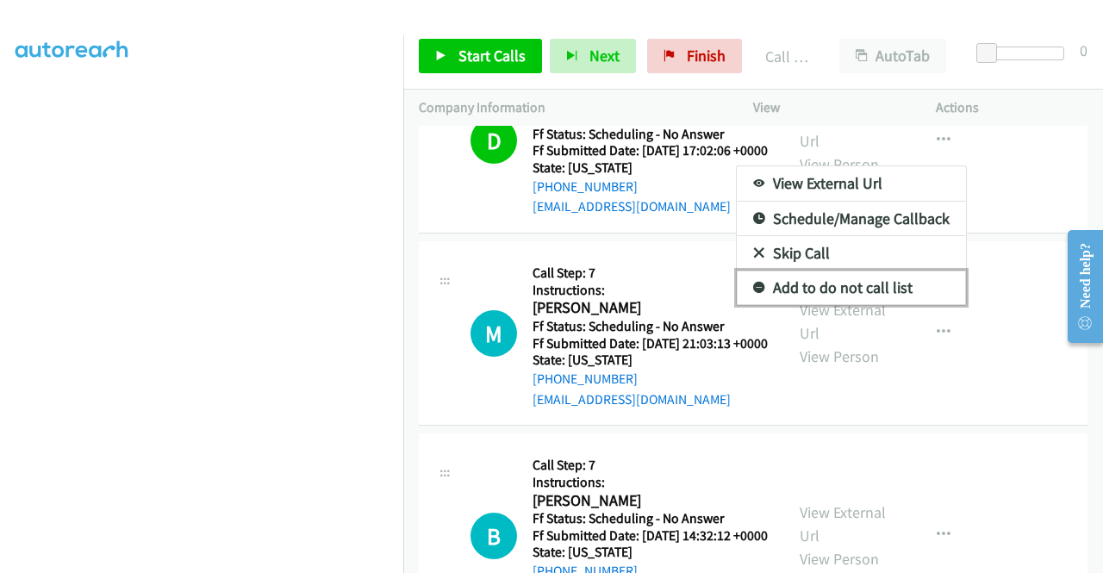
click at [844, 305] on link "Add to do not call list" at bounding box center [851, 288] width 229 height 34
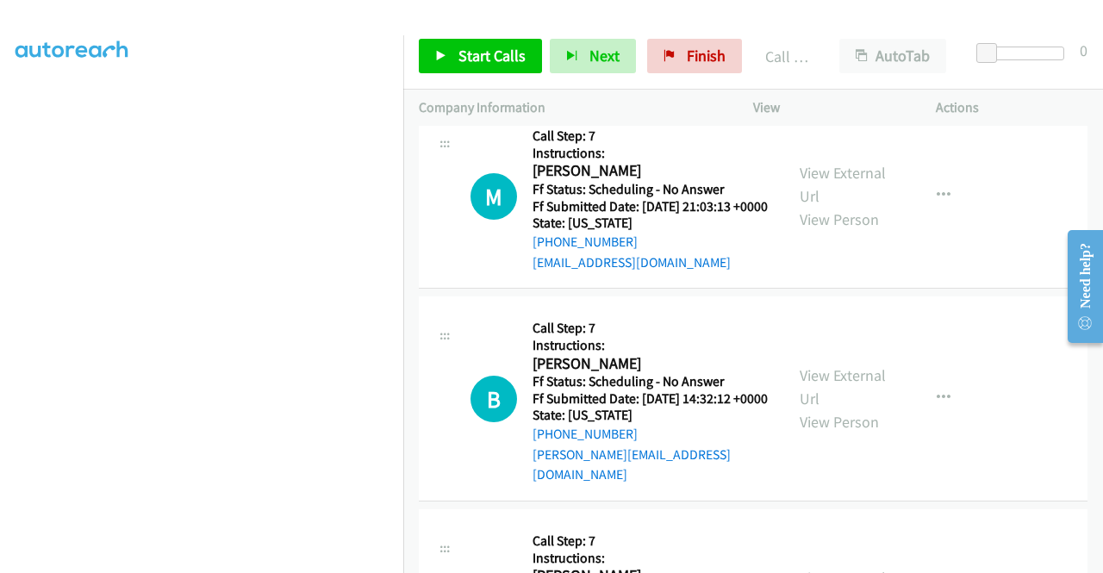
scroll to position [643, 0]
click at [501, 56] on span "Start Calls" at bounding box center [491, 56] width 67 height 20
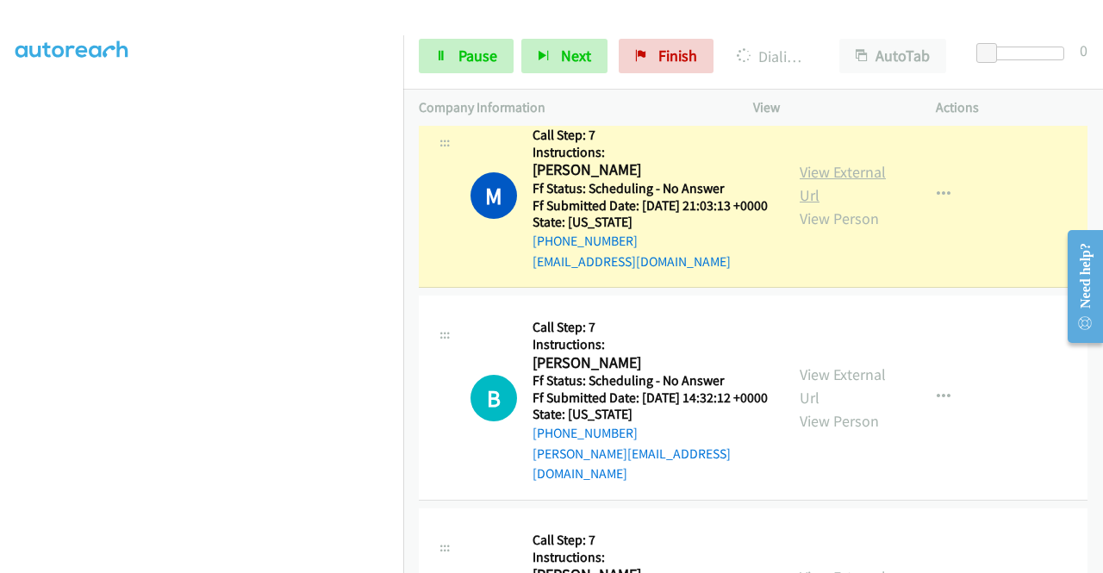
click at [827, 205] on link "View External Url" at bounding box center [843, 183] width 86 height 43
click at [403, 204] on nav "Dialing Mode: Power | Switch to Preview My Lists" at bounding box center [202, 321] width 404 height 573
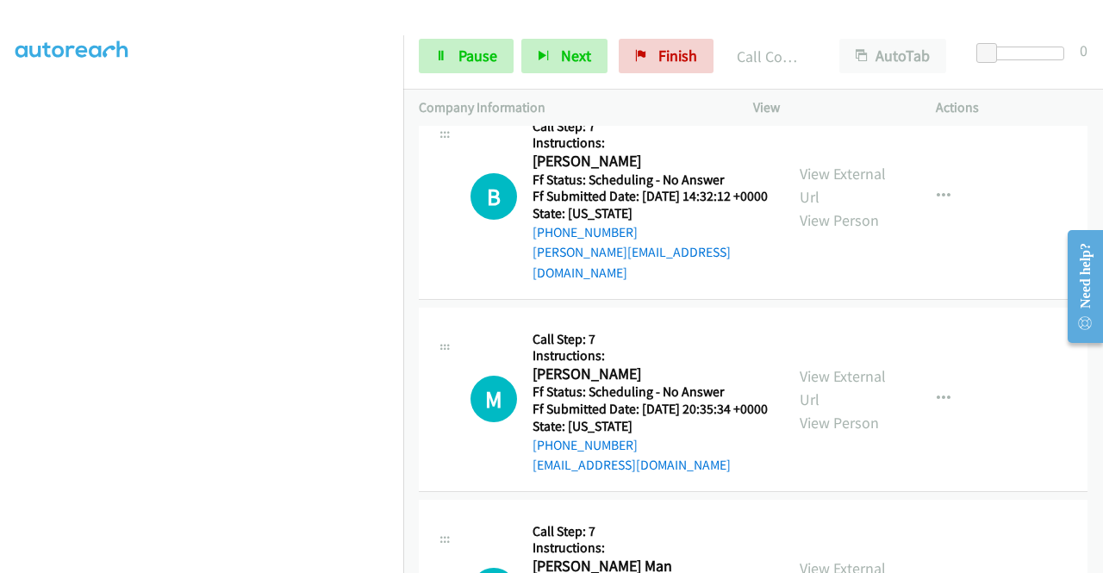
scroll to position [896, 0]
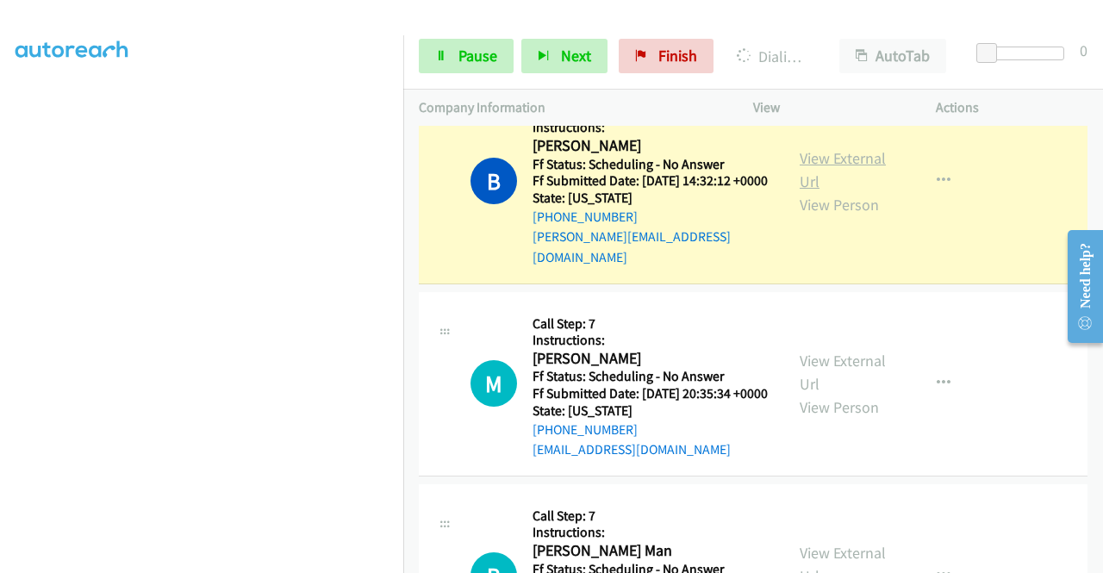
click at [826, 191] on link "View External Url" at bounding box center [843, 169] width 86 height 43
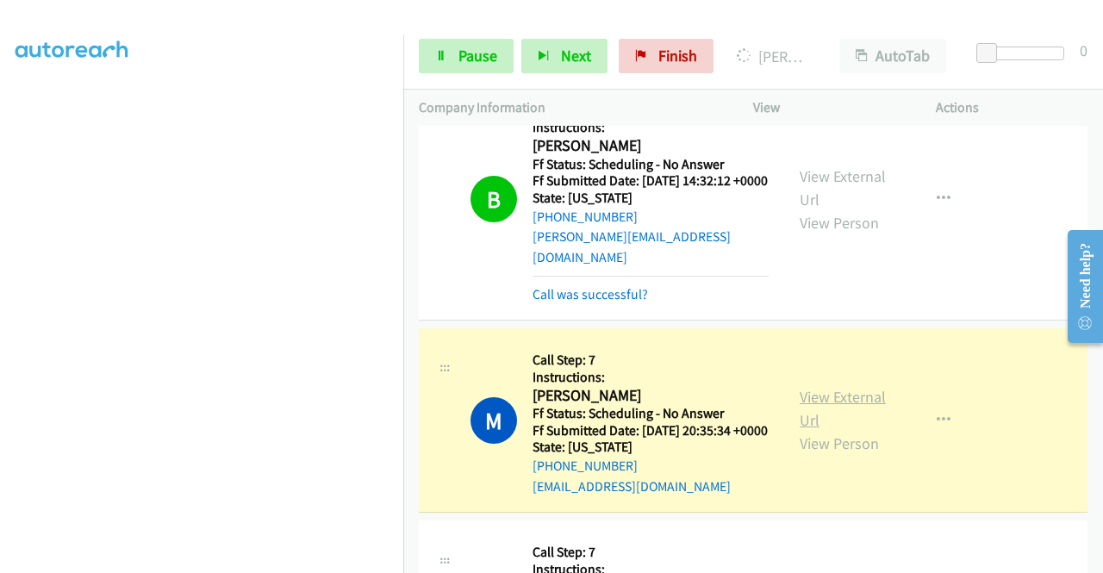
click at [813, 430] on link "View External Url" at bounding box center [843, 408] width 86 height 43
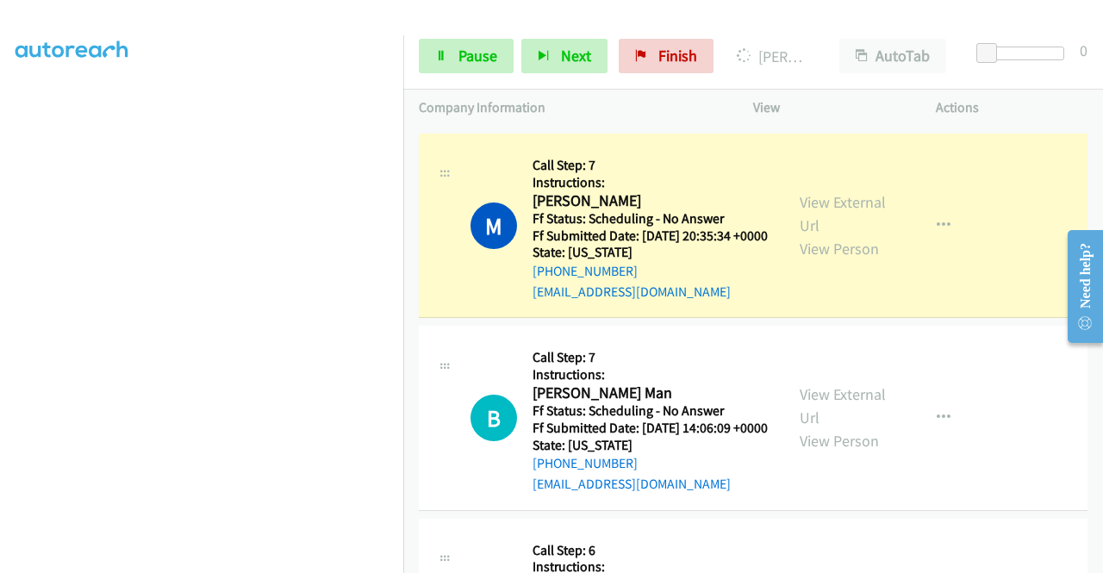
scroll to position [1218, 0]
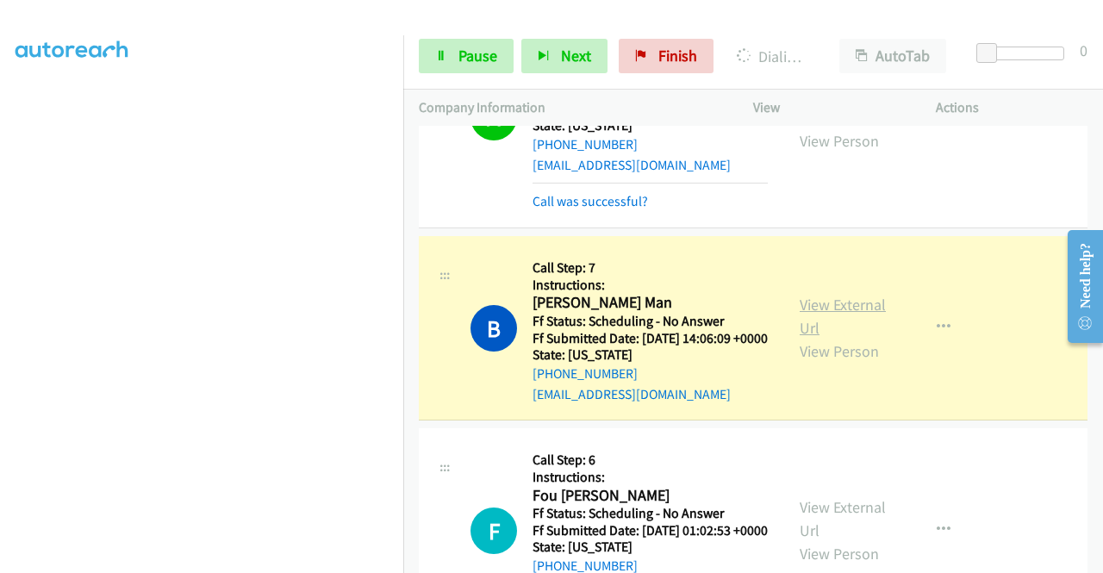
click at [829, 338] on link "View External Url" at bounding box center [843, 316] width 86 height 43
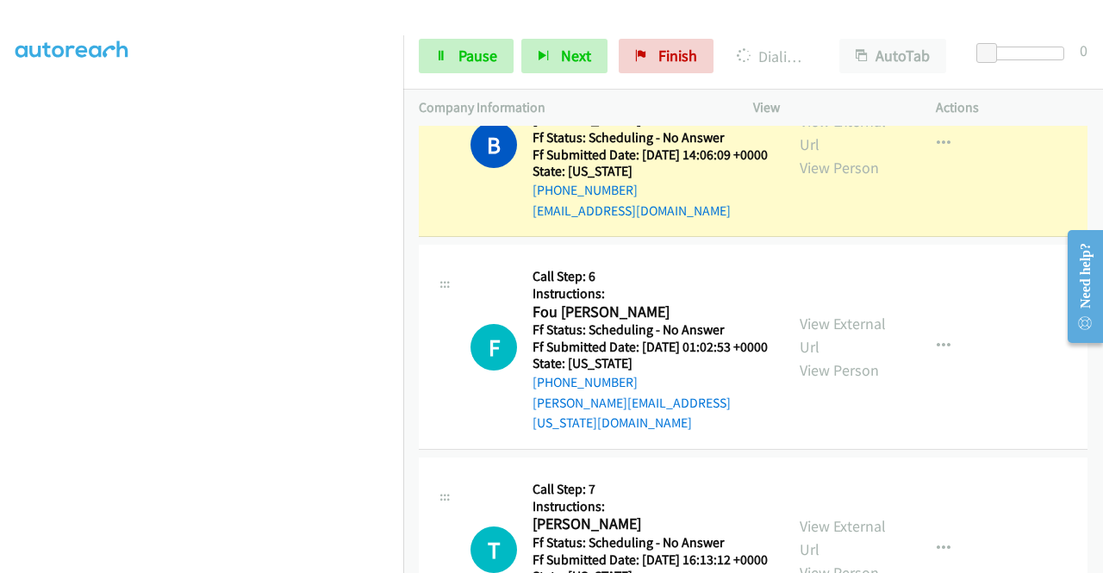
scroll to position [1424, 0]
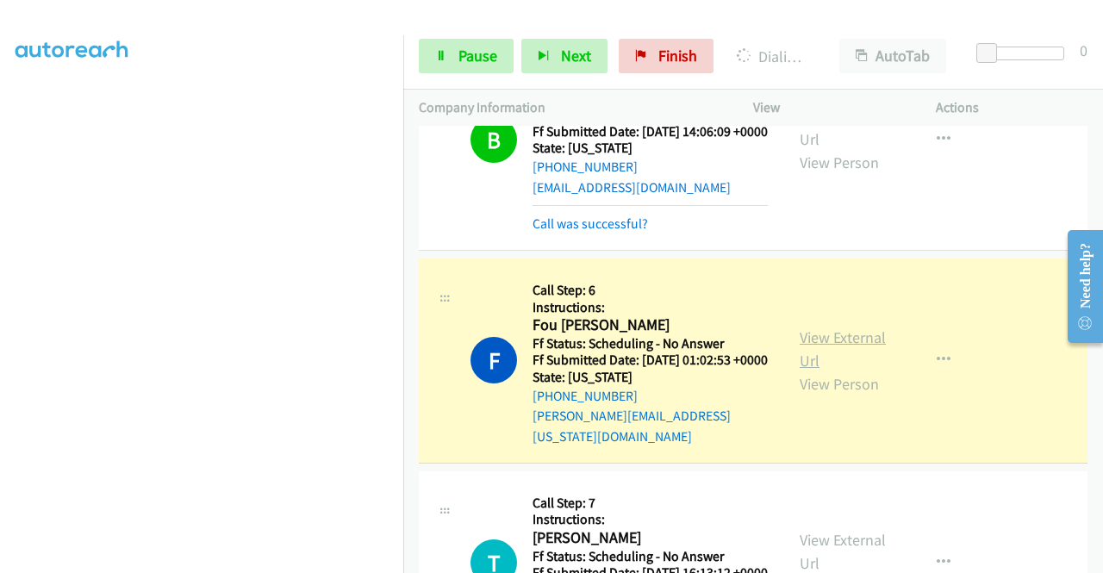
click at [839, 371] on link "View External Url" at bounding box center [843, 348] width 86 height 43
click at [433, 62] on link "Pause" at bounding box center [466, 56] width 95 height 34
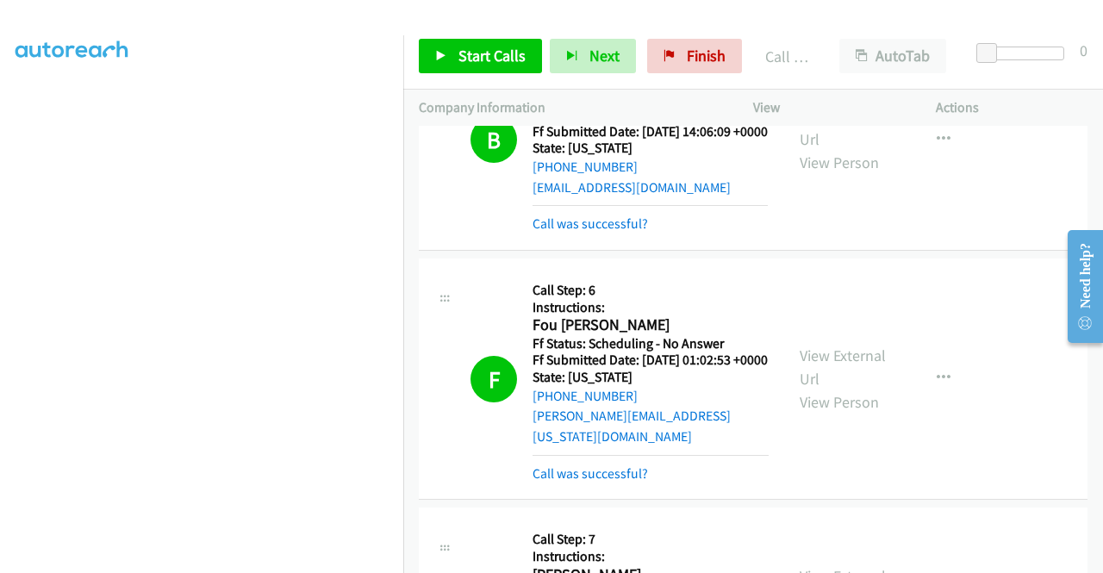
click at [709, 75] on div "Start Calls Pause Next Finish Call Completed AutoTab AutoTab 0" at bounding box center [753, 56] width 700 height 66
click at [708, 72] on link "Finish" at bounding box center [694, 56] width 95 height 34
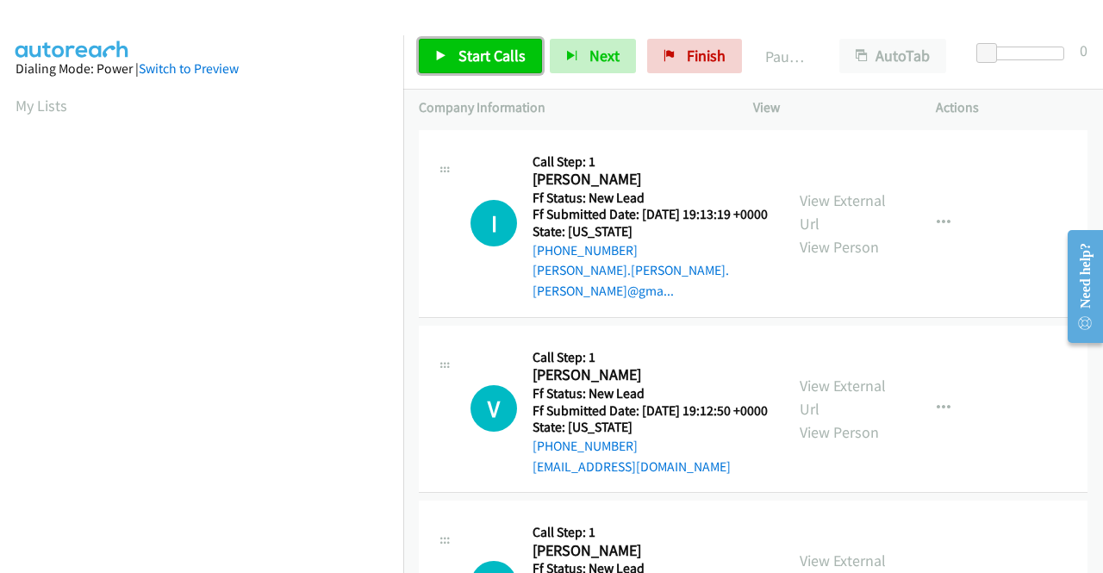
click at [462, 63] on span "Start Calls" at bounding box center [491, 56] width 67 height 20
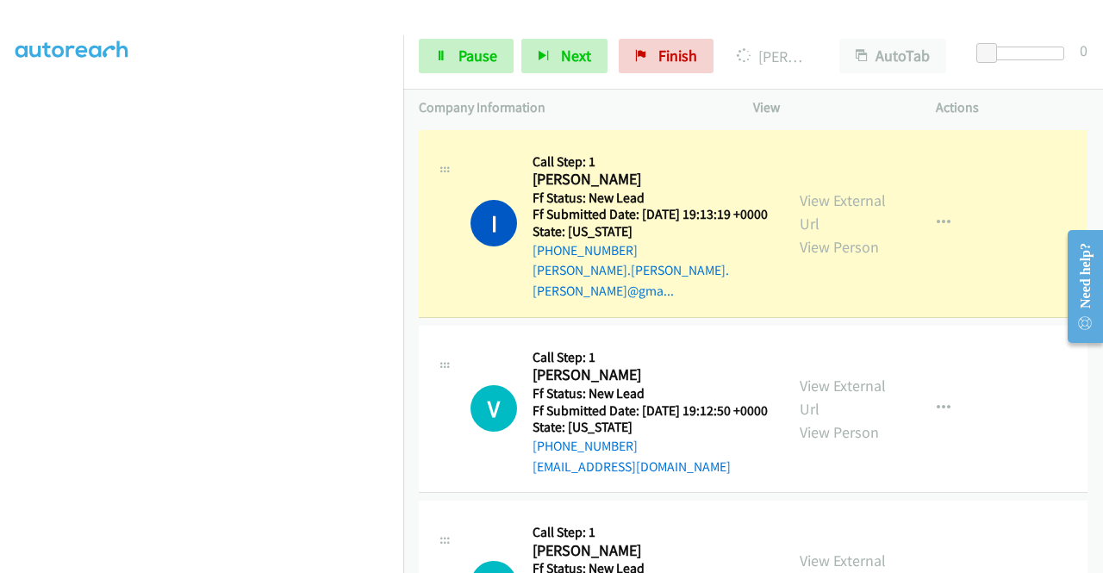
scroll to position [393, 0]
click at [825, 209] on div "View External Url View Person" at bounding box center [845, 224] width 90 height 70
click at [822, 190] on link "View External Url" at bounding box center [843, 211] width 86 height 43
click at [0, 282] on aside "Dialing Mode: Power | Switch to Preview My Lists" at bounding box center [201, 131] width 403 height 954
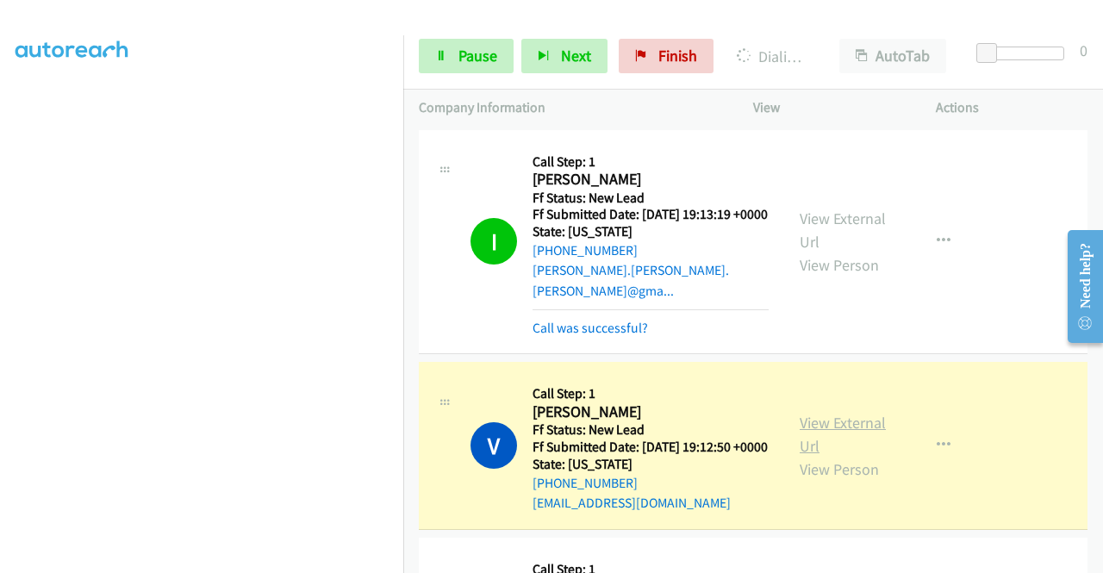
click at [819, 427] on link "View External Url" at bounding box center [843, 434] width 86 height 43
click at [446, 60] on icon at bounding box center [441, 57] width 12 height 12
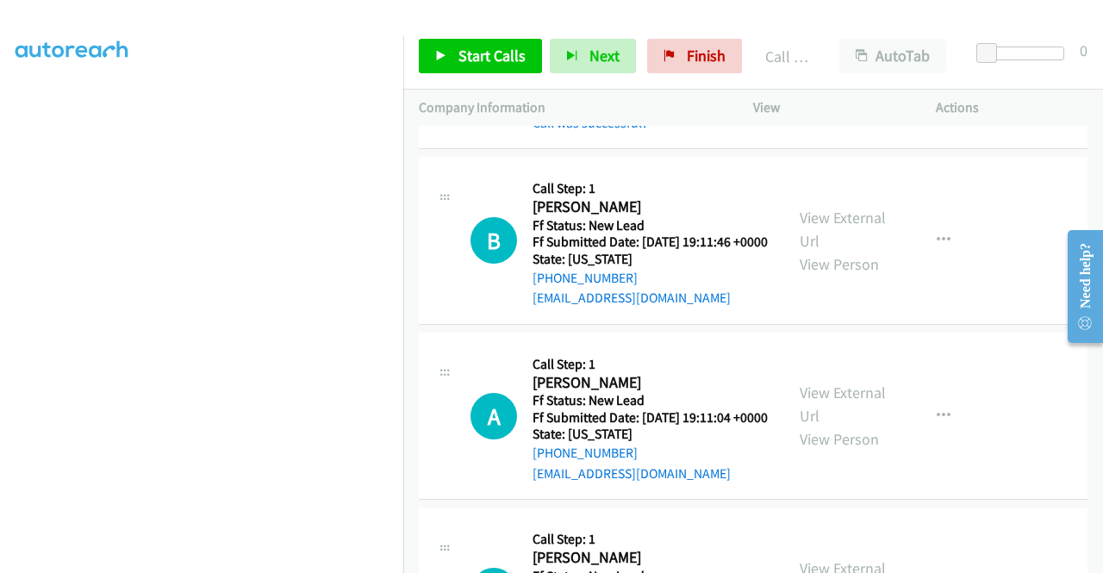
scroll to position [436, 0]
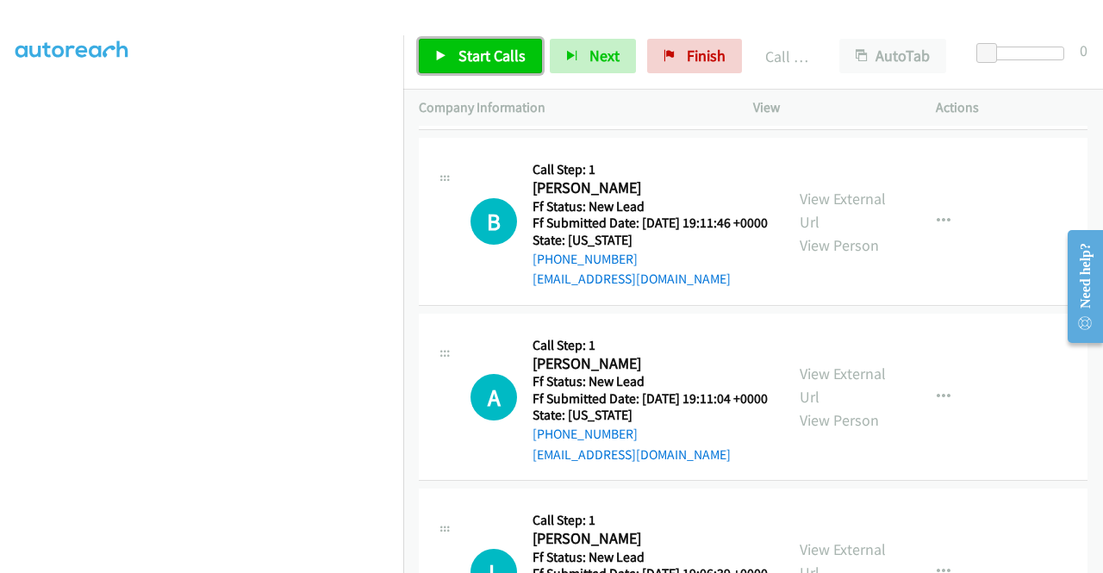
click at [484, 42] on link "Start Calls" at bounding box center [480, 56] width 123 height 34
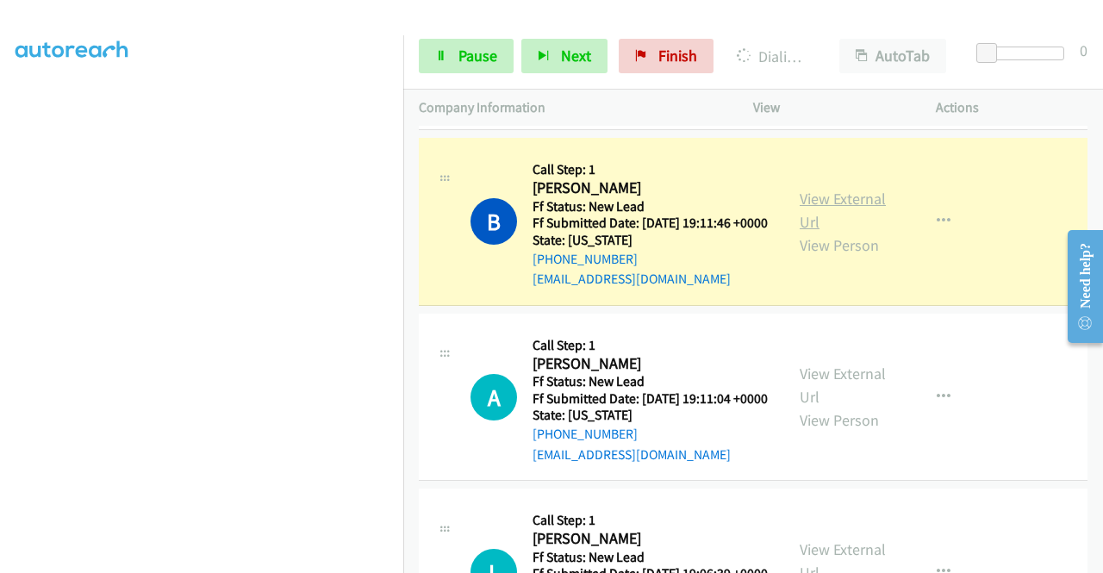
click at [868, 215] on link "View External Url" at bounding box center [843, 210] width 86 height 43
click at [0, 201] on aside "Dialing Mode: Power | Switch to Preview My Lists" at bounding box center [201, 131] width 403 height 954
click at [403, 200] on nav "Dialing Mode: Power | Switch to Preview My Lists" at bounding box center [202, 321] width 404 height 573
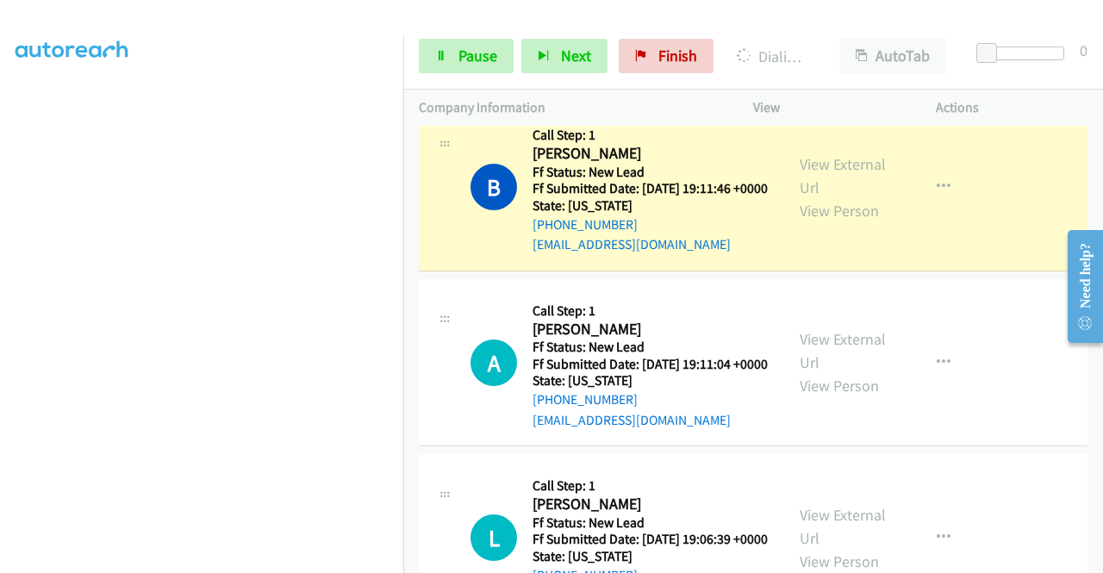
scroll to position [505, 0]
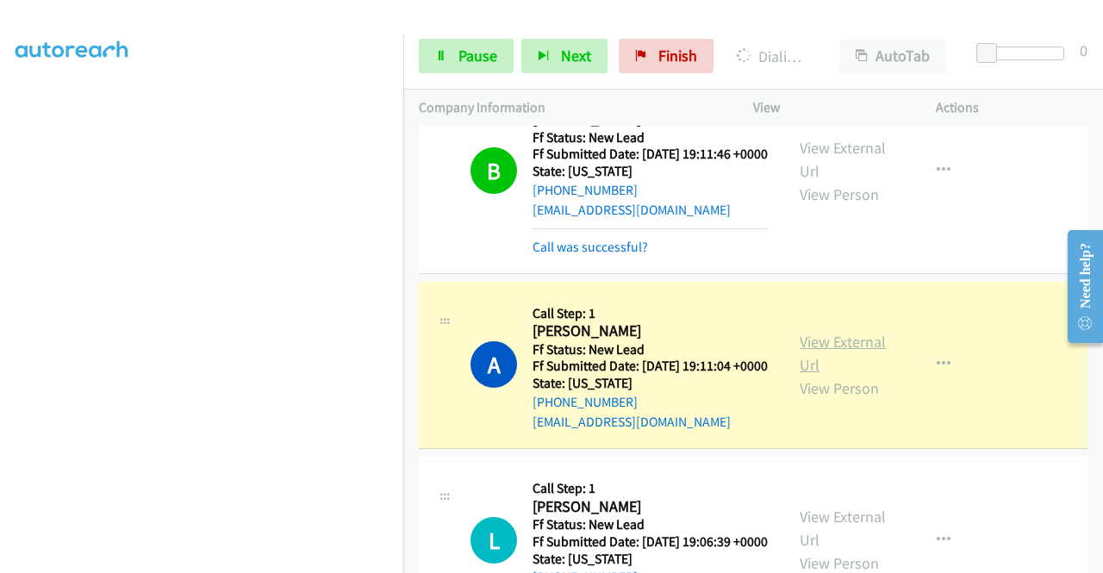
click at [851, 371] on link "View External Url" at bounding box center [843, 353] width 86 height 43
click at [0, 235] on aside "Dialing Mode: Power | Switch to Preview My Lists" at bounding box center [201, 131] width 403 height 954
click at [474, 70] on link "Pause" at bounding box center [466, 56] width 95 height 34
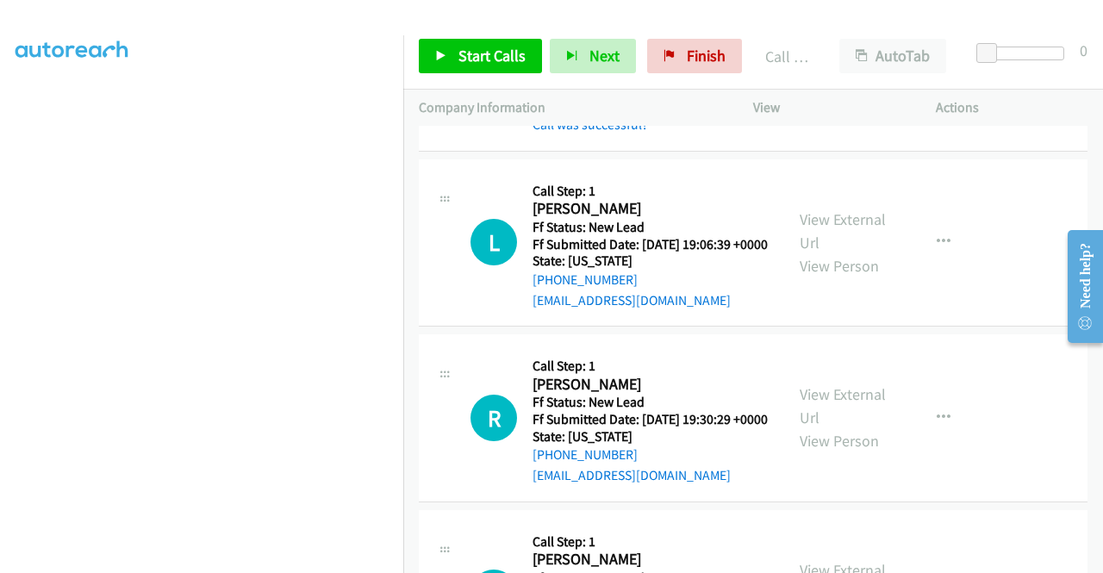
scroll to position [862, 0]
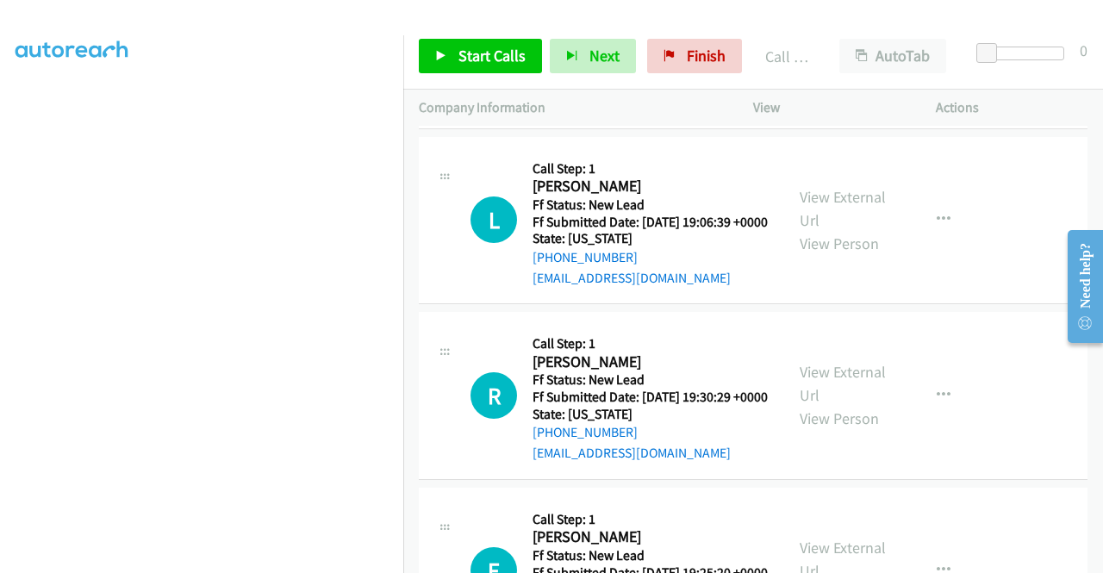
click at [474, 34] on div "Start Calls Pause Next Finish Call Completed AutoTab AutoTab 0" at bounding box center [753, 56] width 700 height 66
click at [472, 47] on span "Start Calls" at bounding box center [491, 56] width 67 height 20
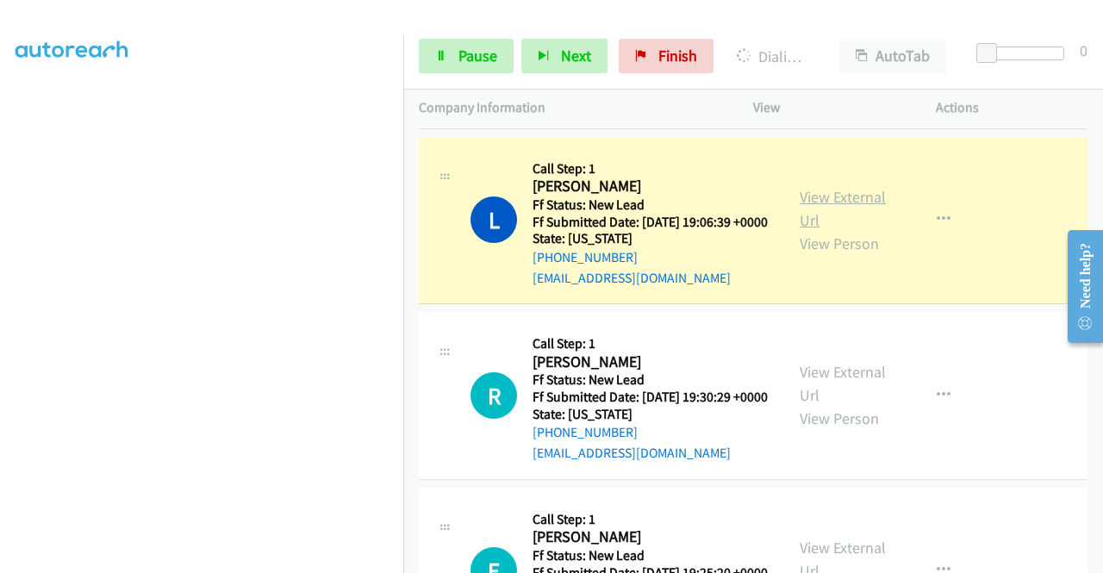
click at [831, 230] on link "View External Url" at bounding box center [843, 208] width 86 height 43
click at [0, 200] on aside "Dialing Mode: Power | Switch to Preview My Lists" at bounding box center [201, 131] width 403 height 954
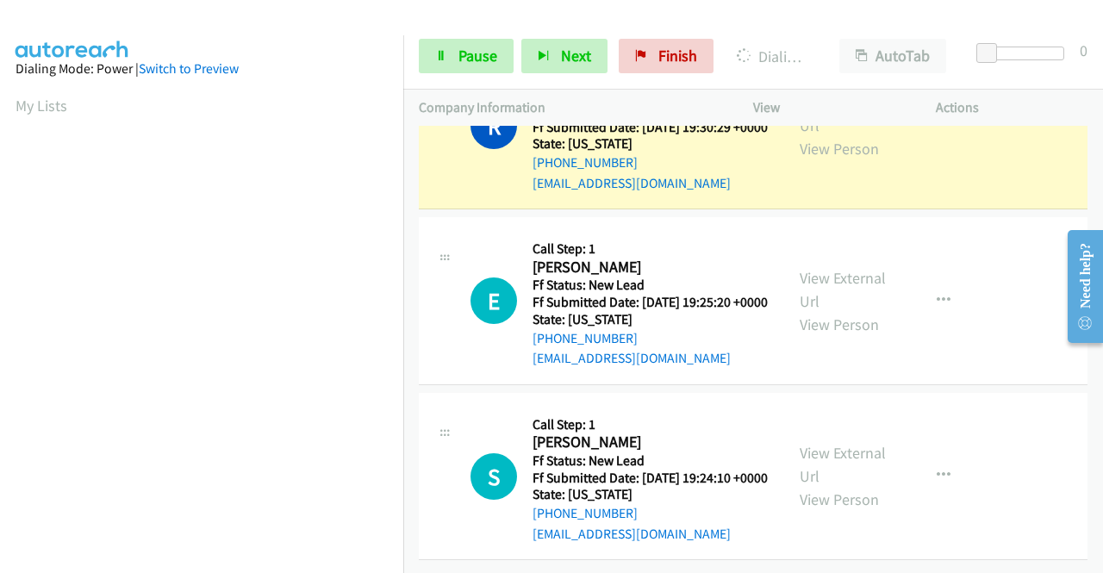
scroll to position [393, 0]
click at [813, 135] on link "View External Url" at bounding box center [843, 113] width 86 height 43
click at [0, 271] on aside "Dialing Mode: Power | Switch to Preview My Lists" at bounding box center [201, 131] width 403 height 954
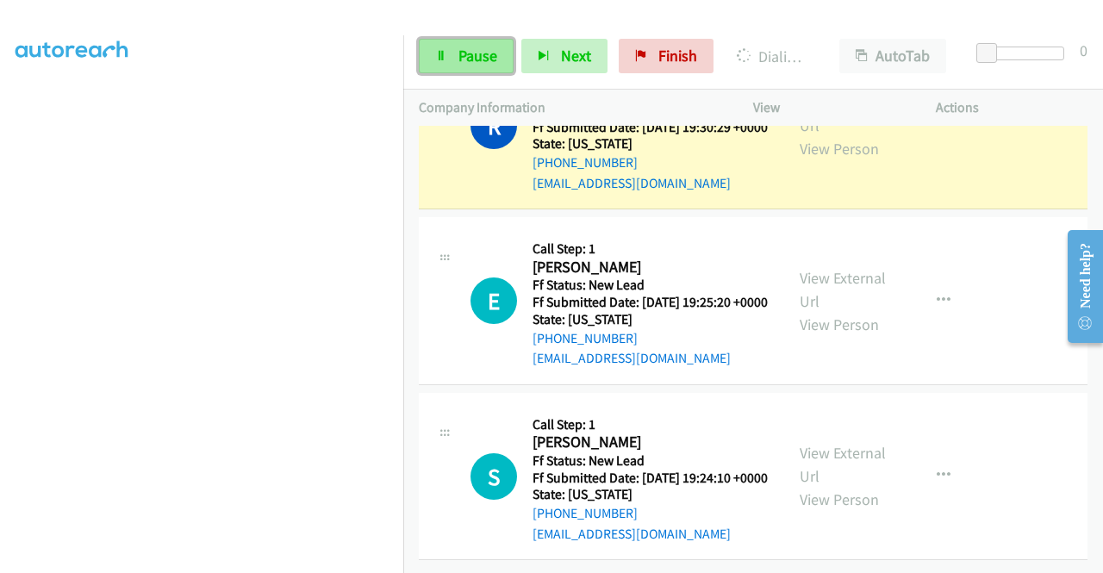
click at [452, 69] on link "Pause" at bounding box center [466, 56] width 95 height 34
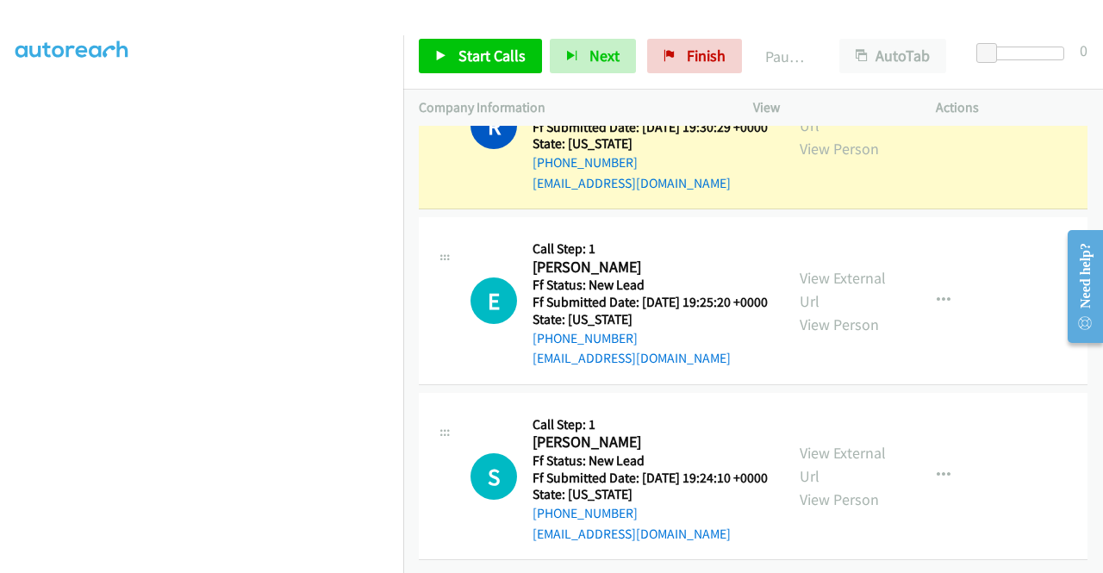
scroll to position [0, 0]
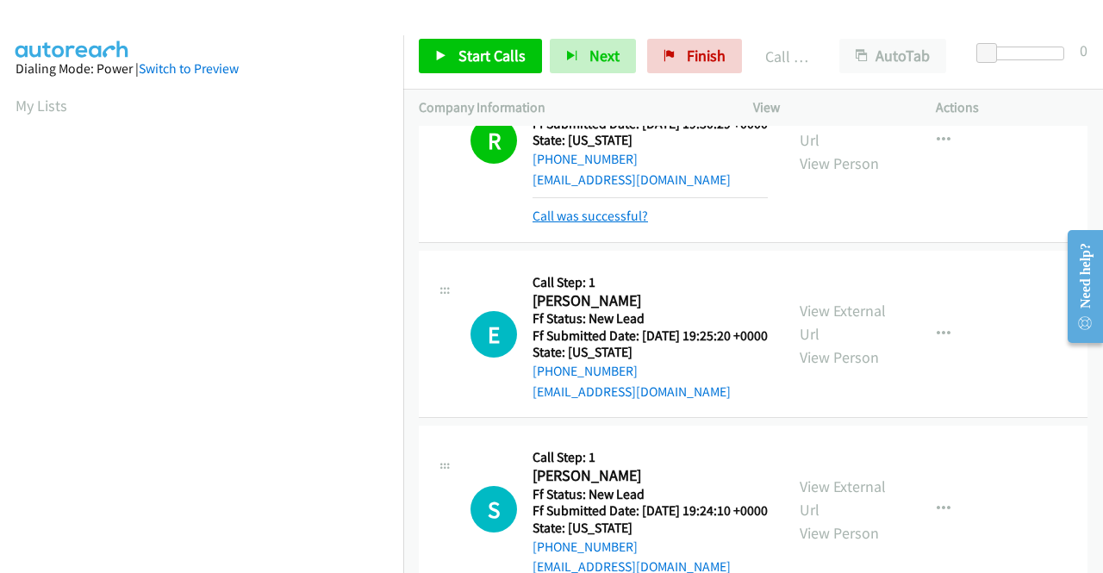
click at [615, 224] on link "Call was successful?" at bounding box center [590, 216] width 115 height 16
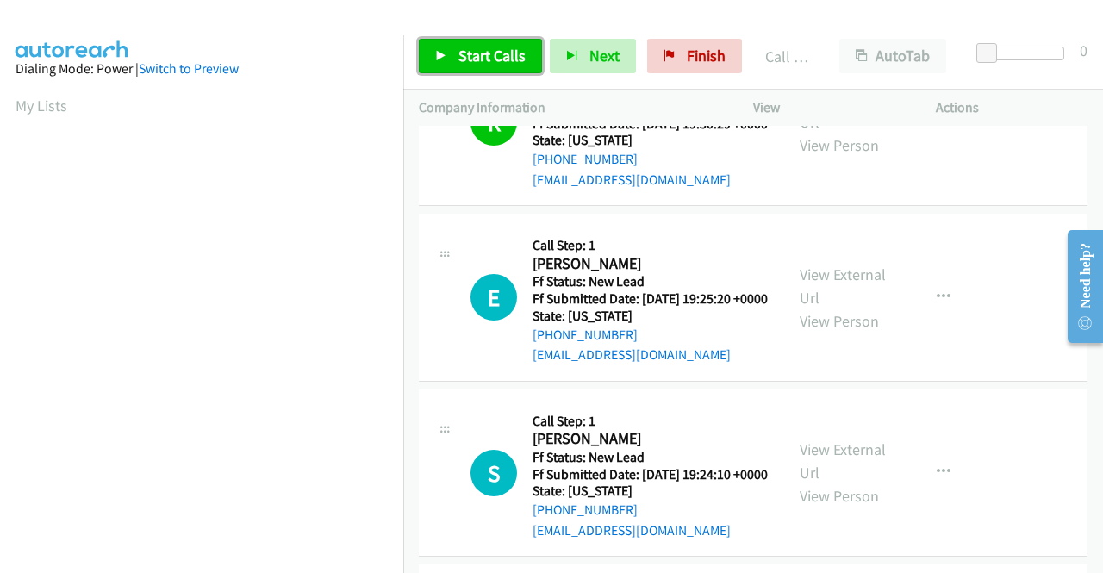
click at [512, 53] on span "Start Calls" at bounding box center [491, 56] width 67 height 20
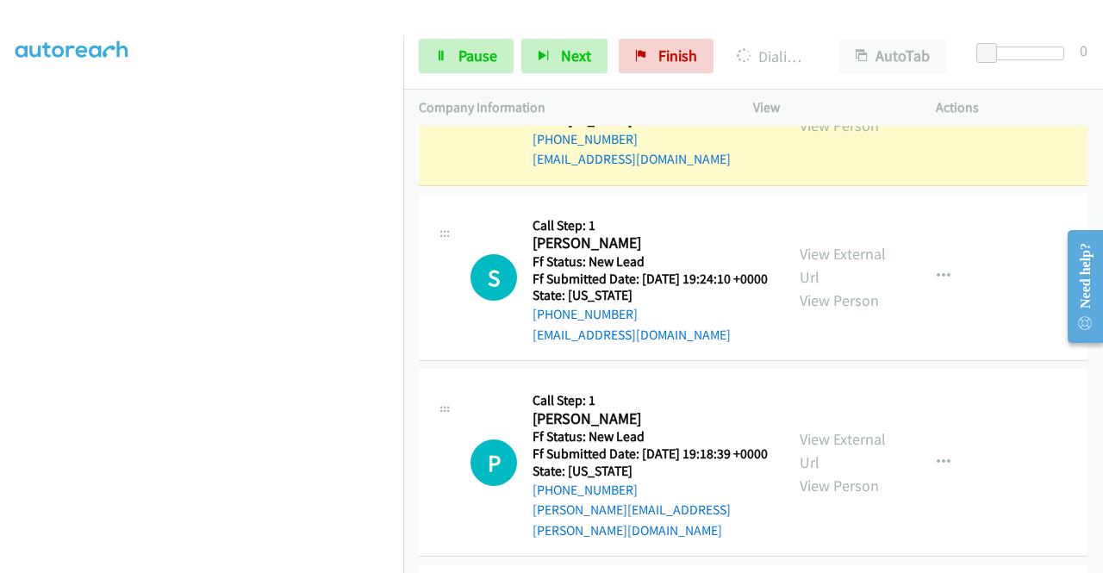
scroll to position [1379, 0]
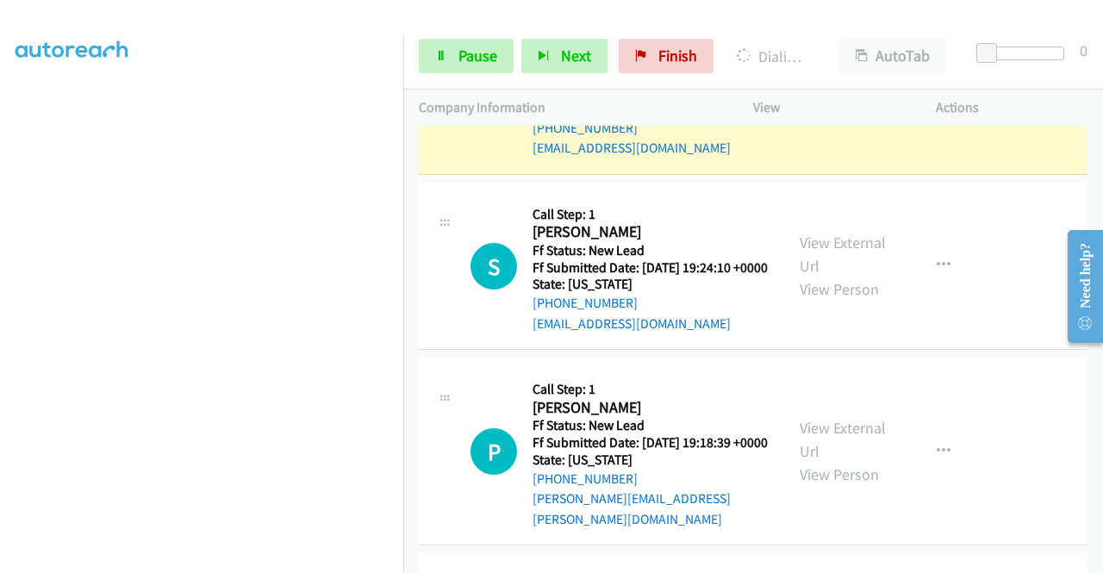
click at [835, 101] on link "View External Url" at bounding box center [843, 79] width 86 height 43
click at [0, 208] on aside "Dialing Mode: Power | Switch to Preview My Lists" at bounding box center [201, 131] width 403 height 954
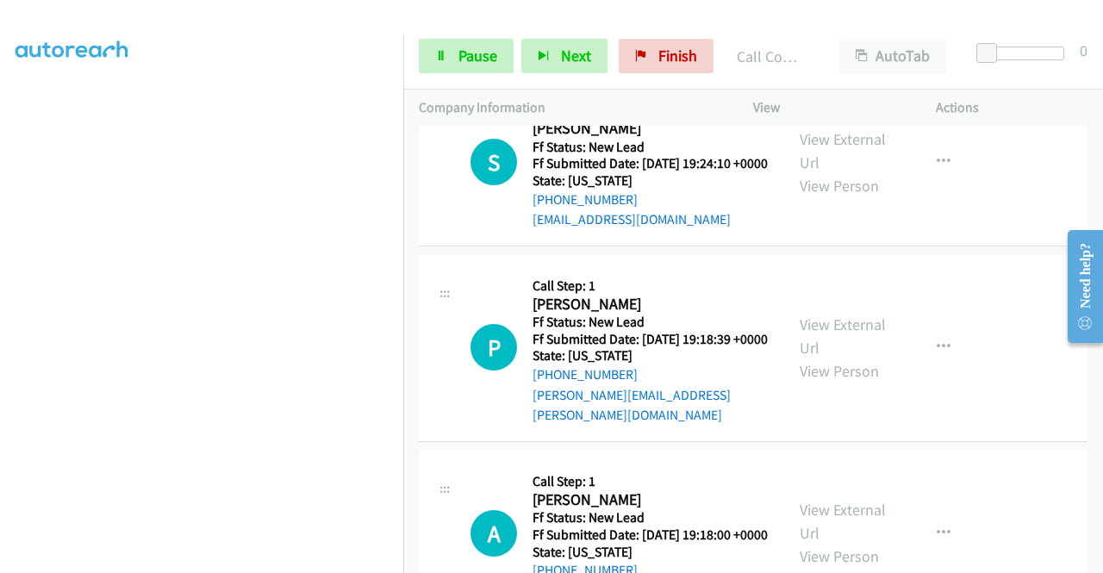
scroll to position [1551, 0]
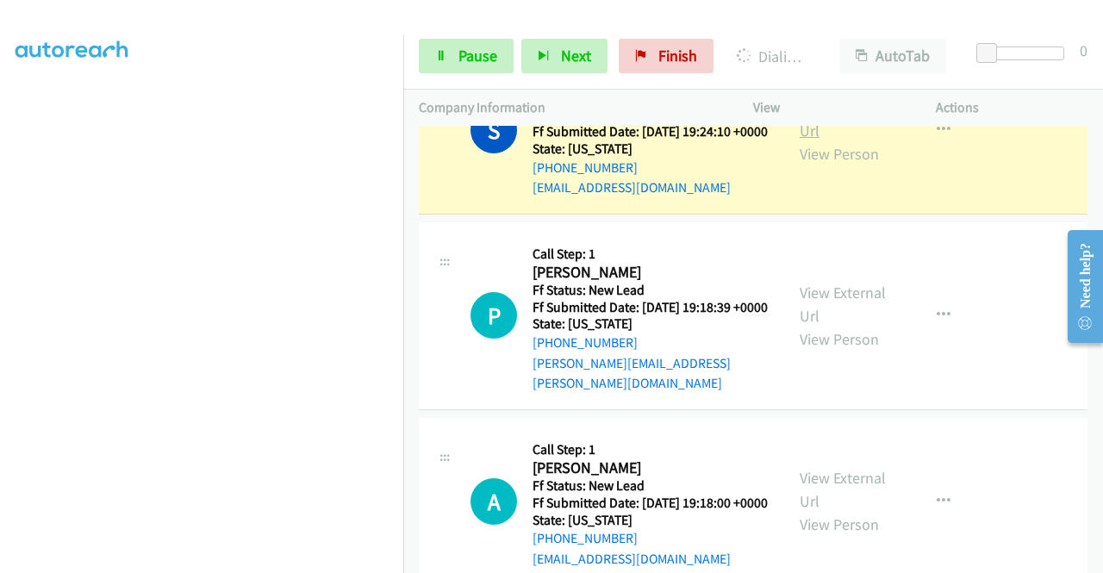
click at [807, 140] on link "View External Url" at bounding box center [843, 118] width 86 height 43
click at [277, 558] on section at bounding box center [202, 164] width 372 height 825
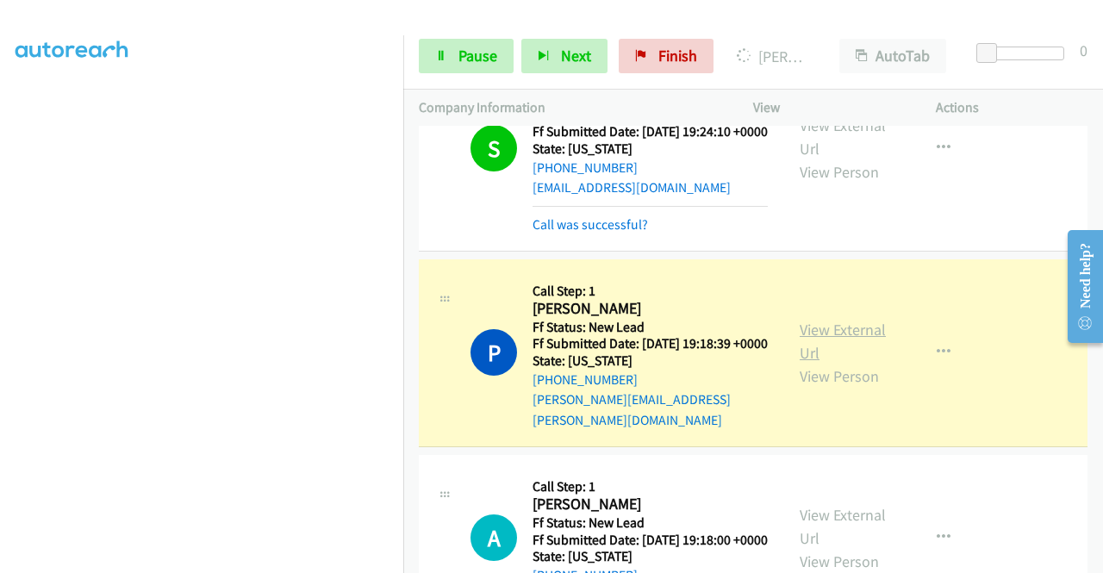
click at [818, 363] on link "View External Url" at bounding box center [843, 341] width 86 height 43
click at [464, 65] on span "Pause" at bounding box center [477, 56] width 39 height 20
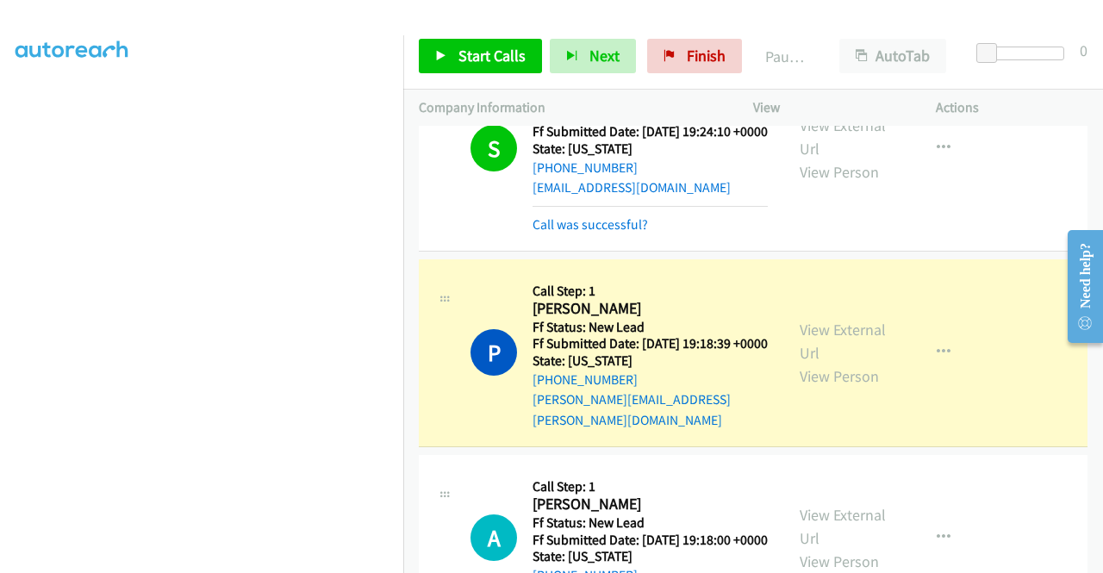
click at [0, 122] on aside "Dialing Mode: Power | Switch to Preview My Lists" at bounding box center [201, 131] width 403 height 954
click at [0, 252] on aside "Dialing Mode: Power | Switch to Preview My Lists" at bounding box center [201, 131] width 403 height 954
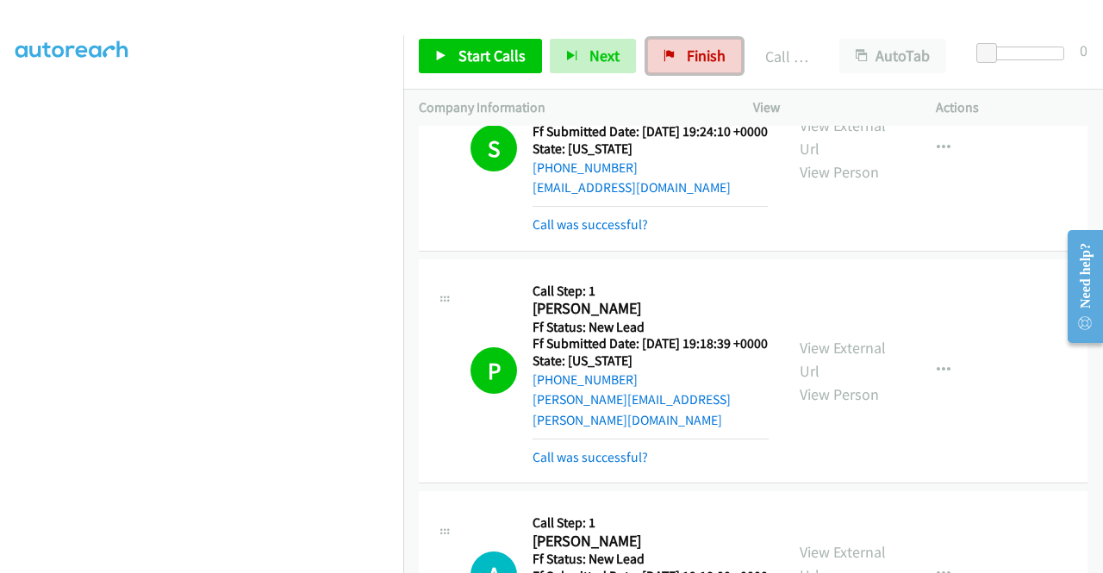
click at [710, 63] on span "Finish" at bounding box center [706, 56] width 39 height 20
